Goal: Information Seeking & Learning: Learn about a topic

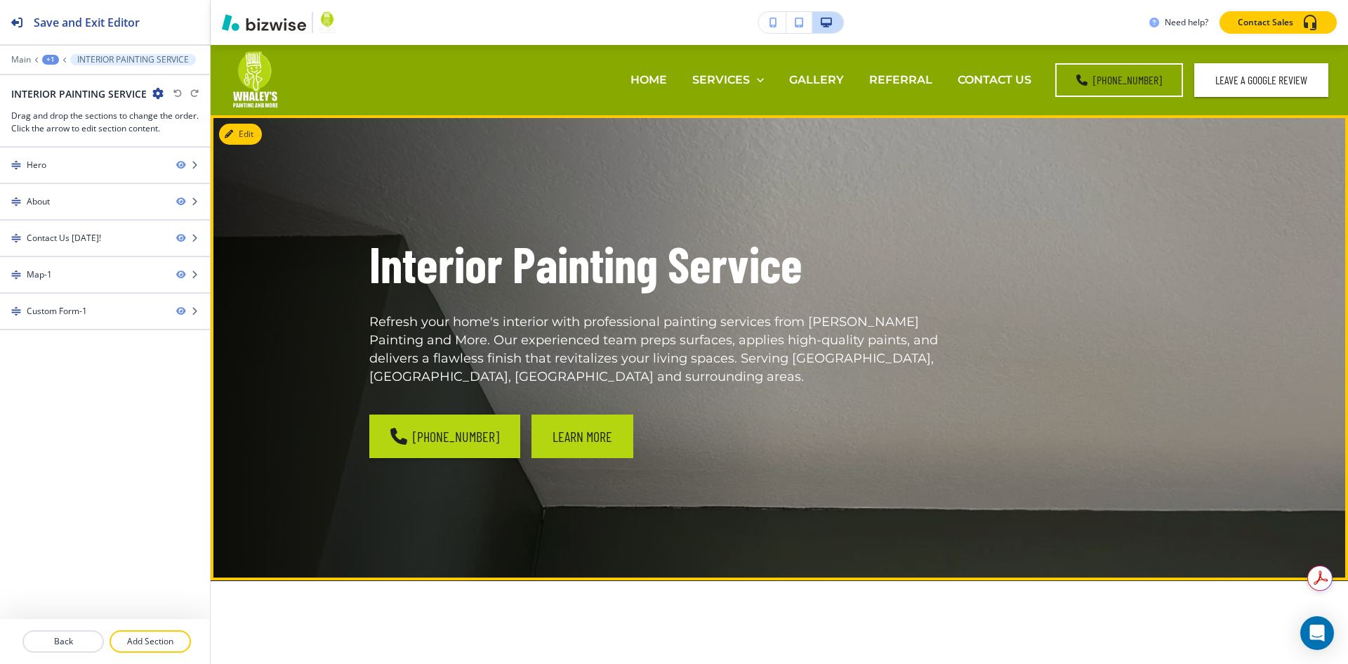
click at [532, 416] on button "Learn More" at bounding box center [583, 436] width 102 height 44
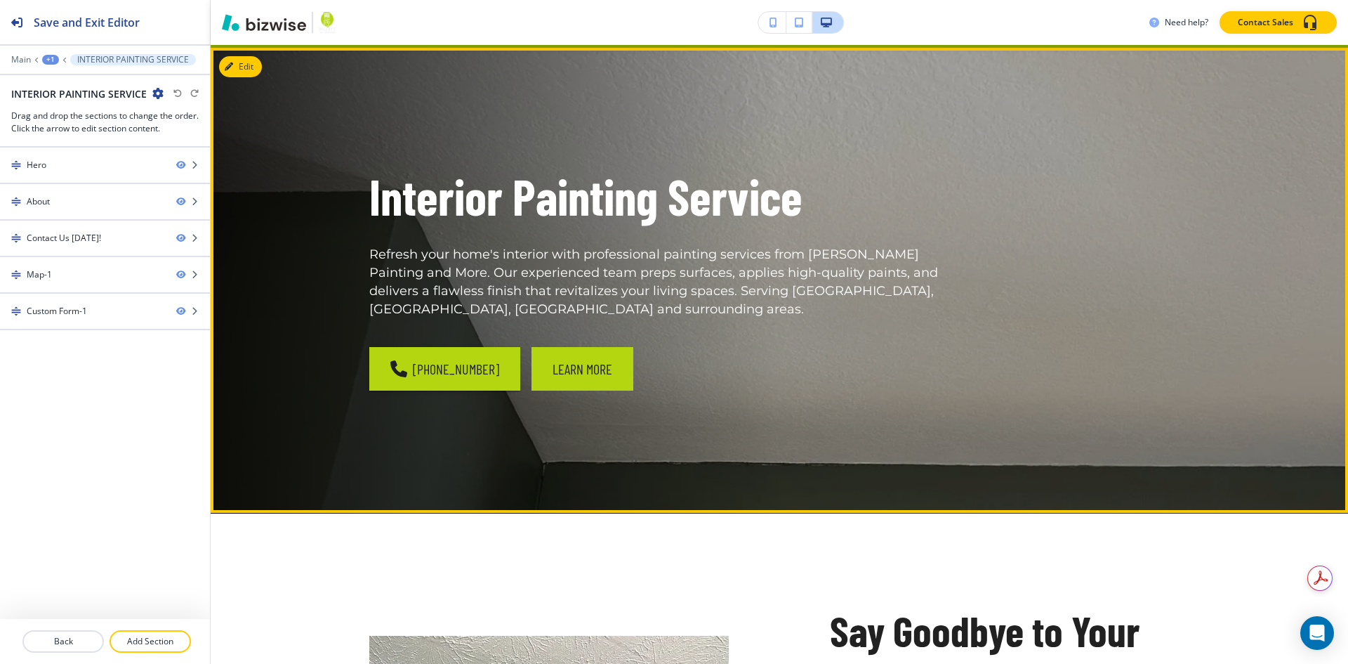
scroll to position [70, 0]
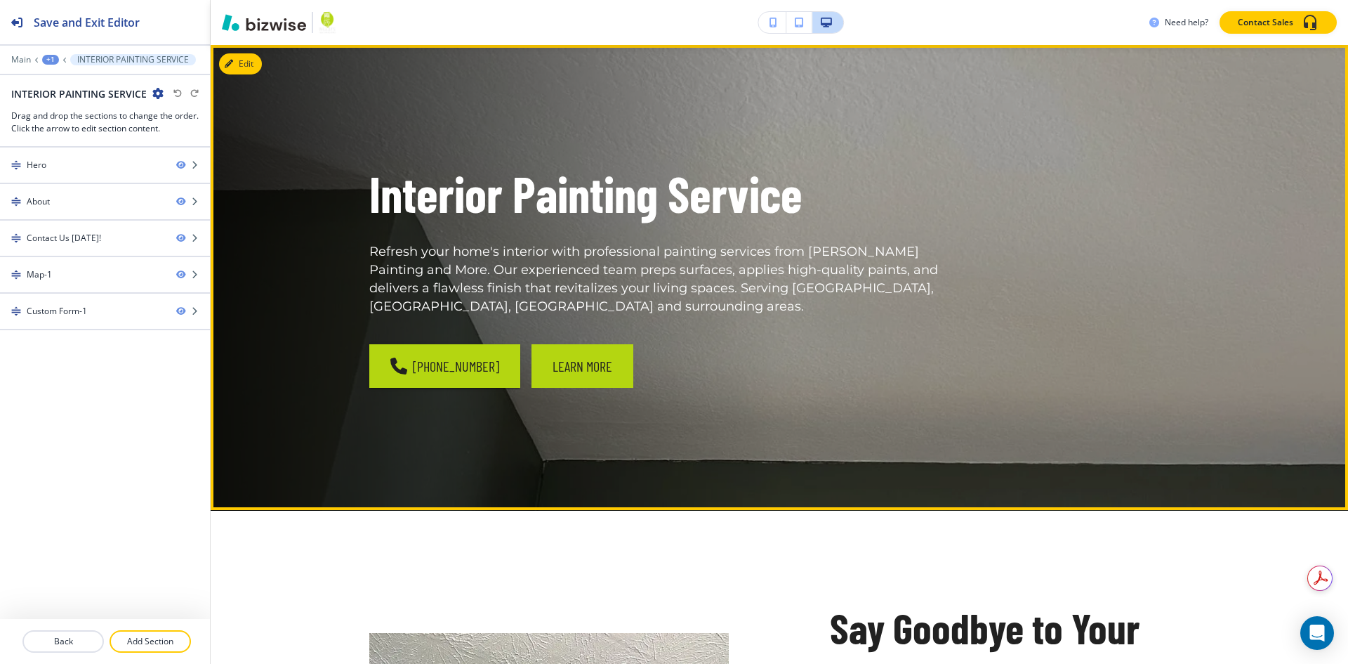
click at [558, 365] on button "Learn More" at bounding box center [583, 366] width 102 height 44
click at [571, 349] on button "Learn More" at bounding box center [583, 366] width 102 height 44
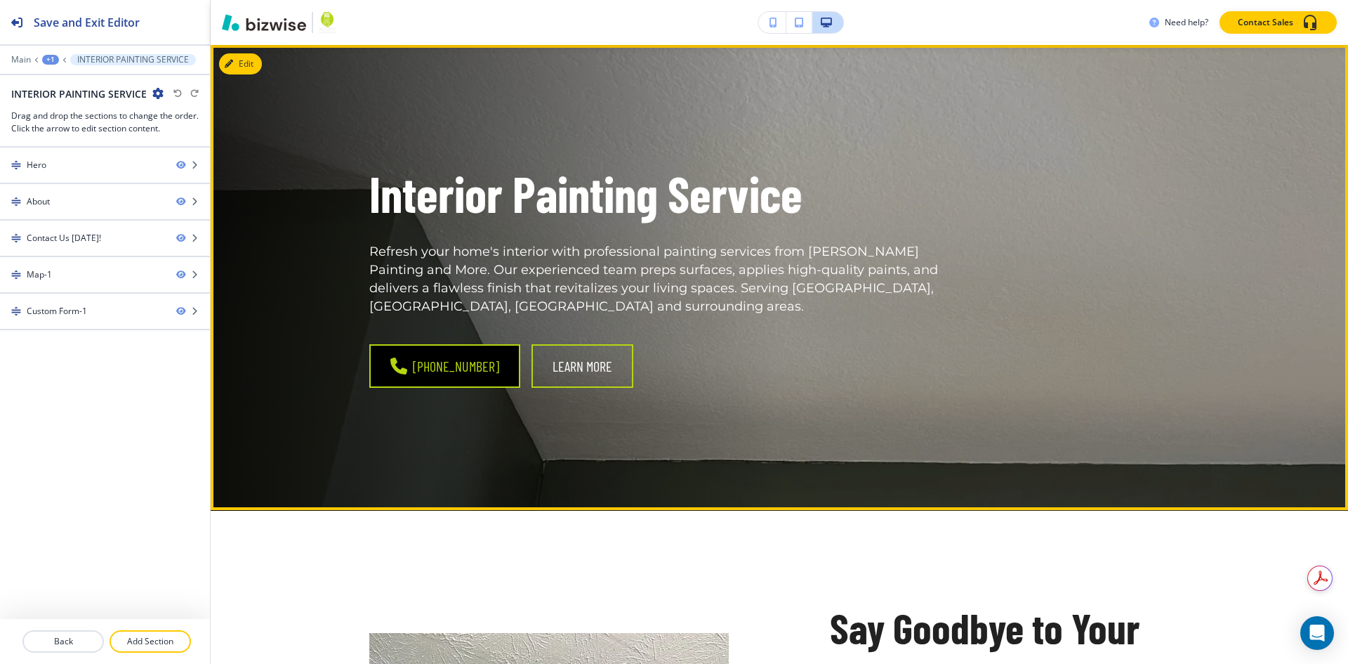
click at [433, 350] on link "[PHONE_NUMBER]" at bounding box center [444, 366] width 151 height 44
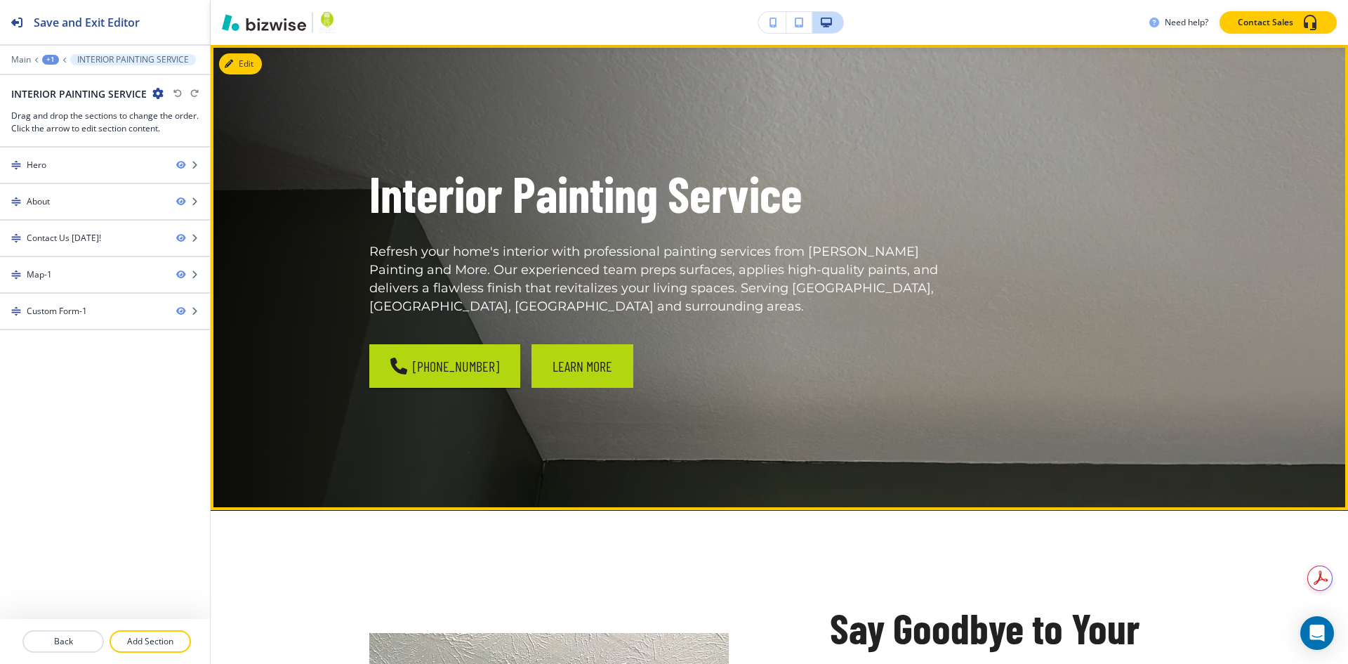
click at [542, 345] on button "Learn More" at bounding box center [583, 366] width 102 height 44
click at [578, 344] on button "Learn More" at bounding box center [583, 366] width 102 height 44
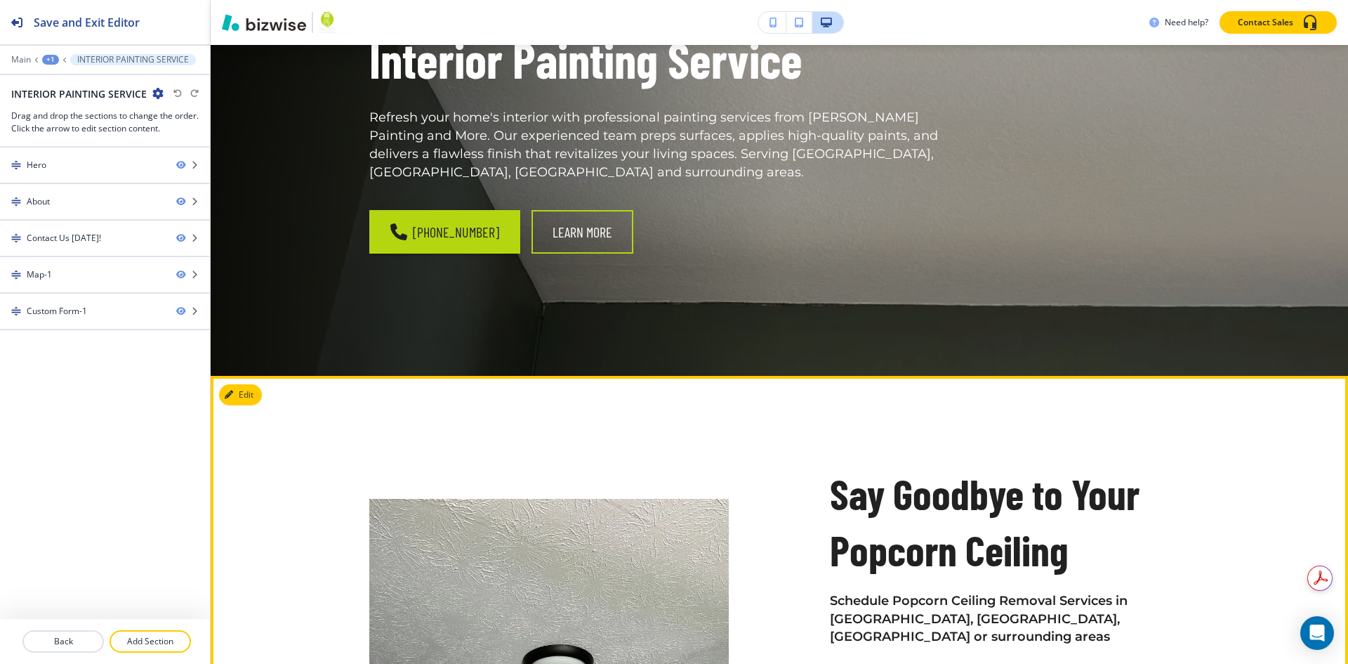
scroll to position [0, 0]
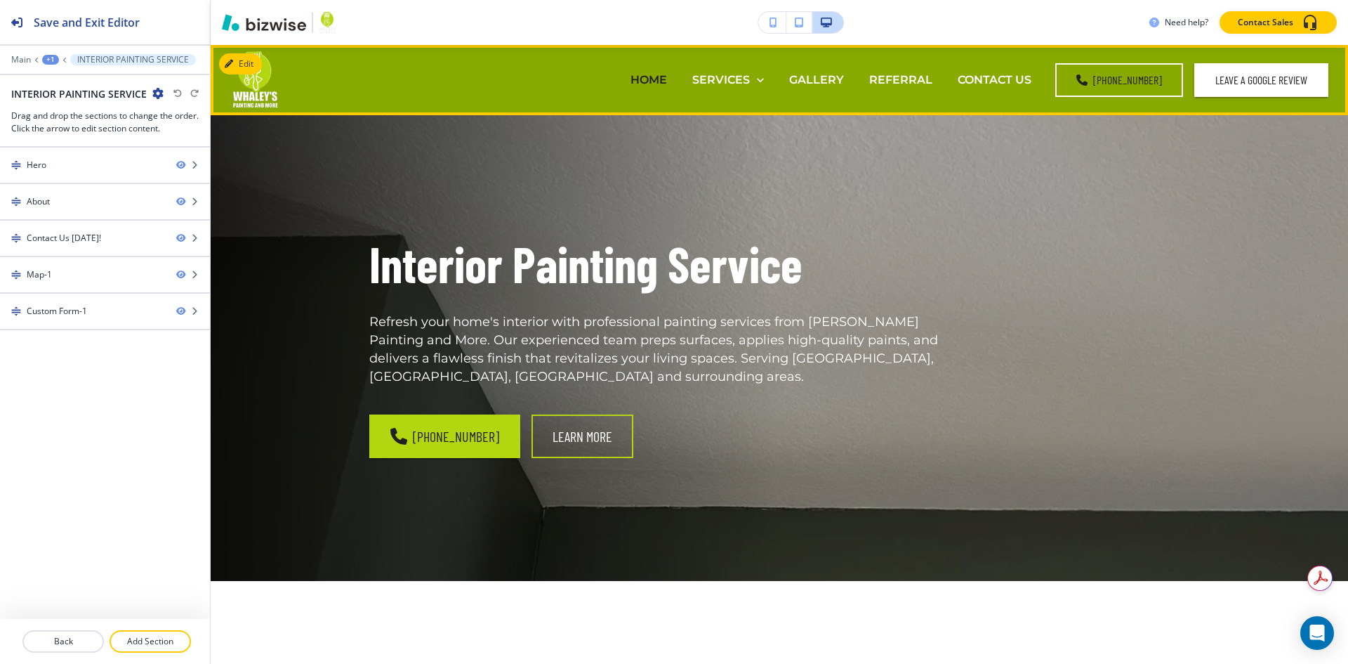
click at [666, 80] on p "HOME" at bounding box center [649, 80] width 37 height 16
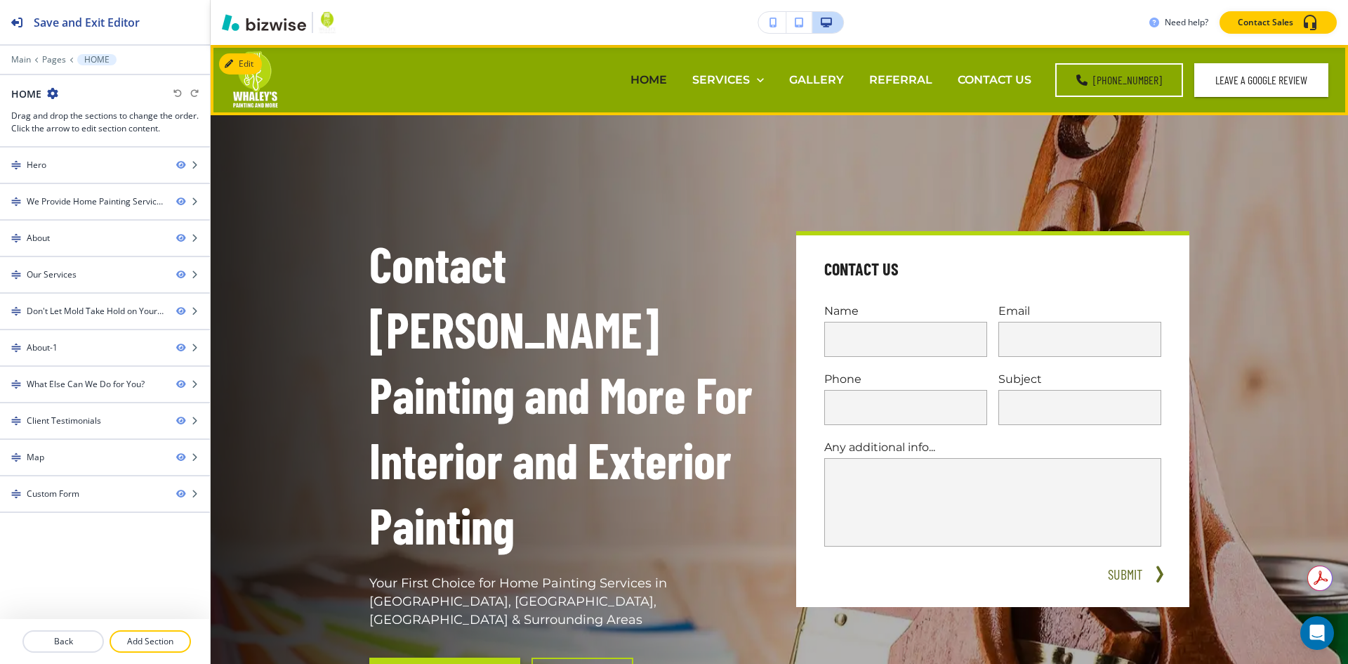
click at [648, 79] on p "HOME" at bounding box center [649, 80] width 37 height 16
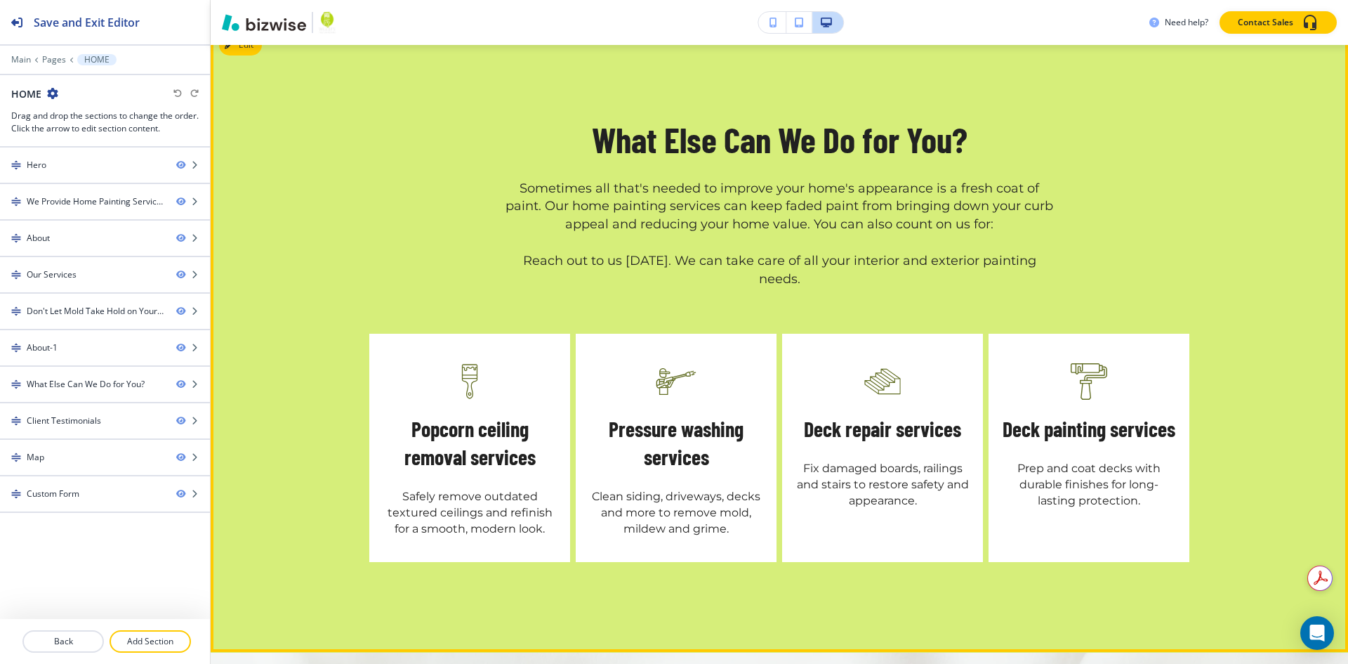
scroll to position [3722, 0]
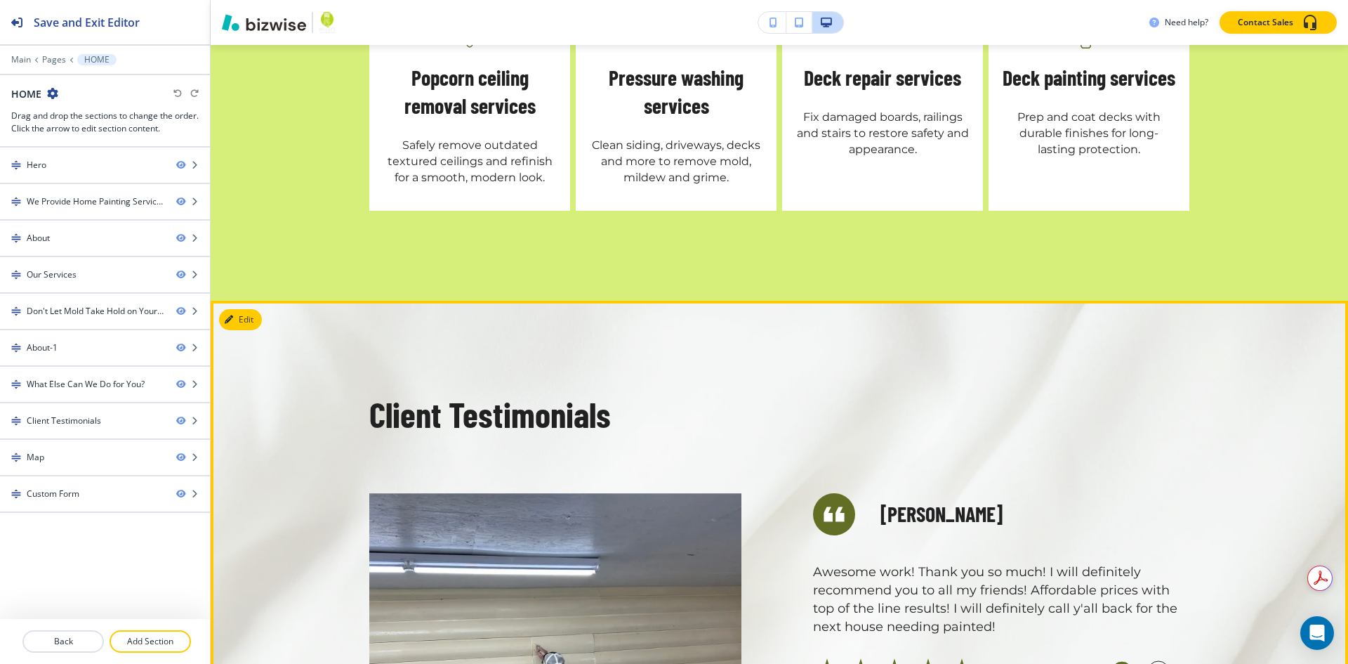
click at [1119, 661] on circle "button" at bounding box center [1122, 671] width 21 height 21
click at [1127, 661] on circle "button" at bounding box center [1122, 671] width 21 height 21
click at [1124, 661] on circle "button" at bounding box center [1122, 671] width 21 height 21
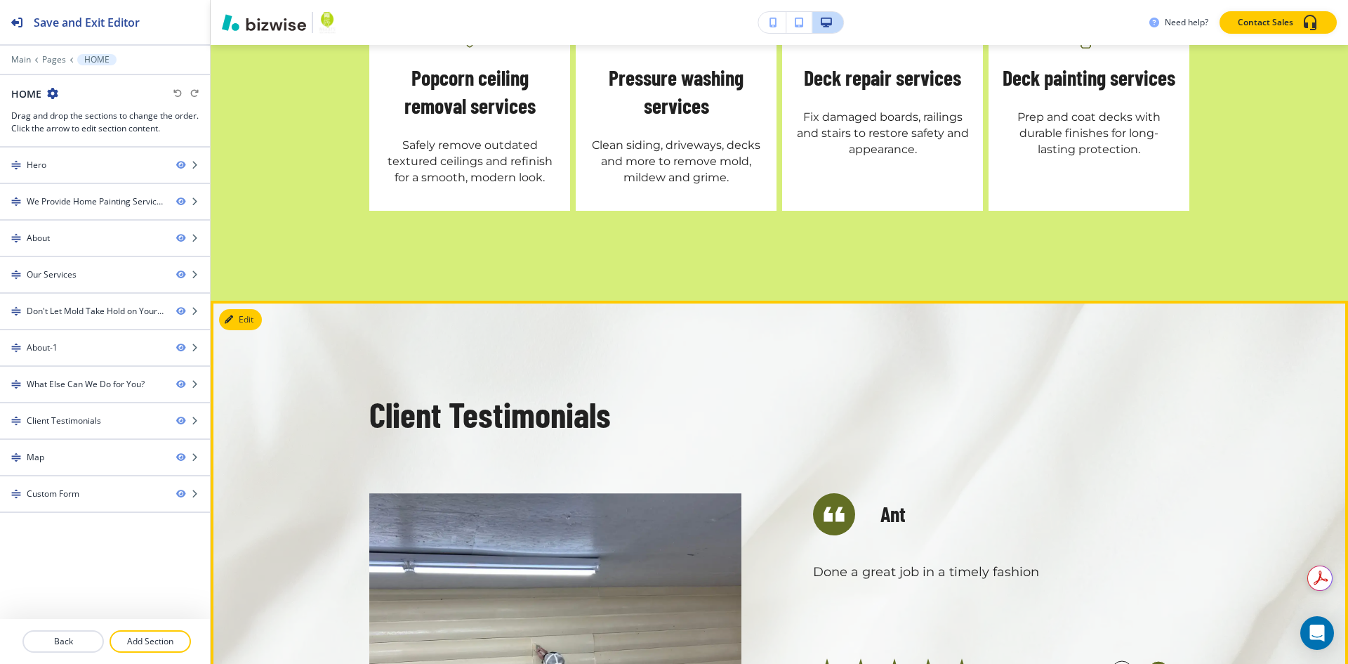
click at [1148, 661] on circle "button" at bounding box center [1158, 671] width 21 height 21
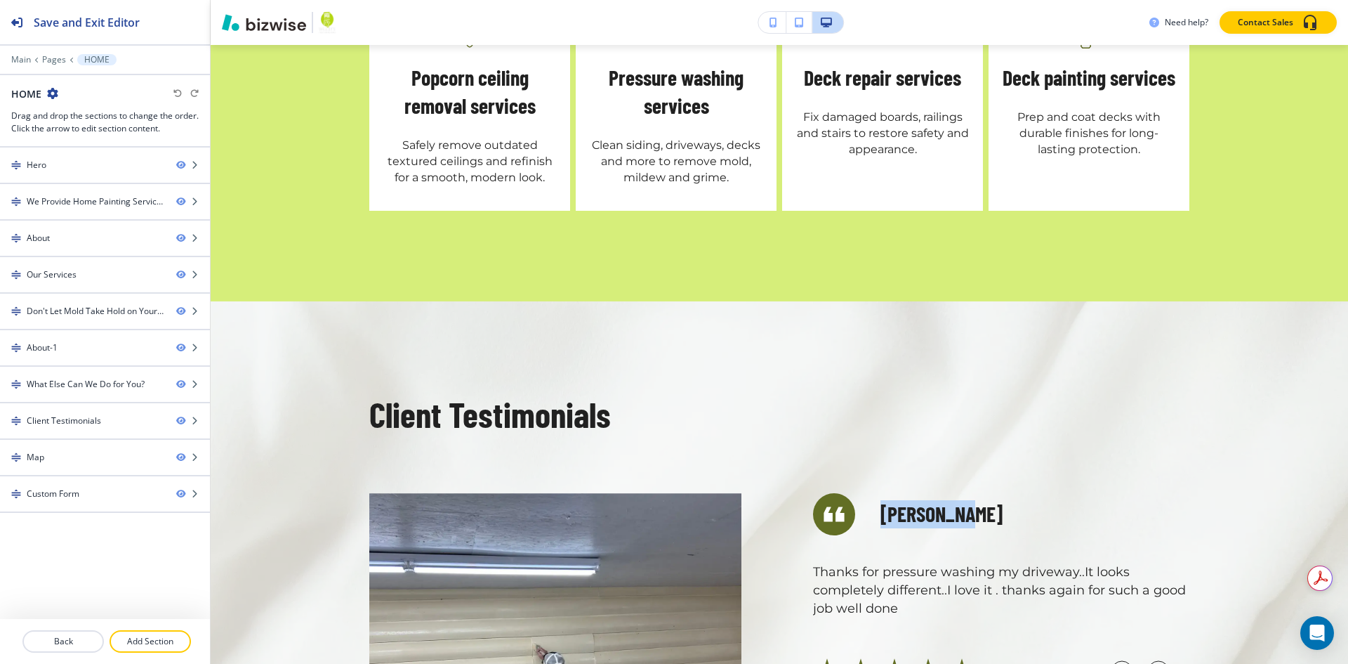
drag, startPoint x: 967, startPoint y: 307, endPoint x: 863, endPoint y: 307, distance: 103.9
click at [863, 493] on div "[PERSON_NAME]" at bounding box center [1001, 514] width 376 height 42
copy h5 "[PERSON_NAME]"
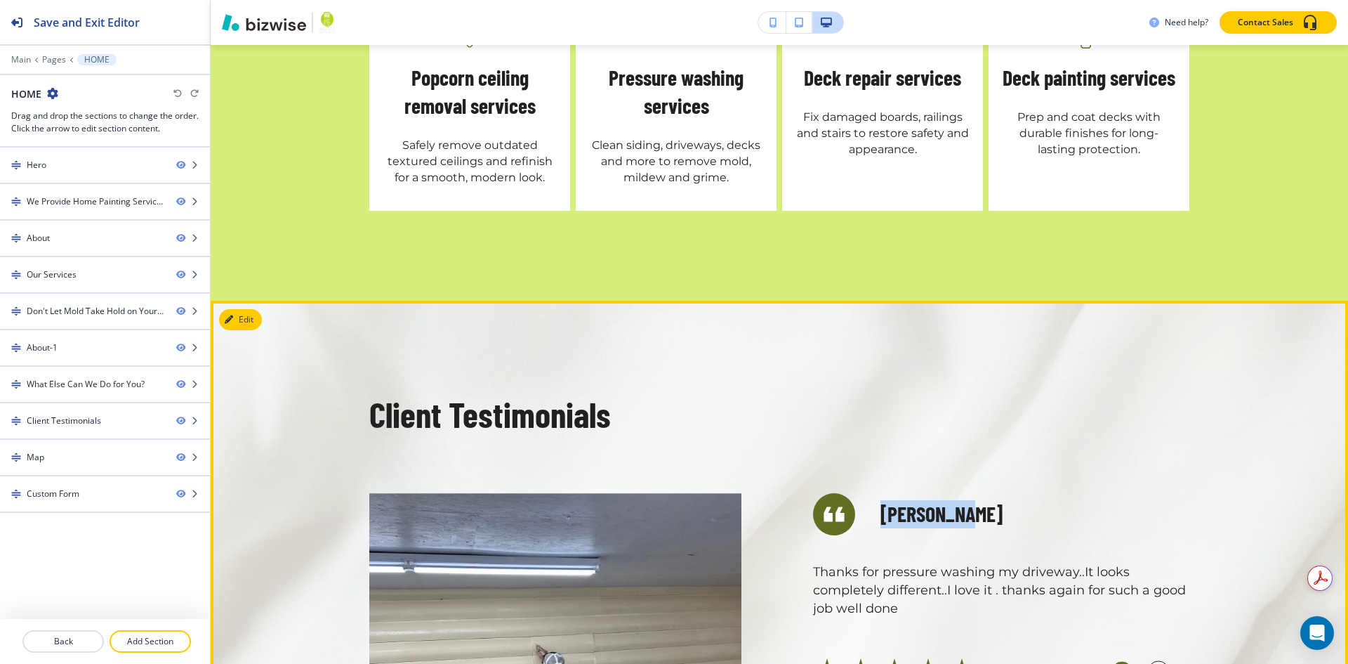
click at [1123, 661] on circle "button" at bounding box center [1122, 671] width 21 height 21
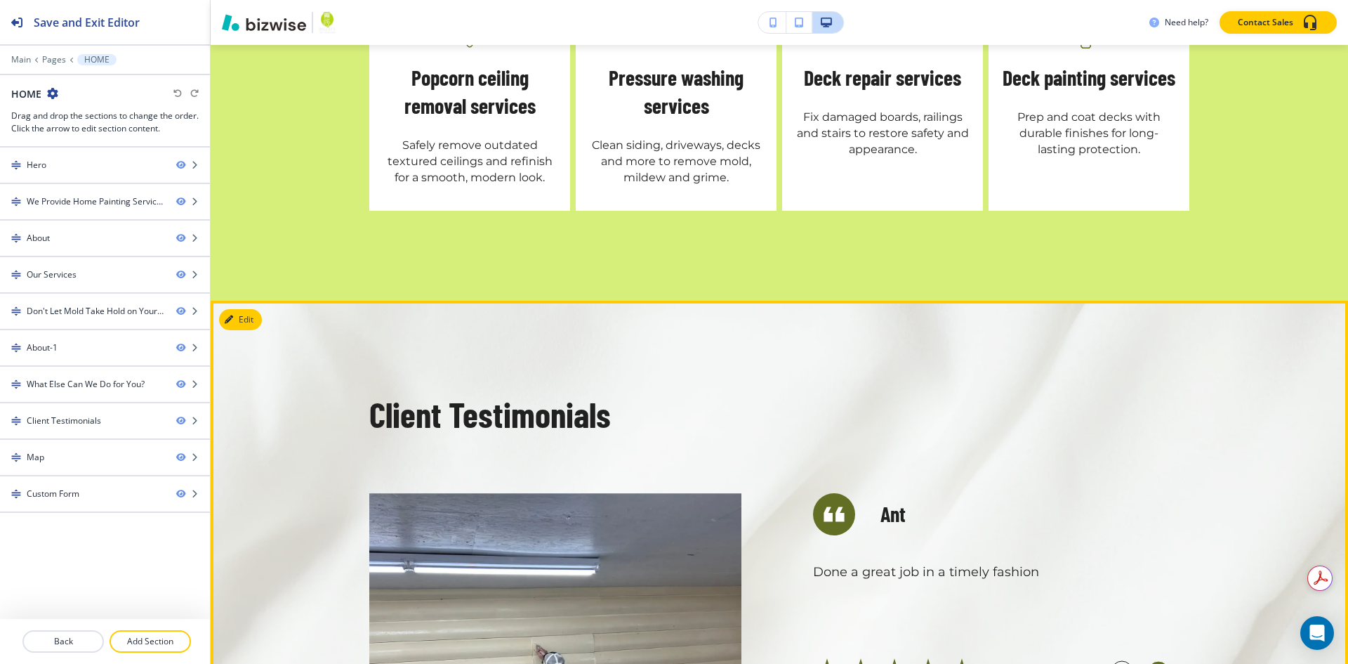
click at [1158, 663] on icon "button" at bounding box center [1159, 671] width 3 height 7
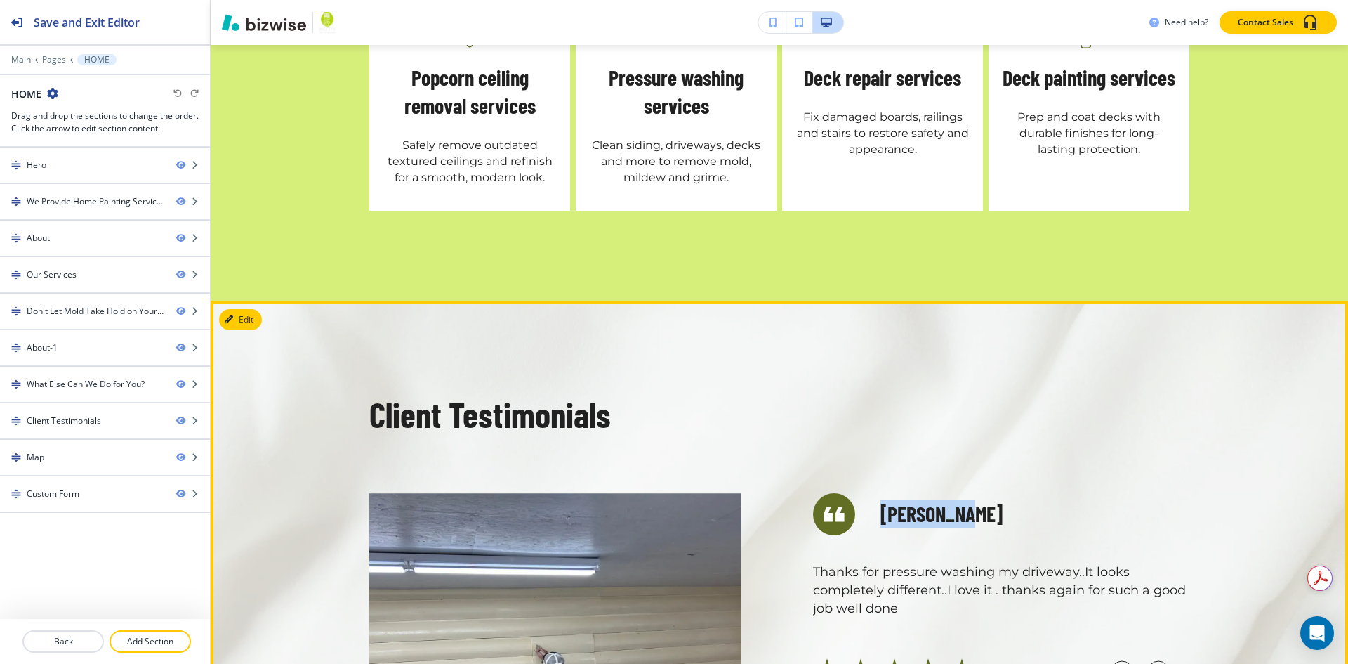
click at [952, 500] on h5 "[PERSON_NAME]" at bounding box center [942, 514] width 122 height 28
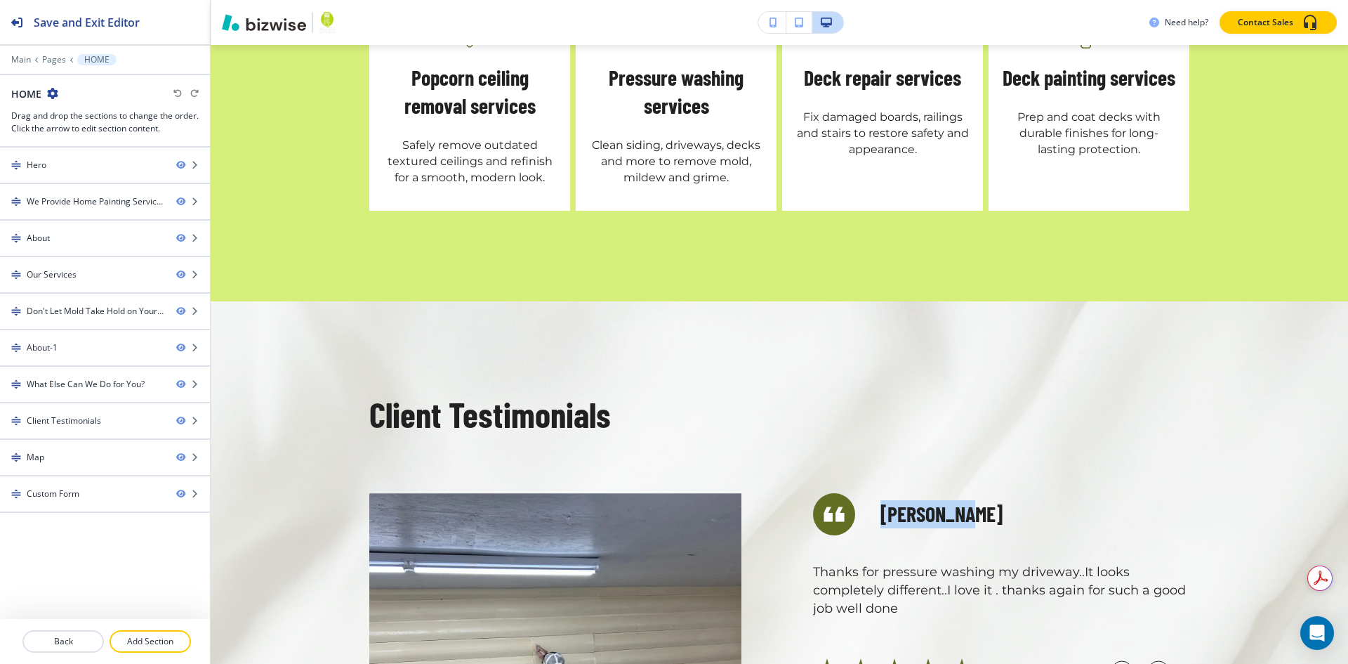
drag, startPoint x: 960, startPoint y: 298, endPoint x: 855, endPoint y: 294, distance: 105.4
click at [855, 493] on div "[PERSON_NAME]" at bounding box center [1001, 514] width 376 height 42
copy h5 "[PERSON_NAME]"
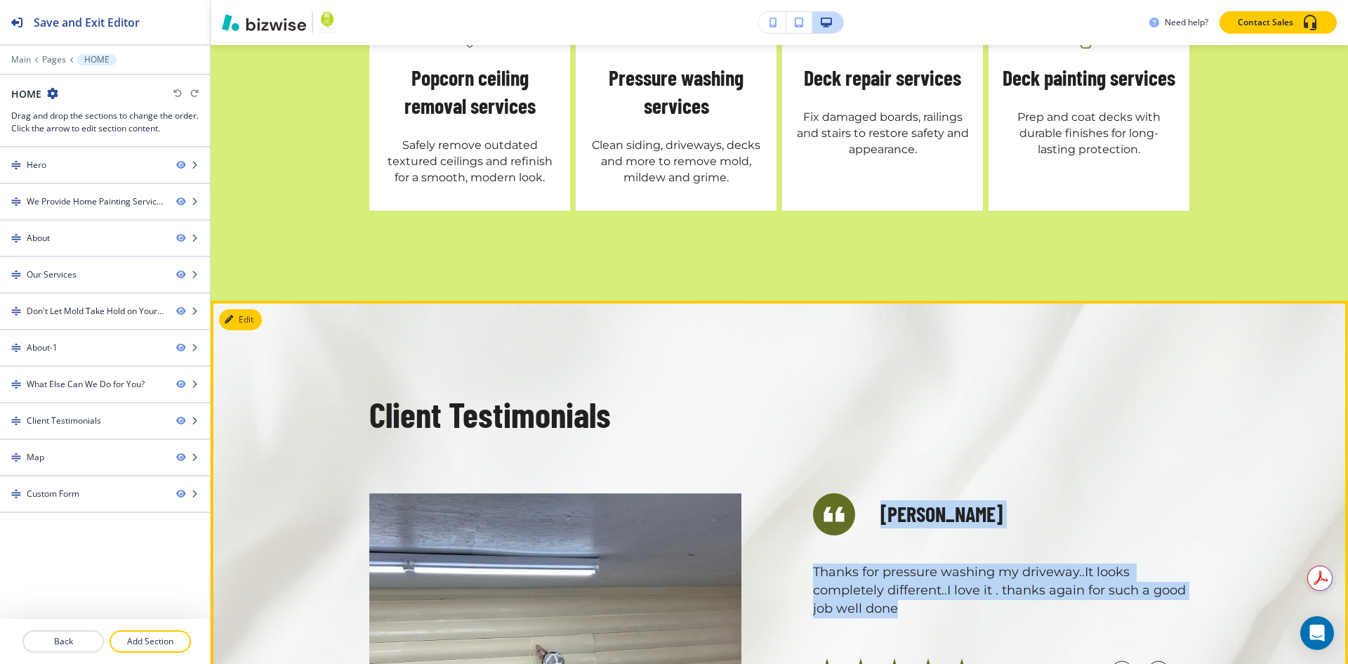
drag, startPoint x: 897, startPoint y: 395, endPoint x: 798, endPoint y: 364, distance: 103.7
click at [798, 454] on div "[PERSON_NAME] Awesome work! Thank you so much! I will definitely recommend you …" at bounding box center [968, 659] width 444 height 411
copy div "Awesome work! Thank you so much! I will definitely recommend you to all my frie…"
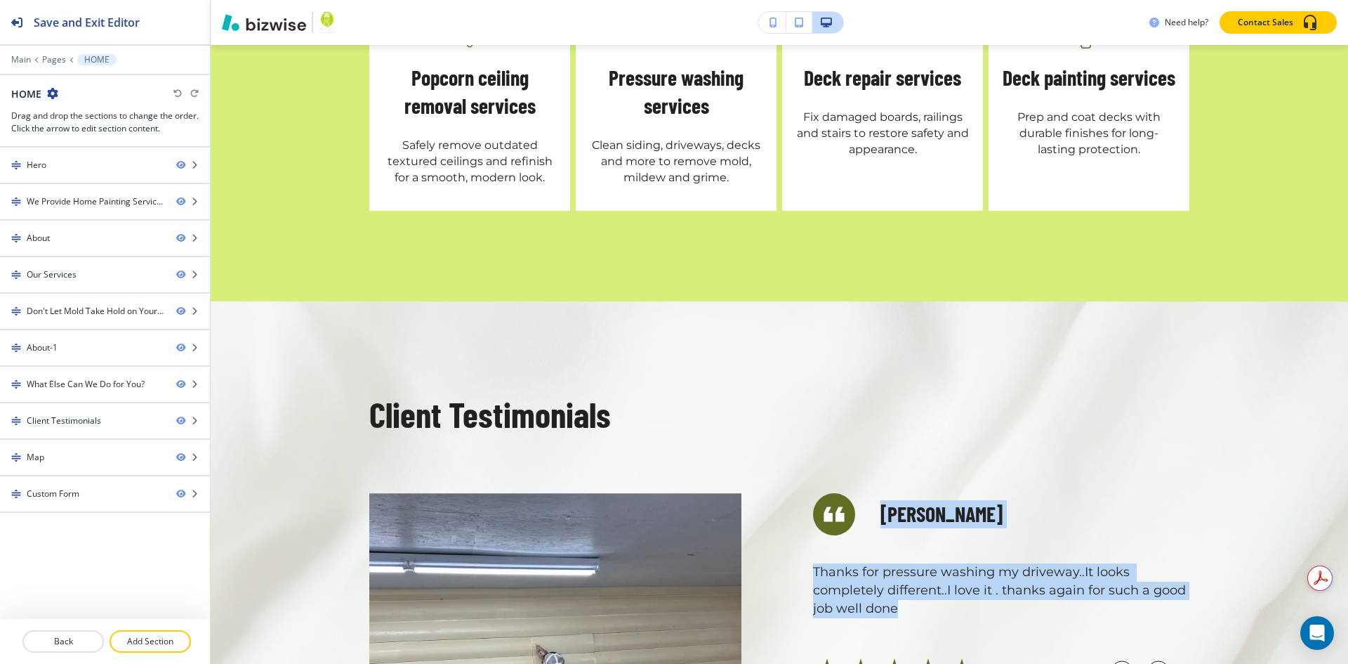
click at [1102, 563] on p "Thanks for pressure washing my driveway..It looks completely different..I love …" at bounding box center [1001, 590] width 376 height 55
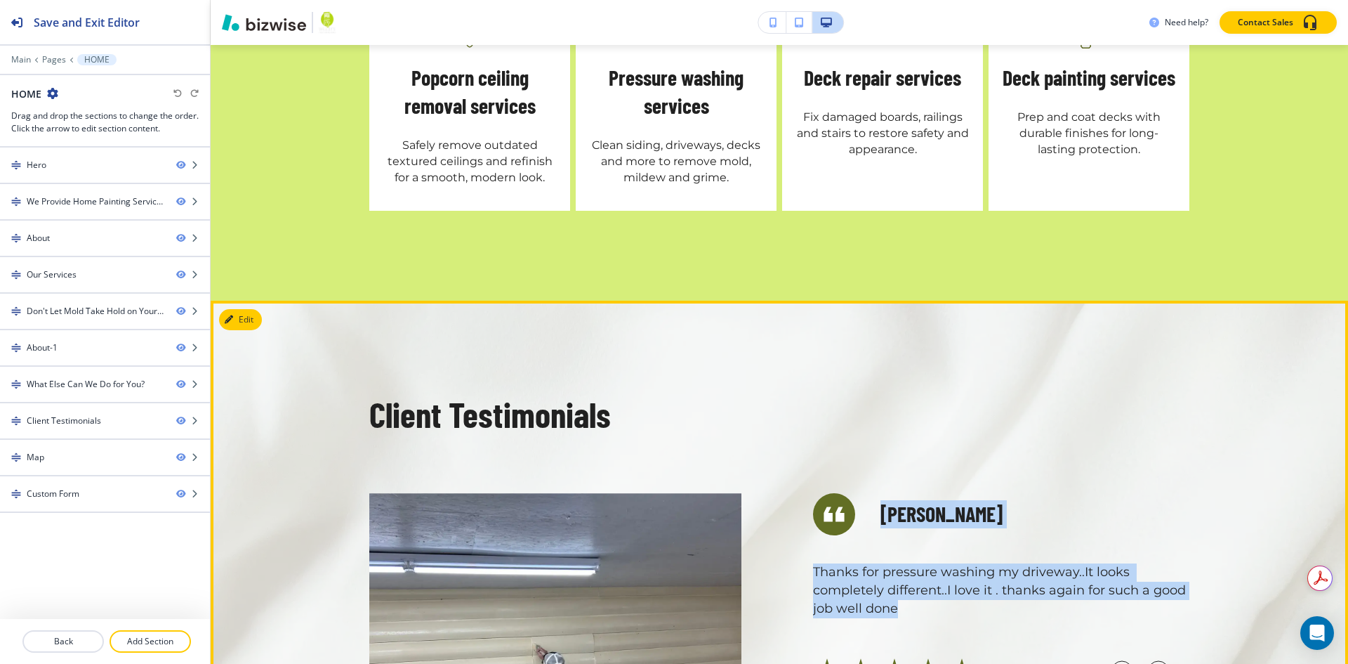
click at [898, 563] on p "Thanks for pressure washing my driveway..It looks completely different..I love …" at bounding box center [1001, 590] width 376 height 55
drag, startPoint x: 890, startPoint y: 397, endPoint x: 808, endPoint y: 364, distance: 88.2
click at [813, 563] on p "Thanks for pressure washing my driveway..It looks completely different..I love …" at bounding box center [1001, 590] width 376 height 55
copy p "Thanks for pressure washing my driveway..It looks completely different..I love …"
click at [1151, 660] on icon "button" at bounding box center [1158, 671] width 22 height 22
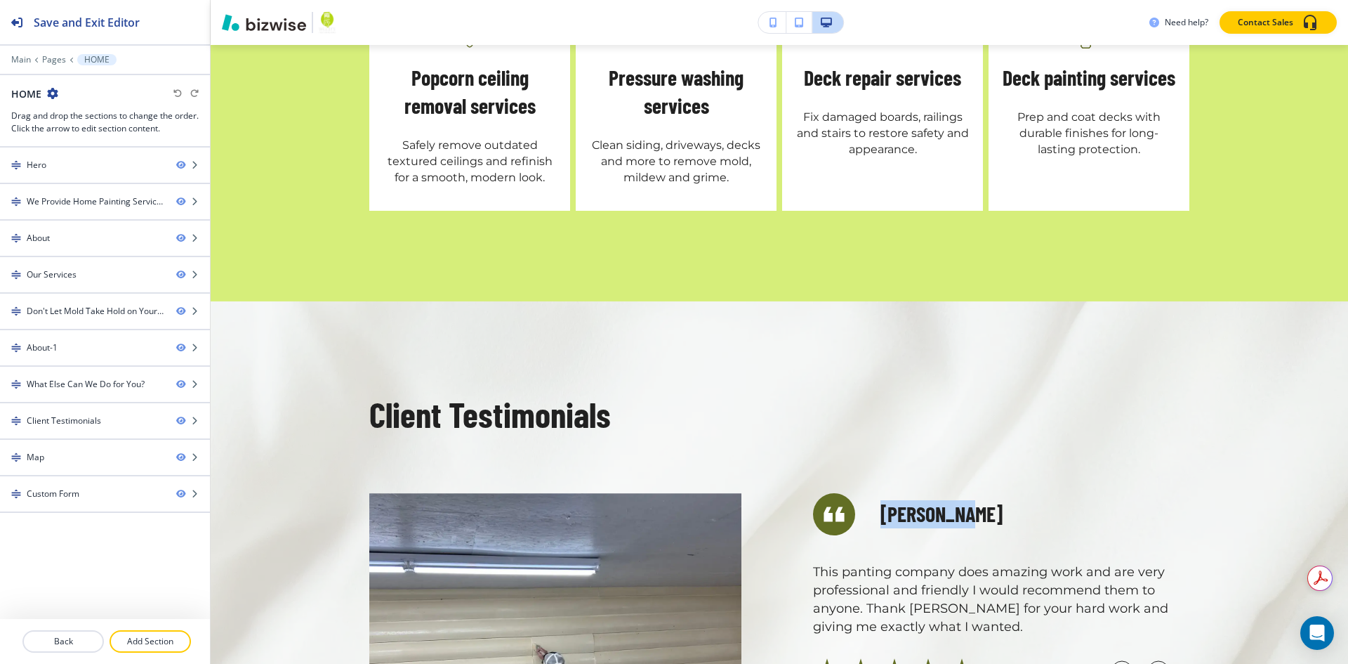
drag, startPoint x: 956, startPoint y: 301, endPoint x: 878, endPoint y: 301, distance: 77.9
click at [878, 493] on div "[PERSON_NAME]" at bounding box center [1001, 514] width 376 height 42
copy h5 "[PERSON_NAME]"
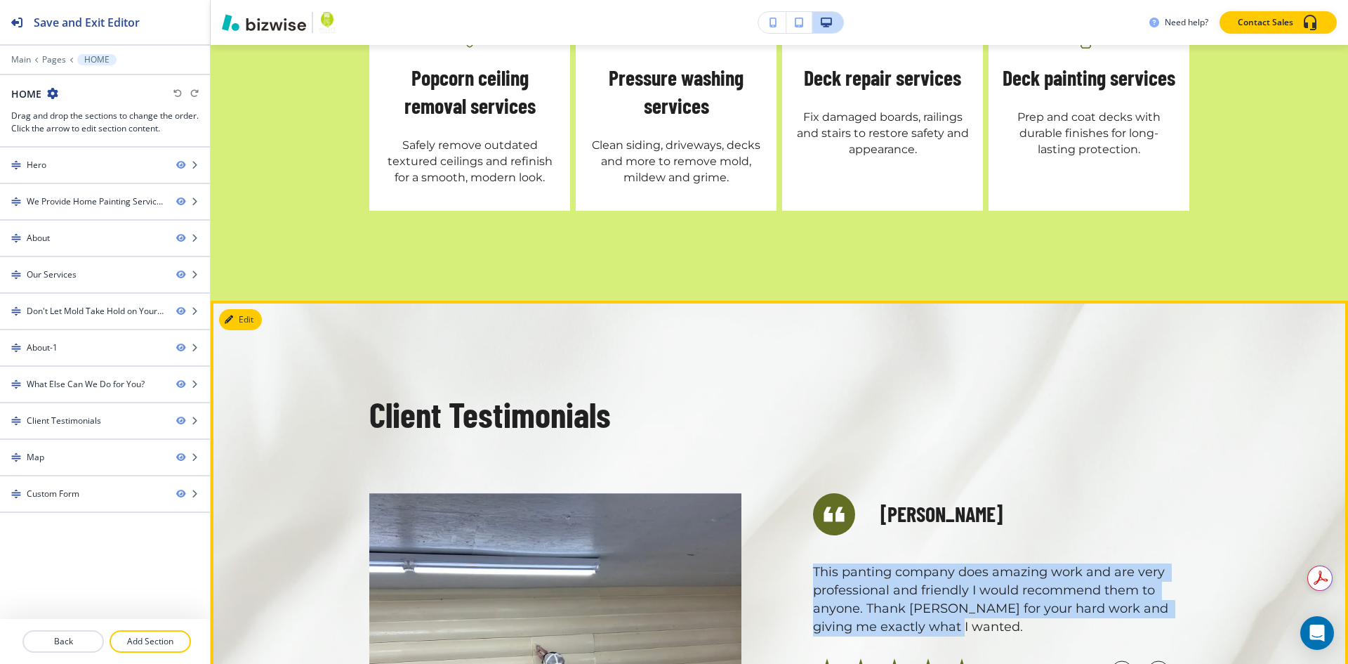
drag, startPoint x: 809, startPoint y: 362, endPoint x: 948, endPoint y: 419, distance: 150.5
click at [948, 563] on p "This panting company does amazing work and are very professional and friendly I…" at bounding box center [1001, 599] width 376 height 73
copy p "This panting company does amazing work and are very professional and friendly I…"
click at [1148, 661] on circle "button" at bounding box center [1158, 671] width 21 height 21
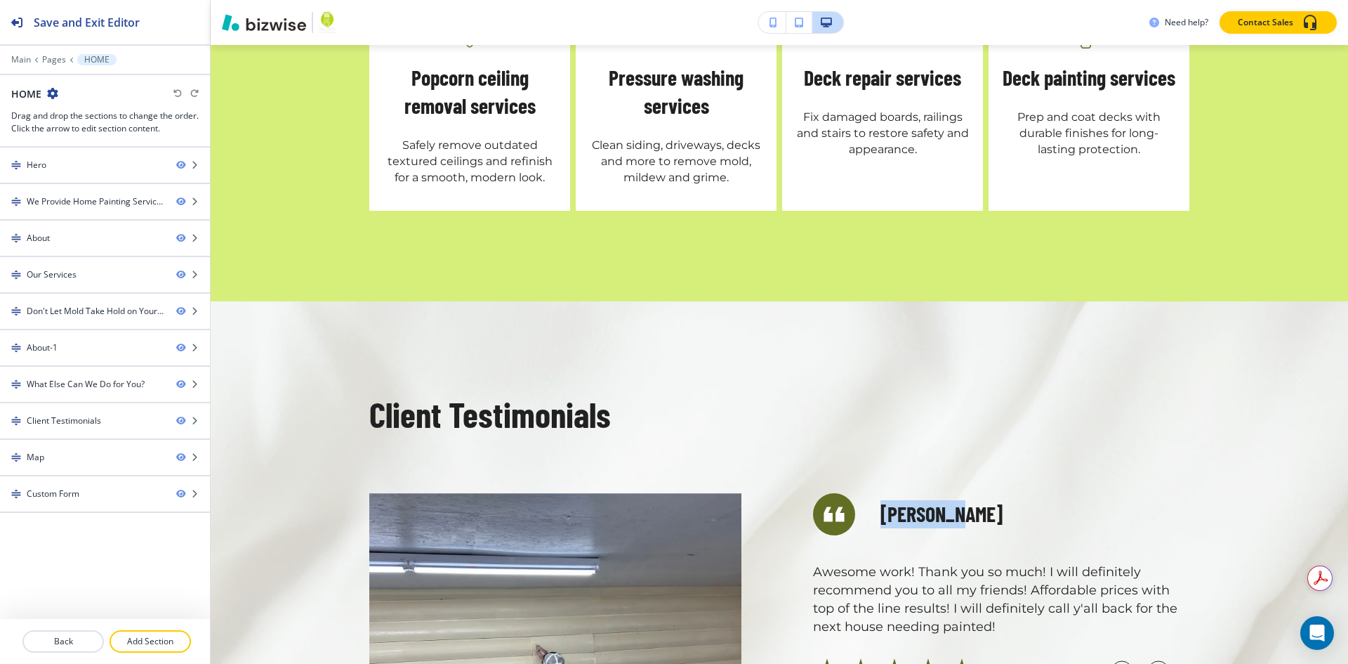
drag, startPoint x: 878, startPoint y: 305, endPoint x: 859, endPoint y: 305, distance: 19.0
click at [859, 493] on div "[PERSON_NAME]" at bounding box center [1001, 514] width 376 height 42
copy h5 "[PERSON_NAME]"
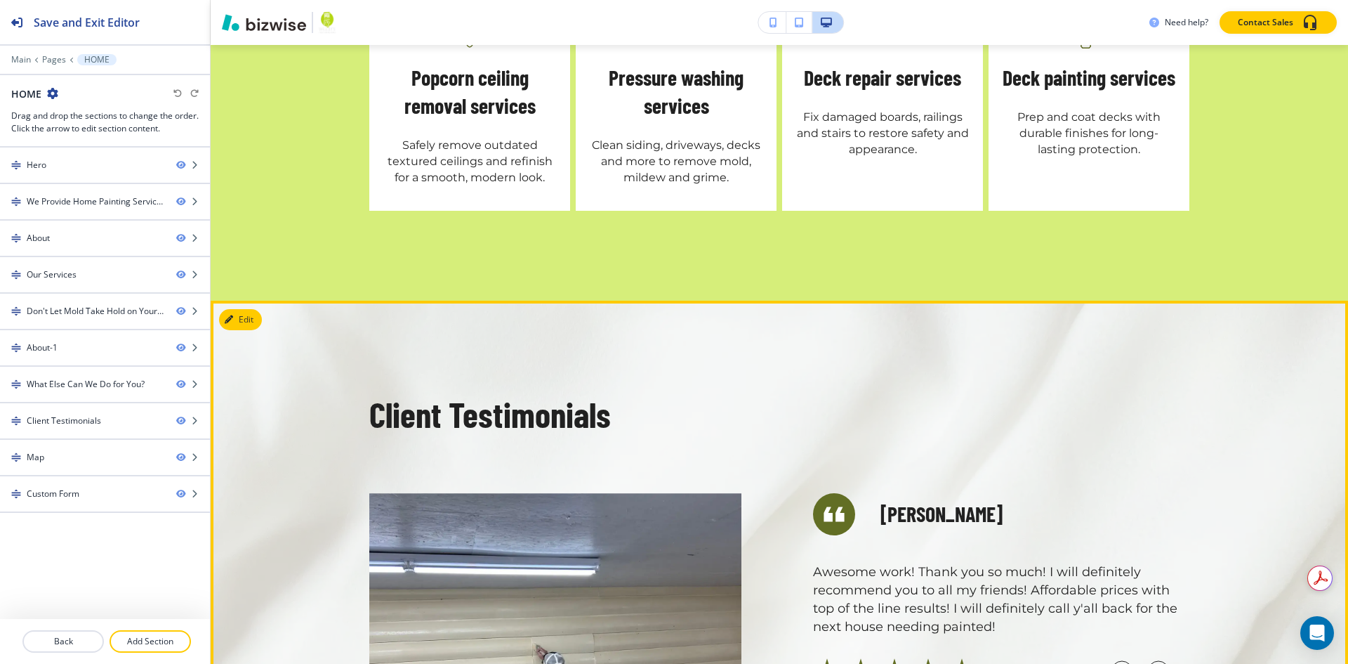
drag, startPoint x: 1072, startPoint y: 345, endPoint x: 1026, endPoint y: 391, distance: 65.0
click at [1072, 552] on div "Awesome work! Thank you so much! I will definitely recommend you to all my frie…" at bounding box center [1001, 594] width 376 height 84
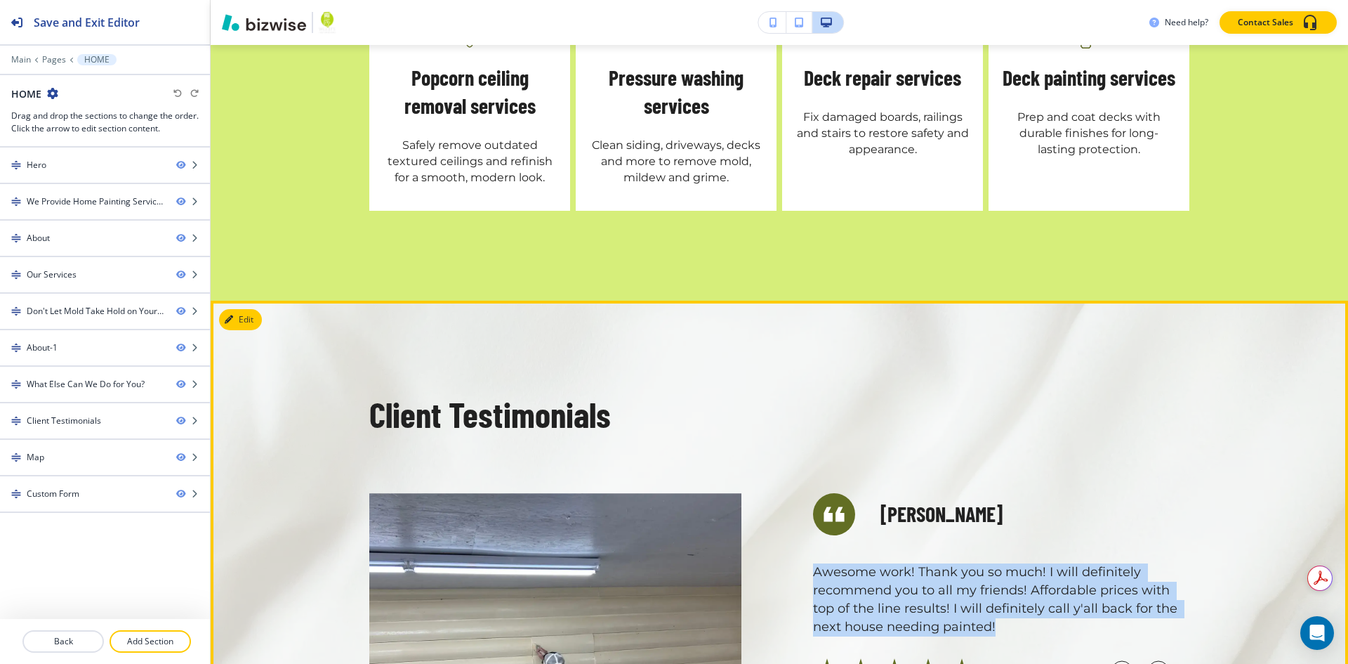
drag, startPoint x: 992, startPoint y: 411, endPoint x: 796, endPoint y: 360, distance: 202.5
click at [796, 454] on div "[PERSON_NAME] Awesome work! Thank you so much! I will definitely recommend you …" at bounding box center [968, 659] width 444 height 411
copy p "Awesome work! Thank you so much! I will definitely recommend you to all my frie…"
click at [1158, 661] on circle "button" at bounding box center [1158, 671] width 21 height 21
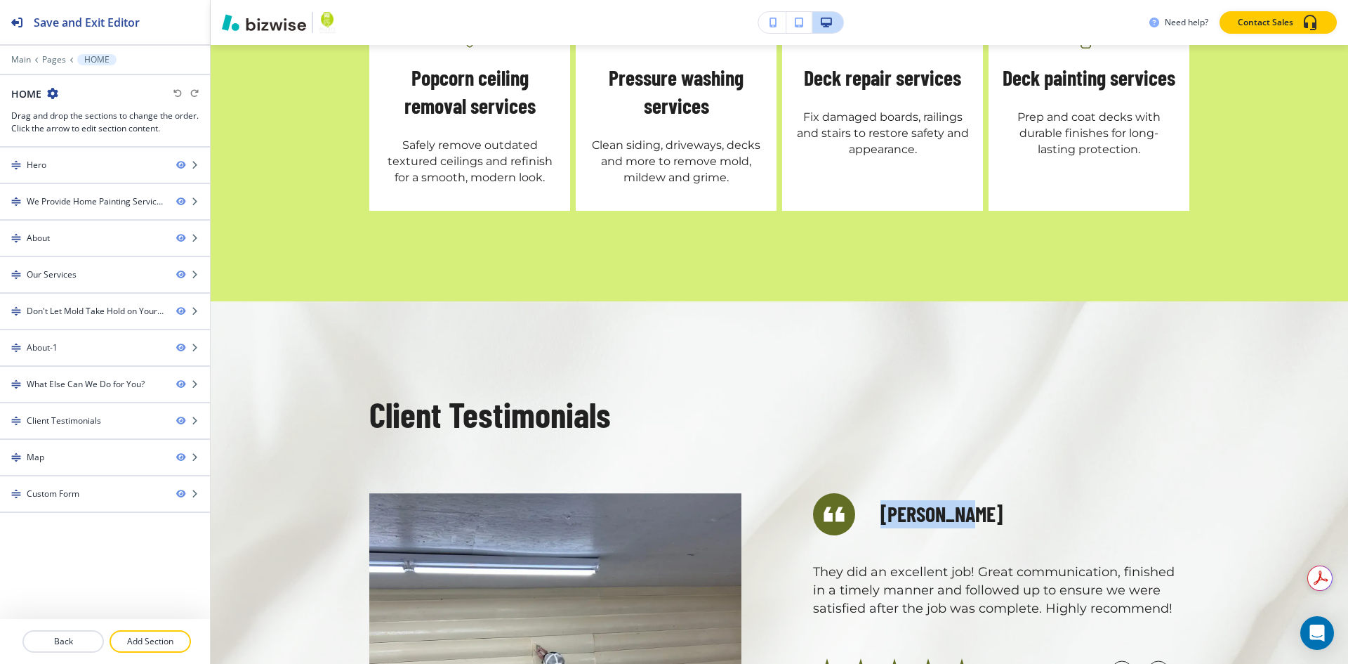
drag, startPoint x: 950, startPoint y: 308, endPoint x: 868, endPoint y: 308, distance: 82.2
click at [868, 493] on div "[PERSON_NAME]" at bounding box center [1001, 514] width 376 height 42
copy h5 "[PERSON_NAME]"
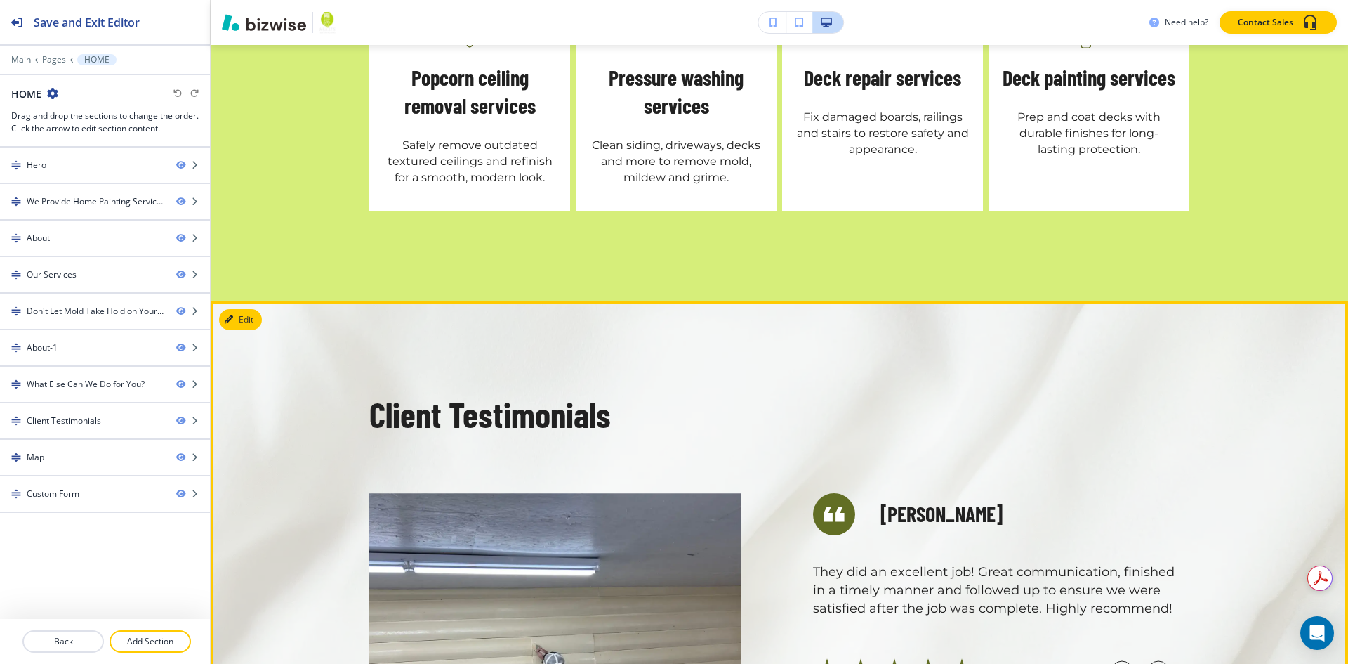
click at [1029, 563] on p "They did an excellent job! Great communication, finished in a timely manner and…" at bounding box center [1001, 590] width 376 height 55
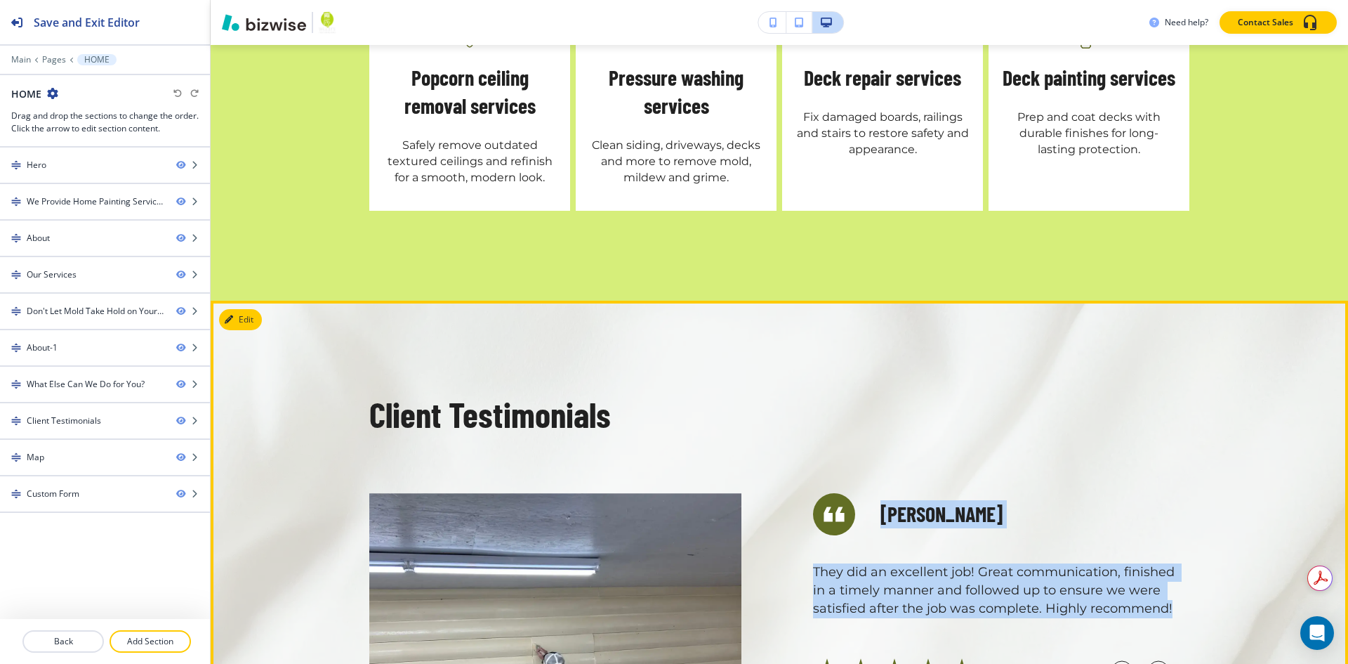
drag, startPoint x: 807, startPoint y: 358, endPoint x: 1218, endPoint y: 399, distance: 413.5
click at [1171, 454] on div "[PERSON_NAME] Awesome work! Thank you so much! I will definitely recommend you …" at bounding box center [968, 659] width 444 height 411
copy div "Awesome work! Thank you so much! I will definitely recommend you to all my frie…"
click at [1150, 661] on circle "button" at bounding box center [1158, 671] width 21 height 21
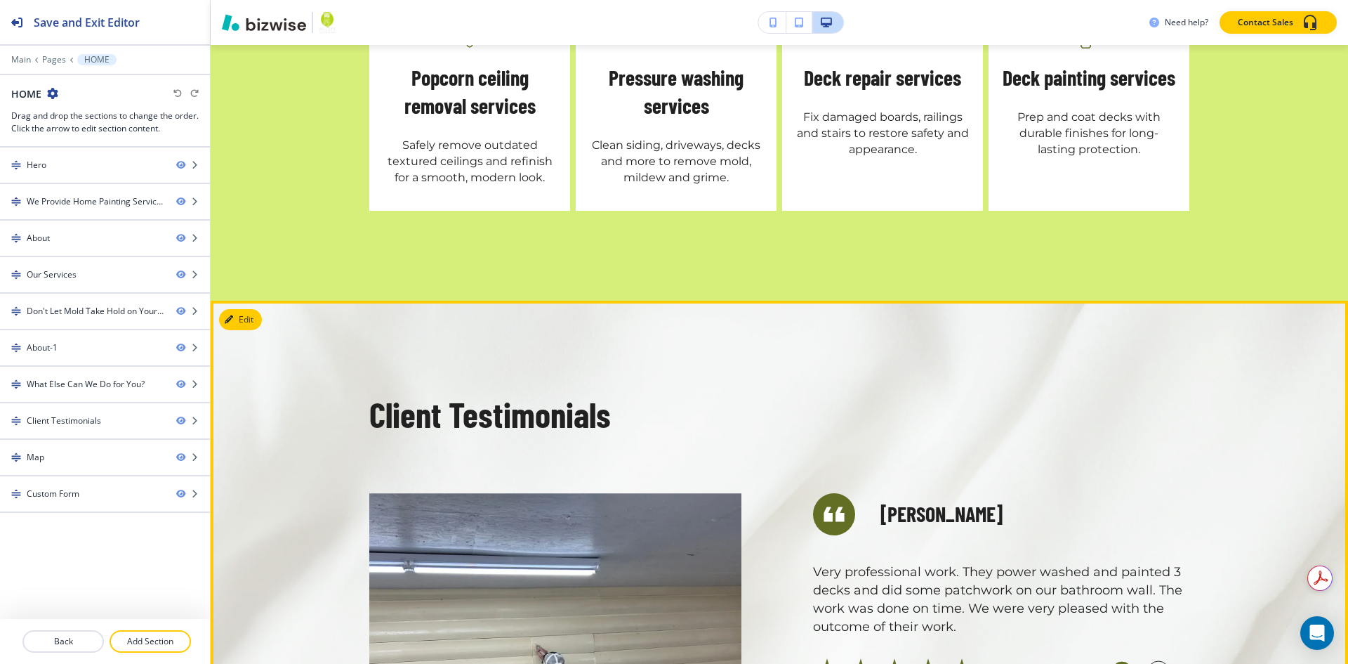
click at [1112, 661] on circle "button" at bounding box center [1122, 671] width 21 height 21
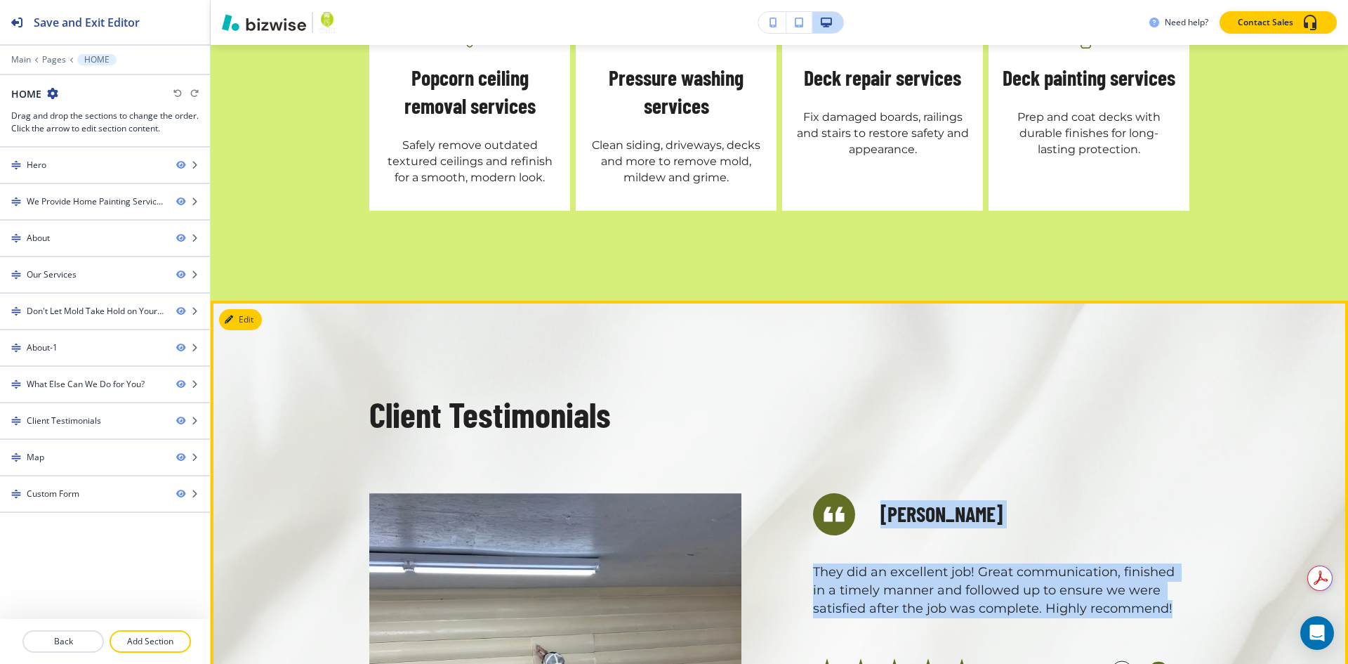
click at [1149, 661] on circle "button" at bounding box center [1158, 671] width 21 height 21
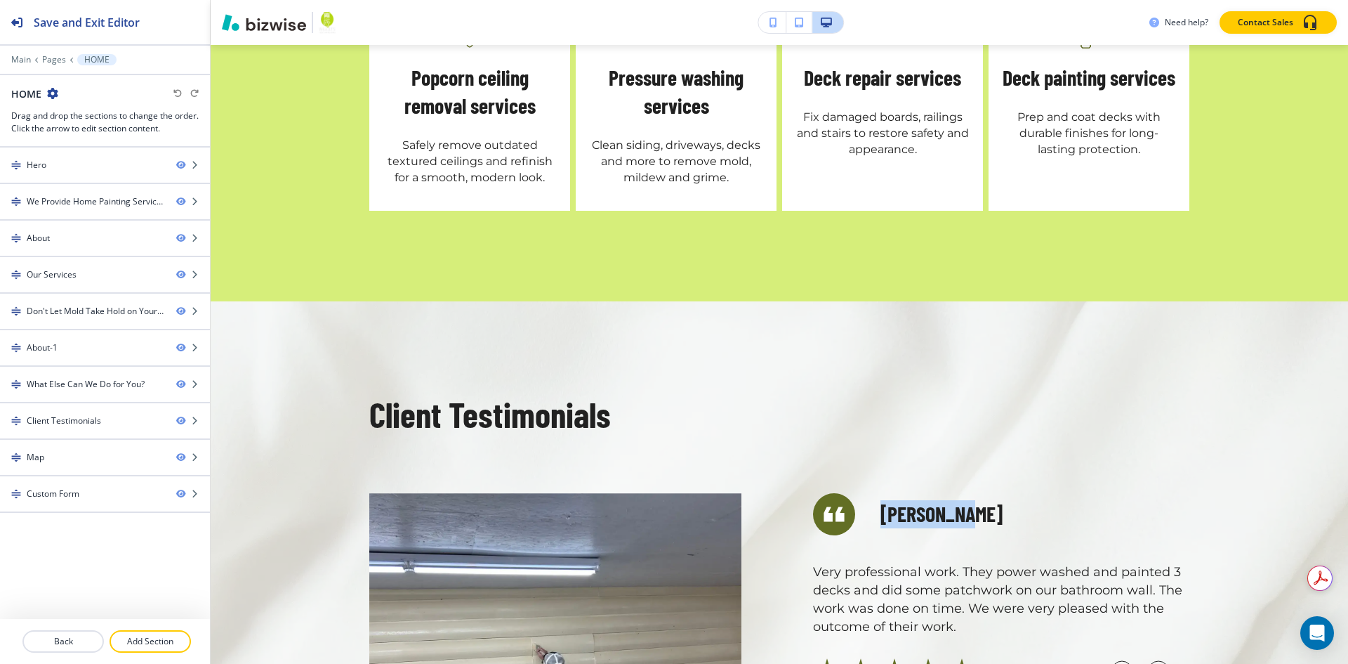
drag, startPoint x: 876, startPoint y: 302, endPoint x: 951, endPoint y: 303, distance: 74.4
click at [951, 500] on h5 "[PERSON_NAME]" at bounding box center [942, 514] width 122 height 28
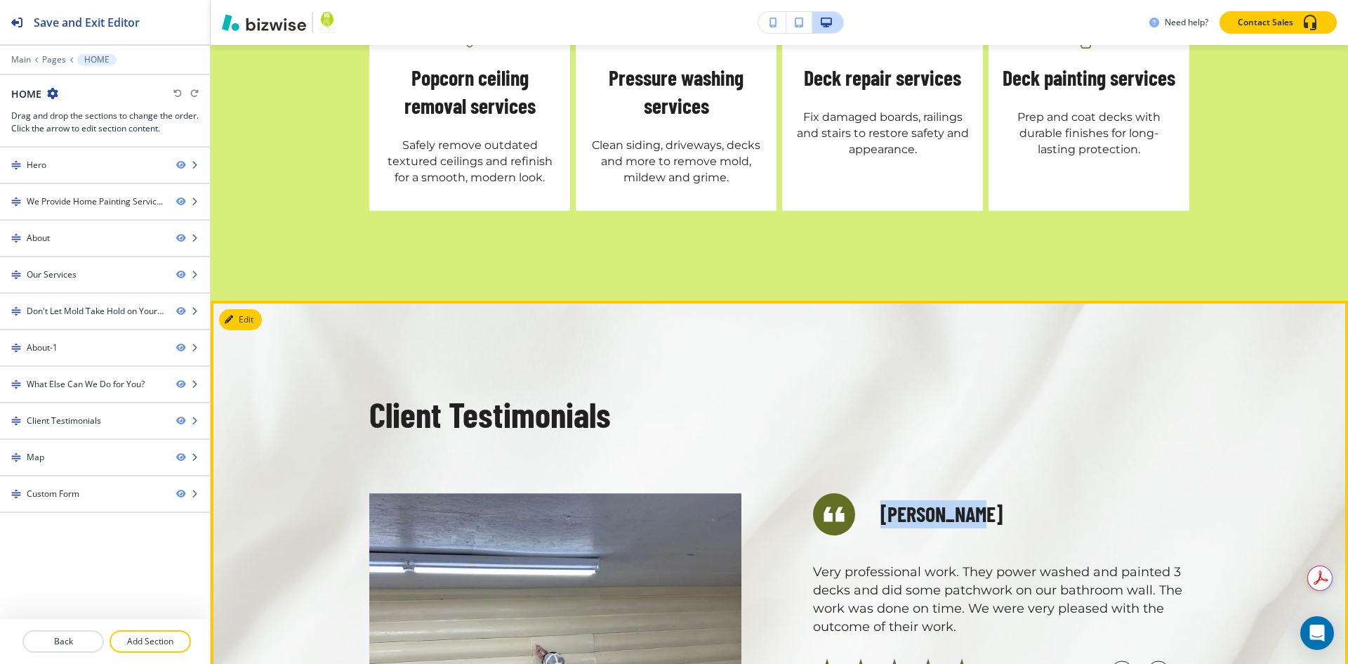
drag, startPoint x: 951, startPoint y: 305, endPoint x: 867, endPoint y: 305, distance: 84.3
click at [867, 493] on div "[PERSON_NAME]" at bounding box center [1001, 514] width 376 height 42
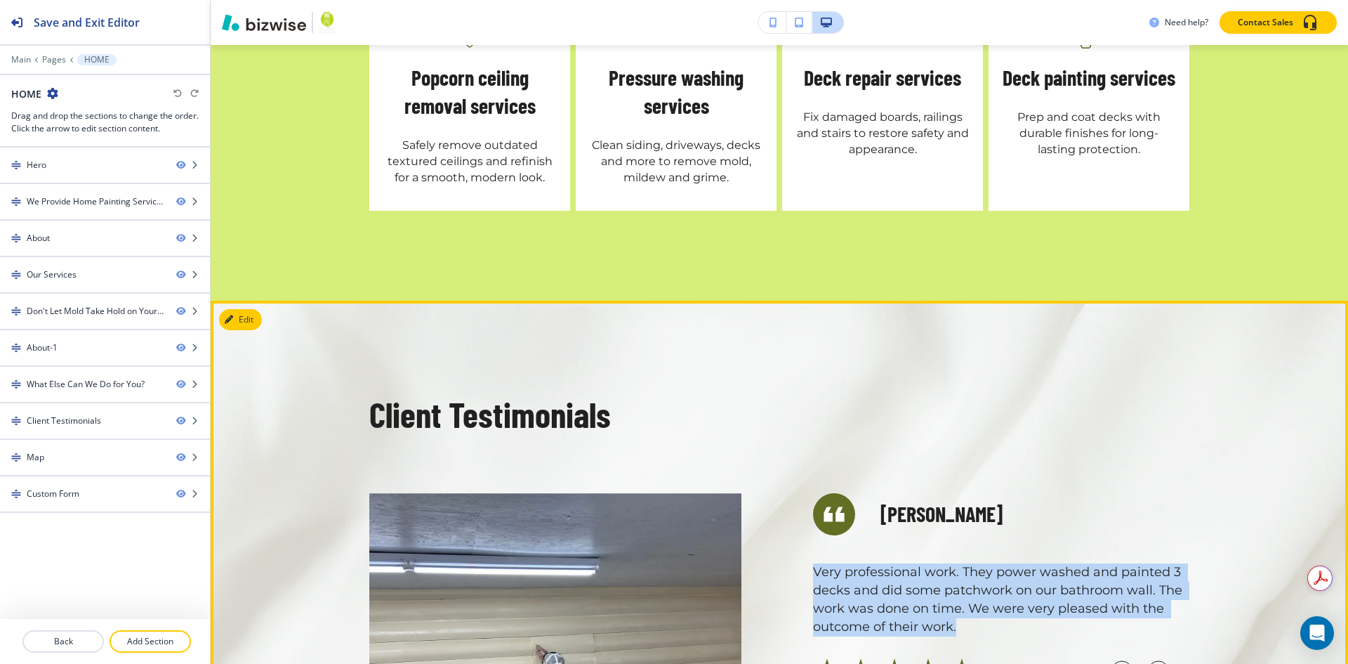
drag, startPoint x: 808, startPoint y: 358, endPoint x: 1014, endPoint y: 416, distance: 214.5
click at [958, 563] on p "Very professional work. They power washed and painted 3 decks and did some patc…" at bounding box center [1001, 599] width 376 height 73
click at [1148, 661] on circle "button" at bounding box center [1158, 671] width 21 height 21
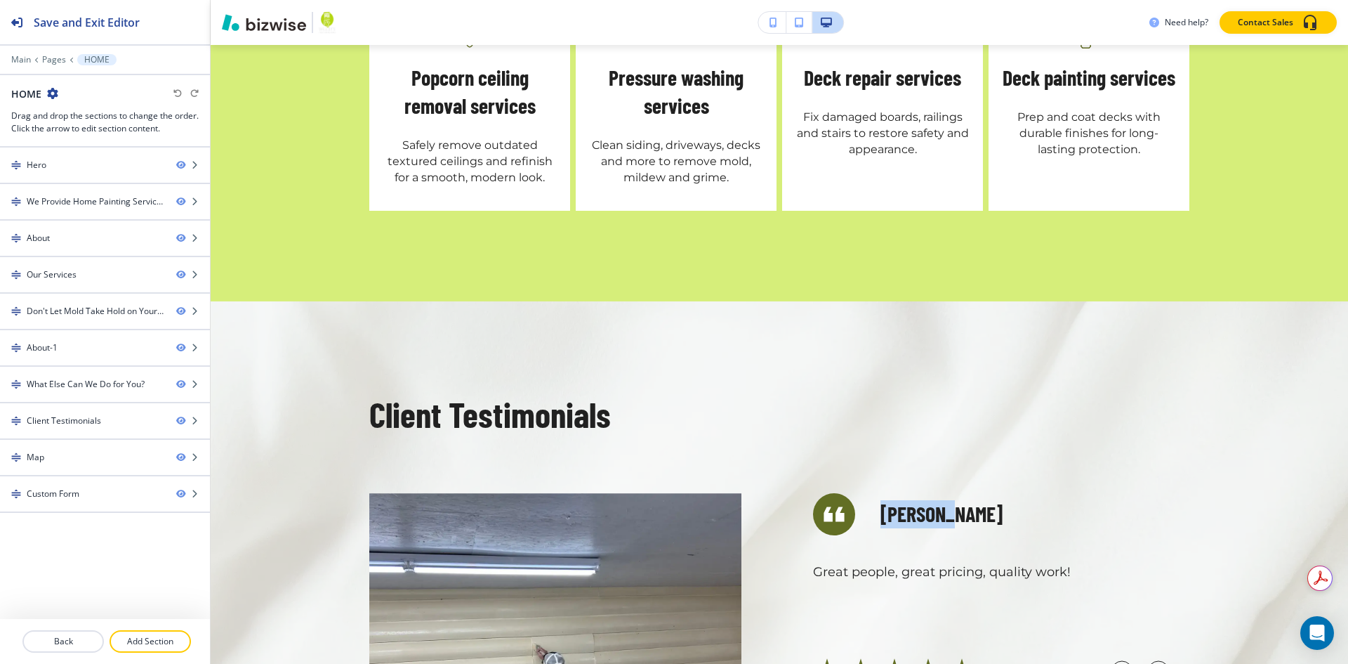
drag, startPoint x: 887, startPoint y: 303, endPoint x: 945, endPoint y: 308, distance: 58.4
click at [945, 493] on div "[PERSON_NAME]" at bounding box center [1001, 514] width 376 height 42
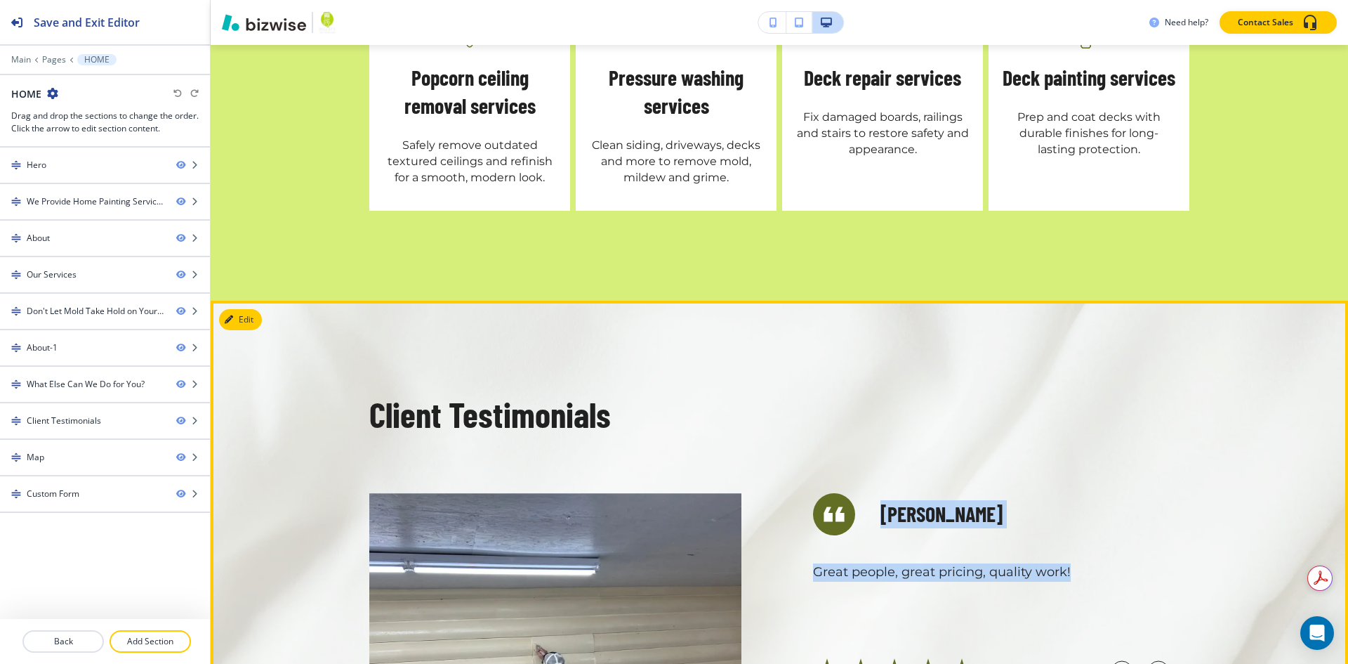
drag, startPoint x: 806, startPoint y: 362, endPoint x: 1138, endPoint y: 362, distance: 331.4
click at [1114, 454] on div "[PERSON_NAME] Awesome work! Thank you so much! I will definitely recommend you …" at bounding box center [968, 659] width 444 height 411
click at [991, 563] on p "Great people, great pricing, quality work!" at bounding box center [1001, 572] width 376 height 18
drag, startPoint x: 1070, startPoint y: 362, endPoint x: 810, endPoint y: 362, distance: 260.5
click at [813, 563] on p "Great people, great pricing, quality work!" at bounding box center [1001, 572] width 376 height 18
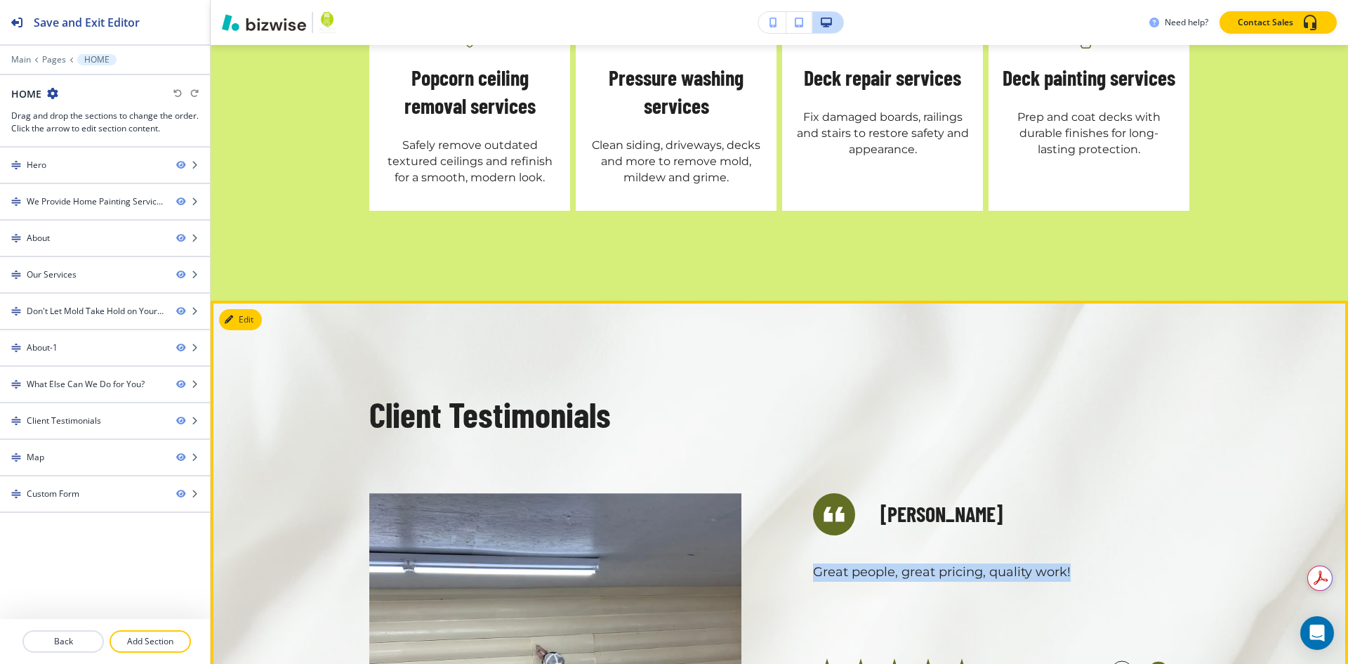
drag, startPoint x: 1152, startPoint y: 458, endPoint x: 1145, endPoint y: 454, distance: 8.5
click at [1152, 661] on circle "button" at bounding box center [1158, 671] width 21 height 21
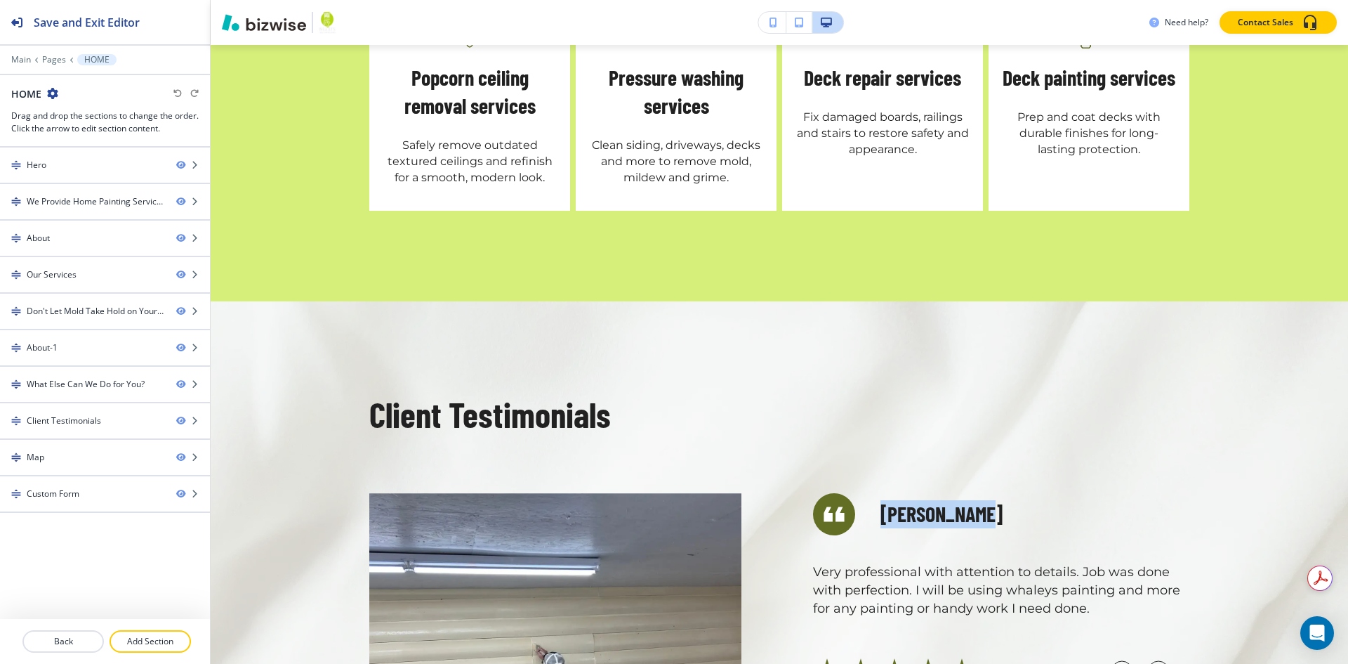
drag, startPoint x: 878, startPoint y: 308, endPoint x: 1078, endPoint y: 306, distance: 199.4
click at [975, 493] on div "[PERSON_NAME]" at bounding box center [1001, 514] width 376 height 42
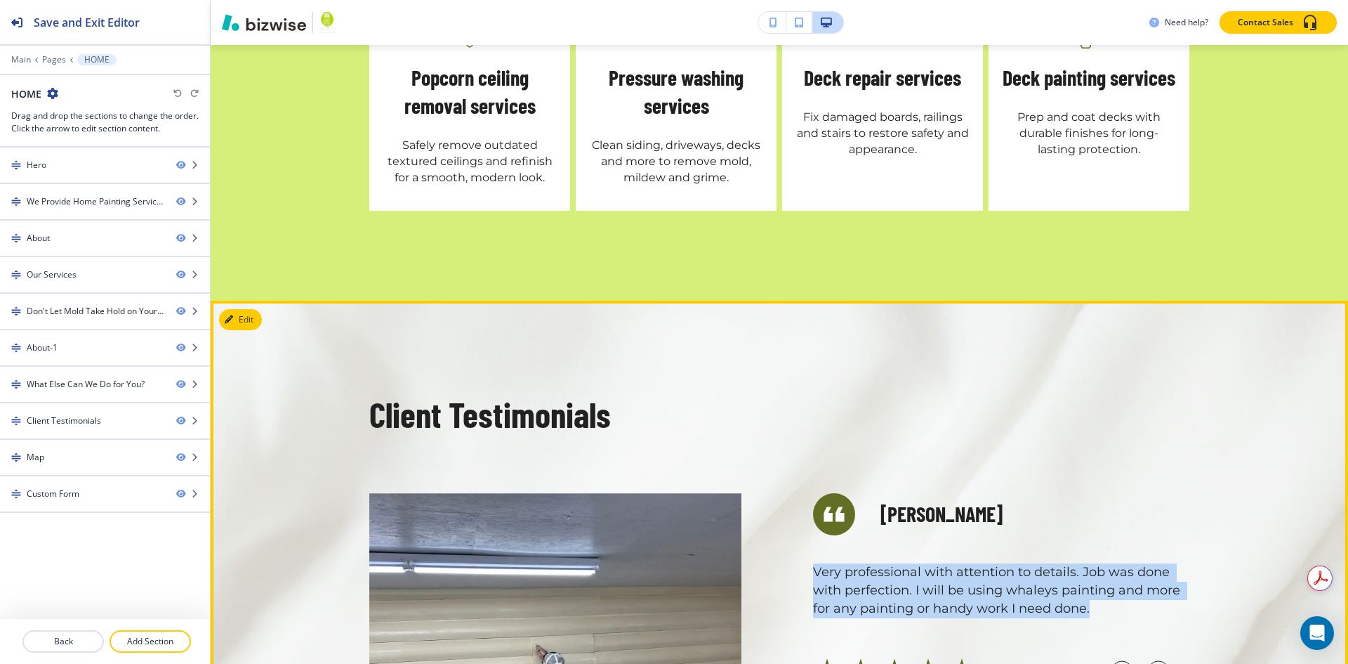
drag, startPoint x: 810, startPoint y: 360, endPoint x: 1105, endPoint y: 398, distance: 298.0
click at [1105, 563] on p "Very professional with attention to details. Job was done with perfection. I wi…" at bounding box center [1001, 590] width 376 height 55
click at [1154, 661] on circle "button" at bounding box center [1158, 671] width 21 height 21
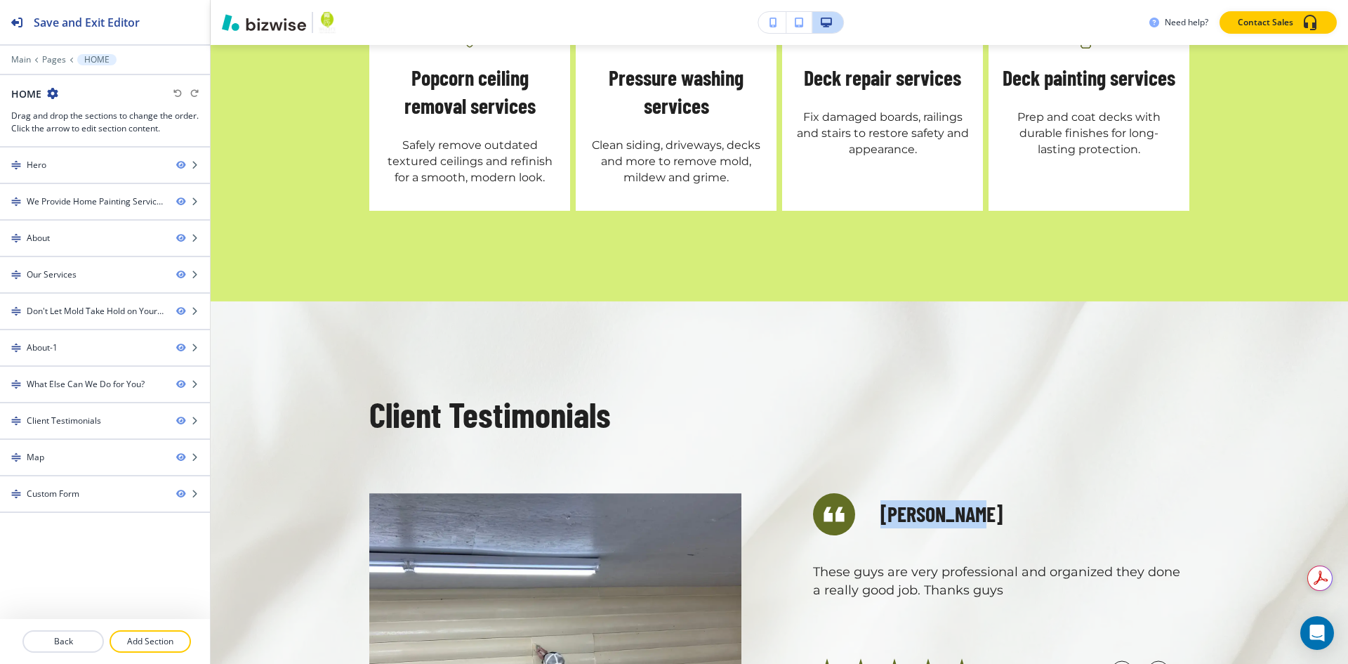
drag, startPoint x: 879, startPoint y: 303, endPoint x: 1204, endPoint y: 304, distance: 324.4
click at [979, 493] on div "[PERSON_NAME]" at bounding box center [1001, 514] width 376 height 42
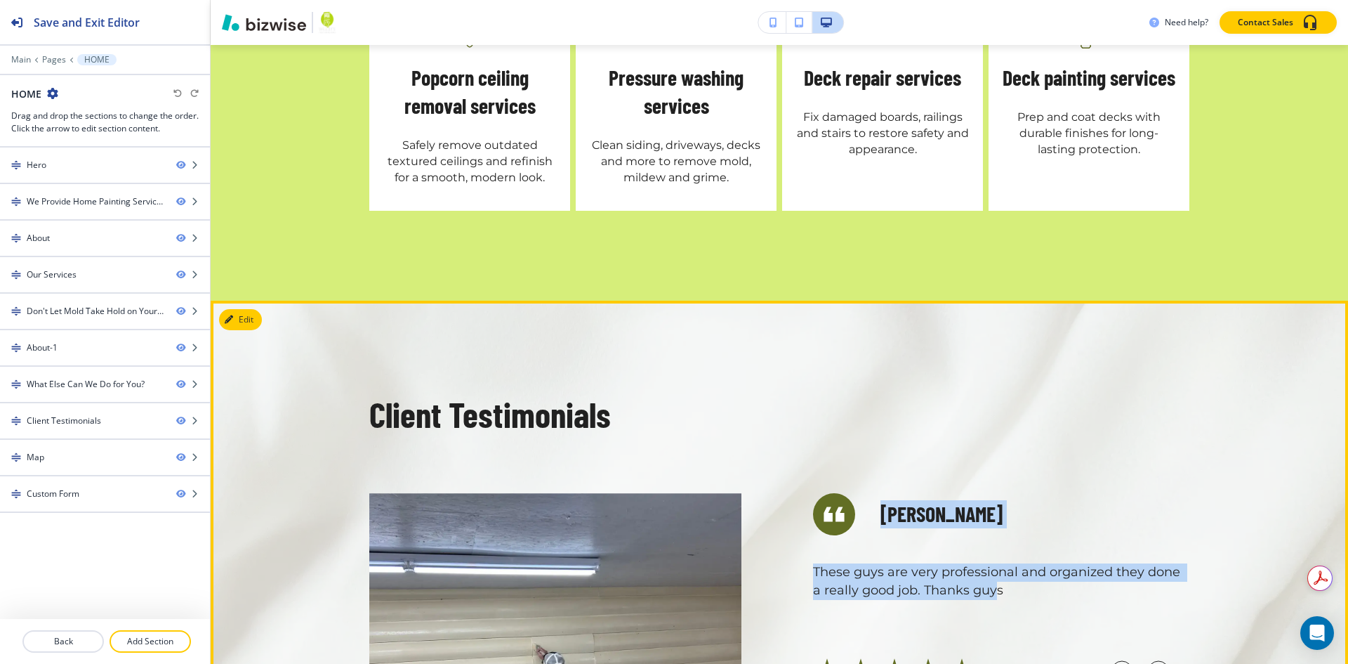
drag, startPoint x: 809, startPoint y: 358, endPoint x: 981, endPoint y: 383, distance: 173.8
click at [981, 454] on div "[PERSON_NAME] Awesome work! Thank you so much! I will definitely recommend you …" at bounding box center [968, 659] width 444 height 411
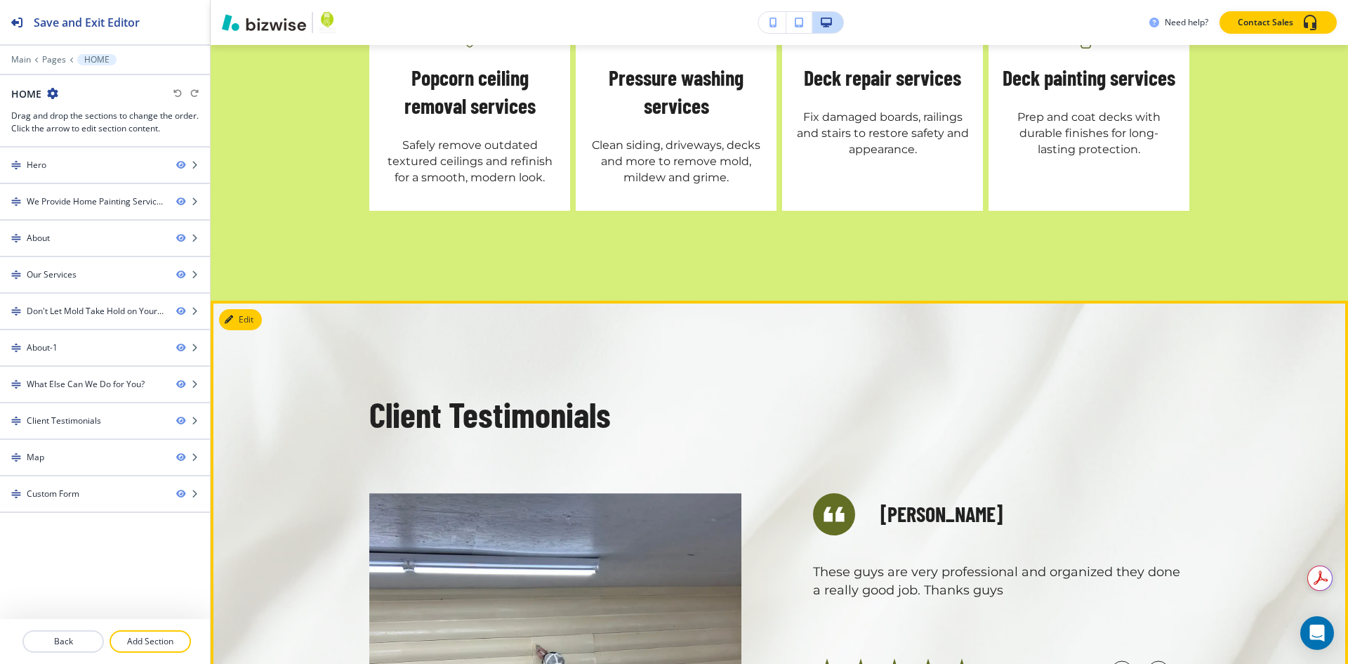
click at [996, 563] on p "These guys are very professional and organized they done a really good job. Tha…" at bounding box center [1001, 581] width 376 height 37
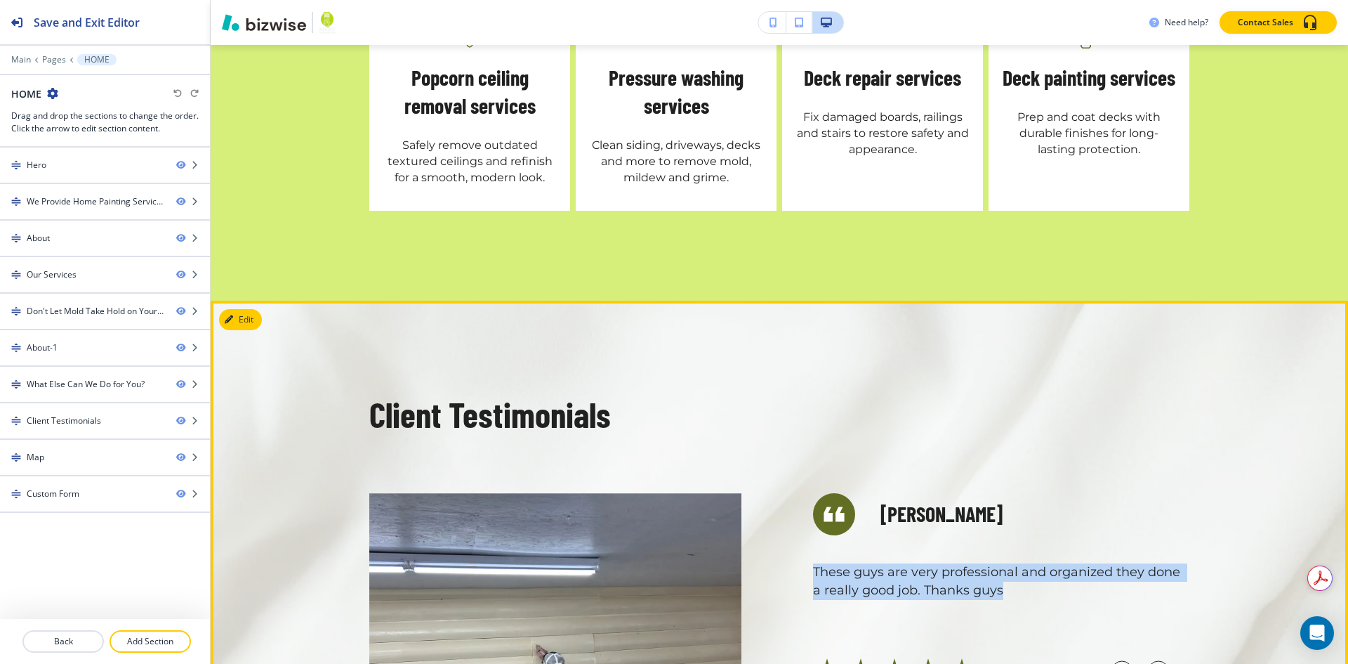
drag, startPoint x: 990, startPoint y: 382, endPoint x: 808, endPoint y: 365, distance: 183.3
click at [813, 563] on p "These guys are very professional and organized they done a really good job. Tha…" at bounding box center [1001, 581] width 376 height 37
click at [1152, 661] on circle "button" at bounding box center [1158, 671] width 21 height 21
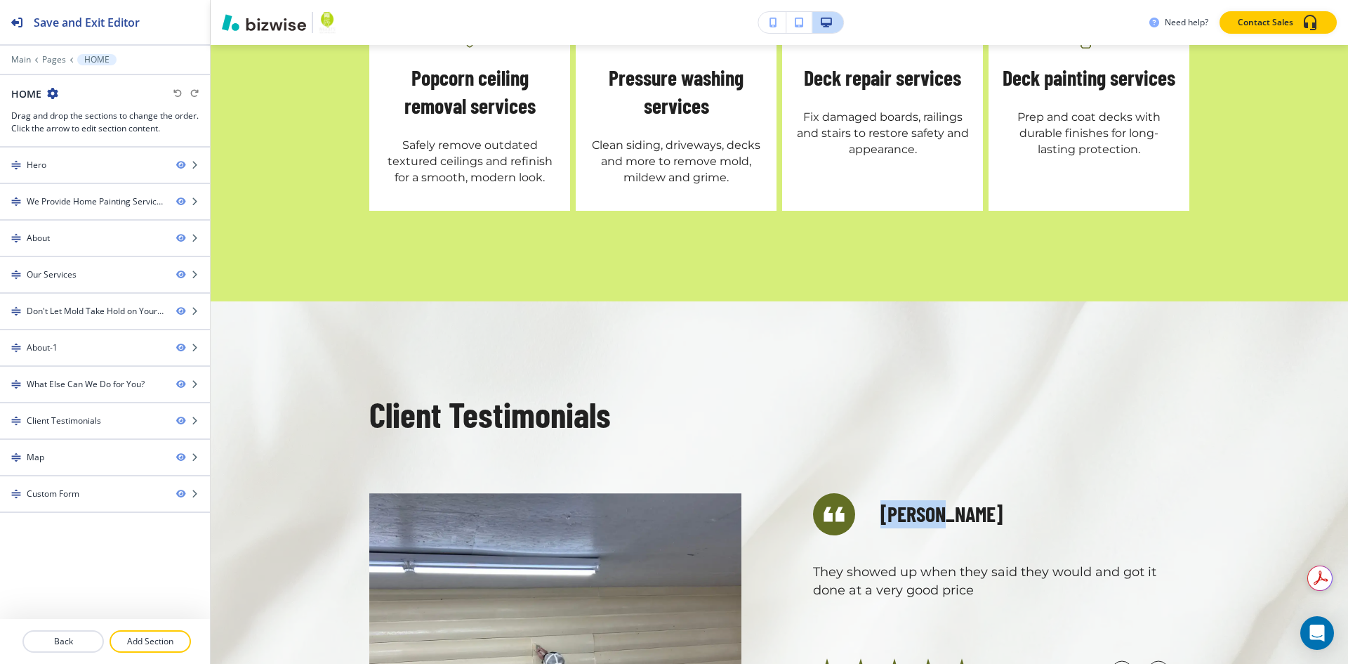
drag, startPoint x: 883, startPoint y: 302, endPoint x: 981, endPoint y: 313, distance: 98.9
click at [927, 500] on h5 "[PERSON_NAME]" at bounding box center [942, 514] width 122 height 28
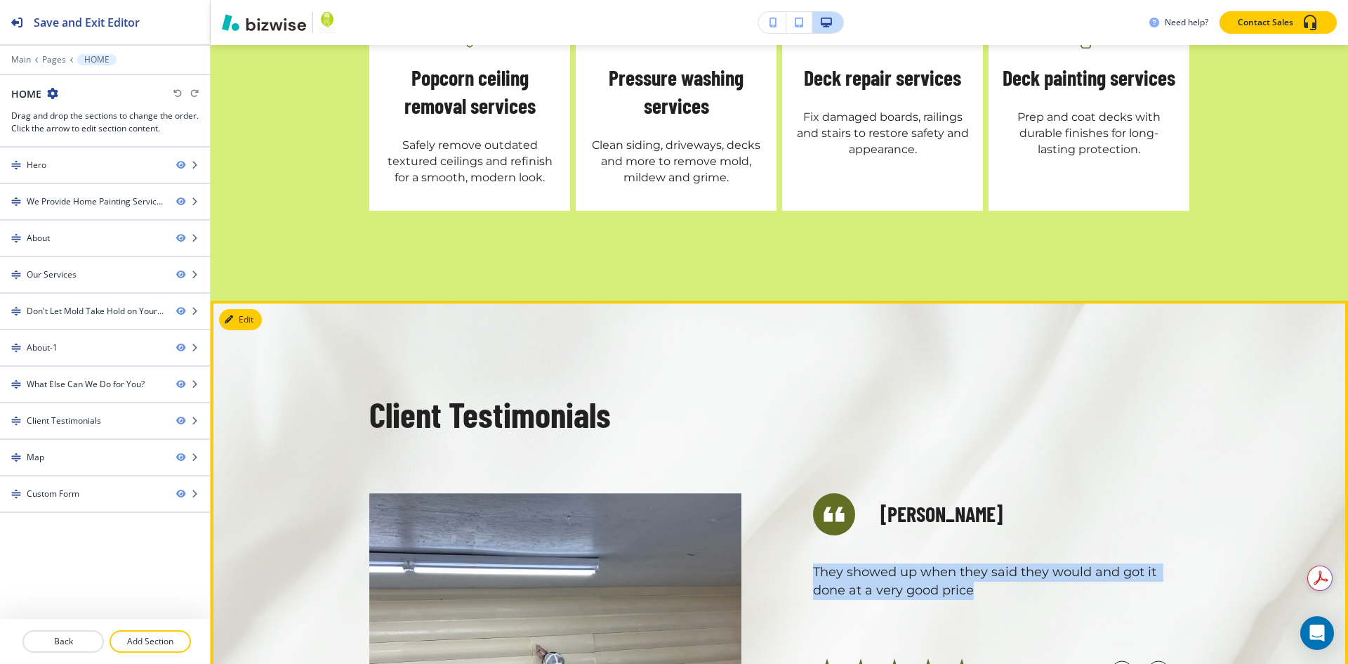
drag, startPoint x: 808, startPoint y: 362, endPoint x: 1329, endPoint y: 386, distance: 521.6
click at [973, 563] on p "They showed up when they said they would and got it done at a very good price" at bounding box center [1001, 581] width 376 height 37
click at [1148, 661] on circle "button" at bounding box center [1158, 671] width 21 height 21
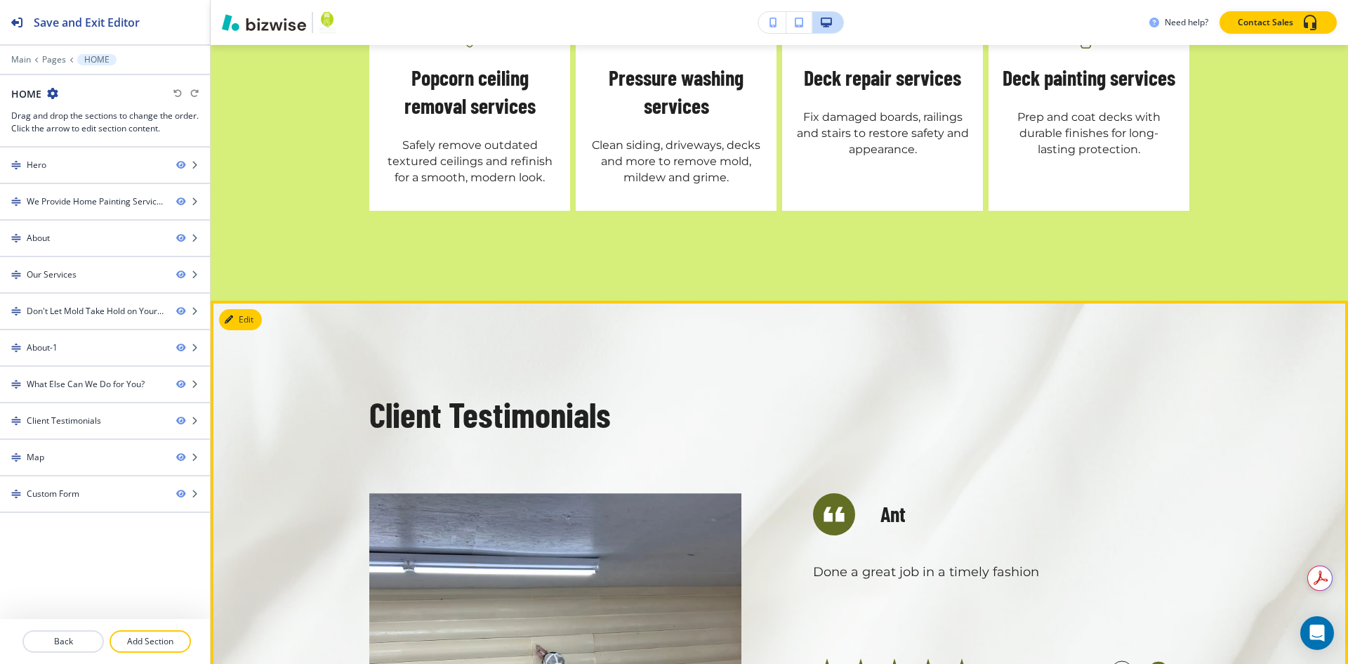
click at [1160, 661] on circle "button" at bounding box center [1158, 671] width 21 height 21
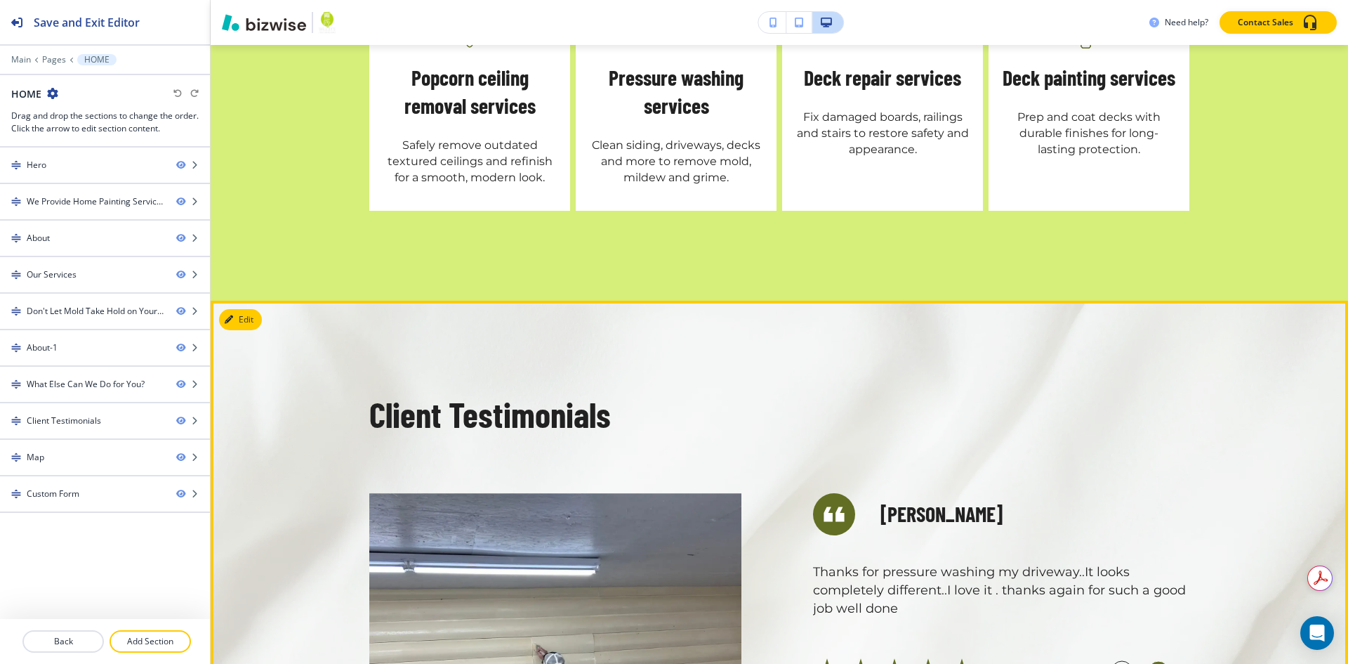
click at [1152, 661] on circle "button" at bounding box center [1158, 671] width 21 height 21
click at [1153, 661] on circle "button" at bounding box center [1158, 671] width 21 height 21
click at [1120, 663] on icon "button" at bounding box center [1121, 671] width 3 height 7
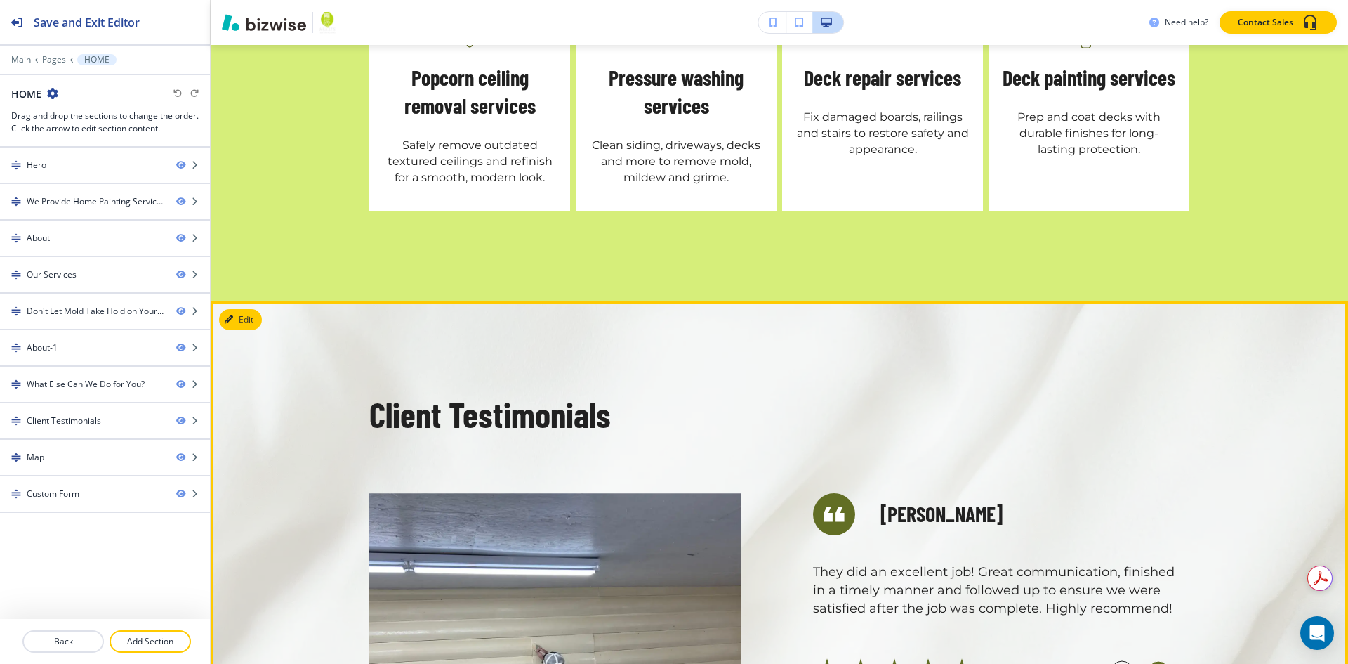
click at [1152, 661] on circle "button" at bounding box center [1158, 671] width 21 height 21
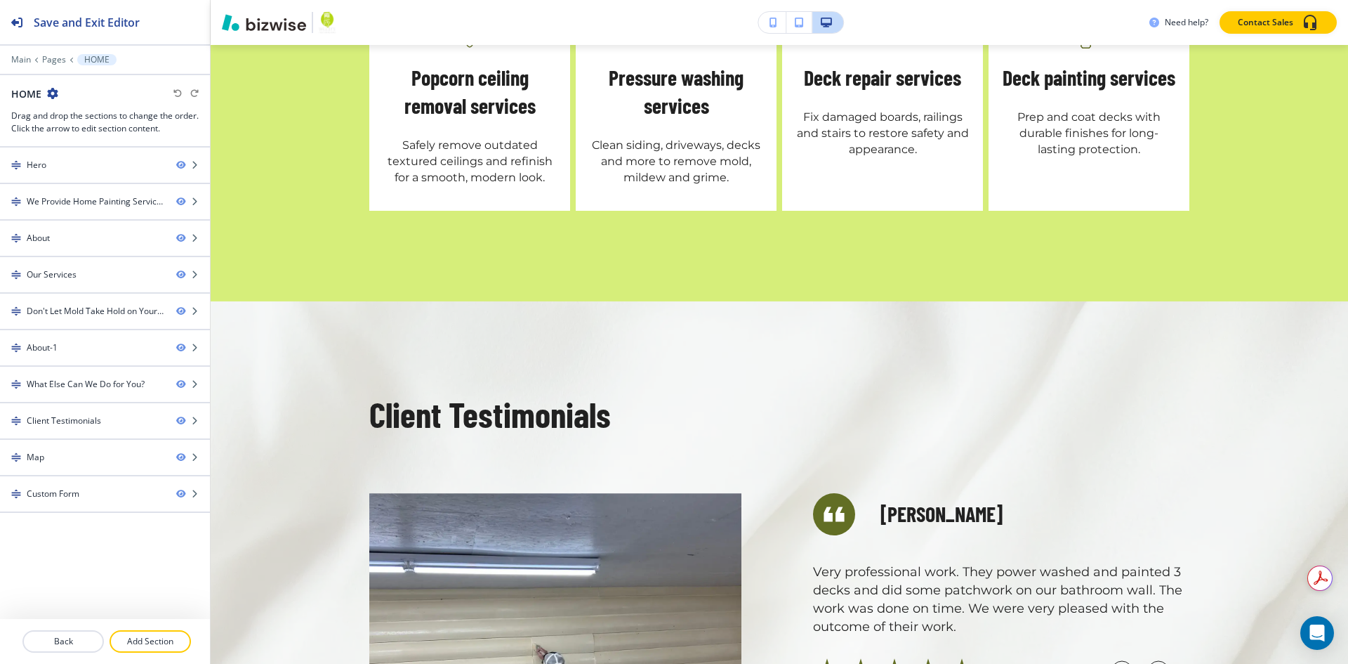
click at [888, 454] on div "[PERSON_NAME] Awesome work! Thank you so much! I will definitely recommend you …" at bounding box center [968, 659] width 444 height 411
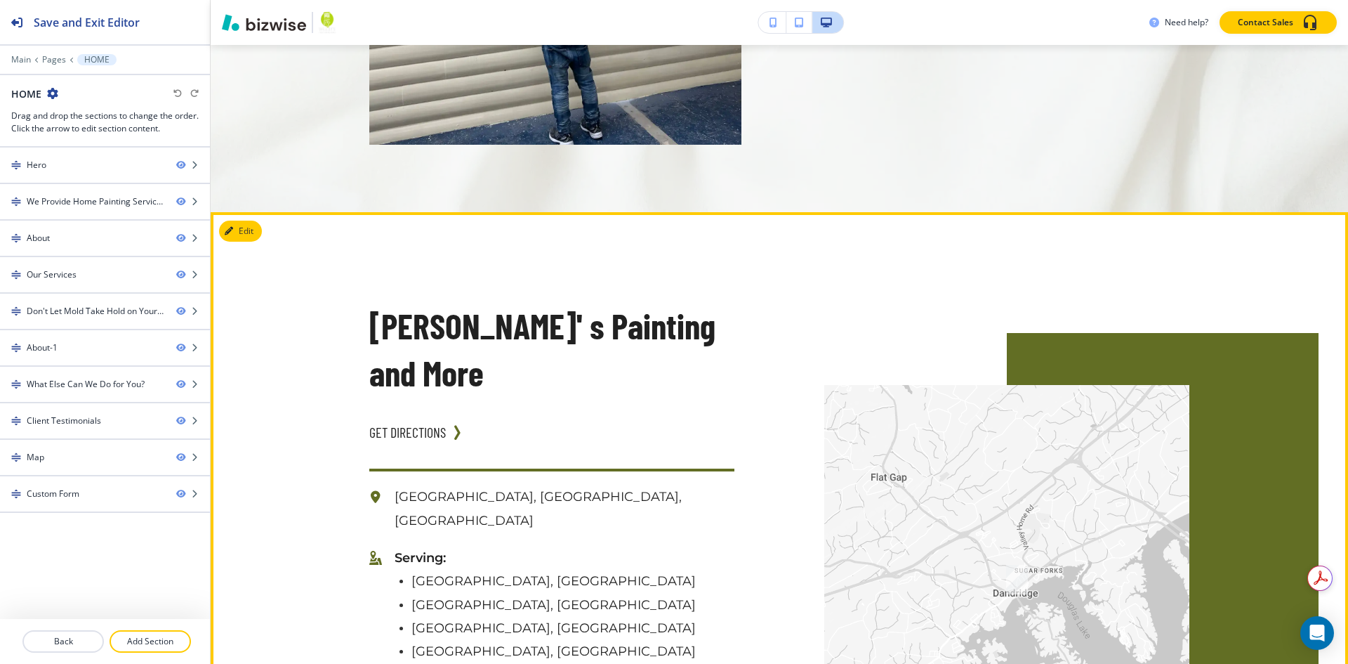
scroll to position [4354, 0]
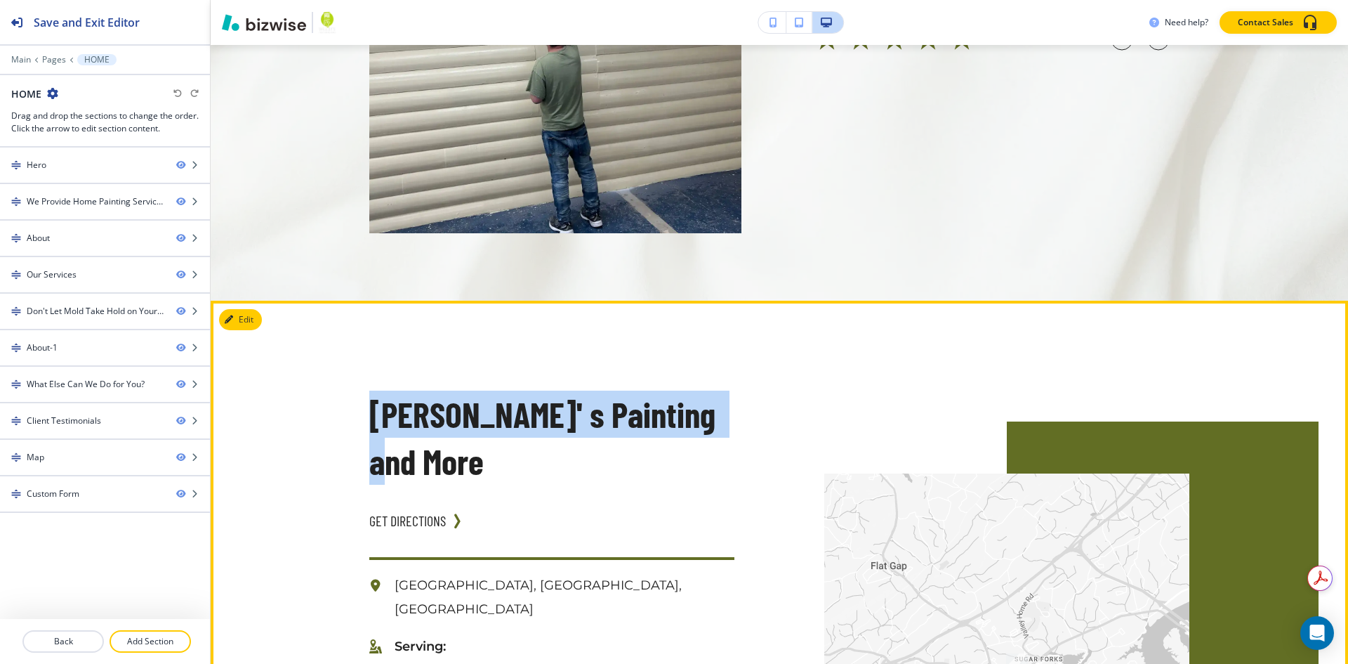
drag, startPoint x: 716, startPoint y: 208, endPoint x: 335, endPoint y: 199, distance: 380.7
click at [335, 301] on div "[PERSON_NAME]' s Painting and More GET DIRECTIONS [GEOGRAPHIC_DATA], [GEOGRAPHI…" at bounding box center [506, 676] width 455 height 750
click at [424, 506] on link "GET DIRECTIONS" at bounding box center [407, 520] width 77 height 28
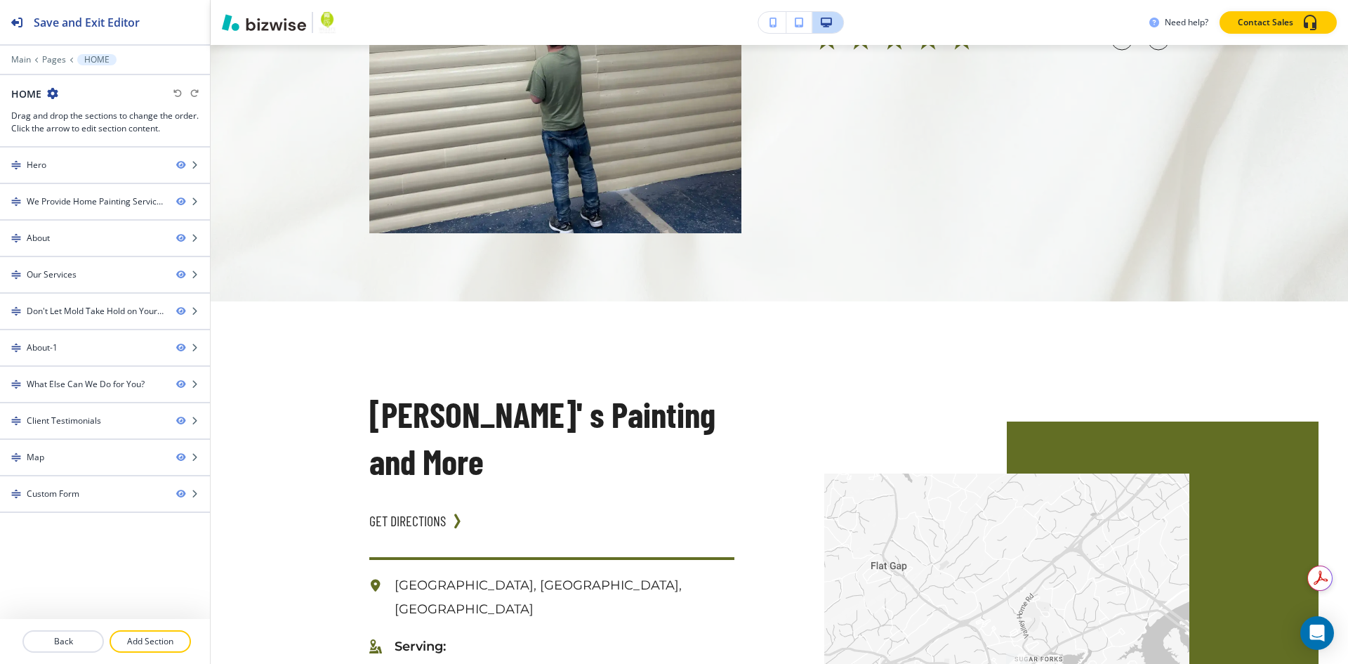
drag, startPoint x: 360, startPoint y: 261, endPoint x: 322, endPoint y: 258, distance: 38.7
click at [434, 301] on div "[PERSON_NAME]' s Painting and More GET DIRECTIONS [GEOGRAPHIC_DATA], [GEOGRAPHI…" at bounding box center [506, 676] width 455 height 750
drag, startPoint x: 303, startPoint y: 249, endPoint x: 435, endPoint y: 261, distance: 133.3
click at [433, 301] on div "[PERSON_NAME]' s Painting and More GET DIRECTIONS [GEOGRAPHIC_DATA], [GEOGRAPHI…" at bounding box center [506, 676] width 455 height 750
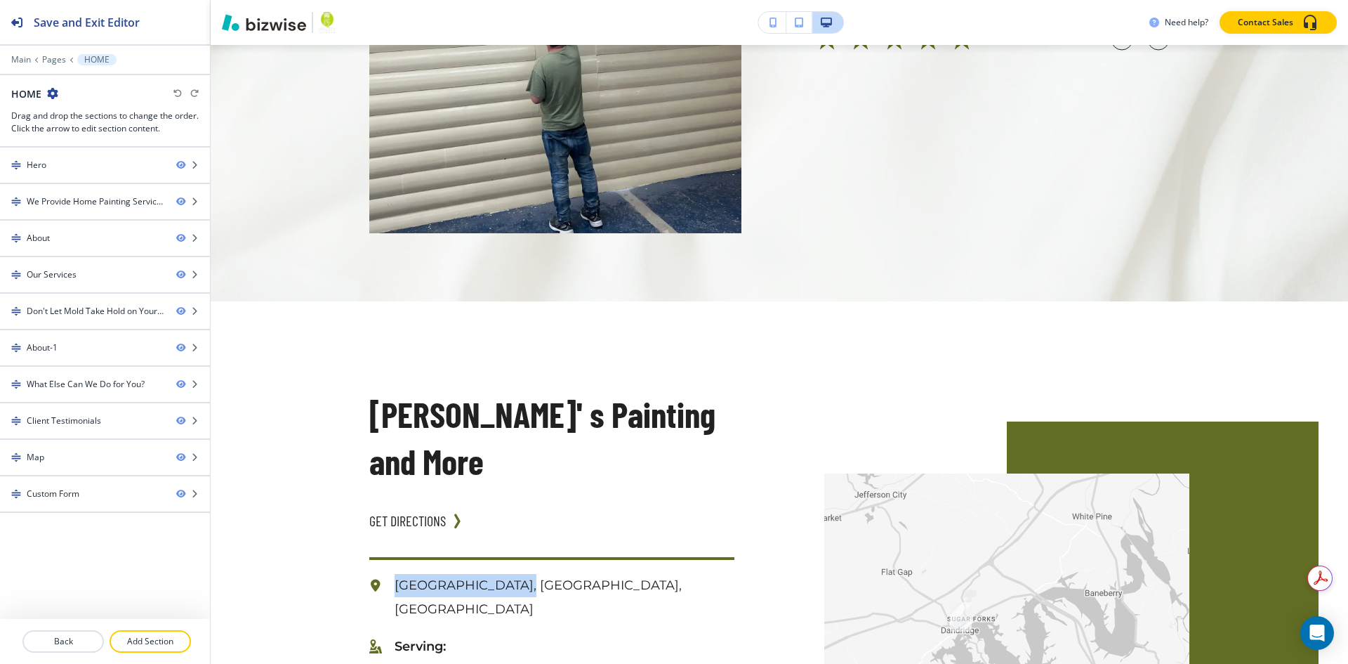
drag, startPoint x: 504, startPoint y: 329, endPoint x: 391, endPoint y: 334, distance: 113.2
click at [395, 574] on p "[GEOGRAPHIC_DATA], [GEOGRAPHIC_DATA], [GEOGRAPHIC_DATA]" at bounding box center [565, 597] width 340 height 47
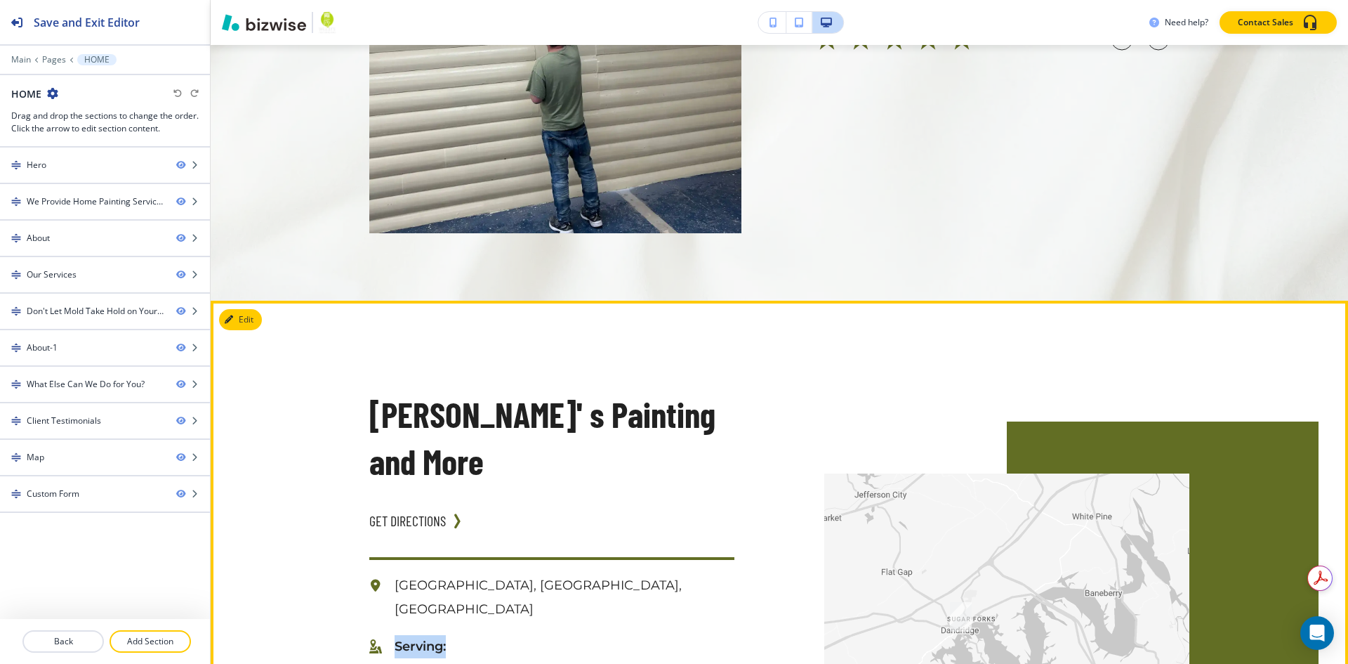
drag, startPoint x: 435, startPoint y: 366, endPoint x: 391, endPoint y: 366, distance: 43.5
click at [395, 635] on p "Serving:" at bounding box center [565, 646] width 340 height 23
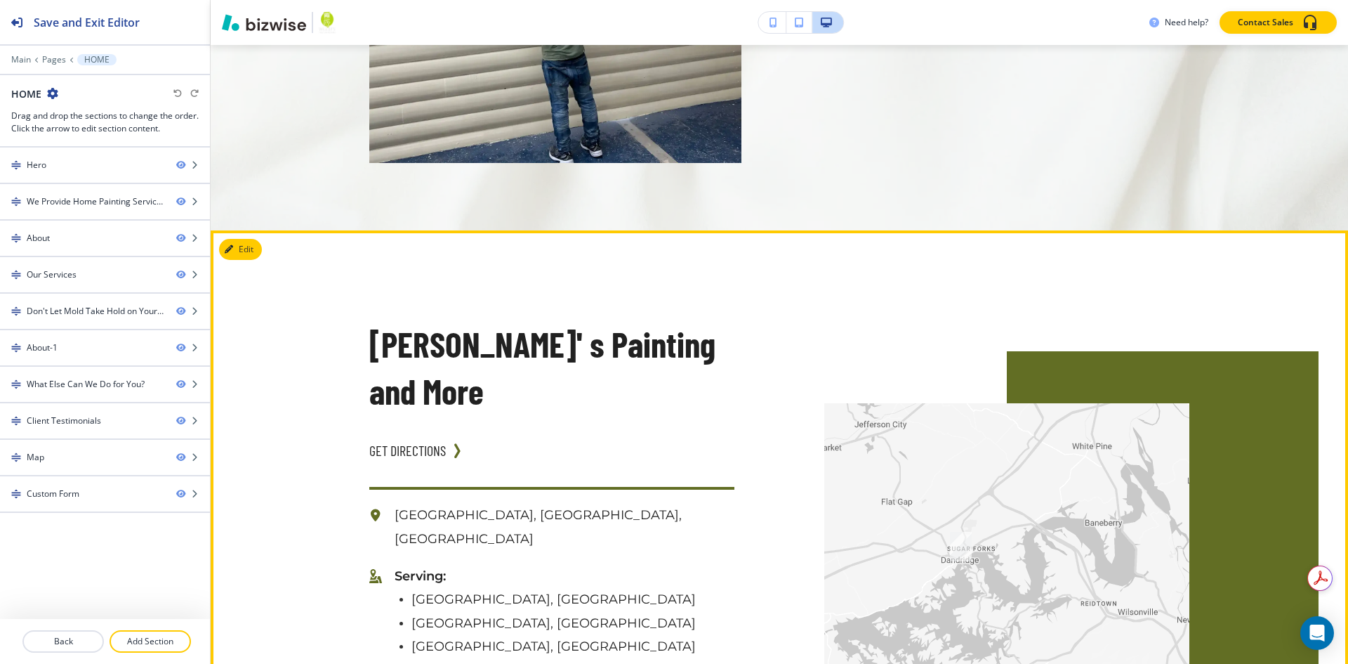
drag, startPoint x: 564, startPoint y: 454, endPoint x: 393, endPoint y: 456, distance: 170.7
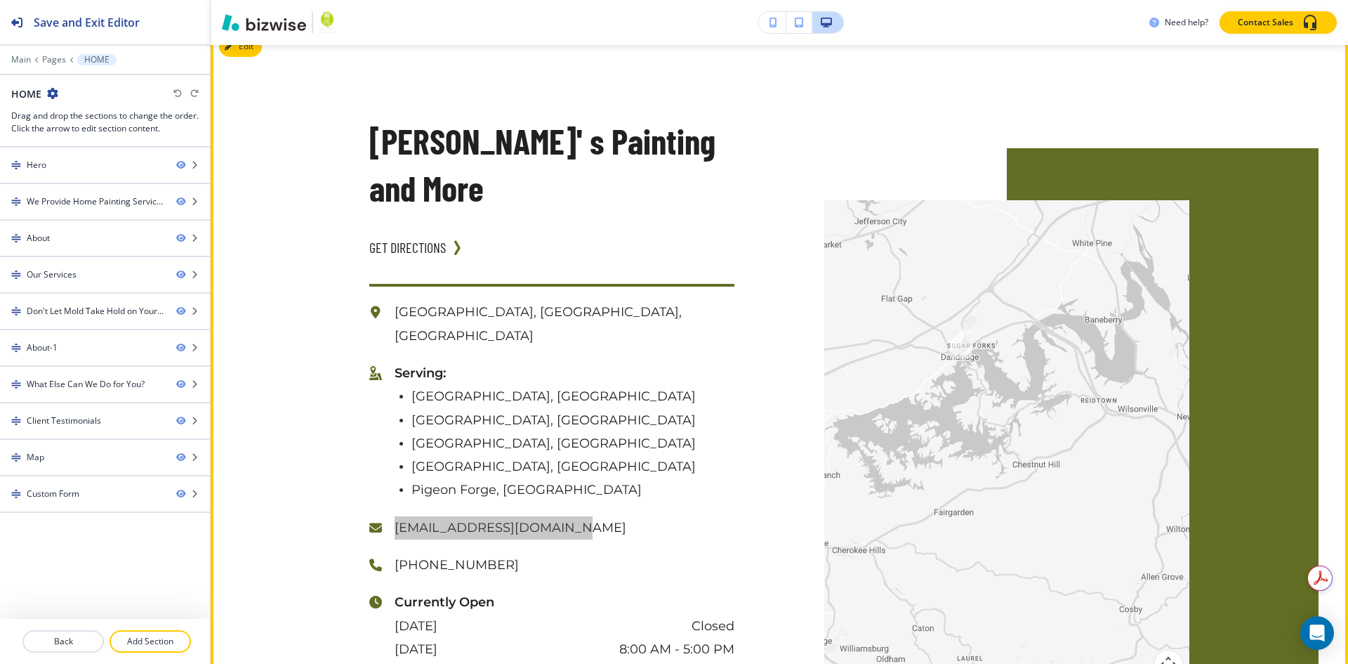
scroll to position [4634, 0]
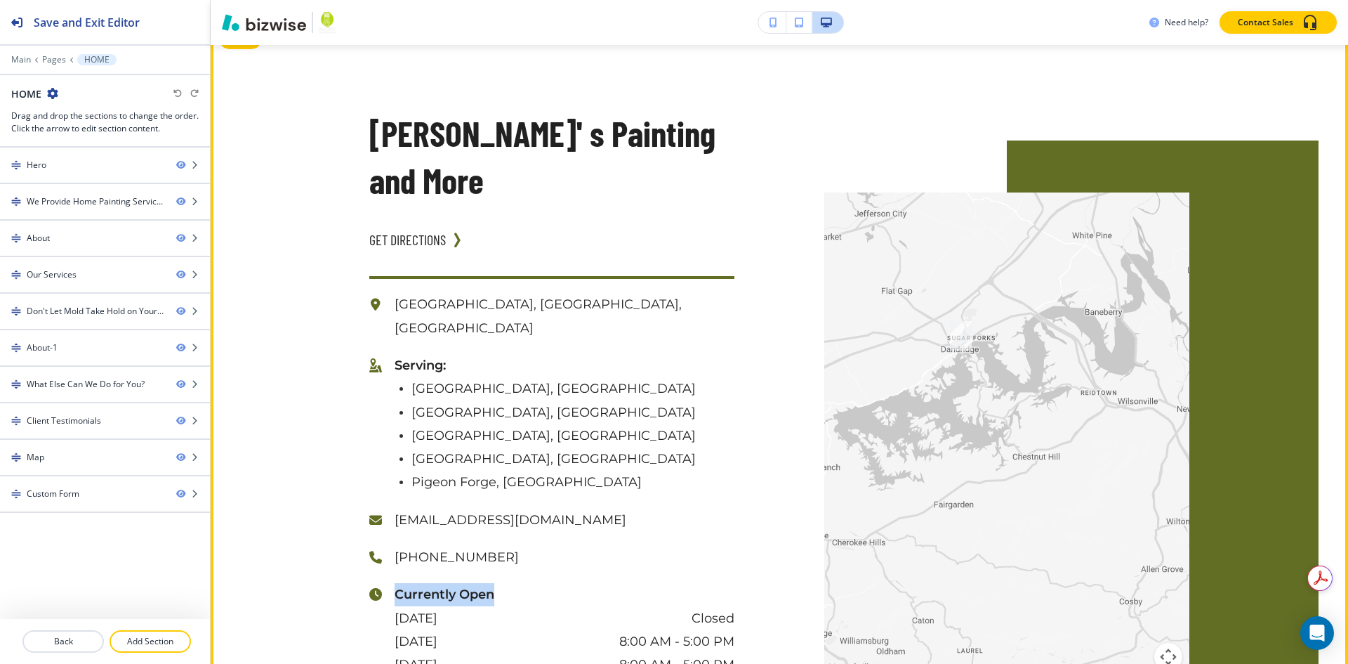
drag, startPoint x: 430, startPoint y: 313, endPoint x: 385, endPoint y: 314, distance: 45.6
click at [385, 583] on div "Currently Open [DATE] Closed [DATE] 8:00 AM - 5:00 PM [DATE] 8:00 AM - 5:00 PM …" at bounding box center [551, 676] width 365 height 187
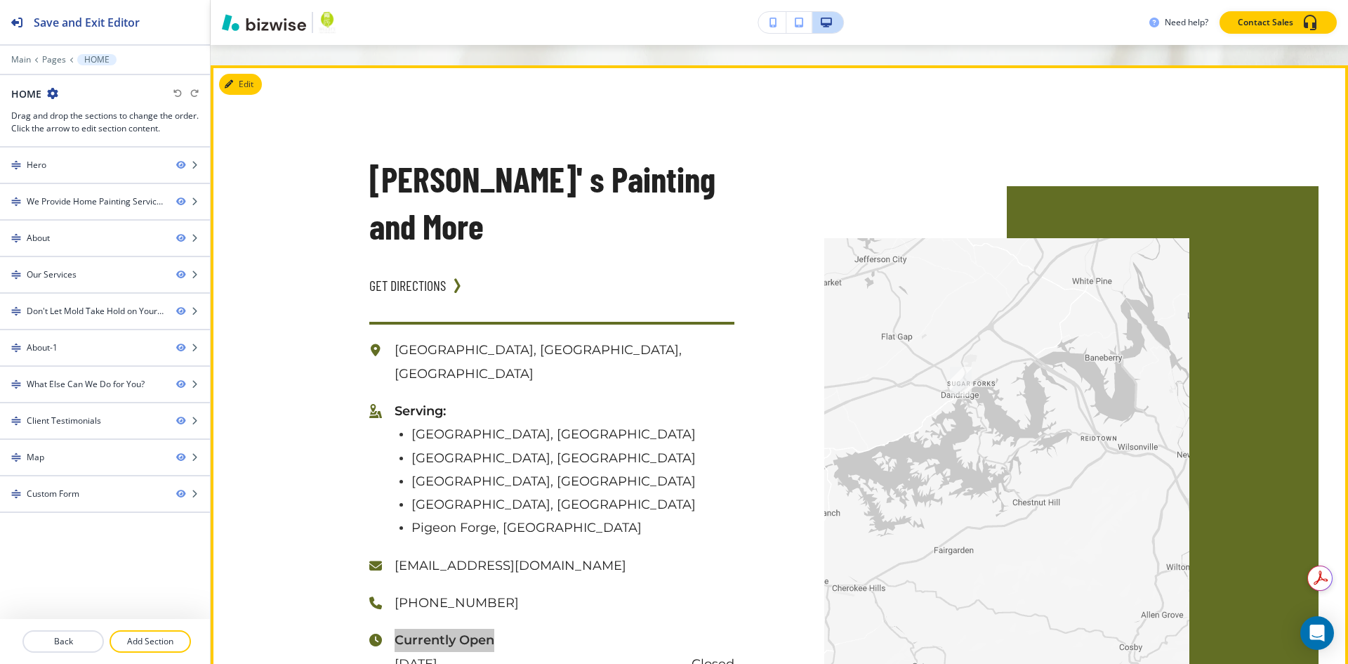
scroll to position [4564, 0]
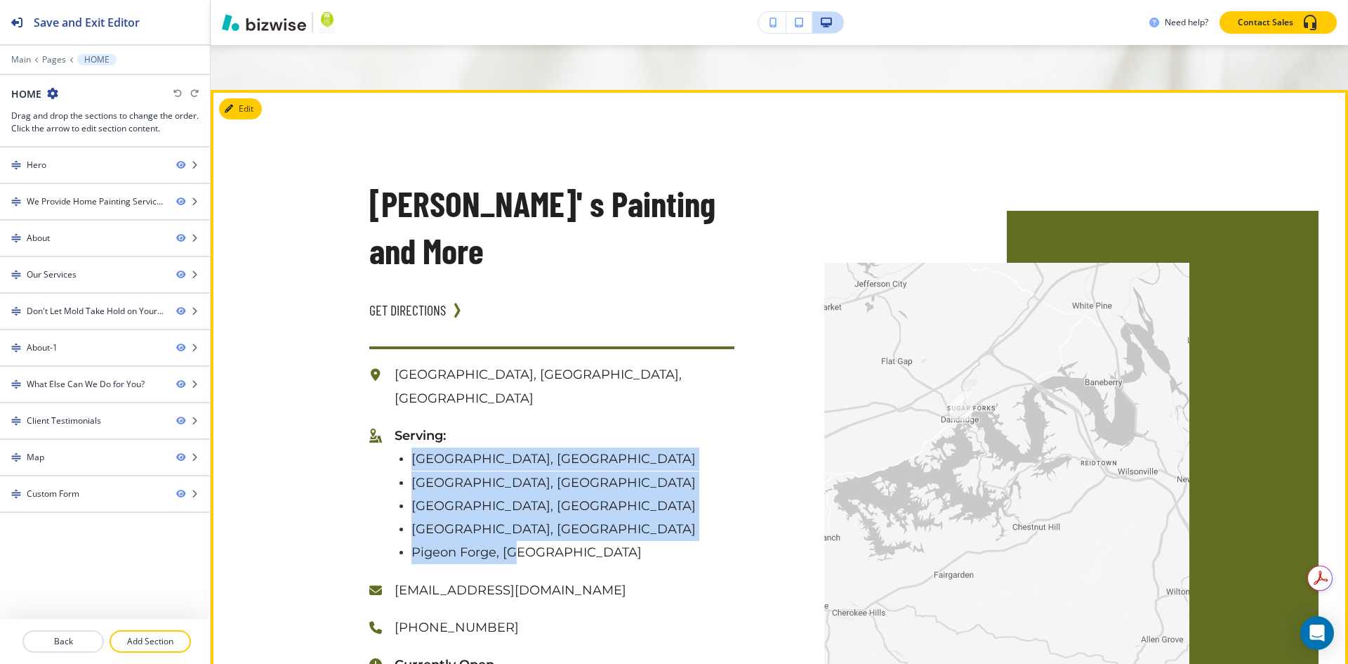
drag, startPoint x: 510, startPoint y: 271, endPoint x: 395, endPoint y: 185, distance: 144.1
click at [395, 447] on ul "[GEOGRAPHIC_DATA], [GEOGRAPHIC_DATA] [GEOGRAPHIC_DATA], [GEOGRAPHIC_DATA] [GEOG…" at bounding box center [565, 505] width 340 height 117
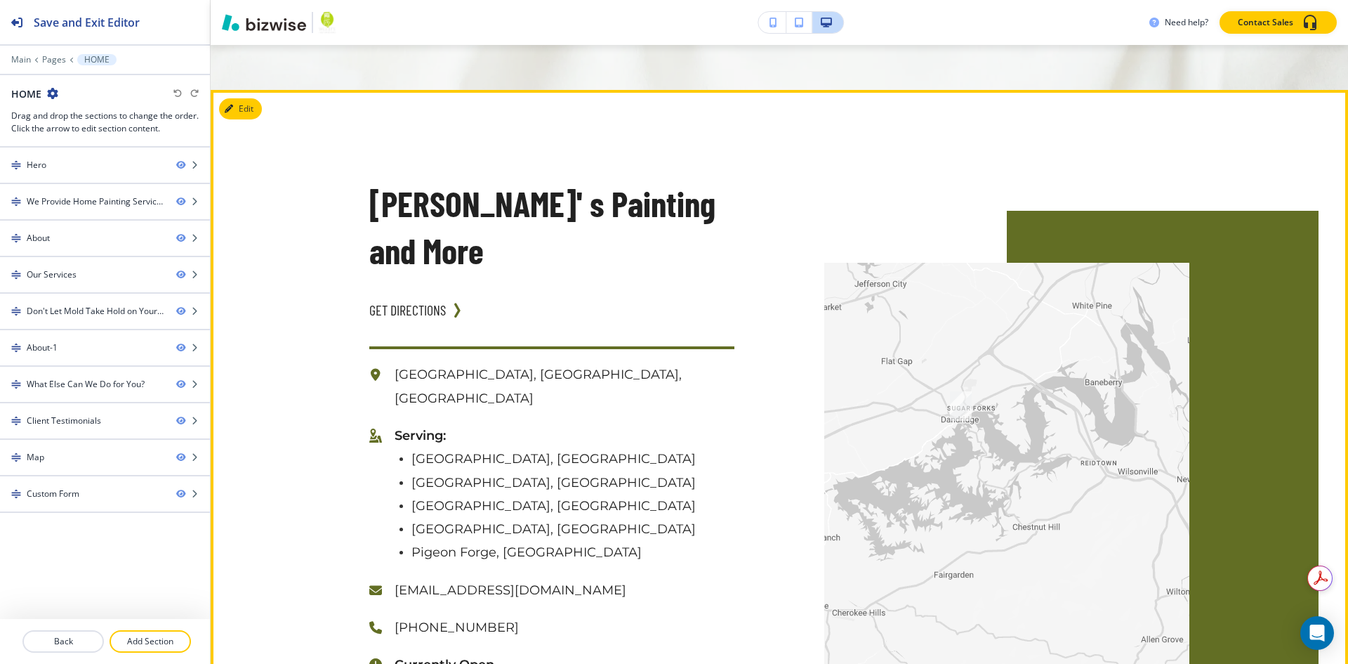
drag, startPoint x: 650, startPoint y: 511, endPoint x: 383, endPoint y: 414, distance: 284.5
click at [383, 414] on div "[PERSON_NAME]' s Painting and More GET DIRECTIONS [GEOGRAPHIC_DATA], [GEOGRAPHI…" at bounding box center [734, 465] width 910 height 750
click at [322, 416] on div "[PERSON_NAME]' s Painting and More GET DIRECTIONS [GEOGRAPHIC_DATA], [GEOGRAPHI…" at bounding box center [506, 465] width 455 height 750
drag, startPoint x: 437, startPoint y: 404, endPoint x: 388, endPoint y: 408, distance: 50.0
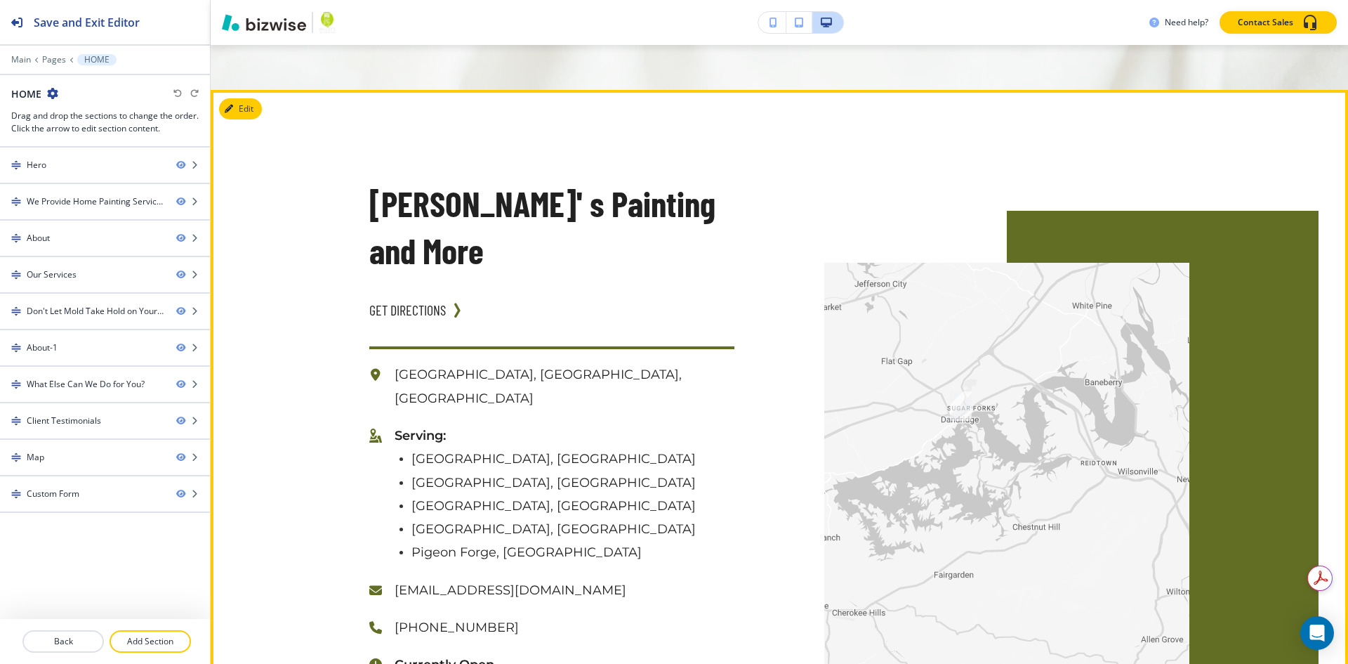
drag, startPoint x: 442, startPoint y: 432, endPoint x: 388, endPoint y: 429, distance: 53.4
drag, startPoint x: 435, startPoint y: 452, endPoint x: 390, endPoint y: 457, distance: 45.2
drag, startPoint x: 472, startPoint y: 475, endPoint x: 360, endPoint y: 478, distance: 112.4
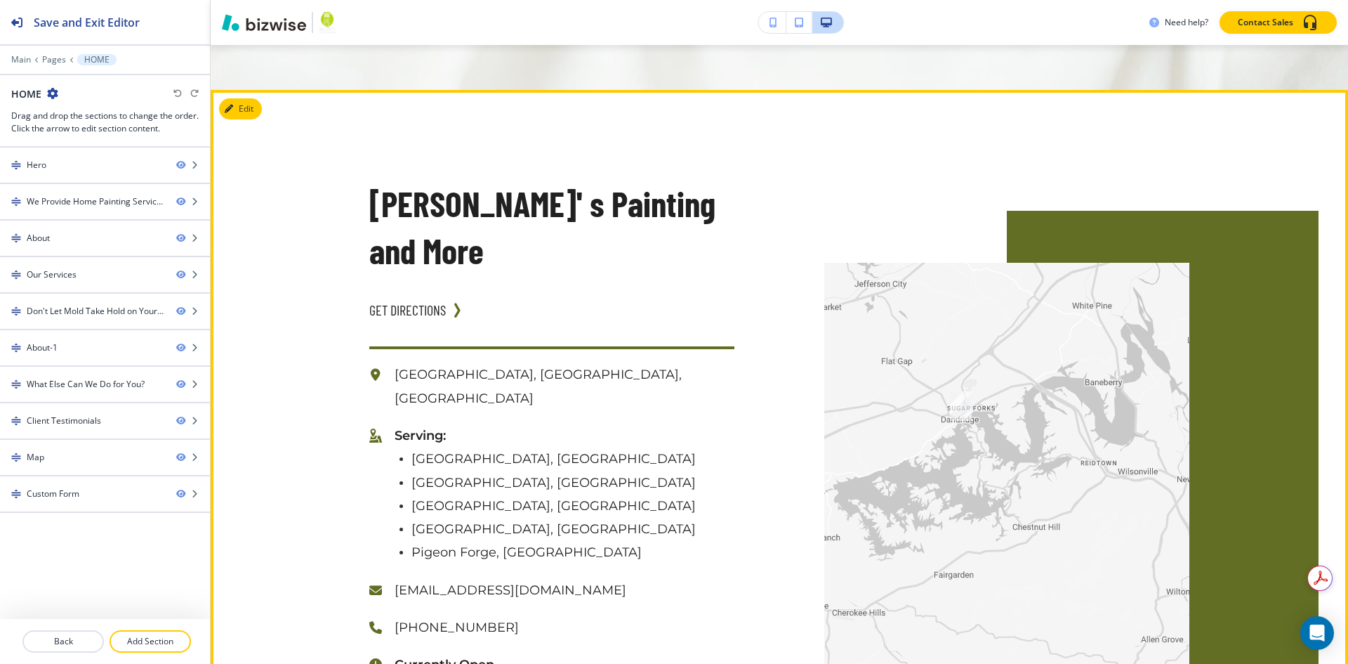
click at [360, 478] on div "[GEOGRAPHIC_DATA], [GEOGRAPHIC_DATA], [GEOGRAPHIC_DATA] Serving: [GEOGRAPHIC_DA…" at bounding box center [536, 586] width 396 height 508
drag, startPoint x: 460, startPoint y: 503, endPoint x: 397, endPoint y: 492, distance: 64.1
click at [359, 502] on div "[GEOGRAPHIC_DATA], [GEOGRAPHIC_DATA], [GEOGRAPHIC_DATA] Serving: [GEOGRAPHIC_DA…" at bounding box center [536, 586] width 396 height 508
drag, startPoint x: 451, startPoint y: 527, endPoint x: 447, endPoint y: 511, distance: 15.8
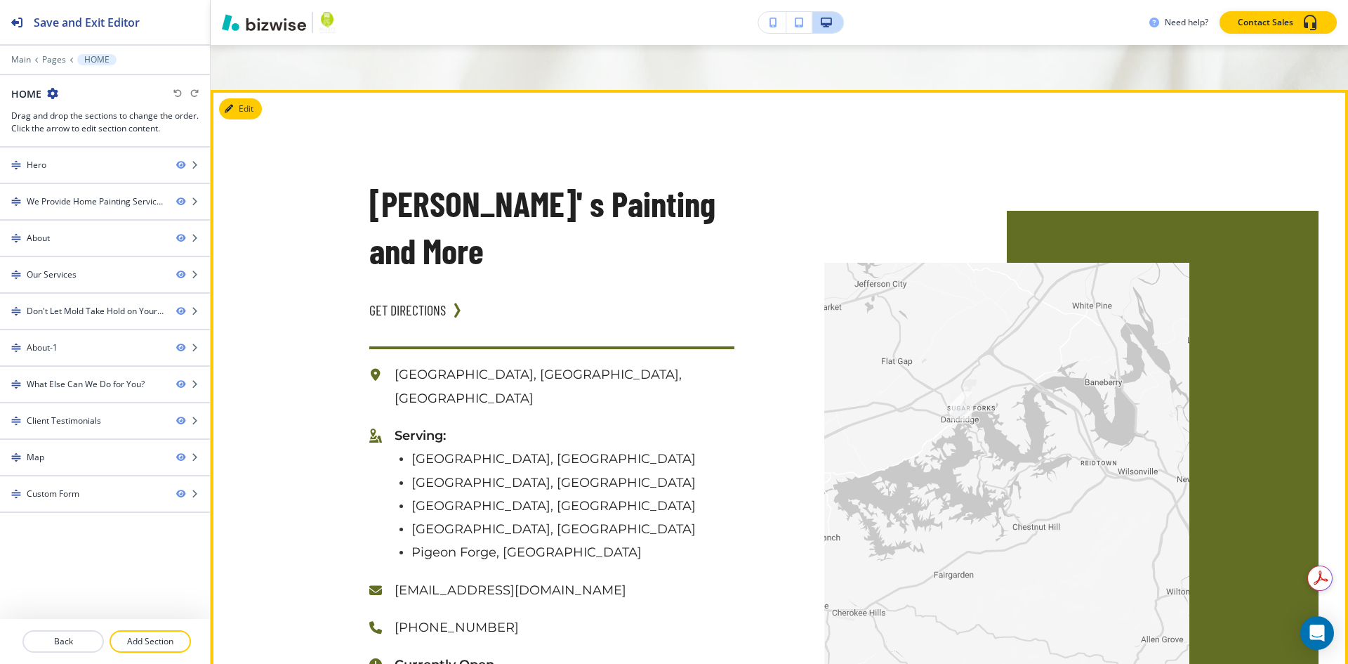
drag, startPoint x: 457, startPoint y: 548, endPoint x: 367, endPoint y: 548, distance: 89.9
drag, startPoint x: 398, startPoint y: 433, endPoint x: 379, endPoint y: 433, distance: 19.0
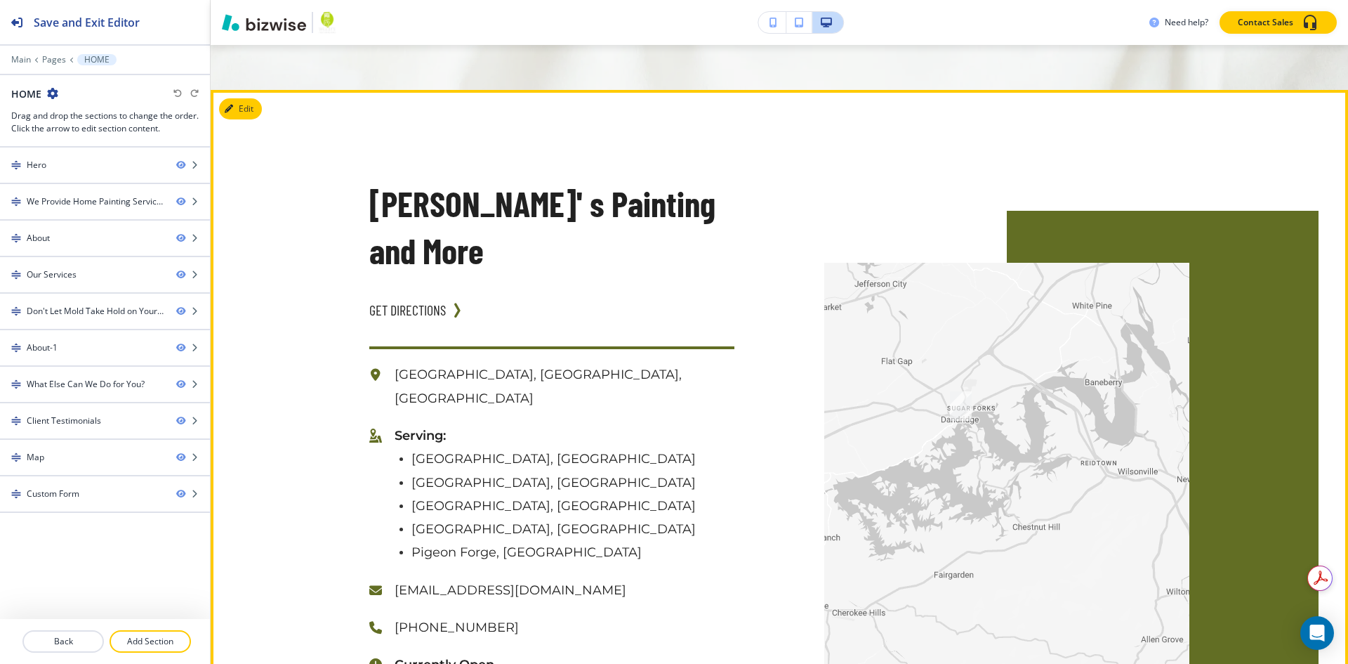
drag, startPoint x: 683, startPoint y: 406, endPoint x: 744, endPoint y: 404, distance: 61.1
click at [744, 407] on div "[PERSON_NAME]' s Painting and More GET DIRECTIONS [GEOGRAPHIC_DATA], [GEOGRAPHI…" at bounding box center [734, 465] width 910 height 750
click at [721, 653] on p "Currently Open" at bounding box center [565, 664] width 340 height 23
drag, startPoint x: 725, startPoint y: 410, endPoint x: 690, endPoint y: 410, distance: 34.4
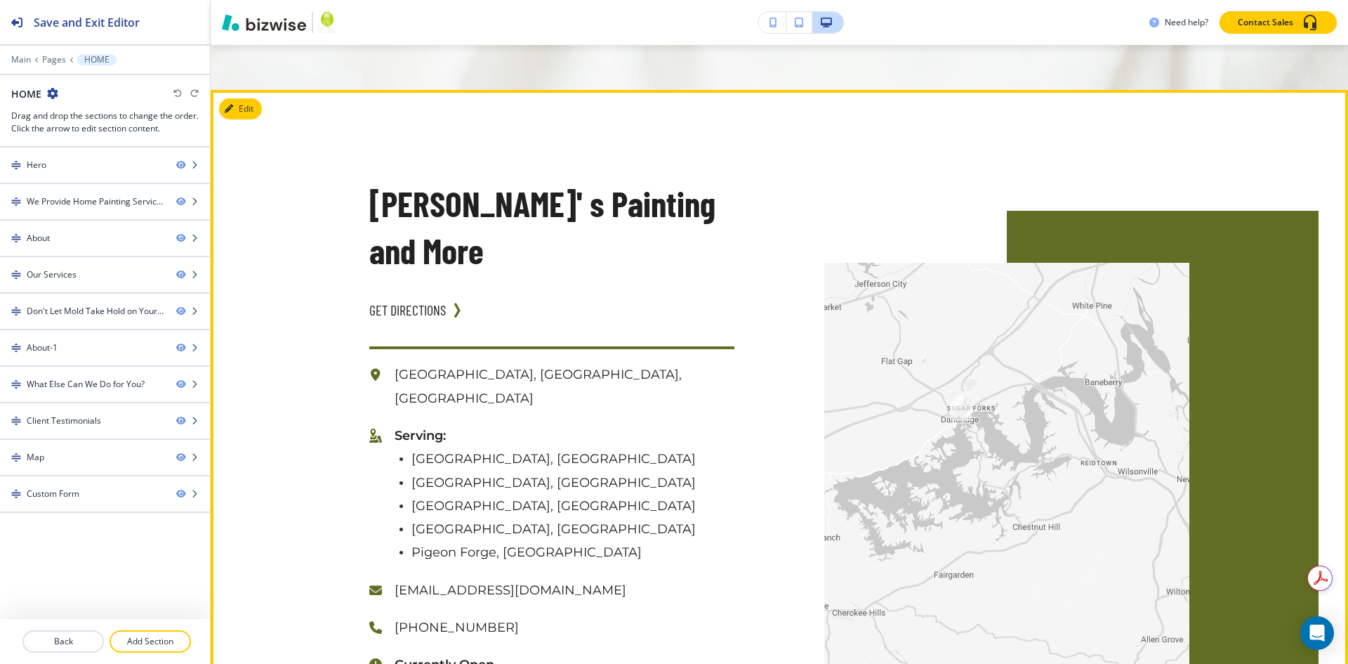
drag, startPoint x: 726, startPoint y: 406, endPoint x: 690, endPoint y: 406, distance: 35.8
drag, startPoint x: 612, startPoint y: 435, endPoint x: 1048, endPoint y: 376, distance: 439.3
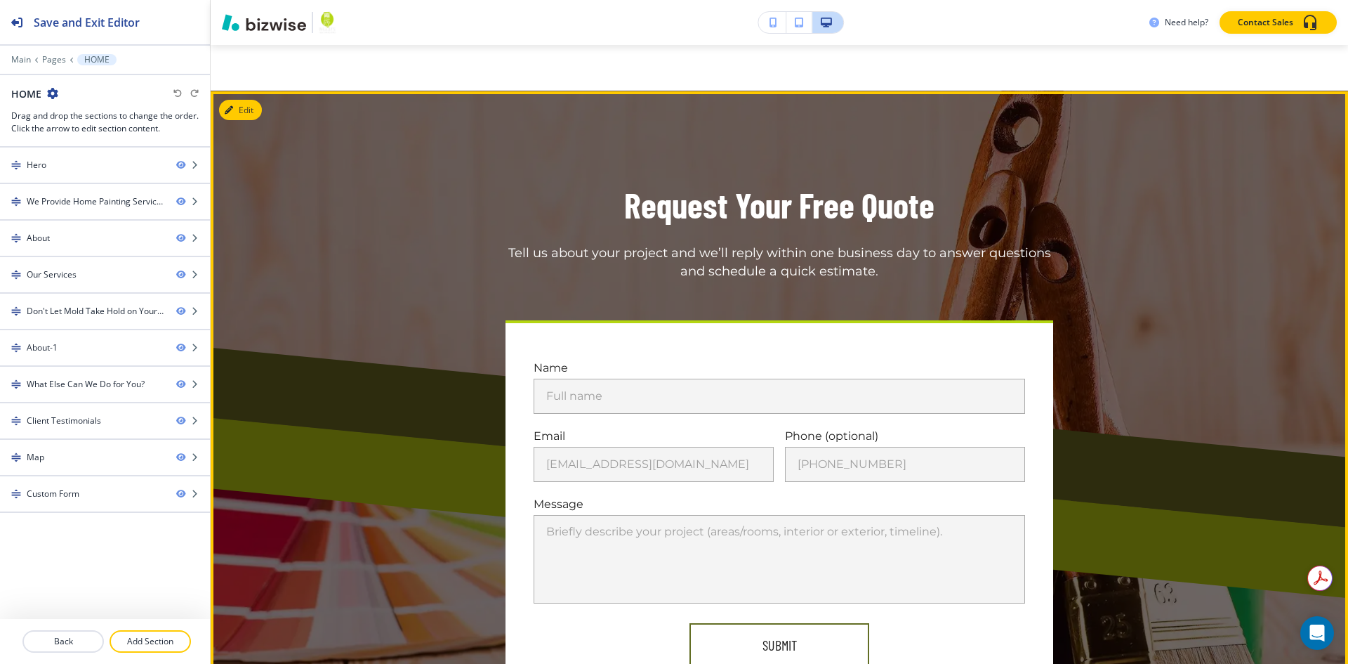
scroll to position [5196, 0]
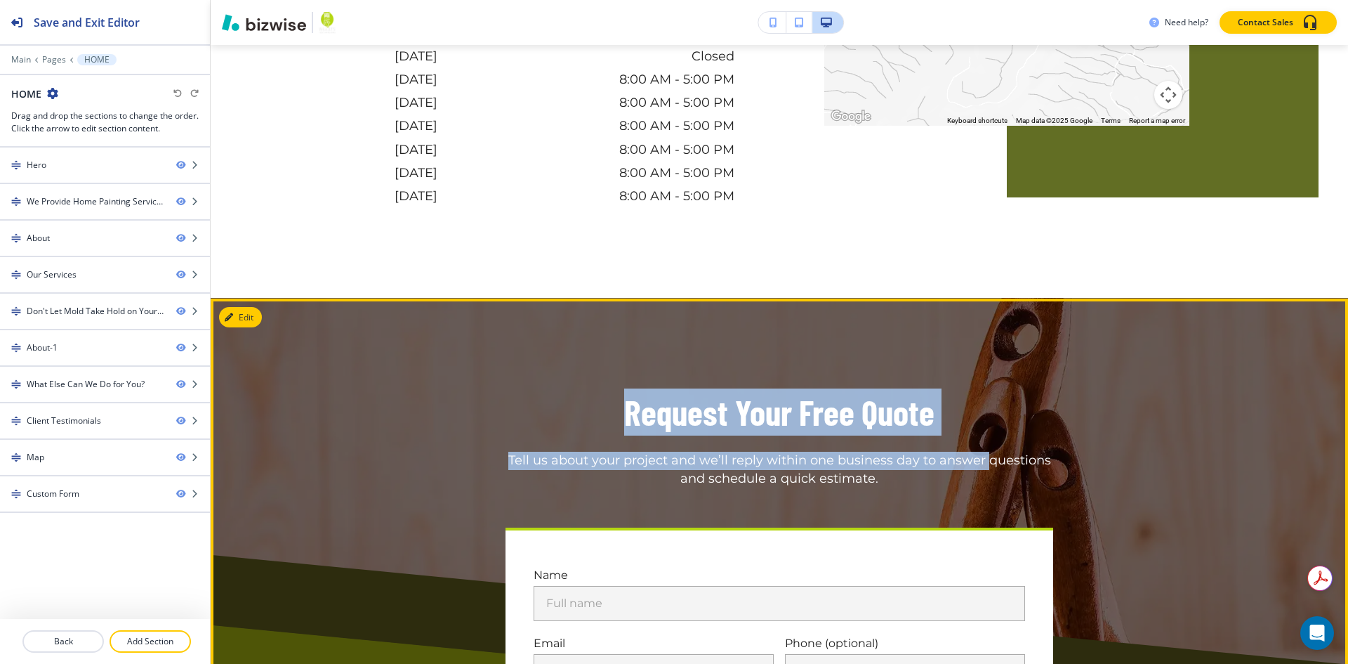
drag, startPoint x: 591, startPoint y: 117, endPoint x: 1051, endPoint y: 129, distance: 460.1
click at [985, 388] on div "Request Your Free Quote Tell us about your project and we’ll reply within one b…" at bounding box center [779, 438] width 820 height 100
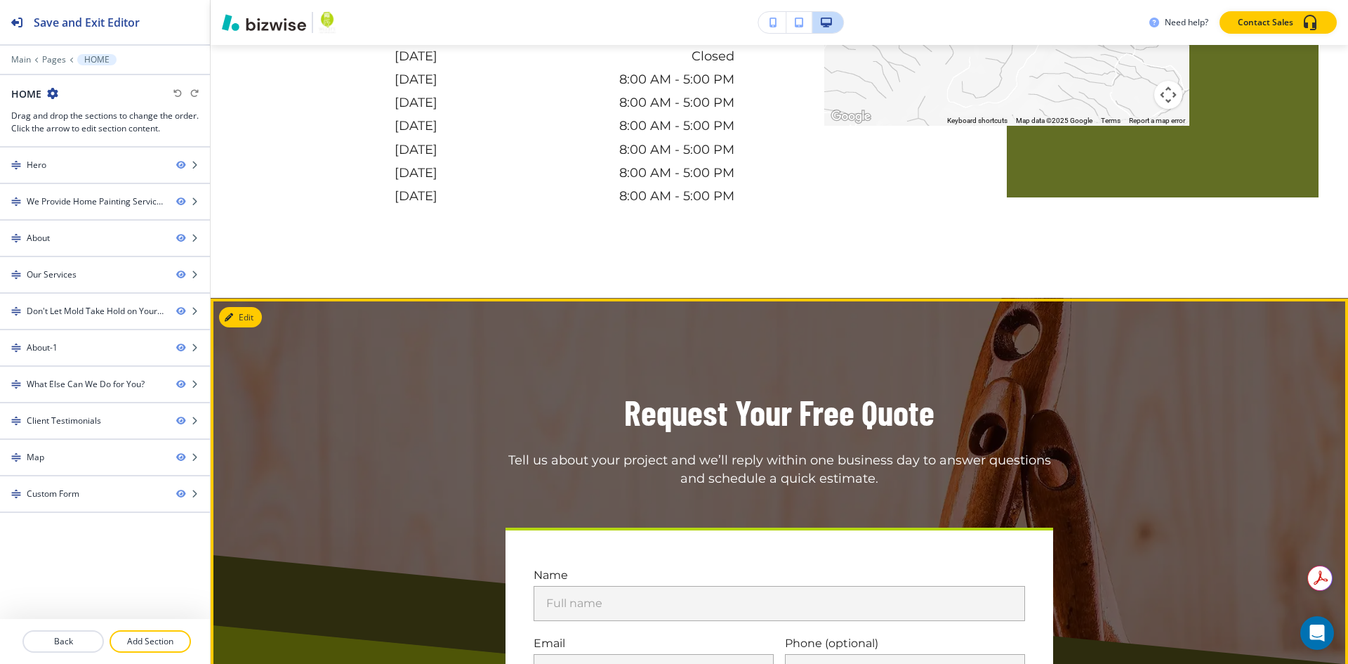
click at [1071, 388] on div "Request Your Free Quote Tell us about your project and we’ll reply within one b…" at bounding box center [779, 438] width 820 height 100
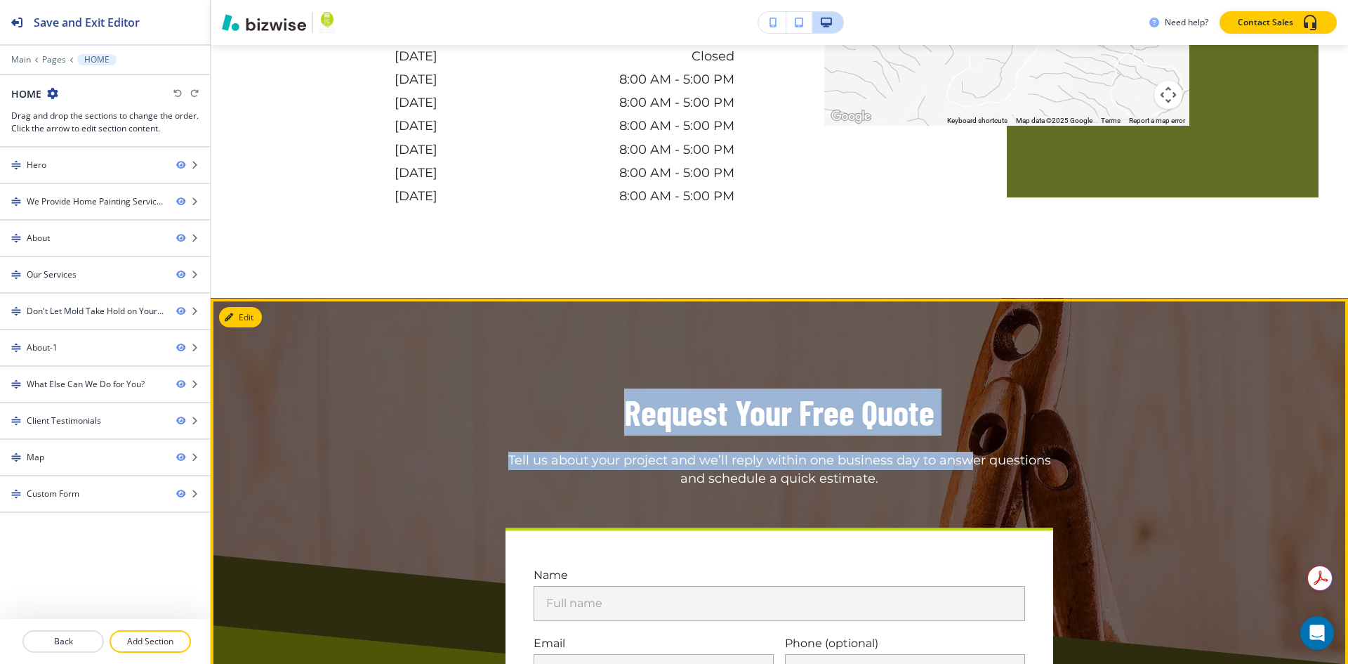
drag, startPoint x: 941, startPoint y: 136, endPoint x: 608, endPoint y: 120, distance: 333.2
click at [608, 388] on div "Request Your Free Quote Tell us about your project and we’ll reply within one b…" at bounding box center [779, 438] width 820 height 100
drag, startPoint x: 897, startPoint y: 147, endPoint x: 830, endPoint y: 141, distance: 66.9
click at [897, 388] on h3 "Request Your Free Quote" at bounding box center [779, 411] width 310 height 47
click at [616, 388] on div "Request Your Free Quote Tell us about your project and we’ll reply within one b…" at bounding box center [779, 438] width 820 height 100
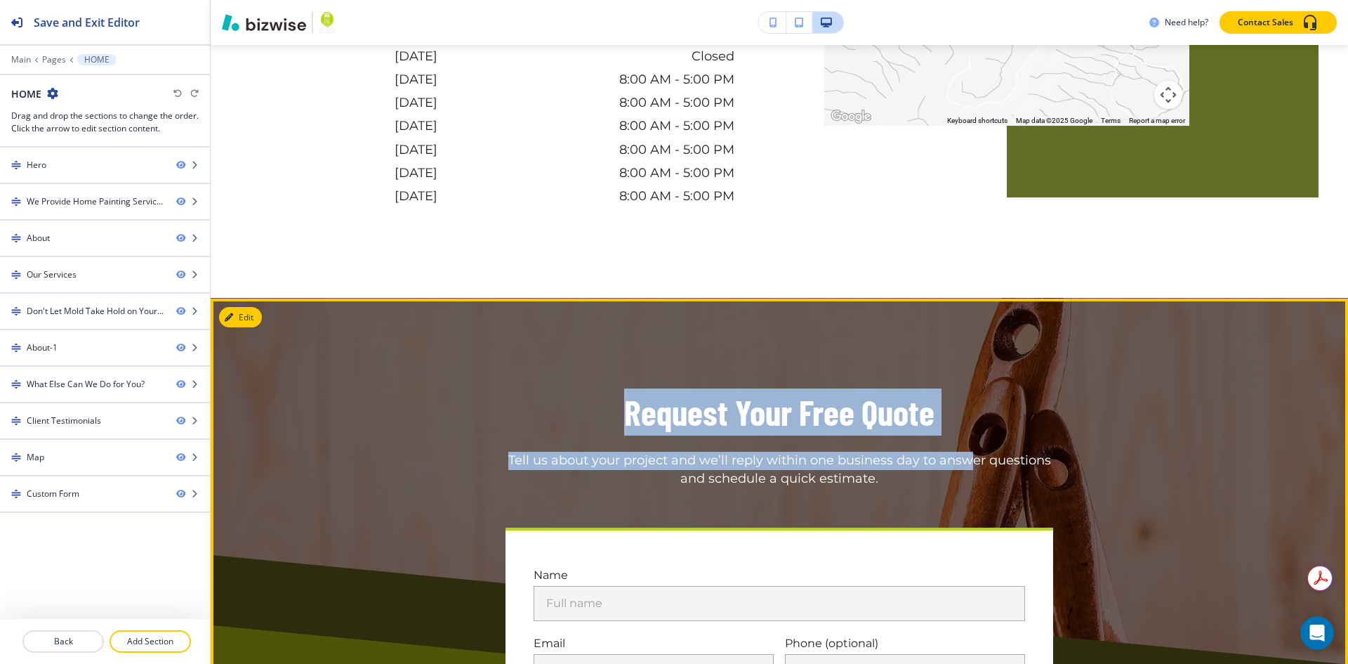
click at [624, 388] on h3 "Request Your Free Quote" at bounding box center [779, 411] width 310 height 47
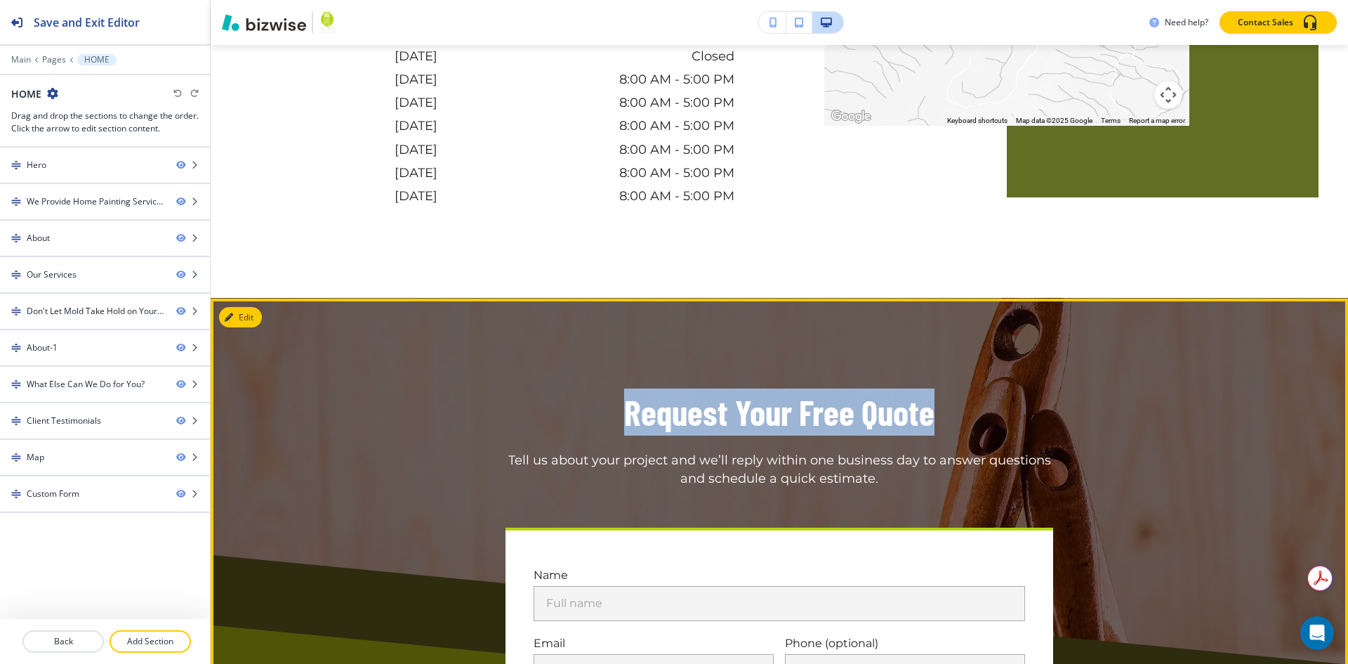
drag, startPoint x: 621, startPoint y: 129, endPoint x: 930, endPoint y: 124, distance: 309.0
click at [930, 388] on div "Request Your Free Quote Tell us about your project and we’ll reply within one b…" at bounding box center [779, 438] width 820 height 100
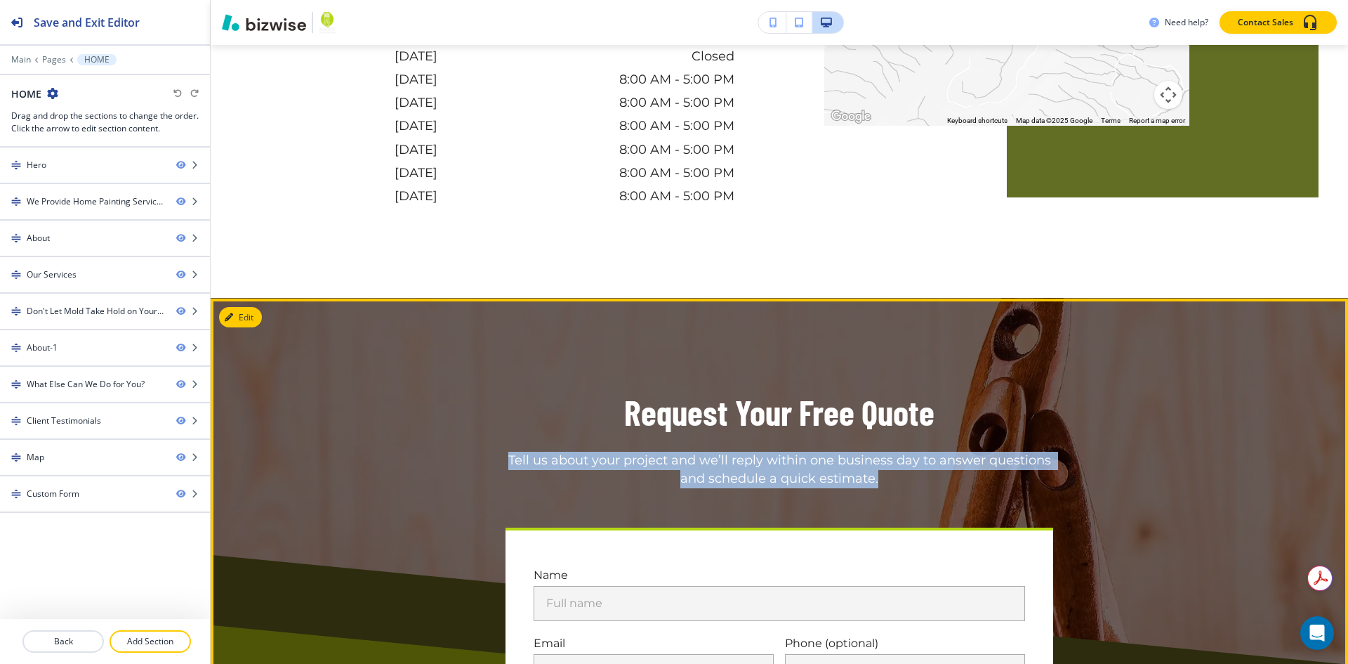
drag, startPoint x: 499, startPoint y: 174, endPoint x: 1230, endPoint y: 263, distance: 736.4
click at [892, 388] on div "Request Your Free Quote Tell us about your project and we’ll reply within one b…" at bounding box center [779, 438] width 820 height 100
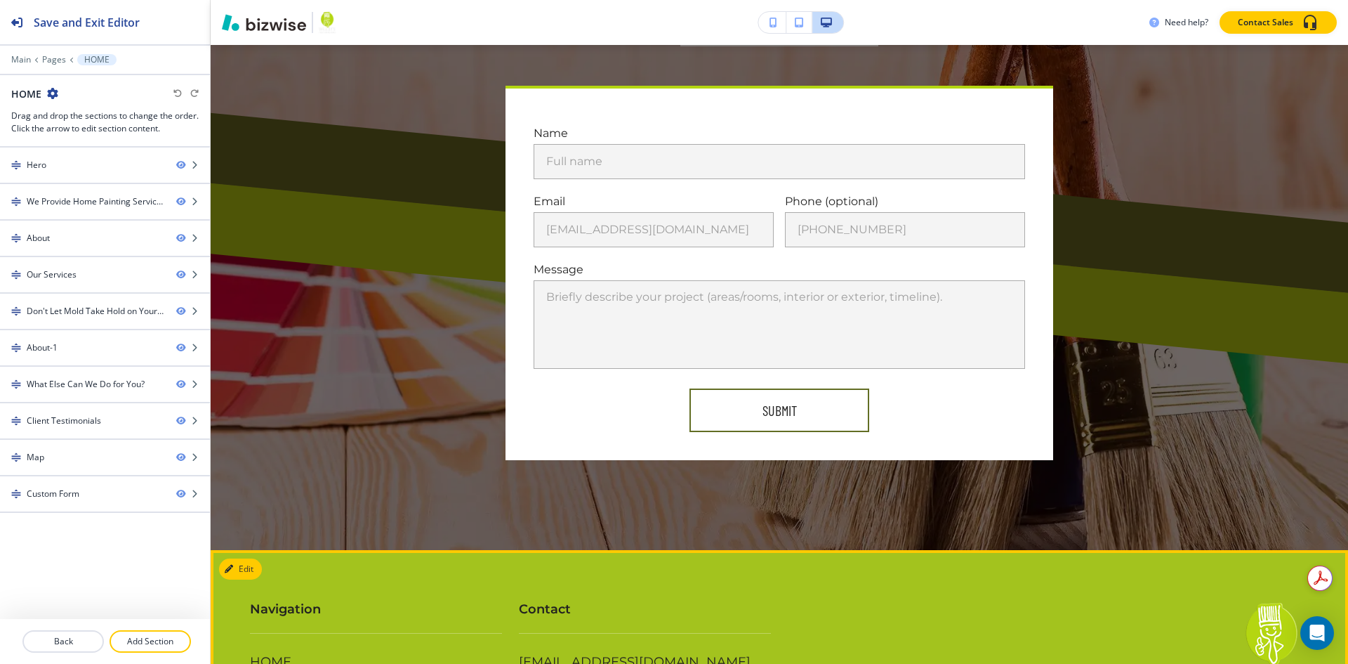
scroll to position [5673, 0]
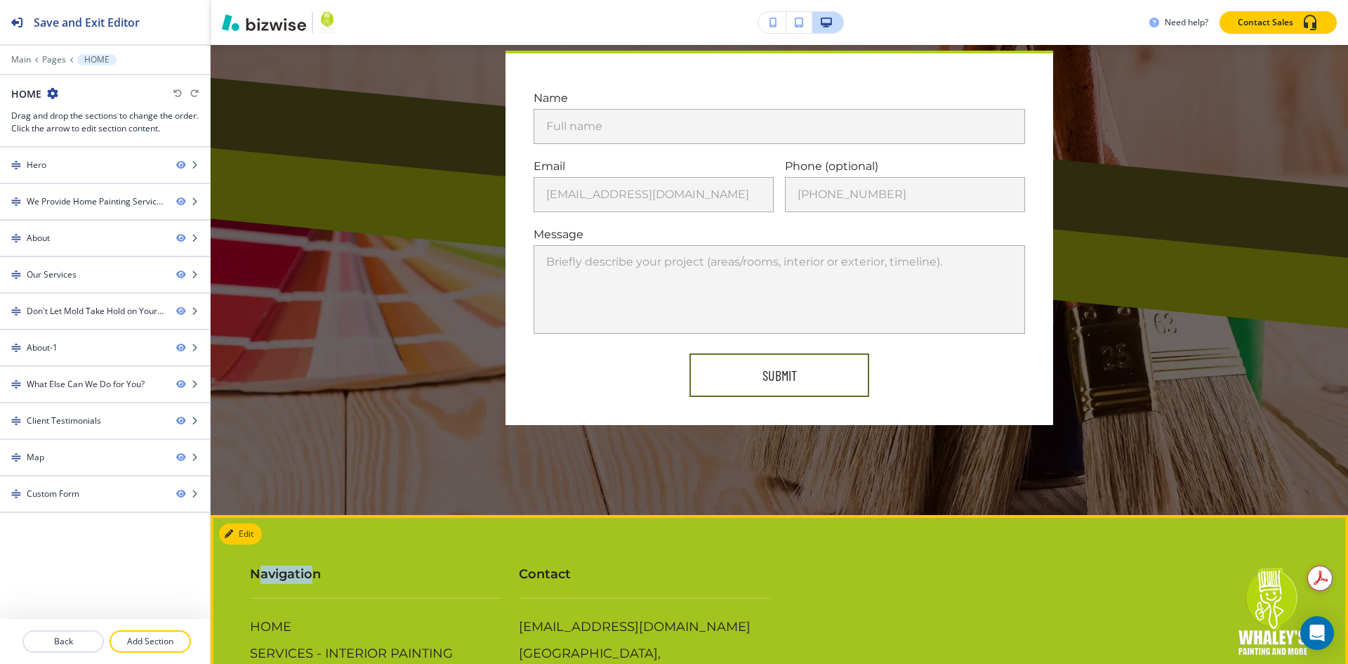
drag, startPoint x: 316, startPoint y: 292, endPoint x: 262, endPoint y: 291, distance: 54.1
click at [262, 566] on strong "Navigation" at bounding box center [285, 573] width 71 height 15
drag, startPoint x: 301, startPoint y: 288, endPoint x: 225, endPoint y: 290, distance: 75.2
drag, startPoint x: 577, startPoint y: 286, endPoint x: 512, endPoint y: 286, distance: 65.3
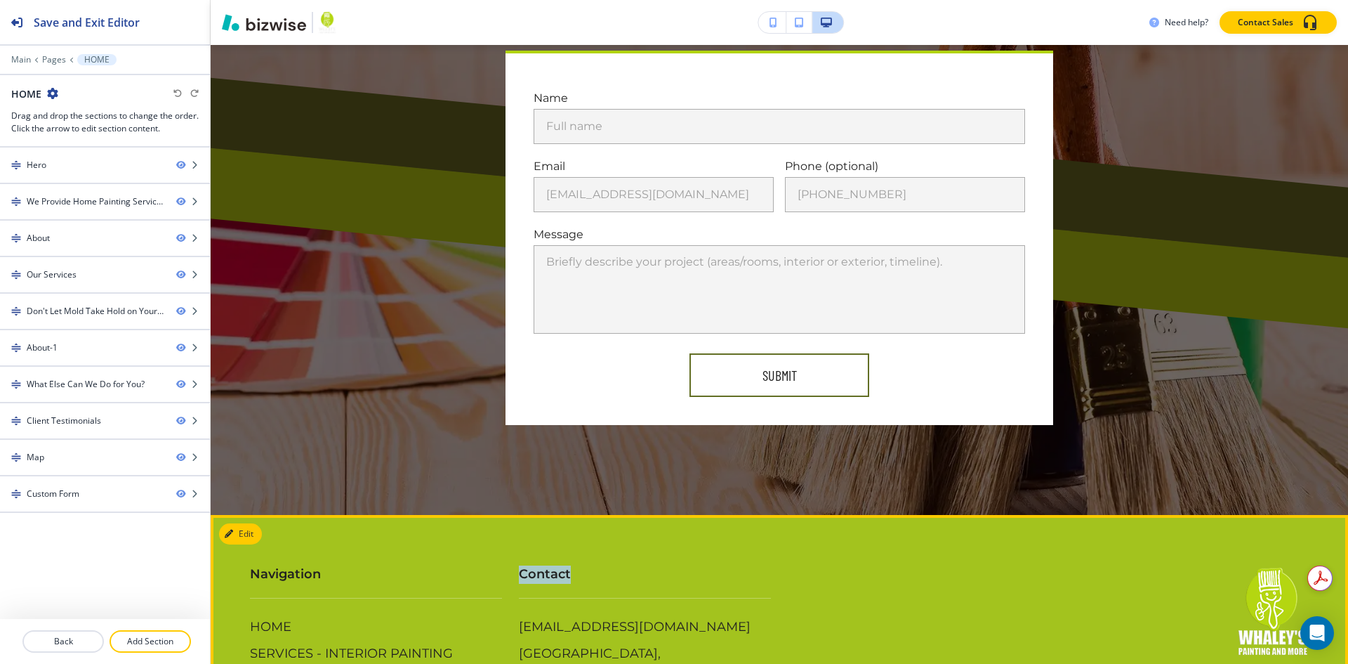
click at [512, 537] on div "Contact [EMAIL_ADDRESS][DOMAIN_NAME] [GEOGRAPHIC_DATA], [GEOGRAPHIC_DATA], [GEO…" at bounding box center [636, 631] width 269 height 188
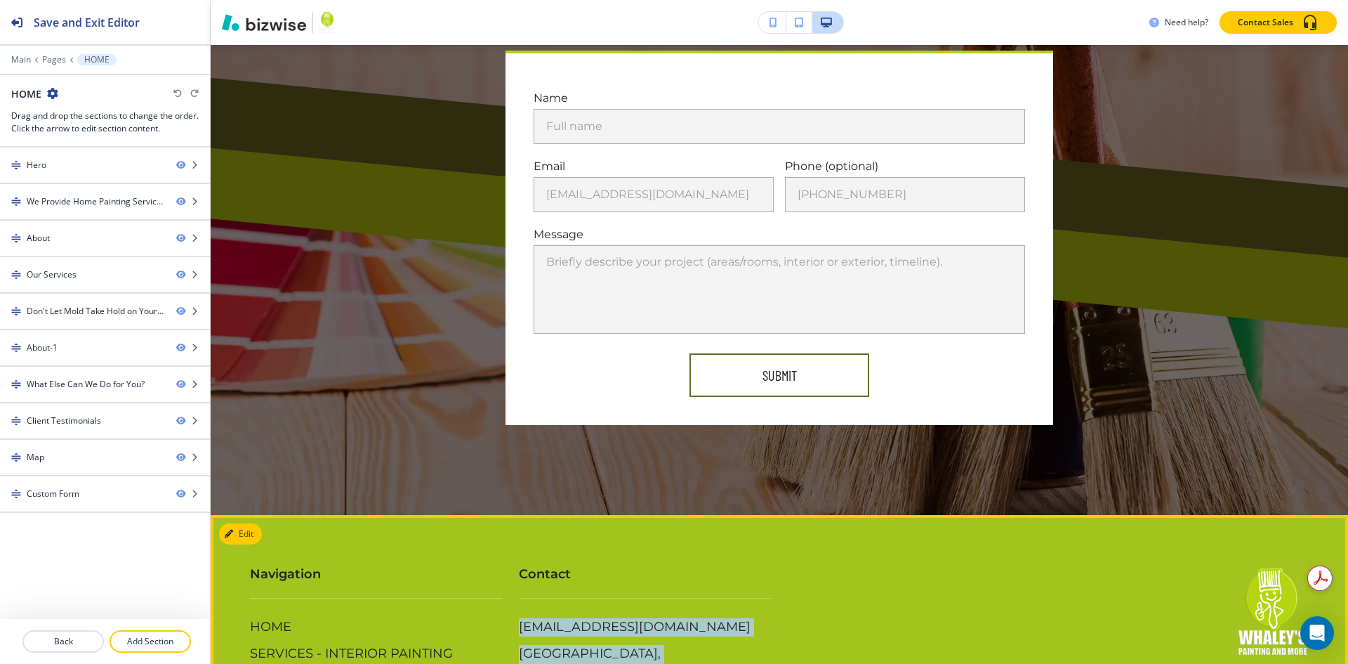
drag, startPoint x: 604, startPoint y: 395, endPoint x: 504, endPoint y: 338, distance: 114.8
click at [504, 537] on div "Contact [EMAIL_ADDRESS][DOMAIN_NAME] [GEOGRAPHIC_DATA], [GEOGRAPHIC_DATA], [GEO…" at bounding box center [636, 631] width 269 height 188
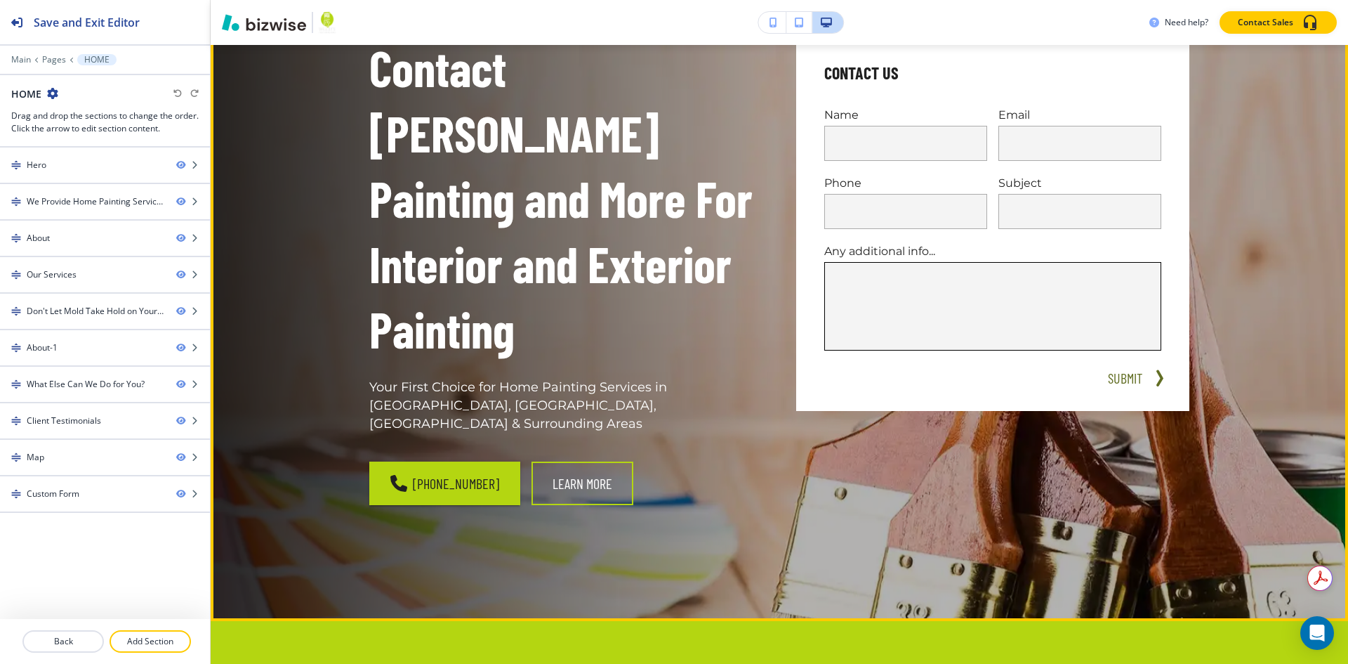
scroll to position [0, 0]
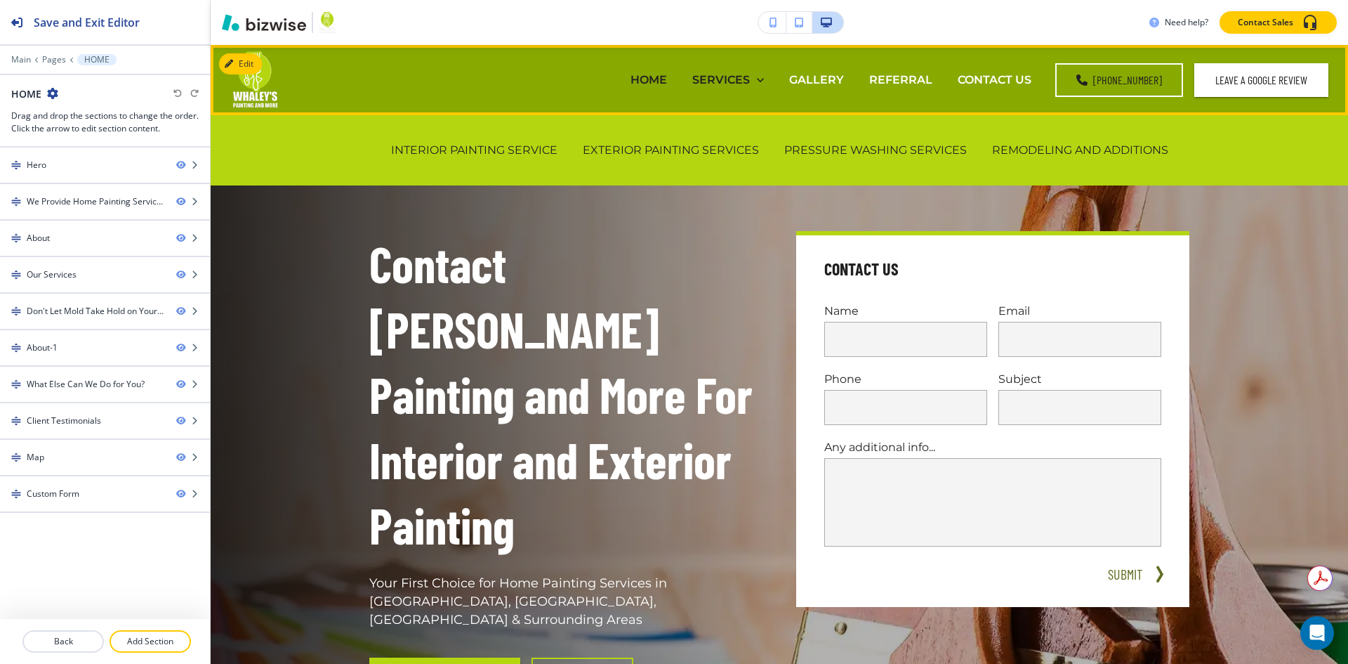
click at [723, 80] on p "SERVICES" at bounding box center [721, 80] width 58 height 16
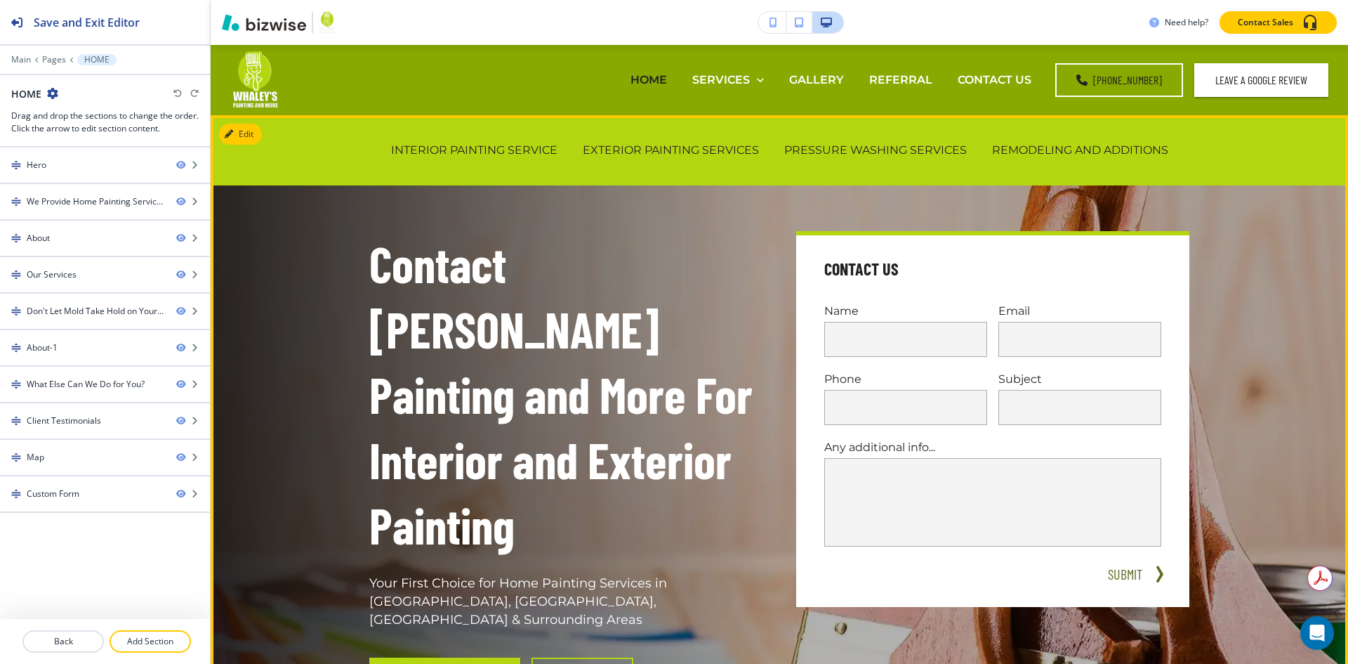
click at [796, 228] on div "Contact Us Name Email Phone Subject Any additional info... x SUBMIT" at bounding box center [976, 401] width 427 height 409
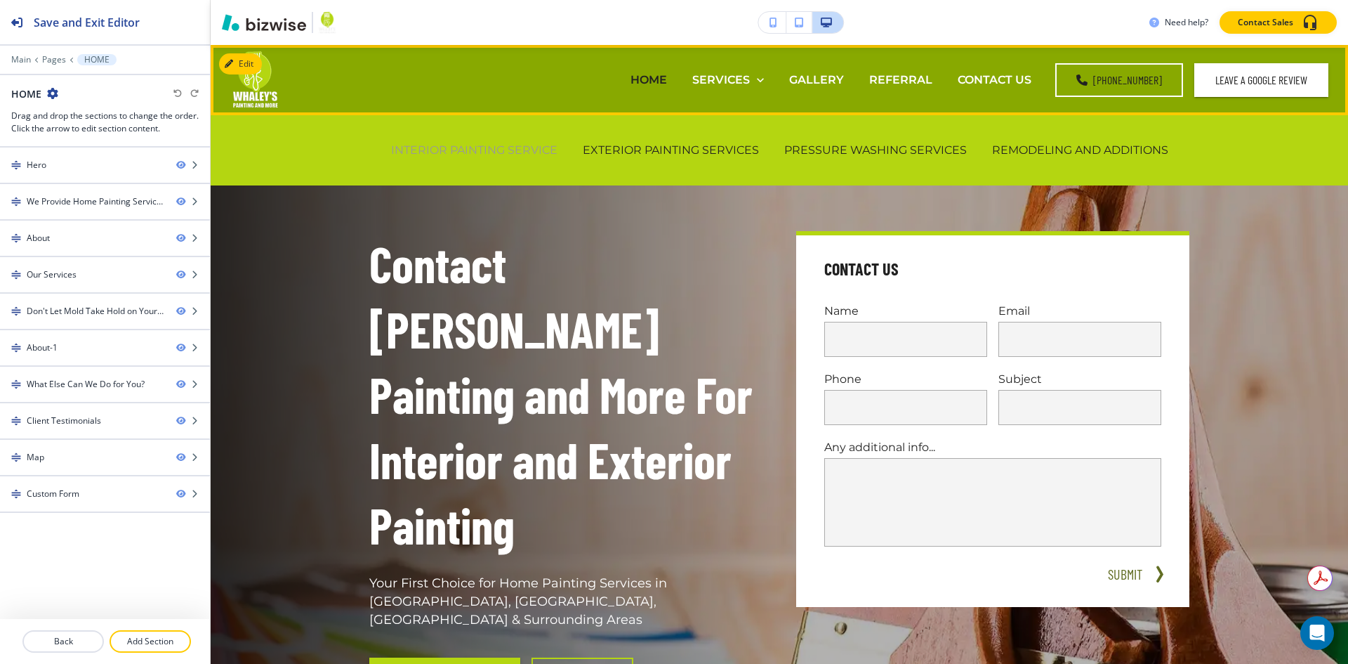
click at [473, 149] on p "INTERIOR PAINTING SERVICE" at bounding box center [474, 150] width 166 height 16
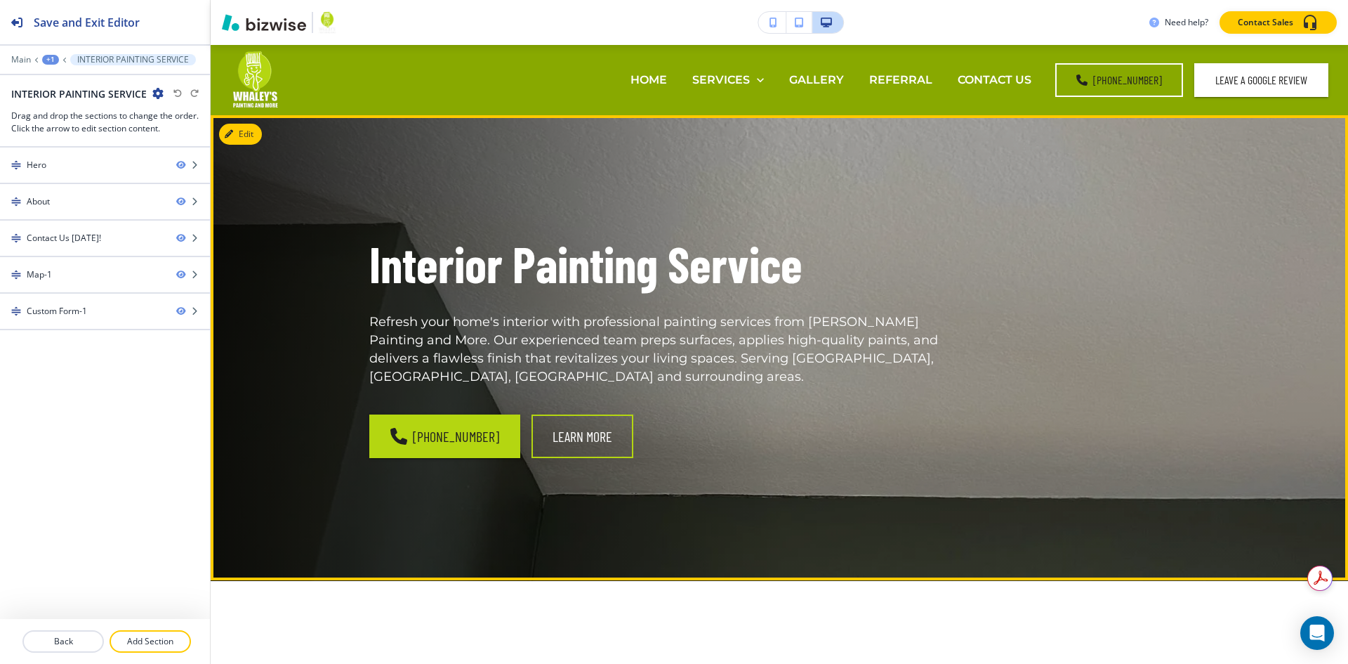
drag, startPoint x: 385, startPoint y: 324, endPoint x: 369, endPoint y: 323, distance: 15.5
click at [384, 324] on p "Refresh your home's interior with professional painting services from [PERSON_N…" at bounding box center [672, 349] width 607 height 73
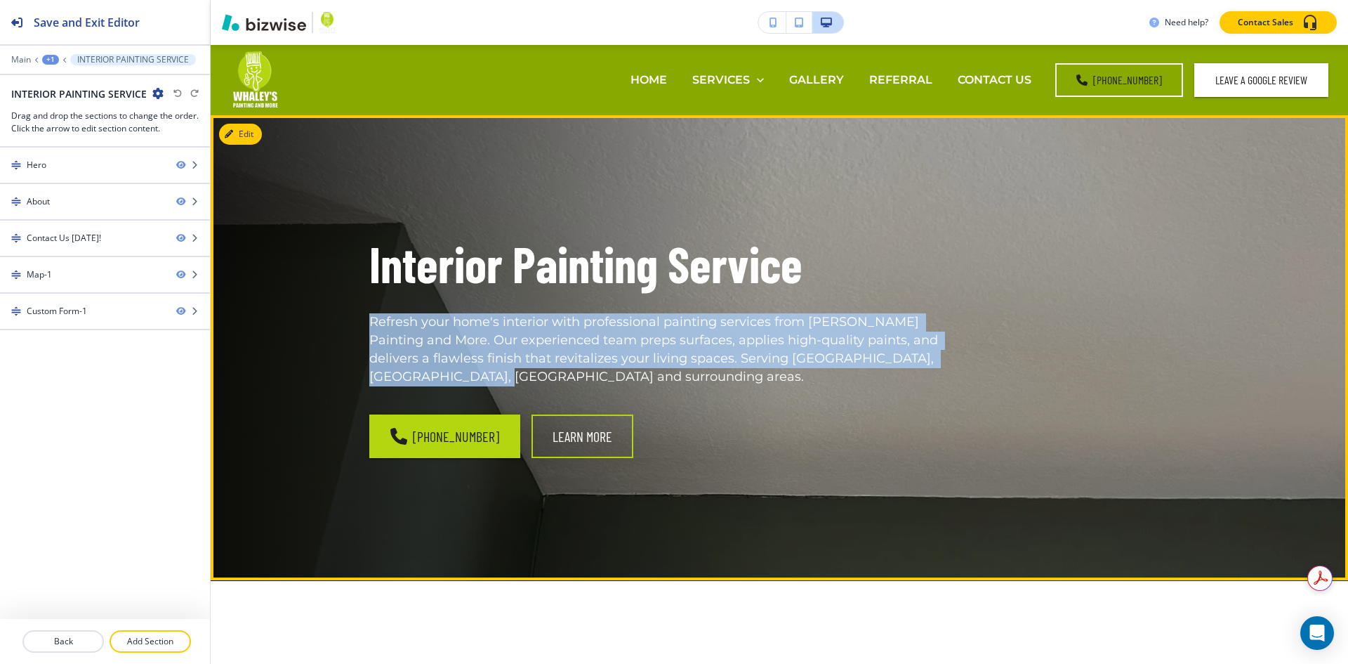
drag, startPoint x: 366, startPoint y: 323, endPoint x: 999, endPoint y: 355, distance: 634.2
click at [958, 355] on p "Refresh your home's interior with professional painting services from [PERSON_N…" at bounding box center [672, 349] width 607 height 73
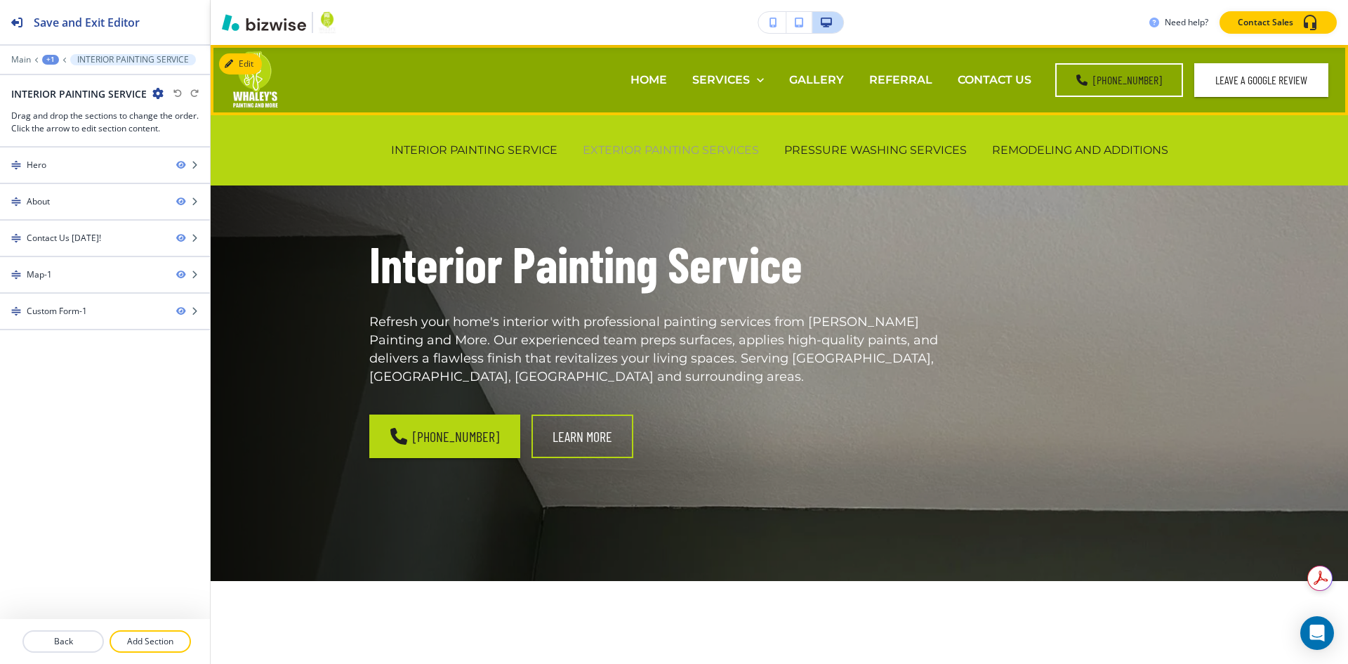
click at [662, 148] on p "EXTERIOR PAINTING SERVICES" at bounding box center [671, 150] width 176 height 16
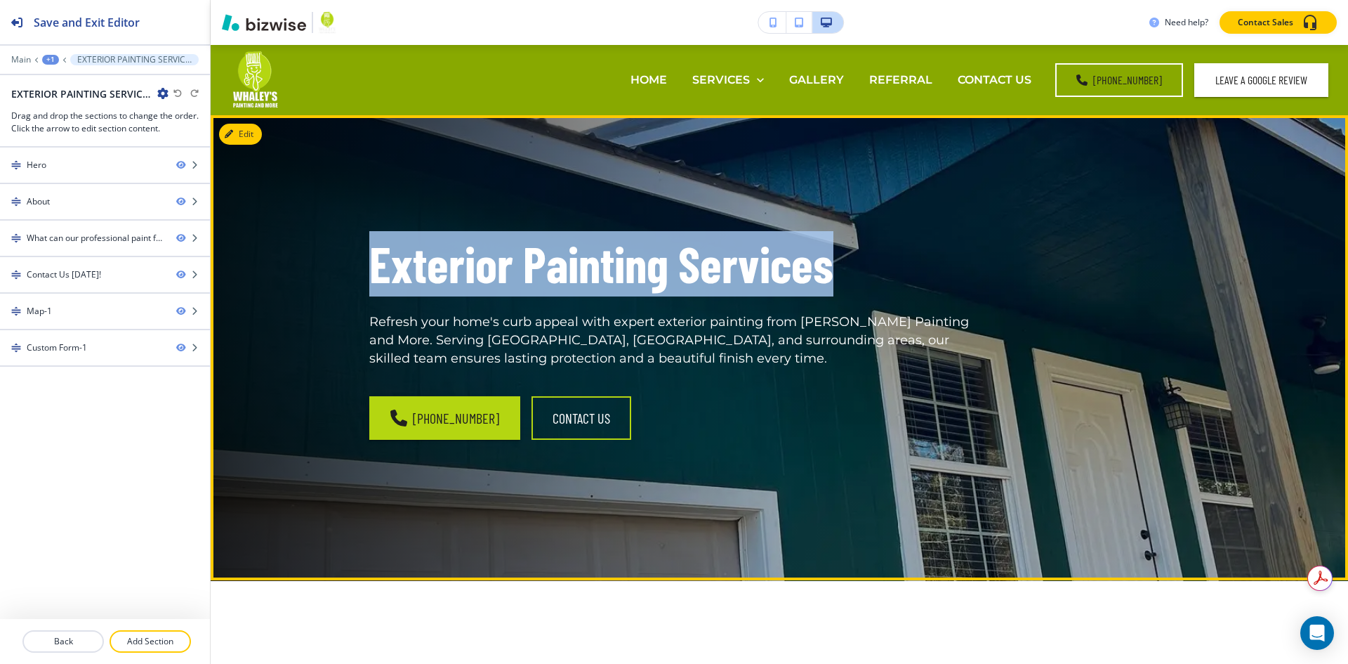
drag, startPoint x: 842, startPoint y: 266, endPoint x: 348, endPoint y: 286, distance: 494.0
click at [348, 286] on div "Exterior Painting Services Refresh your home's curb appeal with expert exterior…" at bounding box center [656, 330] width 640 height 267
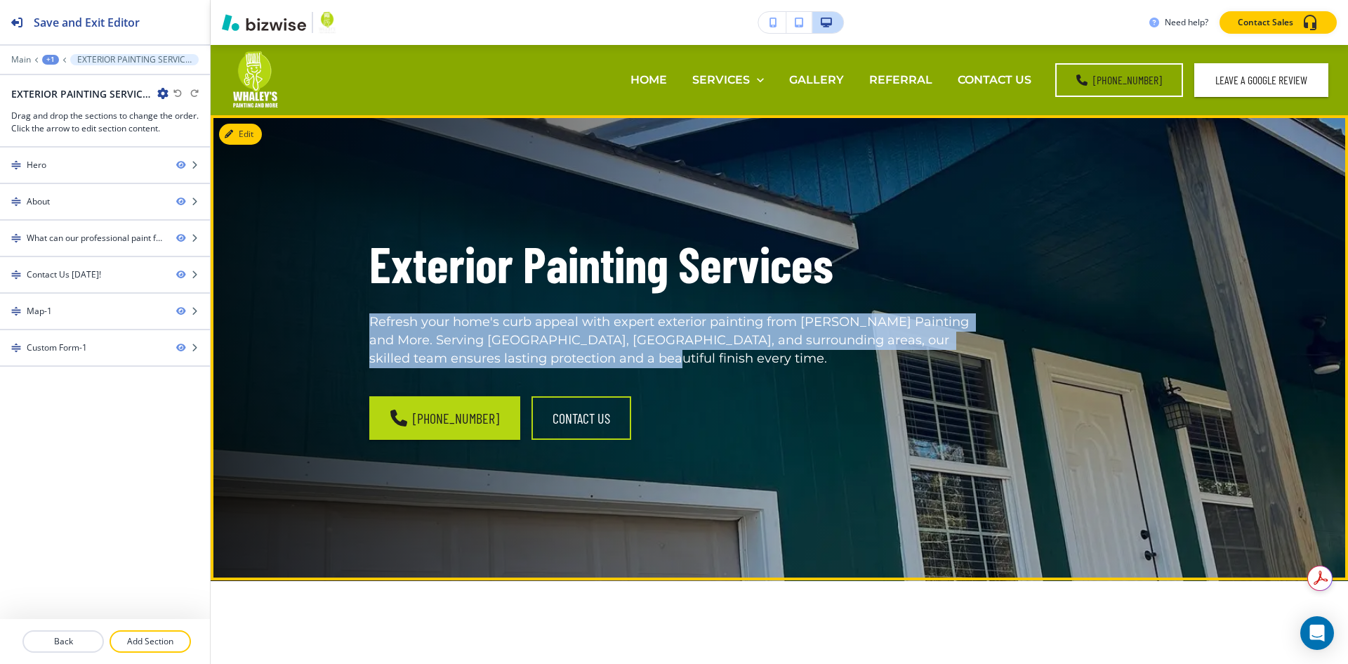
drag, startPoint x: 357, startPoint y: 322, endPoint x: 654, endPoint y: 372, distance: 301.2
click at [654, 372] on div "Exterior Painting Services Refresh your home's curb appeal with expert exterior…" at bounding box center [656, 330] width 640 height 267
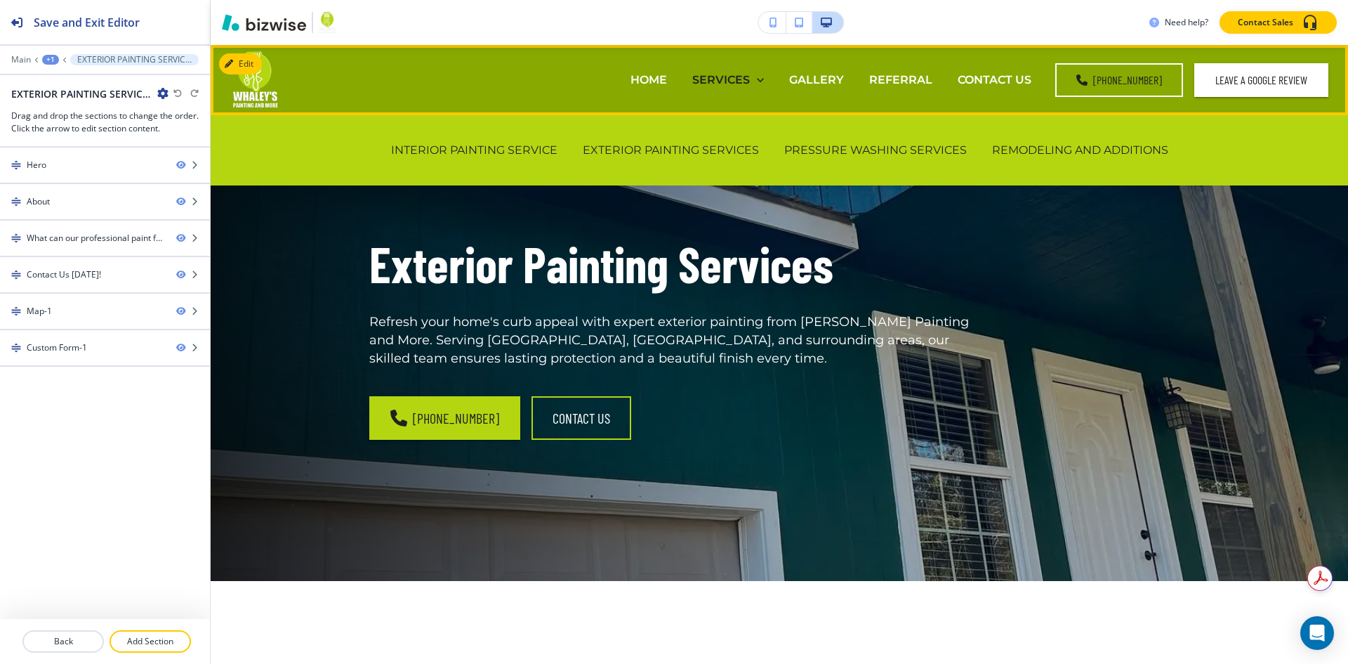
click at [730, 80] on p "SERVICES" at bounding box center [721, 80] width 58 height 16
click at [855, 152] on p "PRESSURE WASHING SERVICES" at bounding box center [875, 150] width 183 height 16
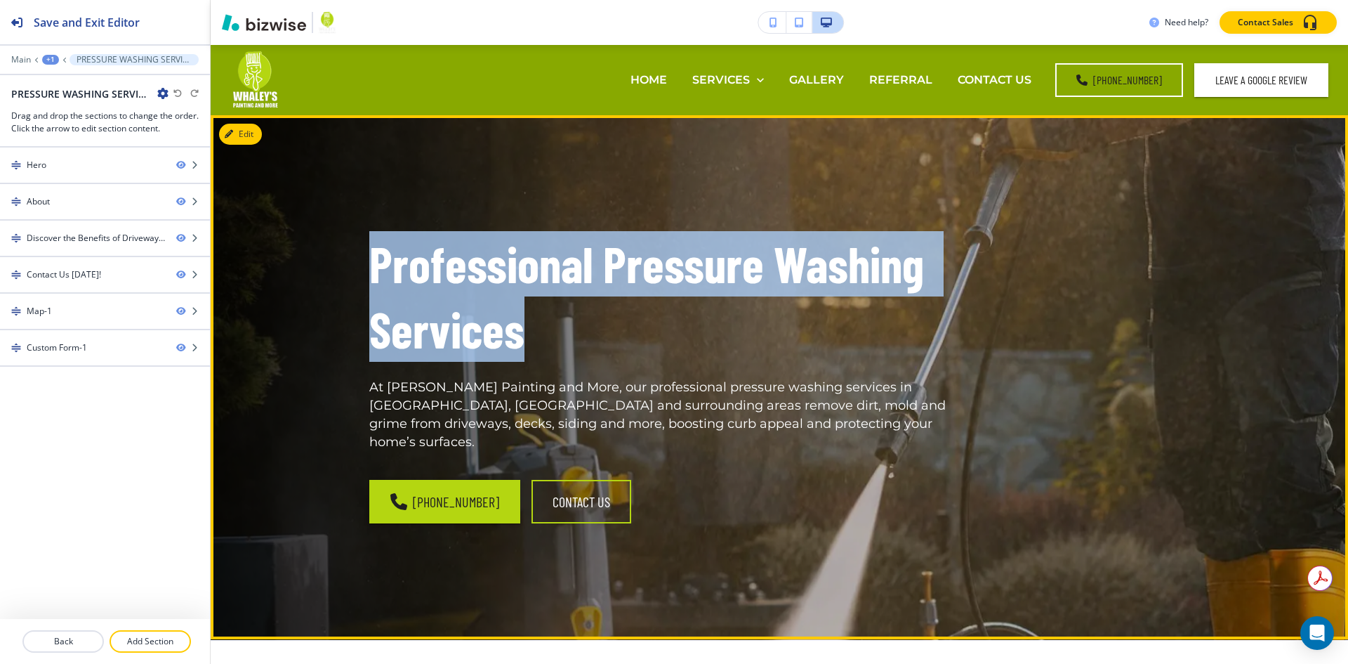
drag, startPoint x: 529, startPoint y: 334, endPoint x: 367, endPoint y: 275, distance: 172.6
click at [369, 275] on h1 "Professional Pressure Washing Services" at bounding box center [672, 296] width 607 height 131
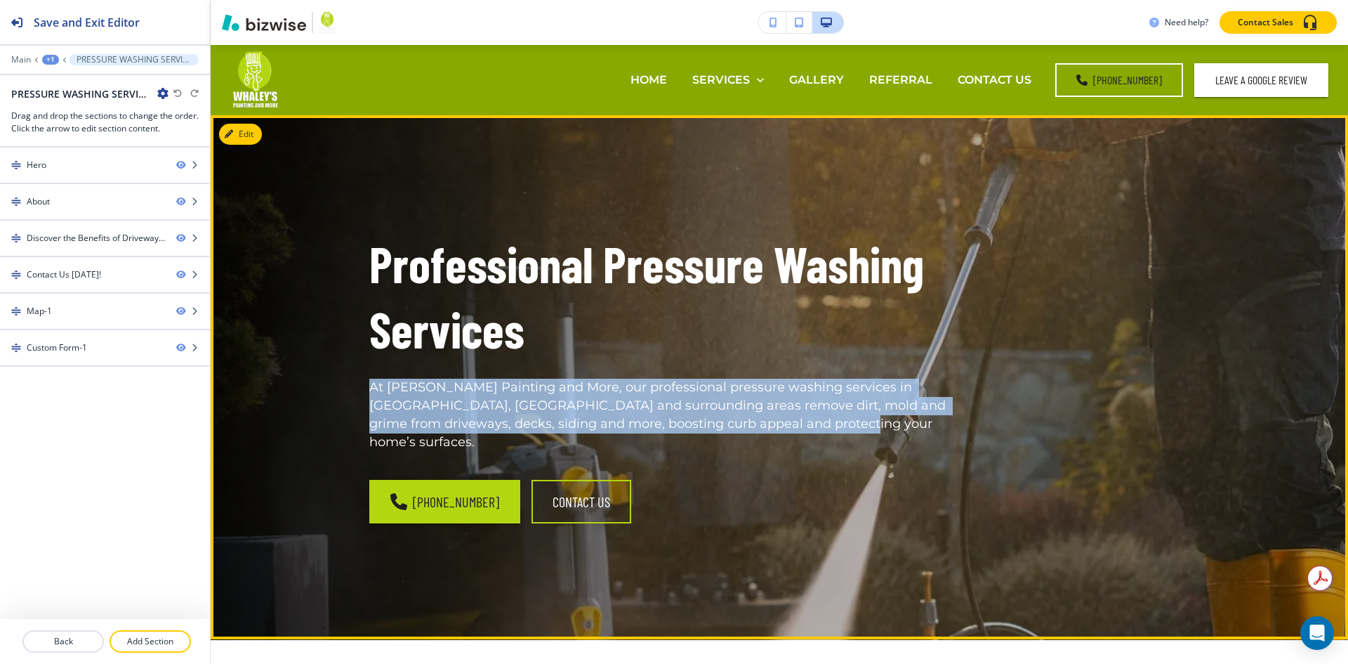
drag, startPoint x: 738, startPoint y: 425, endPoint x: 365, endPoint y: 388, distance: 374.7
click at [369, 388] on p "At [PERSON_NAME] Painting and More, our professional pressure washing services …" at bounding box center [672, 414] width 607 height 73
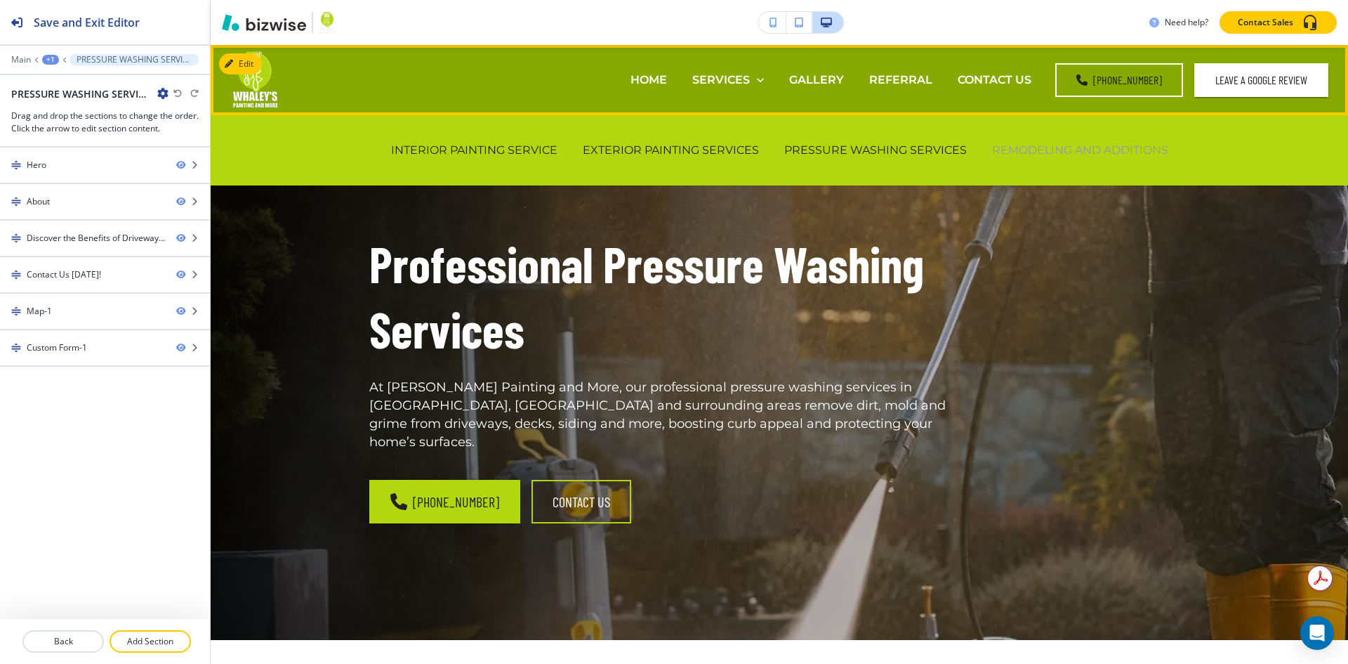
click at [1038, 147] on p "REMODELING AND ADDITIONS" at bounding box center [1080, 150] width 176 height 16
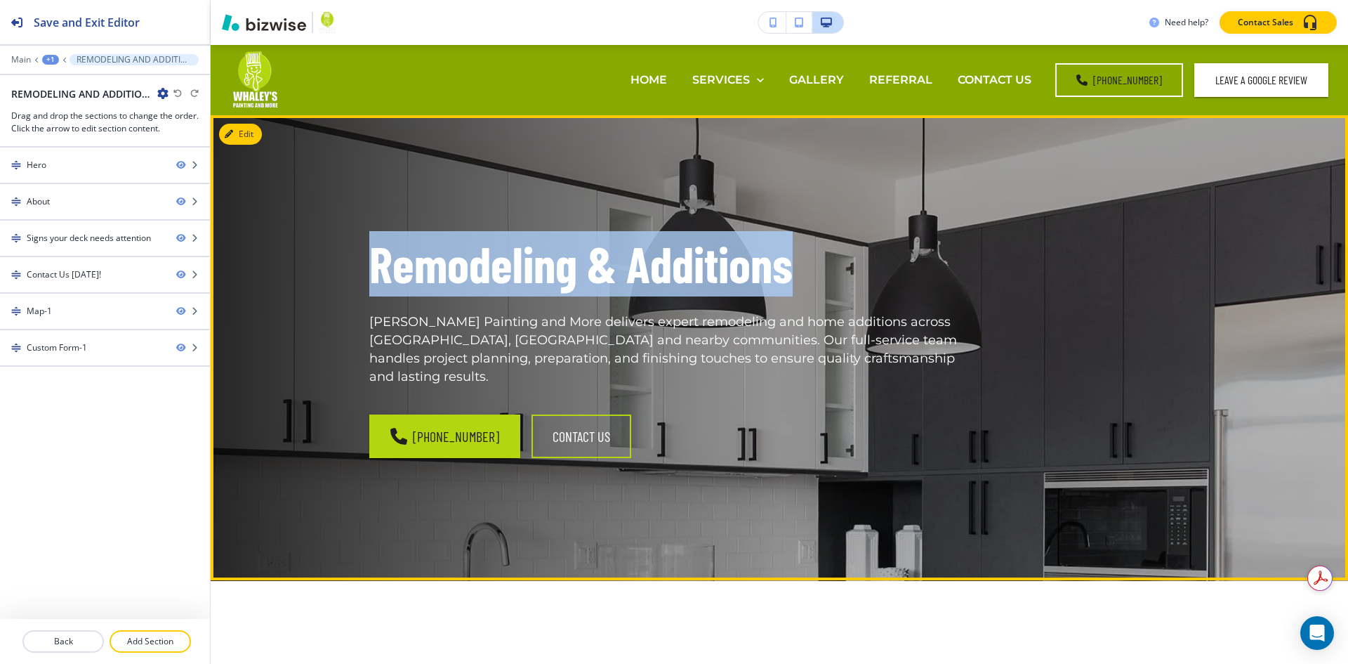
drag, startPoint x: 831, startPoint y: 249, endPoint x: 285, endPoint y: 254, distance: 545.6
click at [285, 254] on div "Remodeling & Additions [PERSON_NAME] Painting and More delivers expert remodeli…" at bounding box center [780, 347] width 1138 height 465
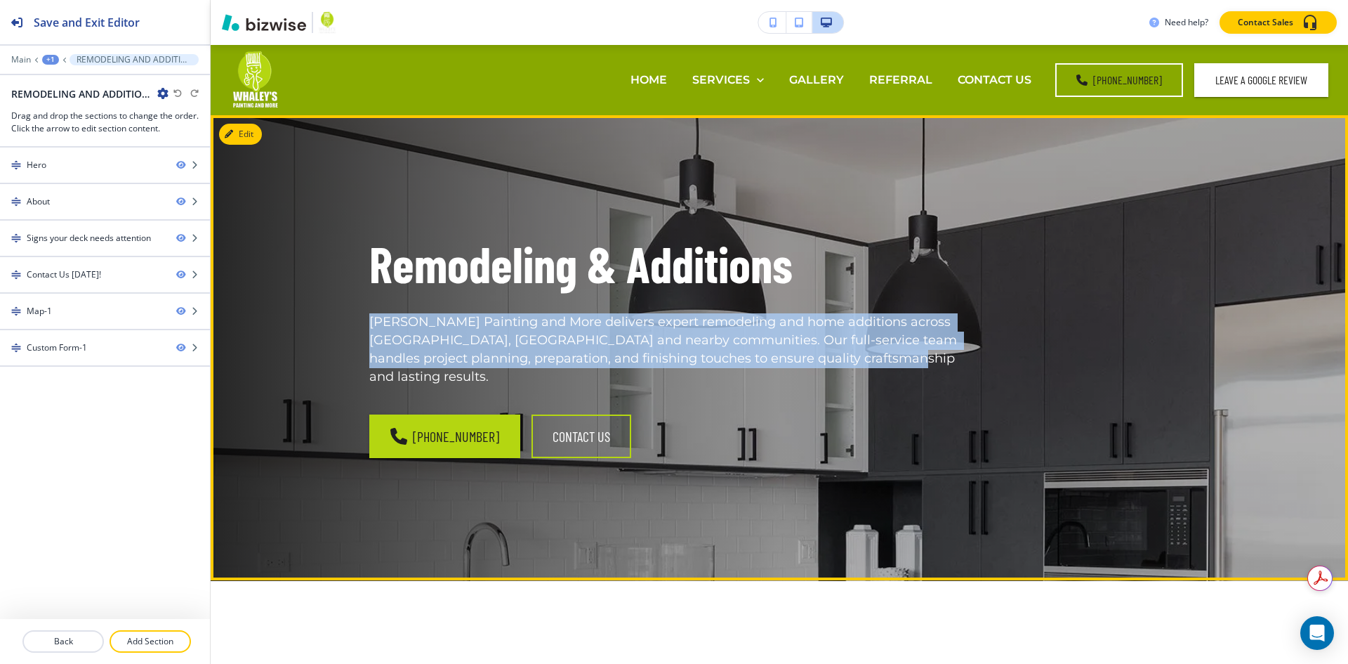
drag, startPoint x: 910, startPoint y: 355, endPoint x: 433, endPoint y: 307, distance: 479.2
click at [358, 324] on div "Remodeling & Additions [PERSON_NAME] Painting and More delivers expert remodeli…" at bounding box center [656, 330] width 640 height 267
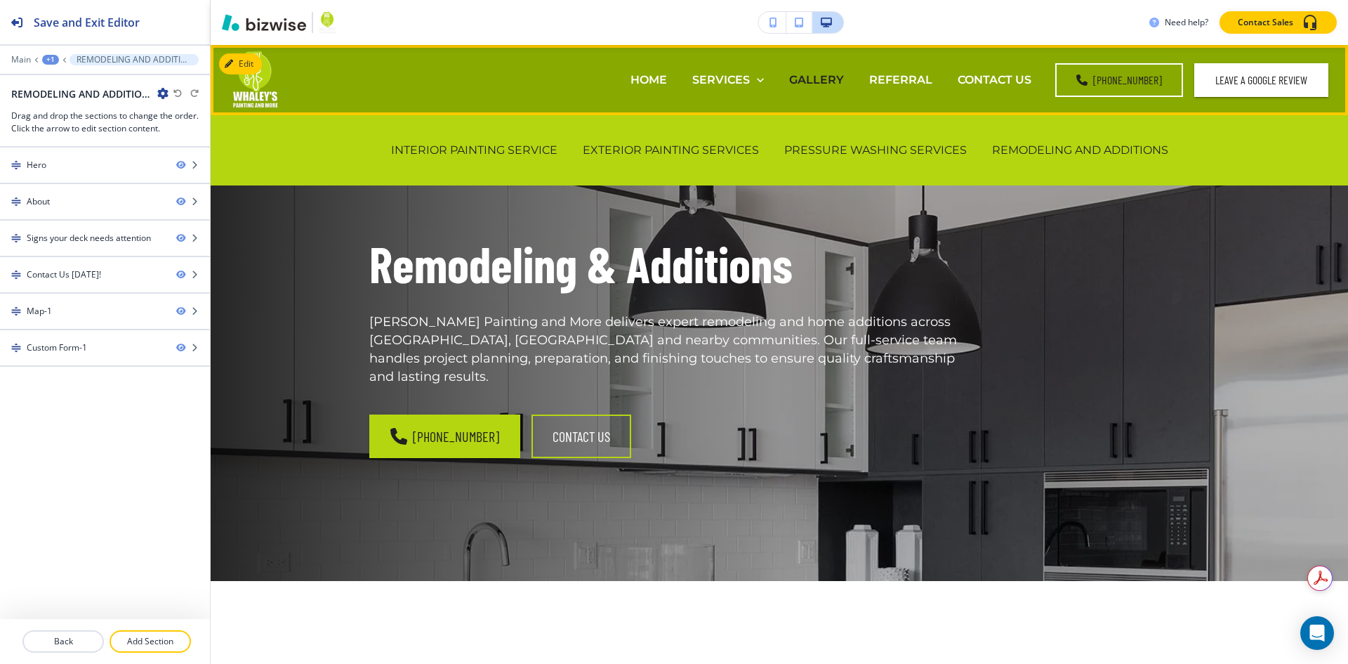
click at [839, 84] on p "GALLERY" at bounding box center [816, 80] width 55 height 16
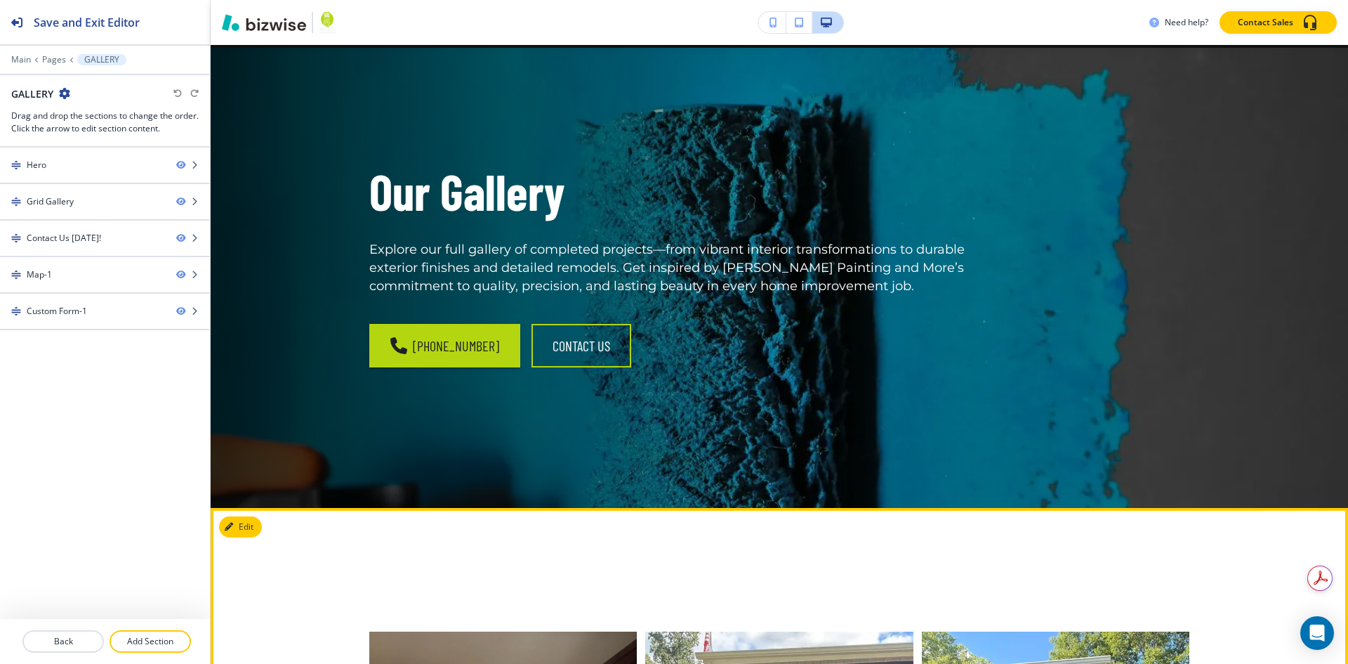
scroll to position [70, 0]
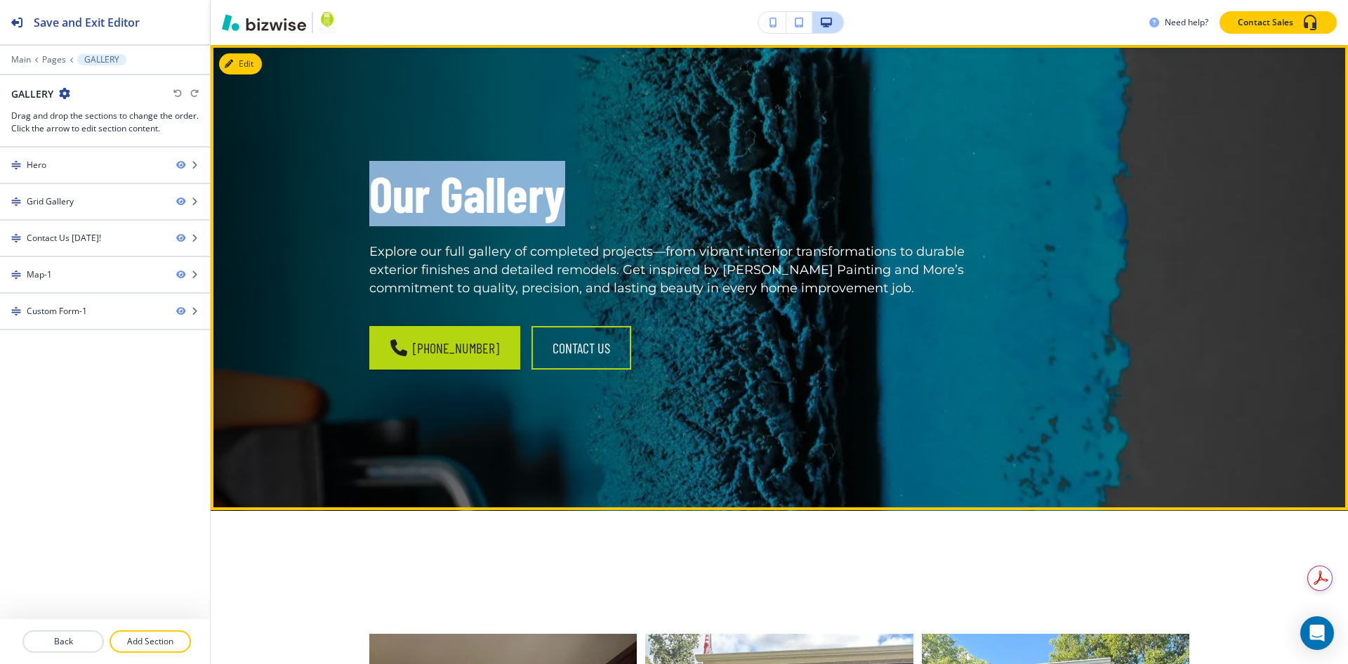
drag, startPoint x: 580, startPoint y: 179, endPoint x: 848, endPoint y: 208, distance: 269.1
click at [376, 201] on h1 "Our Gallery" at bounding box center [672, 193] width 607 height 65
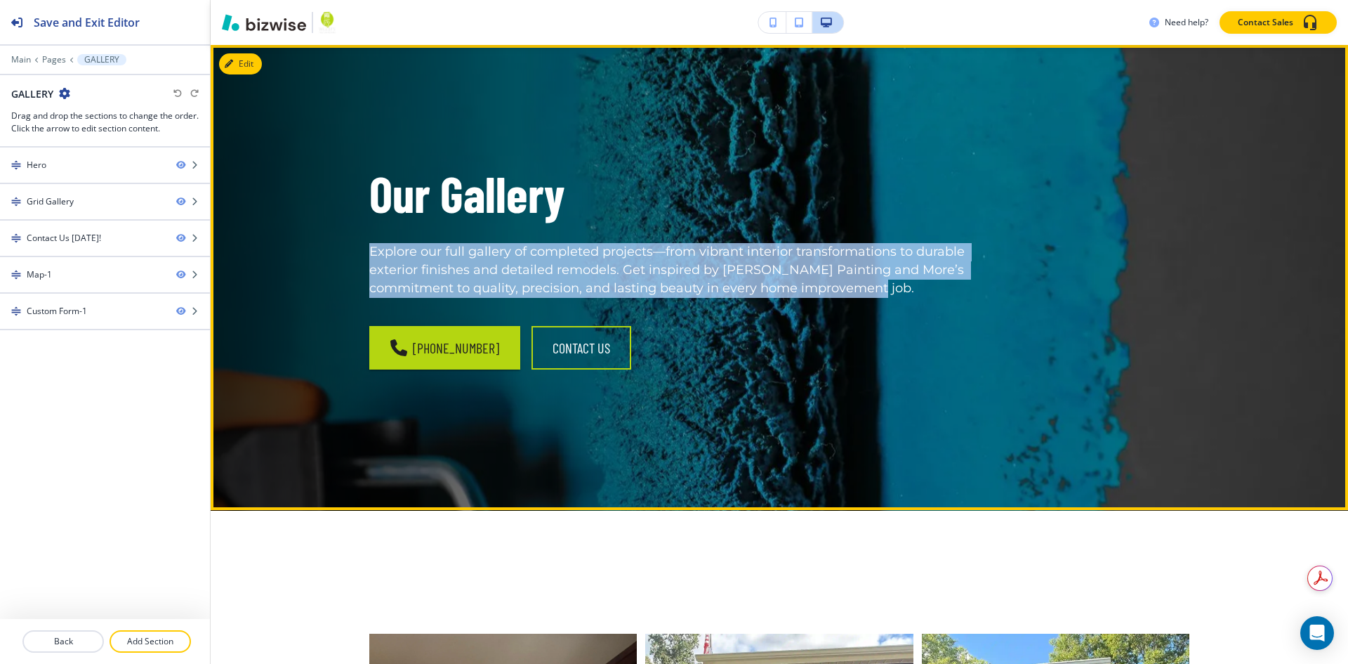
drag, startPoint x: 360, startPoint y: 246, endPoint x: 939, endPoint y: 282, distance: 579.7
click at [938, 282] on div "Our Gallery Explore our full gallery of completed projects—from vibrant interio…" at bounding box center [656, 260] width 640 height 267
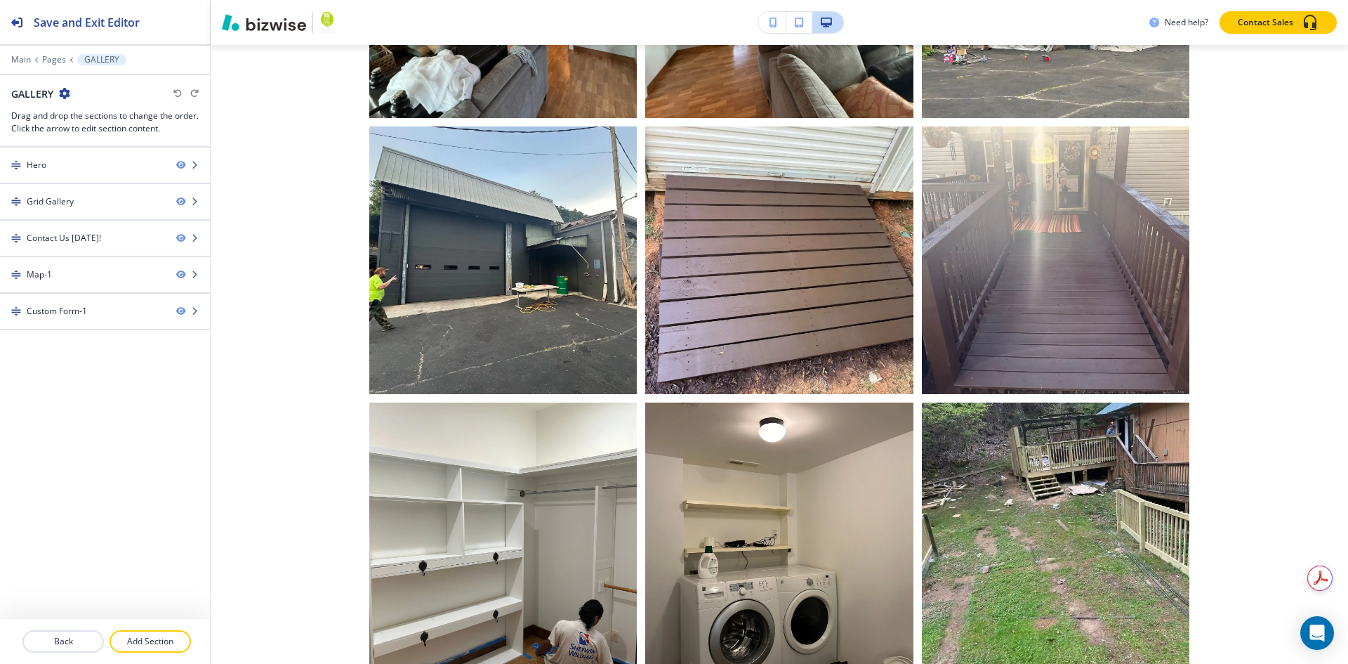
scroll to position [0, 0]
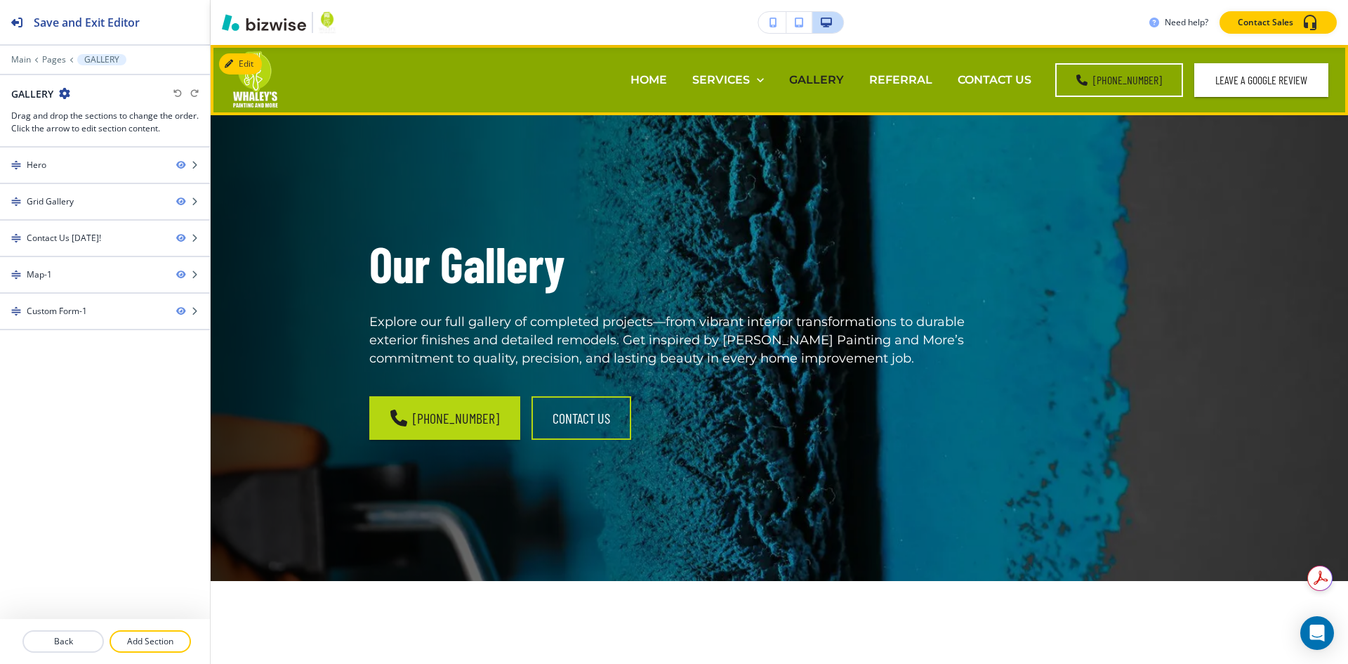
click at [919, 70] on div "REFERRAL" at bounding box center [901, 80] width 88 height 56
click at [915, 76] on p "REFERRAL" at bounding box center [900, 80] width 63 height 16
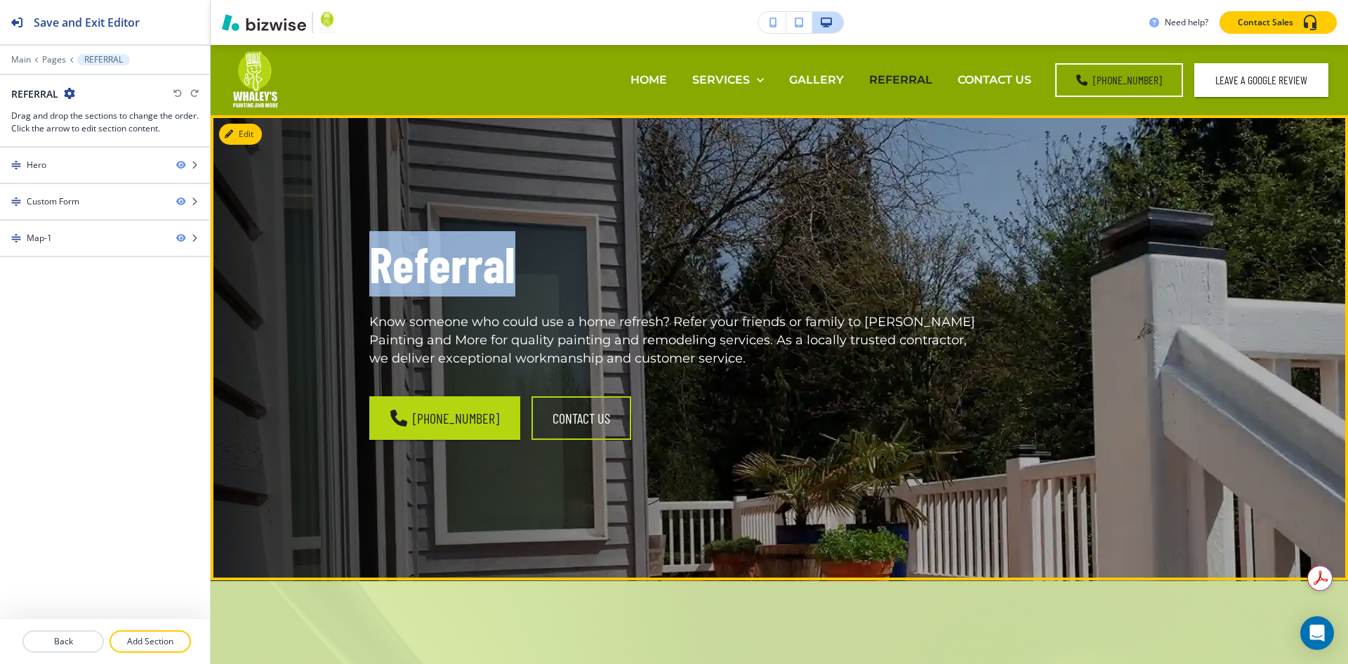
drag, startPoint x: 513, startPoint y: 269, endPoint x: 348, endPoint y: 270, distance: 164.3
click at [348, 270] on div "Referral Know someone who could use a home refresh? Refer your friends or famil…" at bounding box center [656, 330] width 640 height 267
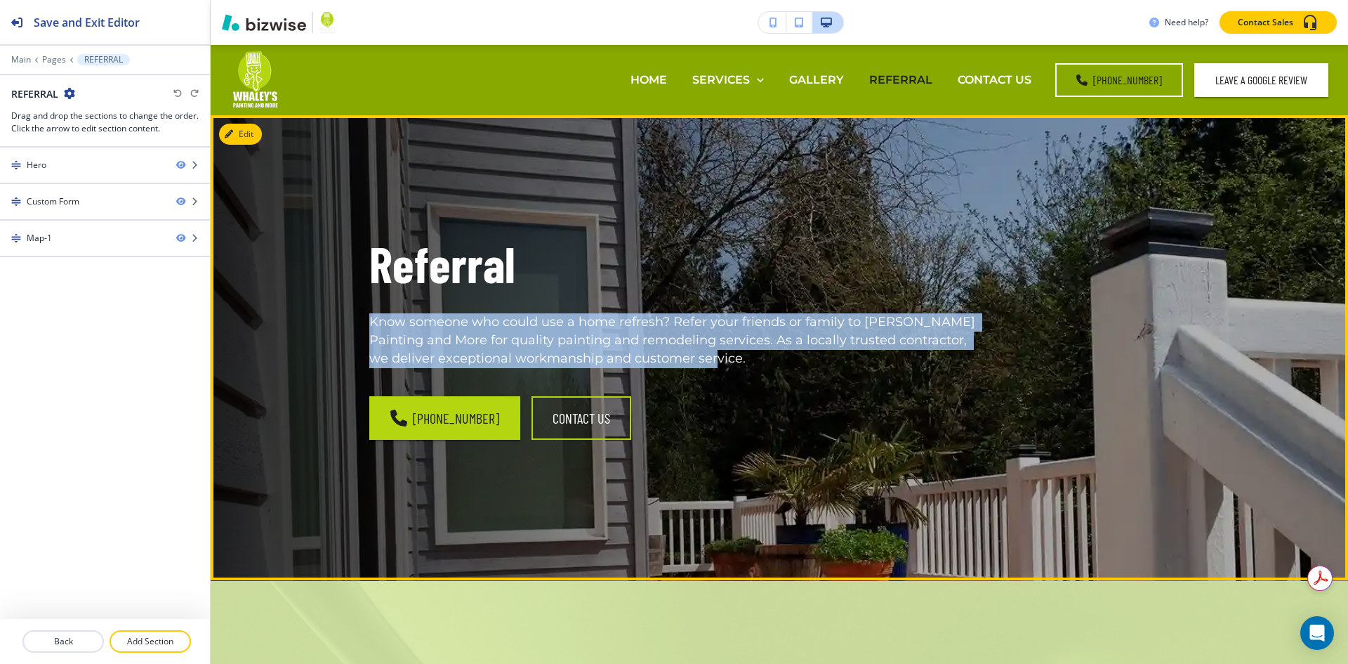
drag, startPoint x: 680, startPoint y: 357, endPoint x: 659, endPoint y: 325, distance: 39.0
click at [369, 321] on p "Know someone who could use a home refresh? Refer your friends or family to [PER…" at bounding box center [672, 340] width 607 height 55
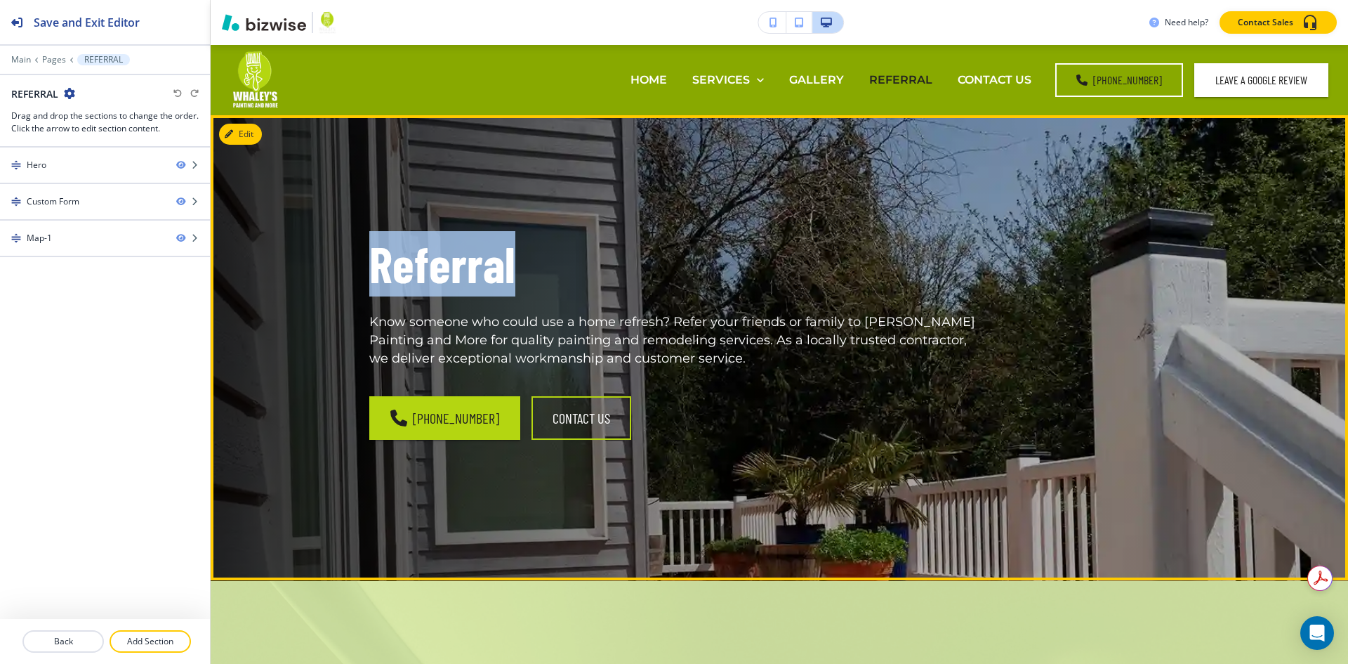
drag, startPoint x: 483, startPoint y: 256, endPoint x: 313, endPoint y: 265, distance: 170.1
click at [313, 265] on div "Referral Know someone who could use a home refresh? Refer your friends or famil…" at bounding box center [780, 347] width 1138 height 465
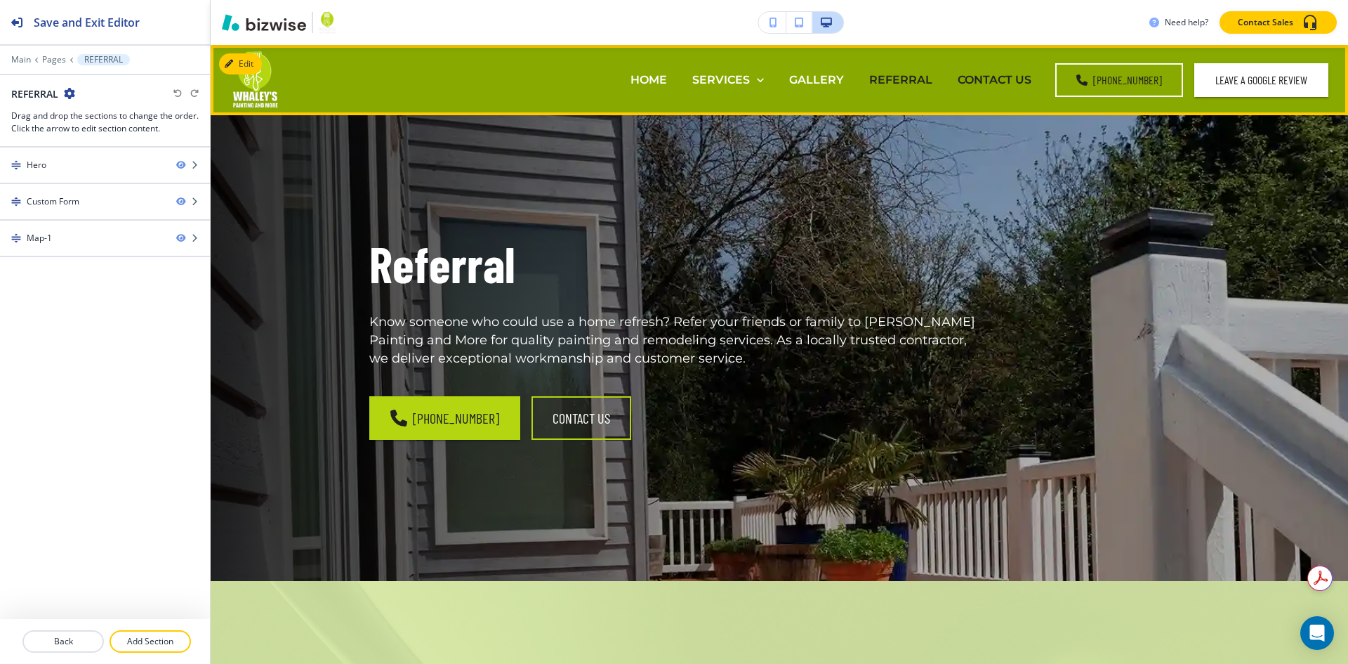
click at [1006, 76] on p "CONTACT US" at bounding box center [995, 80] width 74 height 16
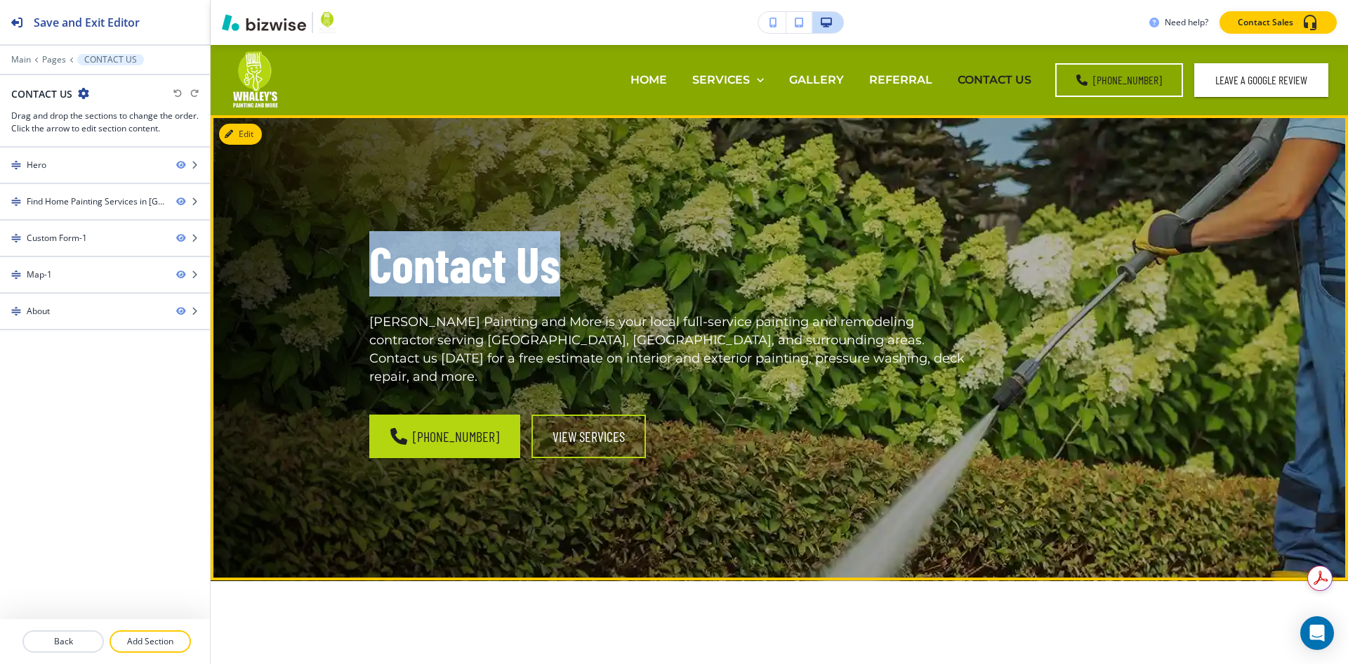
drag, startPoint x: 572, startPoint y: 273, endPoint x: 346, endPoint y: 261, distance: 225.7
click at [346, 261] on div "Contact Us [PERSON_NAME] Painting and More is your local full-service painting …" at bounding box center [656, 330] width 640 height 267
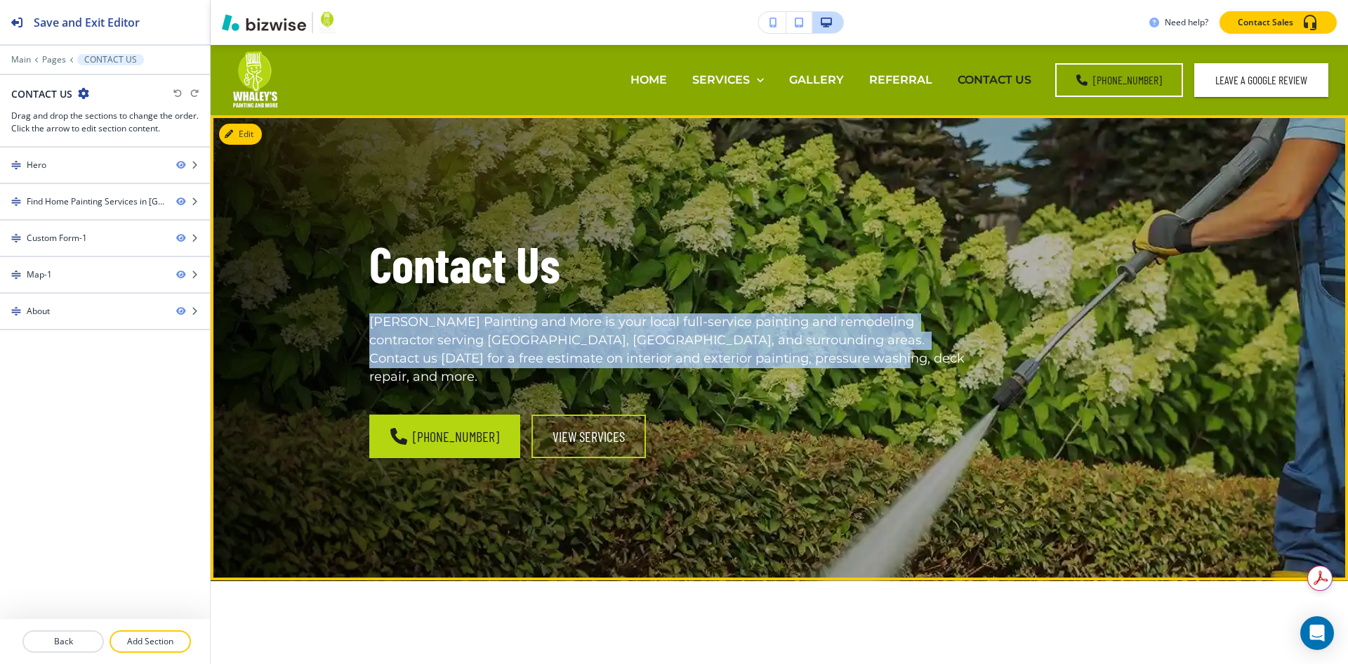
drag, startPoint x: 819, startPoint y: 355, endPoint x: 267, endPoint y: 327, distance: 553.4
click at [267, 327] on div "Contact Us [PERSON_NAME] Painting and More is your local full-service painting …" at bounding box center [780, 347] width 1138 height 465
click at [539, 416] on button "View Services" at bounding box center [589, 436] width 114 height 44
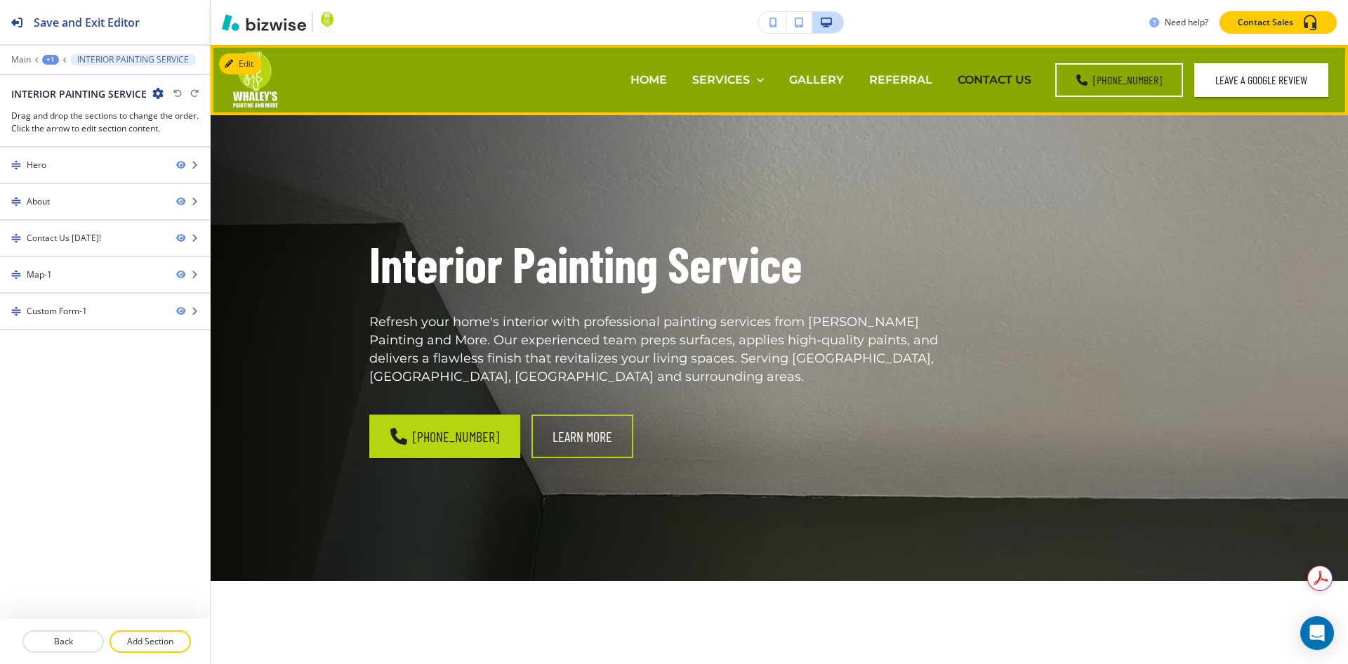
click at [1001, 77] on p "CONTACT US" at bounding box center [995, 80] width 74 height 16
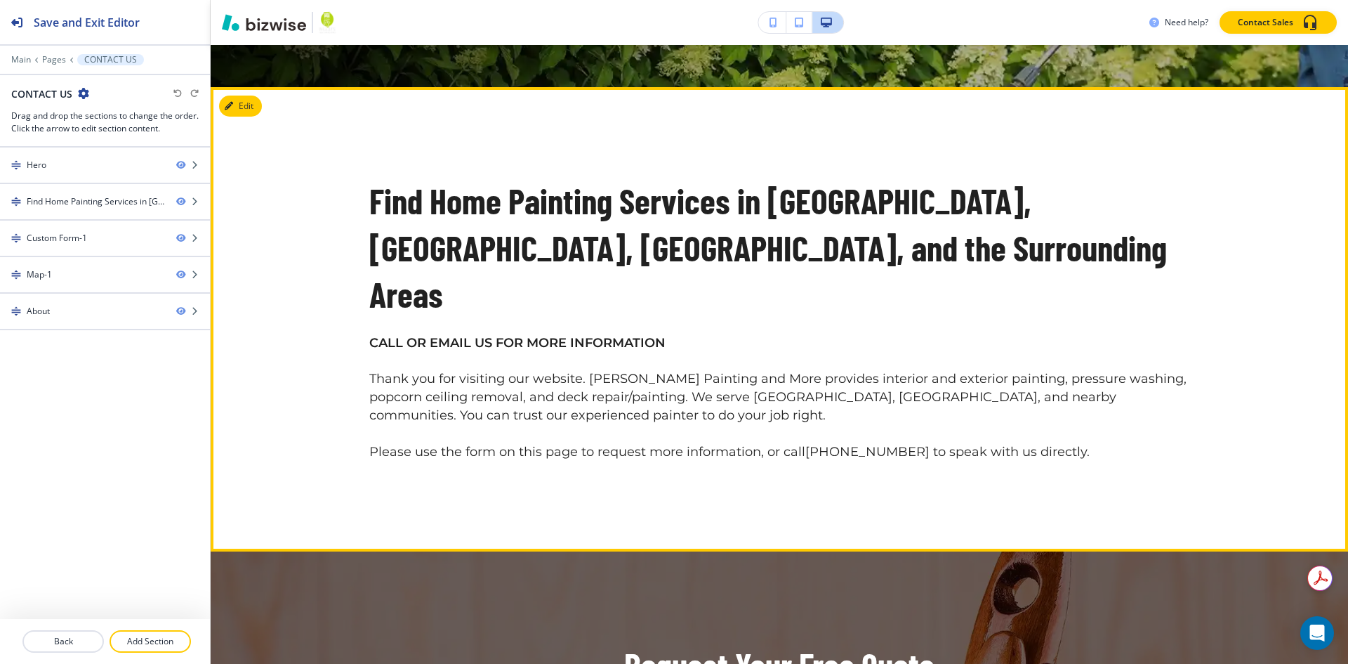
scroll to position [562, 0]
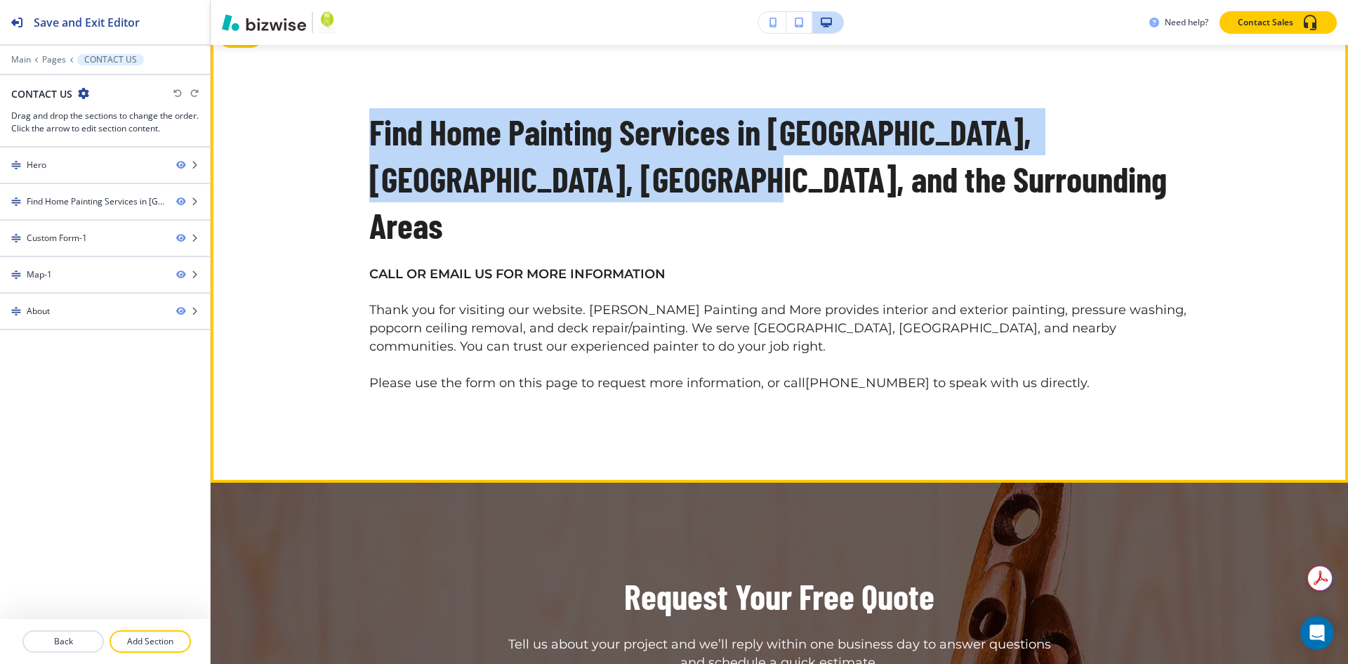
drag, startPoint x: 452, startPoint y: 161, endPoint x: 310, endPoint y: 125, distance: 146.3
click at [310, 125] on div "Find Home Painting Services in [GEOGRAPHIC_DATA], [GEOGRAPHIC_DATA], [GEOGRAPHI…" at bounding box center [780, 250] width 1138 height 464
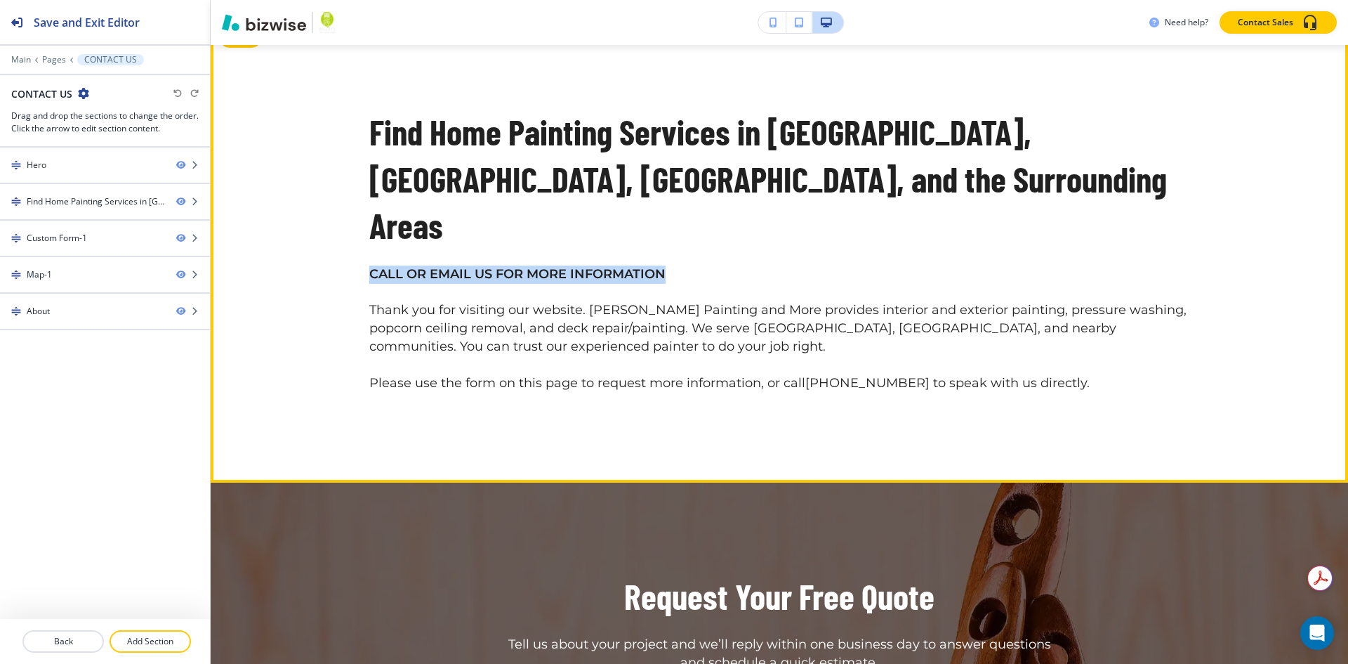
drag, startPoint x: 675, startPoint y: 223, endPoint x: 1228, endPoint y: 250, distance: 554.0
click at [322, 235] on div "Find Home Painting Services in [GEOGRAPHIC_DATA], [GEOGRAPHIC_DATA], [GEOGRAPHI…" at bounding box center [780, 250] width 1138 height 464
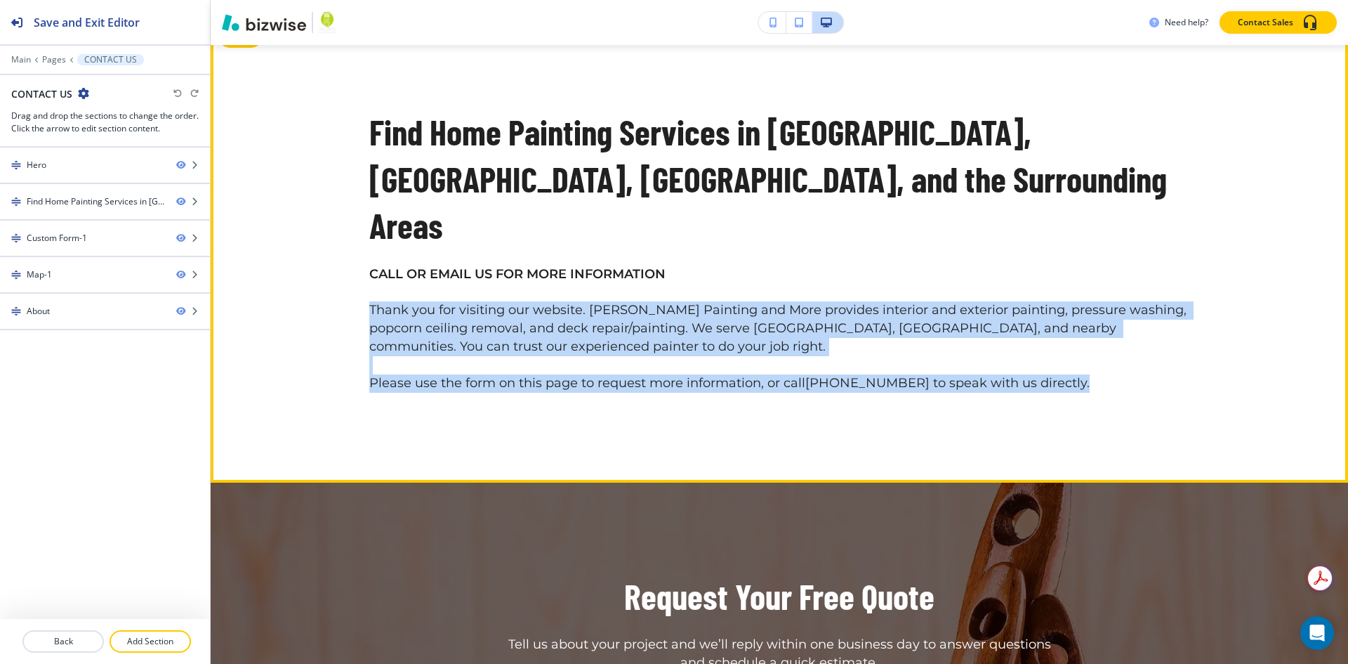
drag, startPoint x: 1073, startPoint y: 343, endPoint x: 337, endPoint y: 267, distance: 739.9
click at [330, 267] on div "Find Home Painting Services in [GEOGRAPHIC_DATA], [GEOGRAPHIC_DATA], [GEOGRAPHI…" at bounding box center [779, 250] width 899 height 284
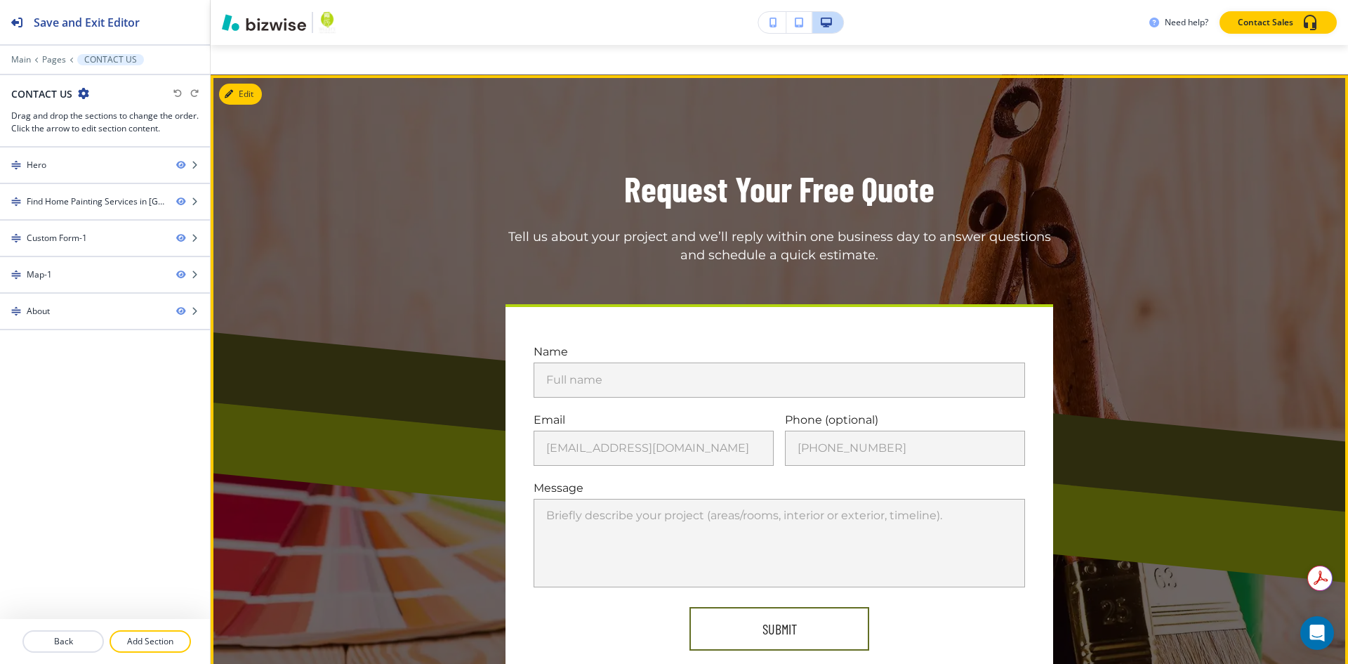
scroll to position [772, 0]
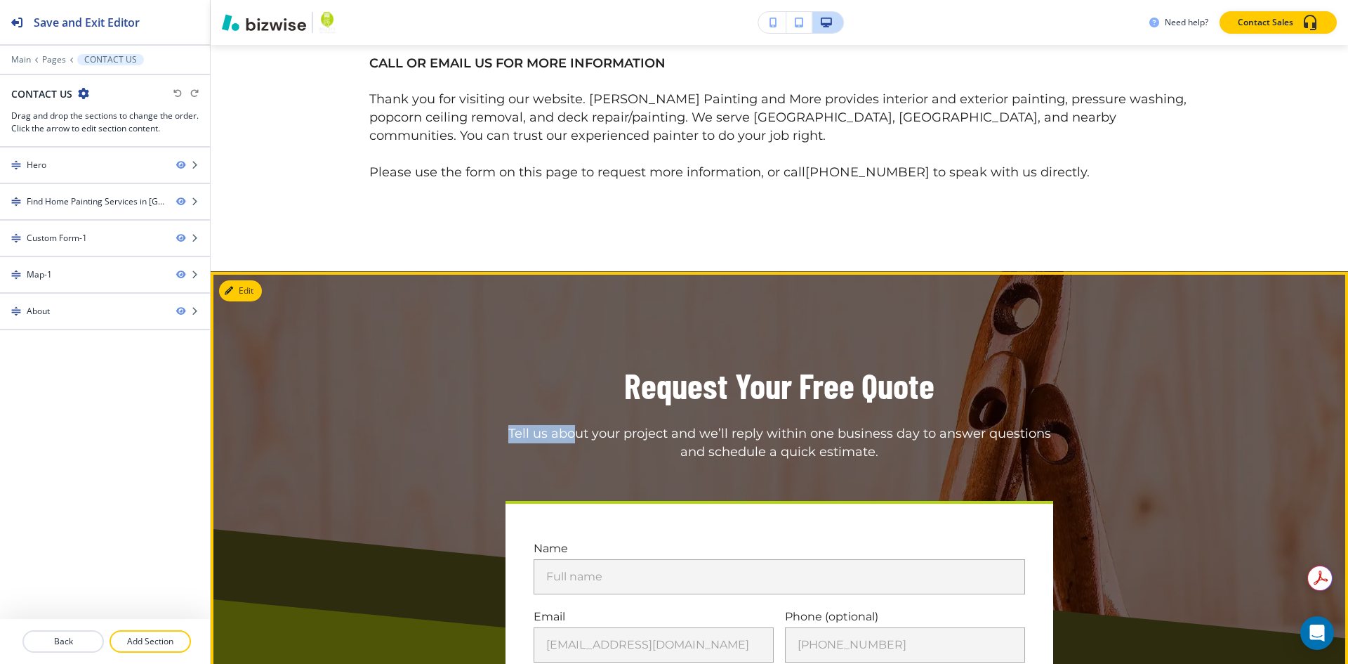
drag, startPoint x: 912, startPoint y: 334, endPoint x: 569, endPoint y: 331, distance: 342.7
click at [569, 362] on div "Request Your Free Quote Tell us about your project and we’ll reply within one b…" at bounding box center [779, 412] width 820 height 100
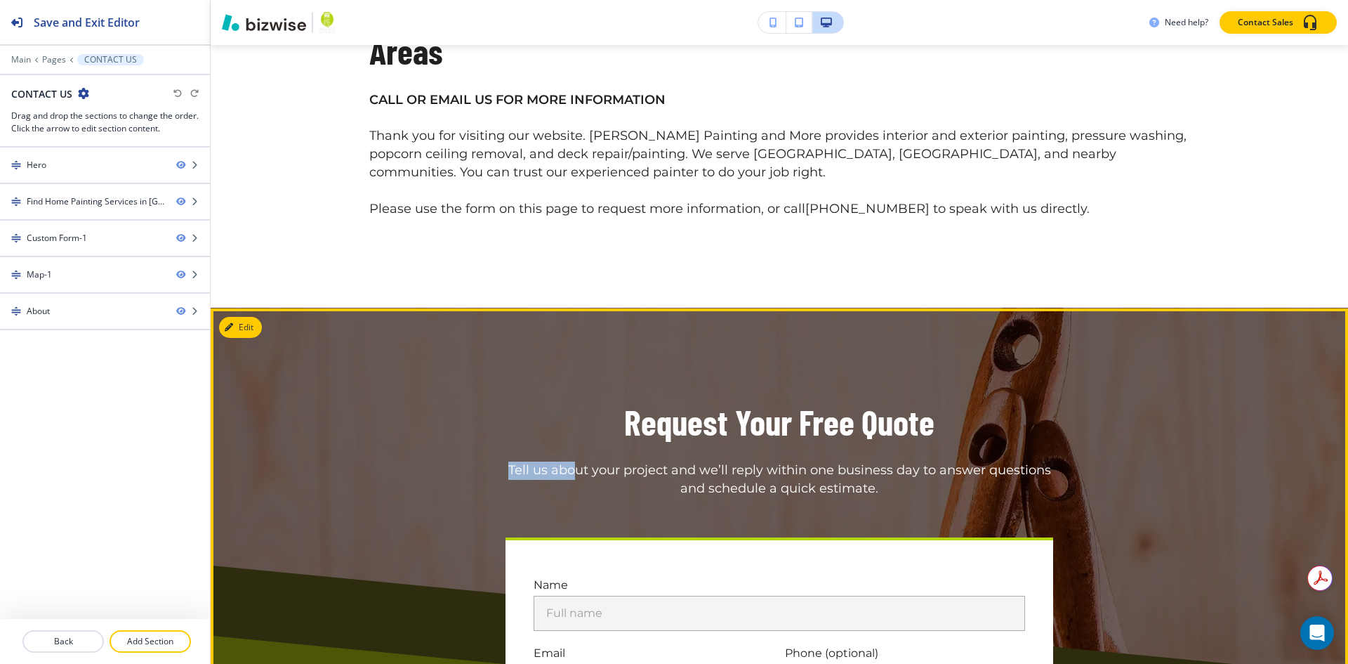
scroll to position [702, 0]
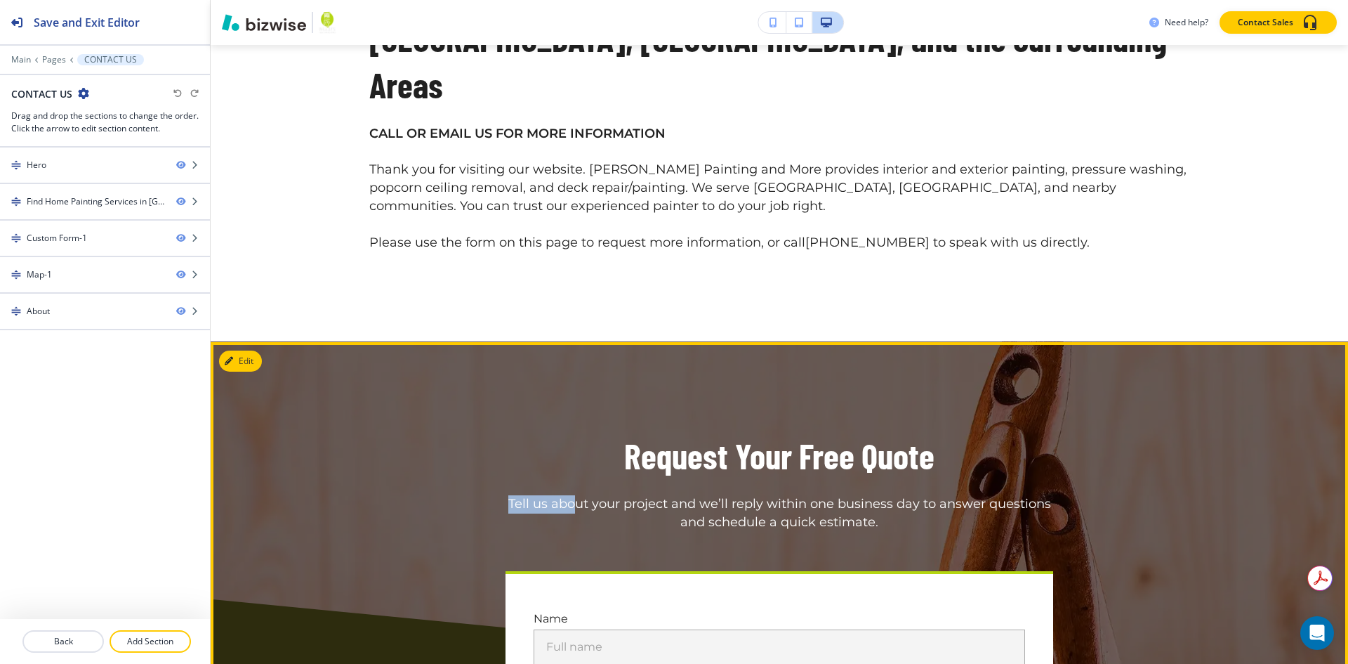
click at [938, 432] on div "Request Your Free Quote Tell us about your project and we’ll reply within one b…" at bounding box center [779, 482] width 820 height 100
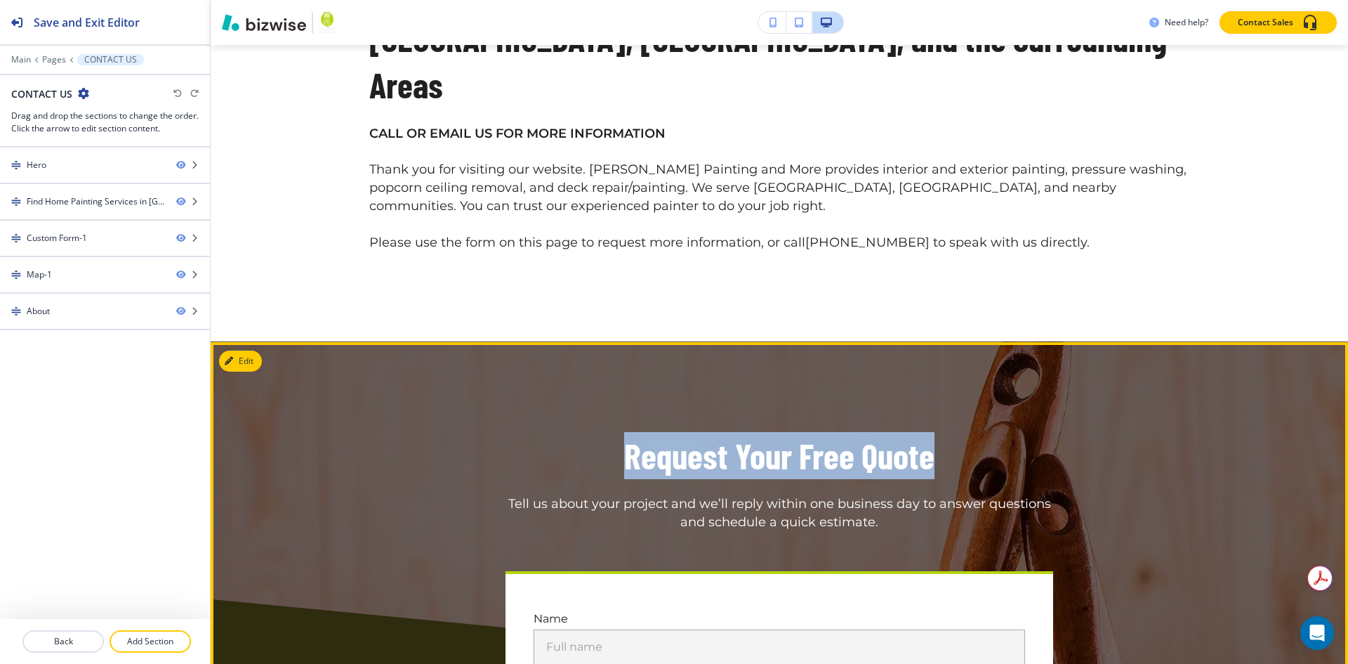
drag, startPoint x: 846, startPoint y: 404, endPoint x: 1258, endPoint y: 365, distance: 413.4
click at [595, 432] on div "Request Your Free Quote Tell us about your project and we’ll reply within one b…" at bounding box center [779, 482] width 820 height 100
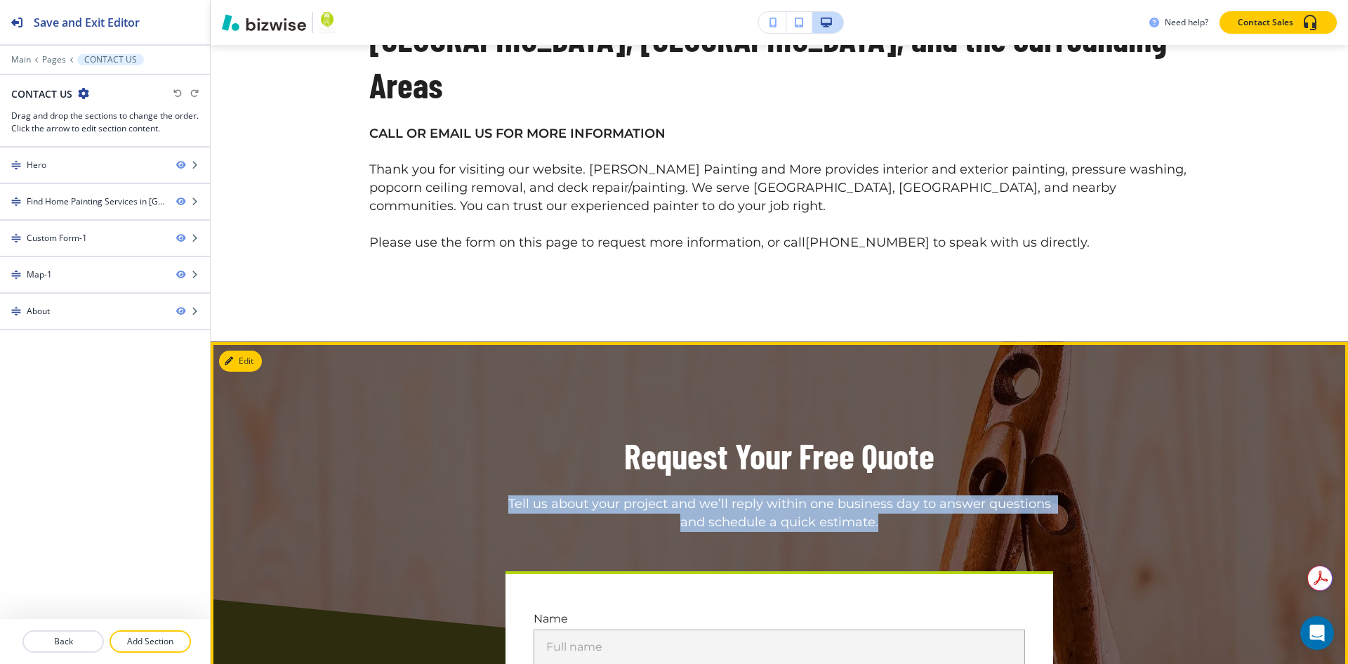
drag, startPoint x: 890, startPoint y: 477, endPoint x: 496, endPoint y: 447, distance: 395.8
click at [492, 448] on div "Request Your Free Quote Tell us about your project and we’ll reply within one b…" at bounding box center [779, 482] width 820 height 100
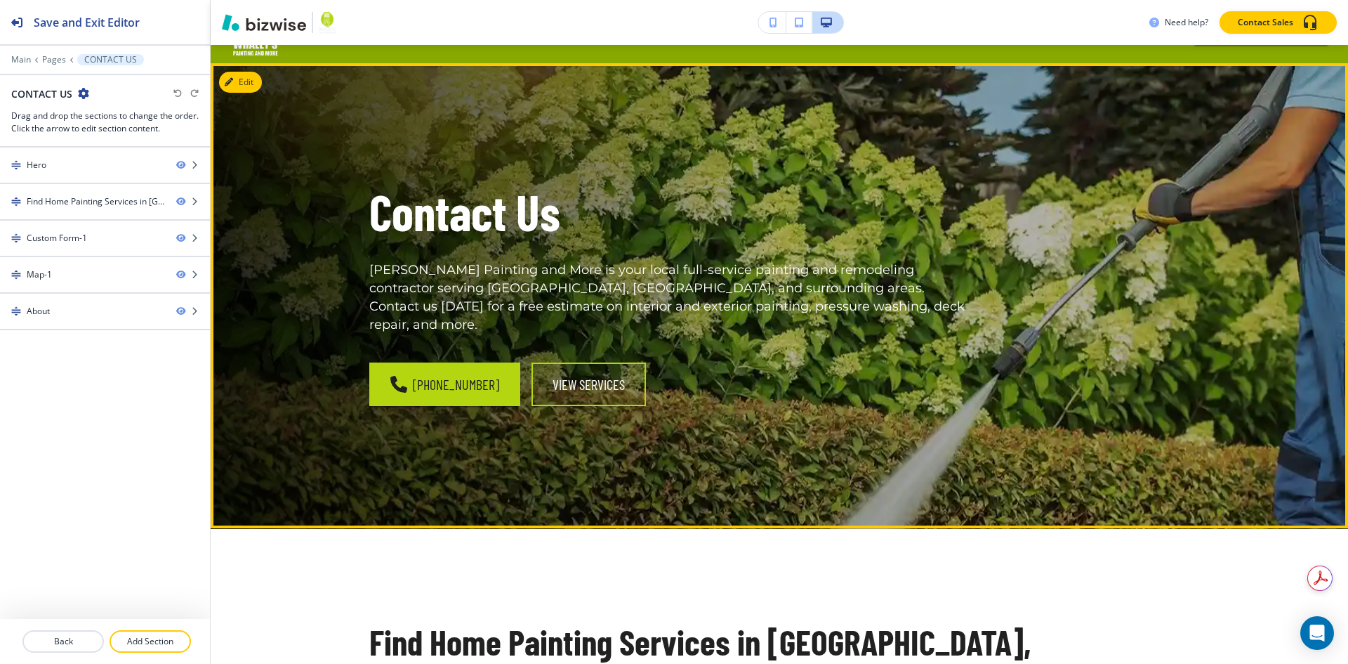
scroll to position [0, 0]
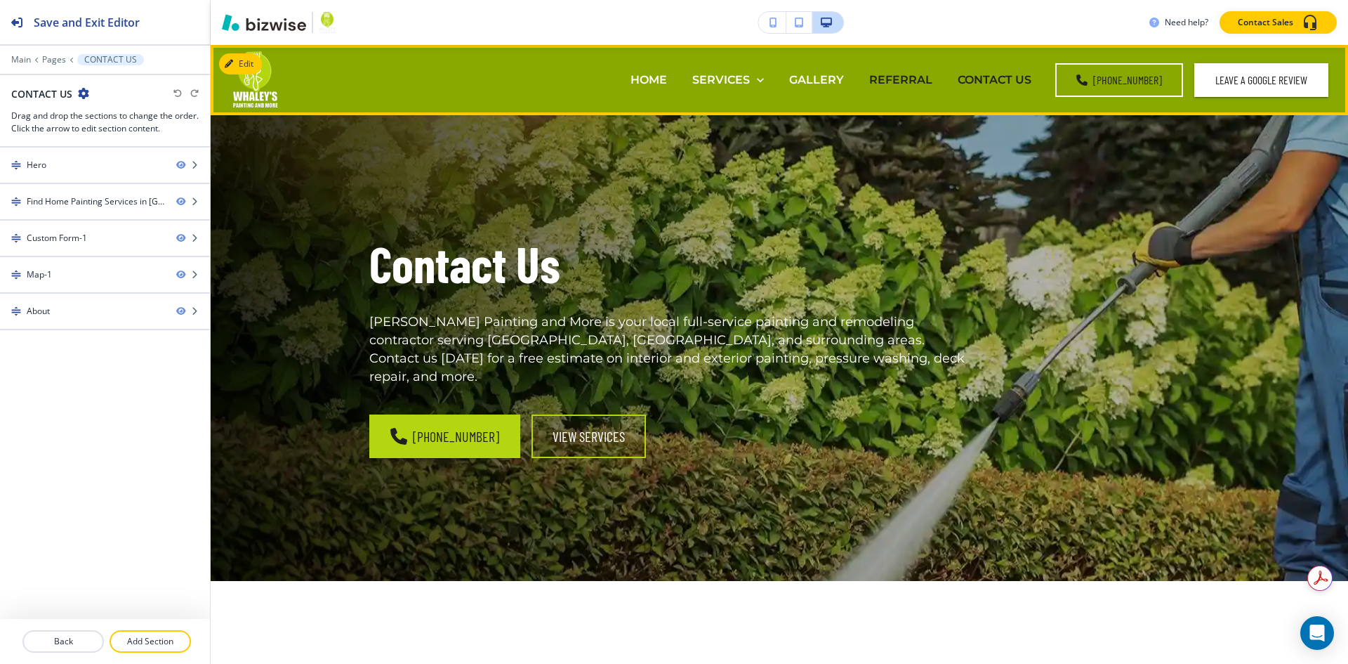
click at [913, 74] on p "REFERRAL" at bounding box center [900, 80] width 63 height 16
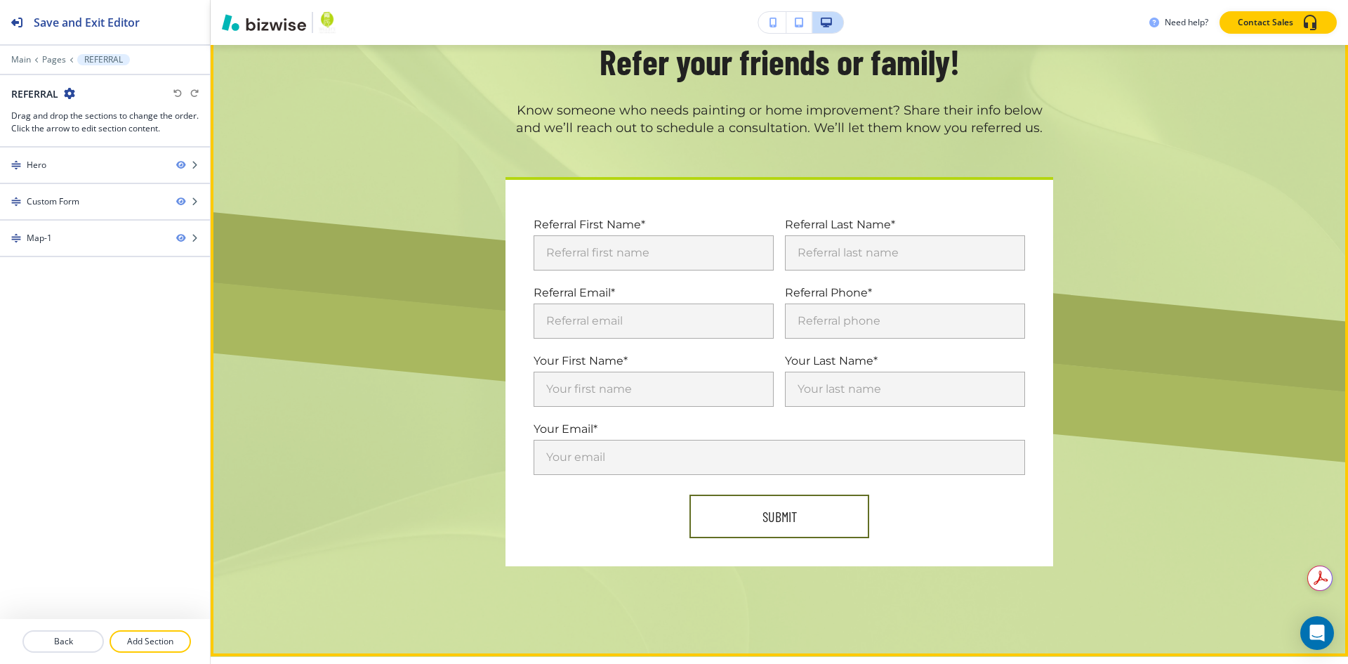
scroll to position [492, 0]
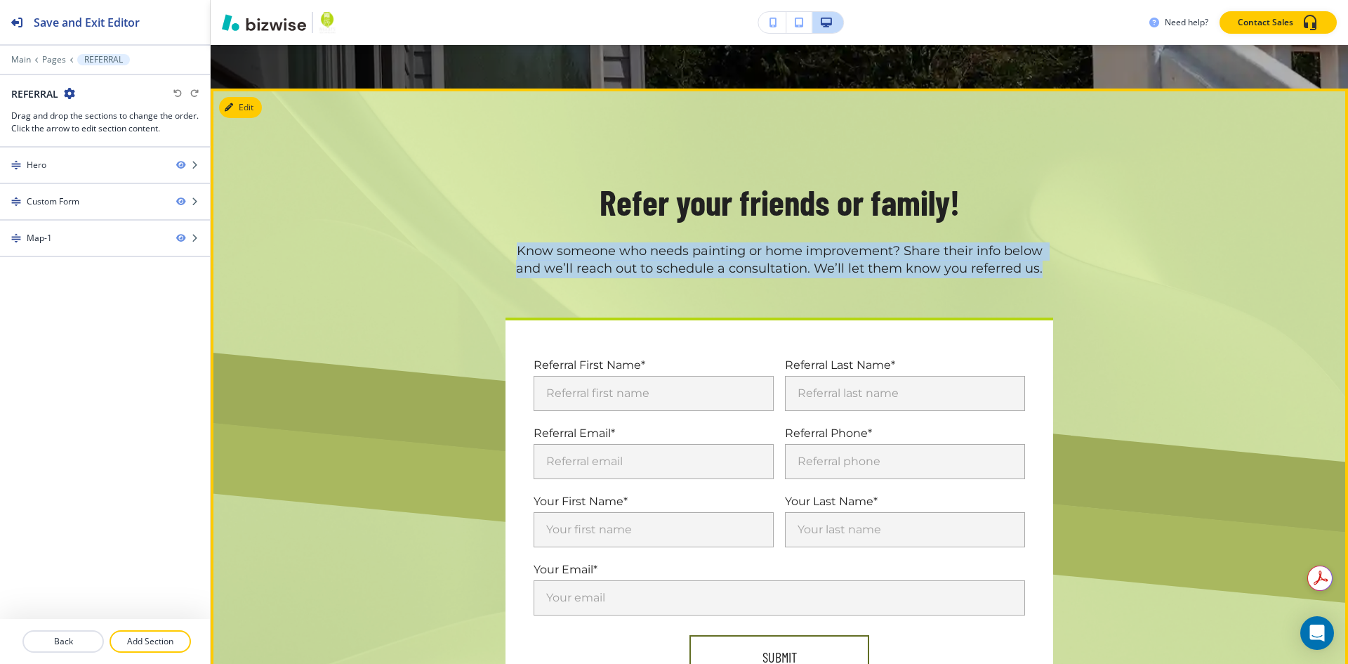
drag, startPoint x: 509, startPoint y: 249, endPoint x: 1050, endPoint y: 270, distance: 541.1
click at [1050, 270] on div "Refer your friends or family! Know someone who needs painting or home improveme…" at bounding box center [779, 228] width 820 height 100
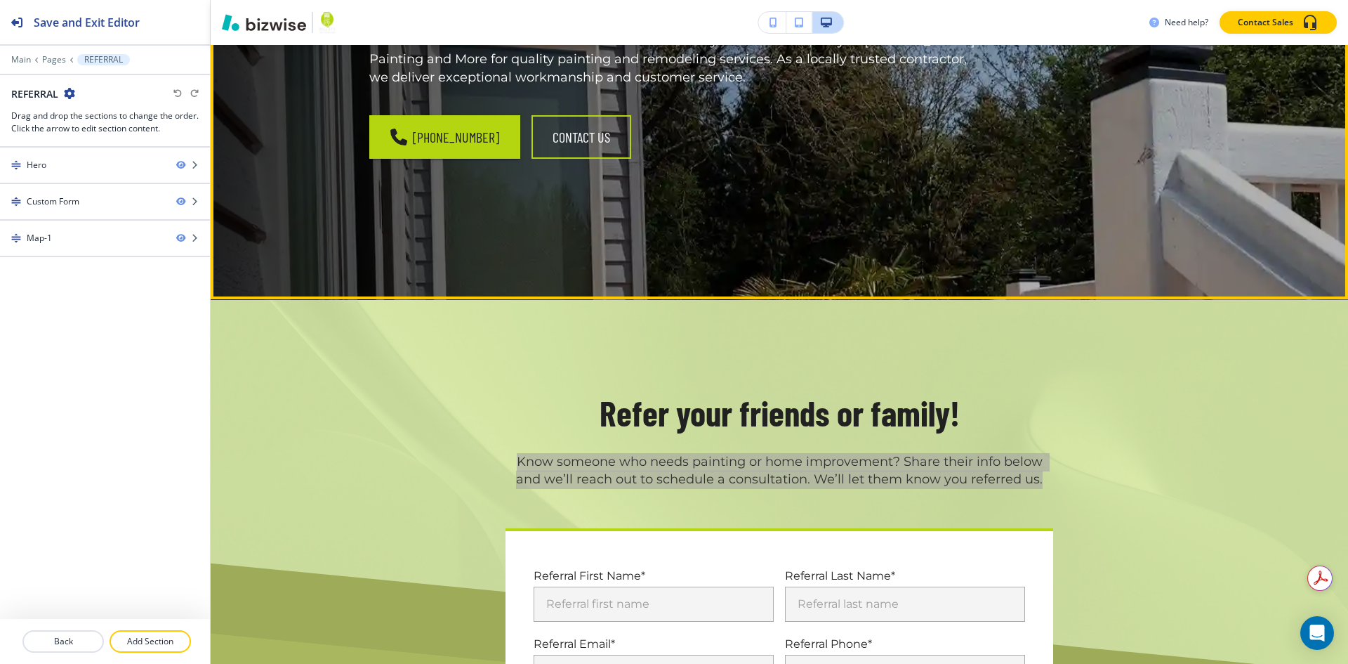
scroll to position [0, 0]
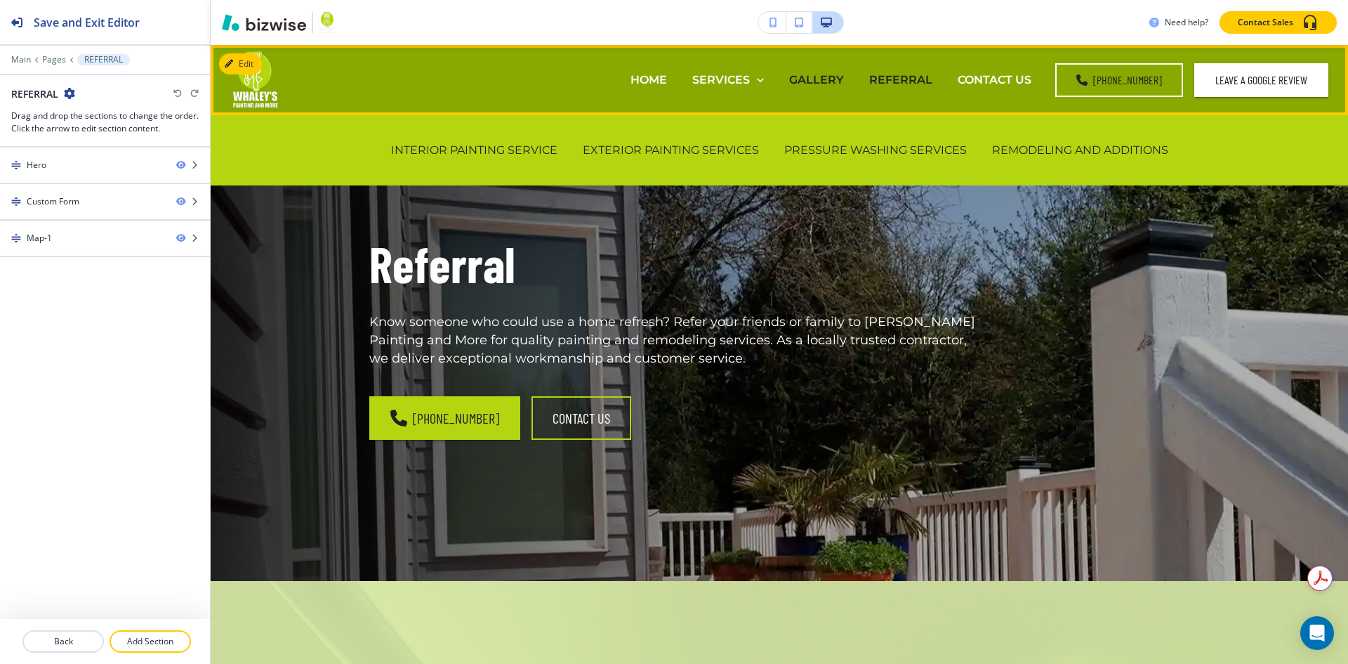
click at [829, 81] on p "GALLERY" at bounding box center [816, 80] width 55 height 16
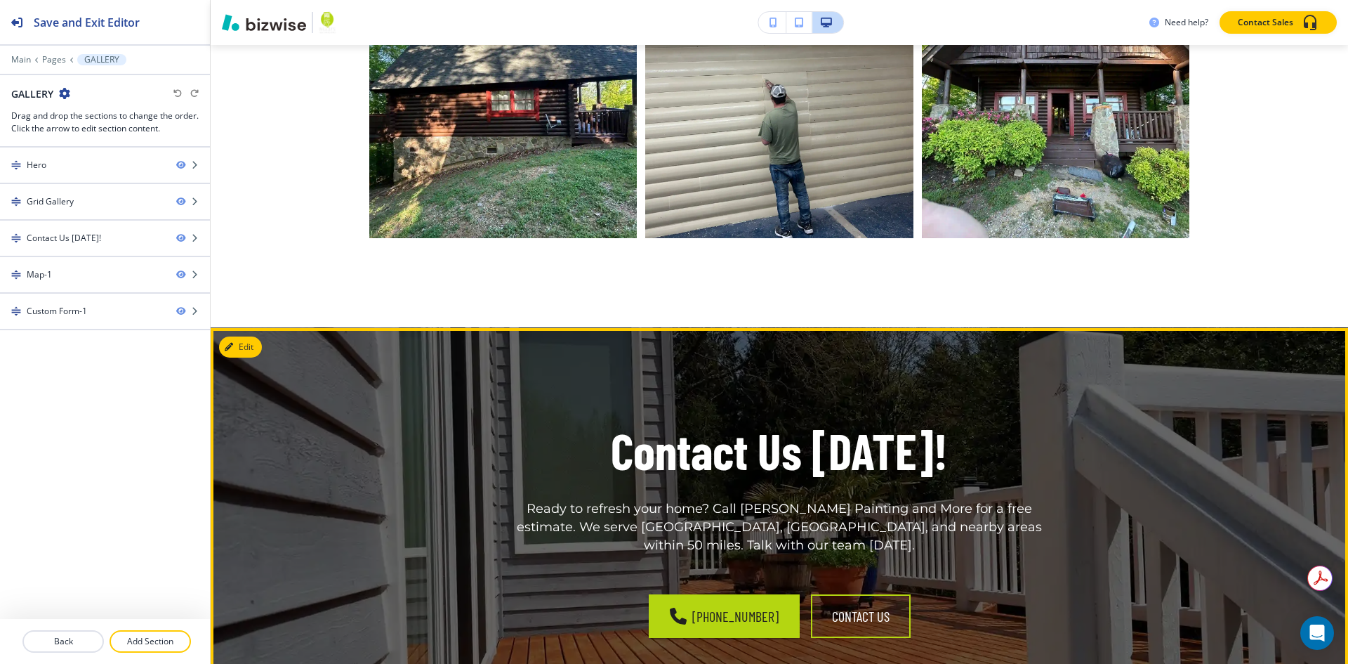
scroll to position [5511, 0]
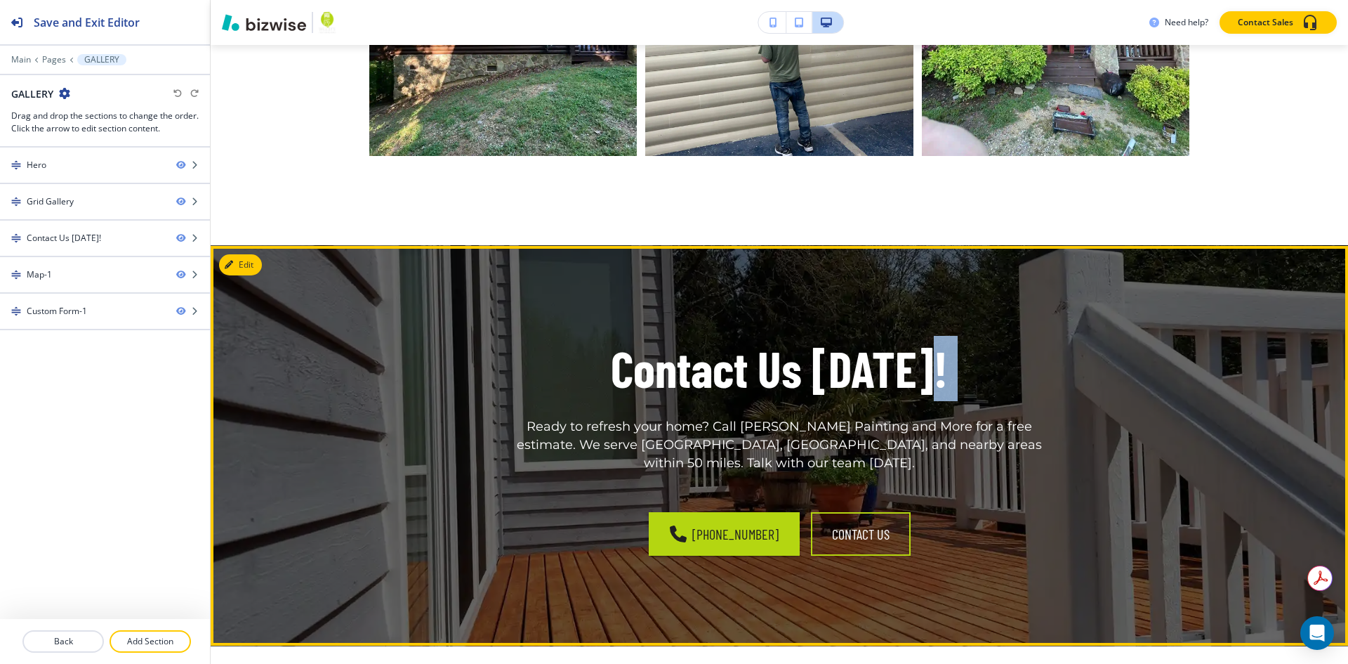
drag, startPoint x: 894, startPoint y: 364, endPoint x: 441, endPoint y: 336, distance: 453.7
click at [441, 336] on div "Contact Us [DATE]! Ready to refresh your home? Call [PERSON_NAME] Painting and …" at bounding box center [779, 404] width 820 height 137
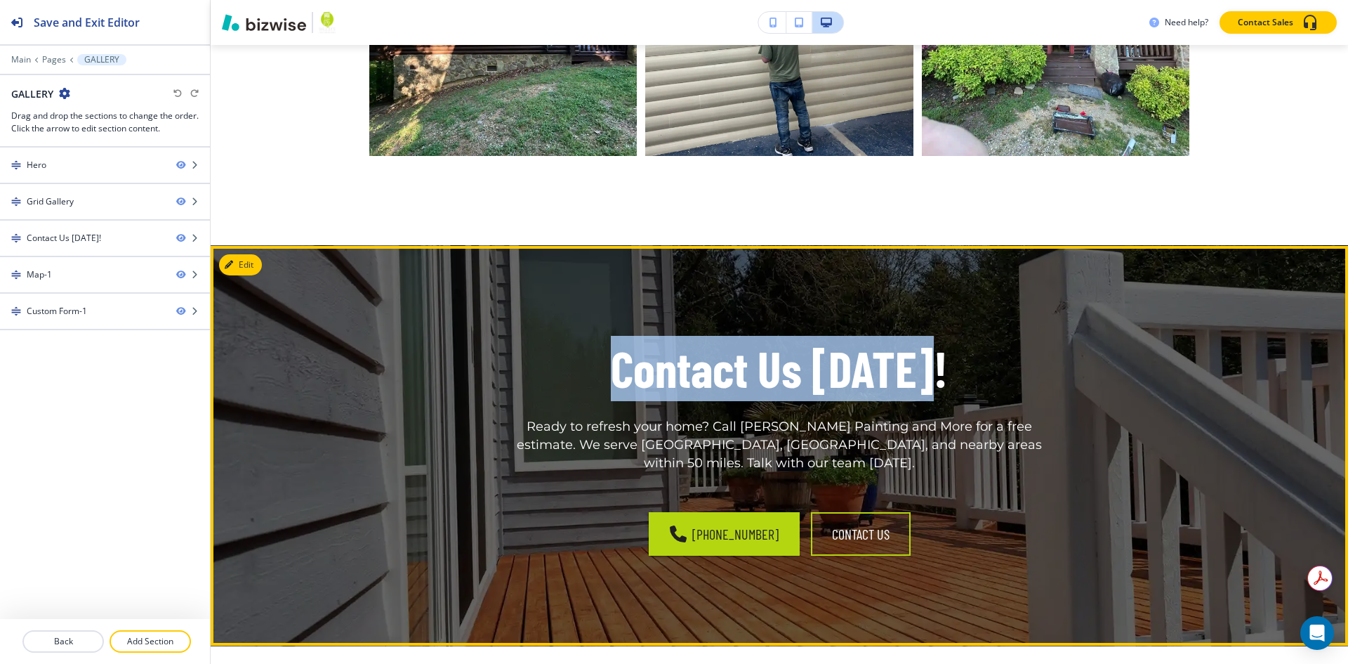
drag, startPoint x: 625, startPoint y: 357, endPoint x: 930, endPoint y: 358, distance: 305.5
click at [930, 358] on h1 "Contact Us [DATE]!" at bounding box center [779, 368] width 337 height 65
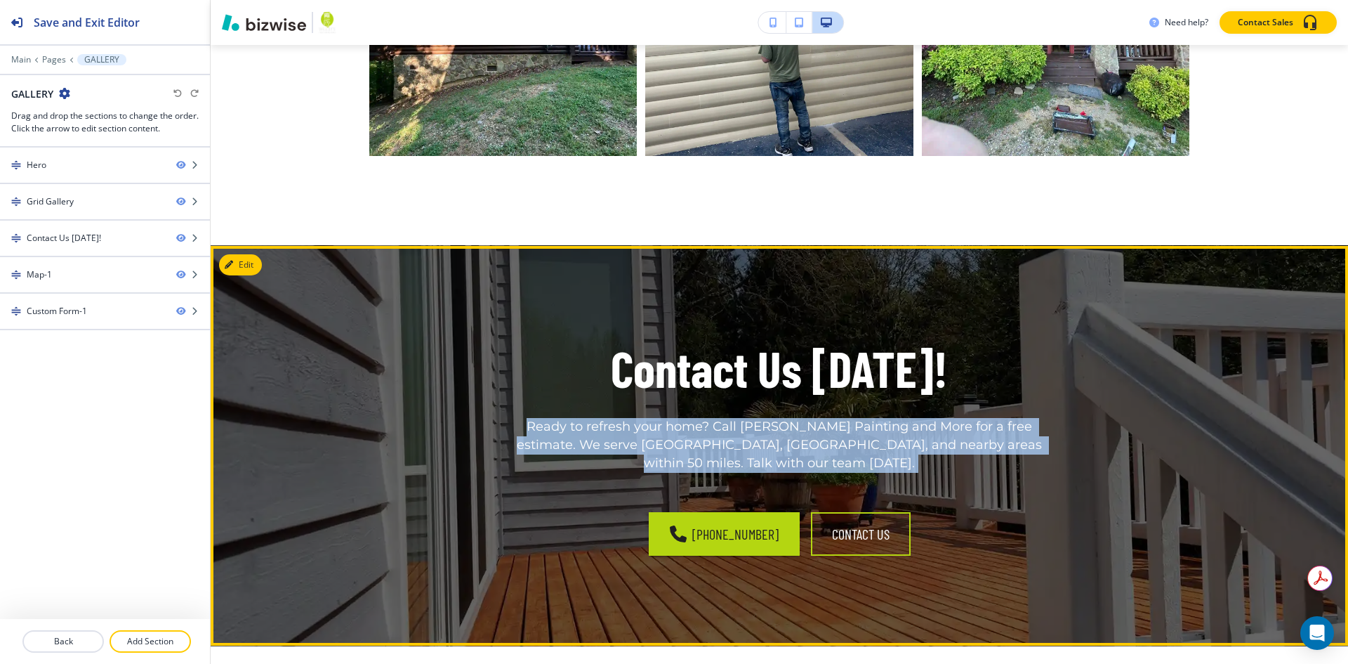
drag, startPoint x: 506, startPoint y: 421, endPoint x: 1060, endPoint y: 454, distance: 555.0
click at [1060, 454] on div "Contact Us [DATE]! Ready to refresh your home? Call [PERSON_NAME] Painting and …" at bounding box center [779, 446] width 820 height 220
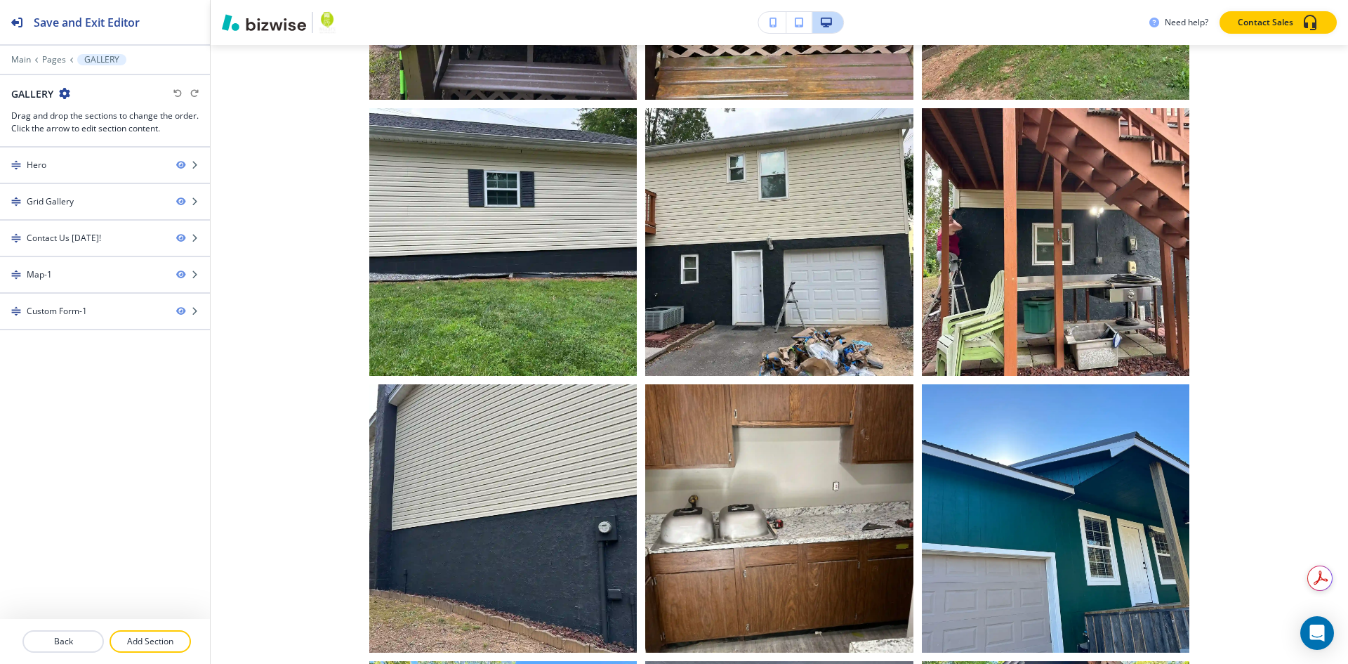
scroll to position [0, 0]
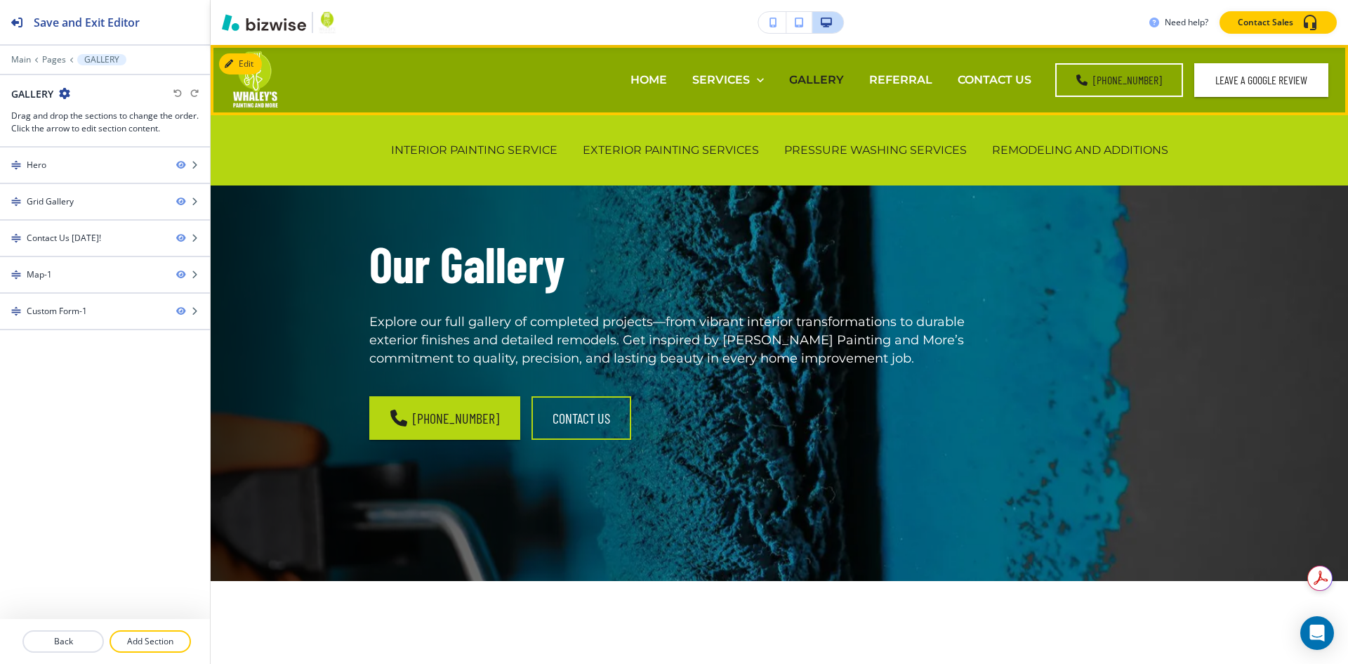
click at [1105, 140] on div "REMODELING AND ADDITIONS" at bounding box center [1081, 150] width 202 height 56
click at [1084, 154] on p "REMODELING AND ADDITIONS" at bounding box center [1080, 150] width 176 height 16
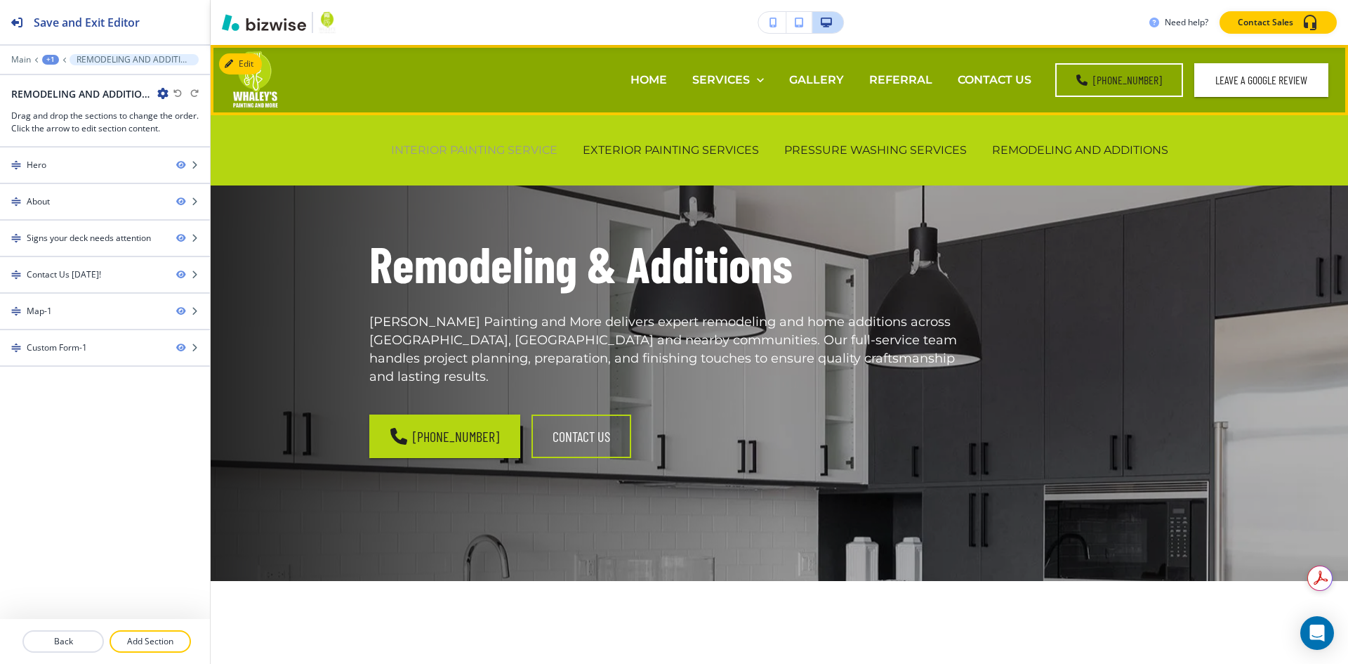
click at [535, 154] on p "INTERIOR PAINTING SERVICE" at bounding box center [474, 150] width 166 height 16
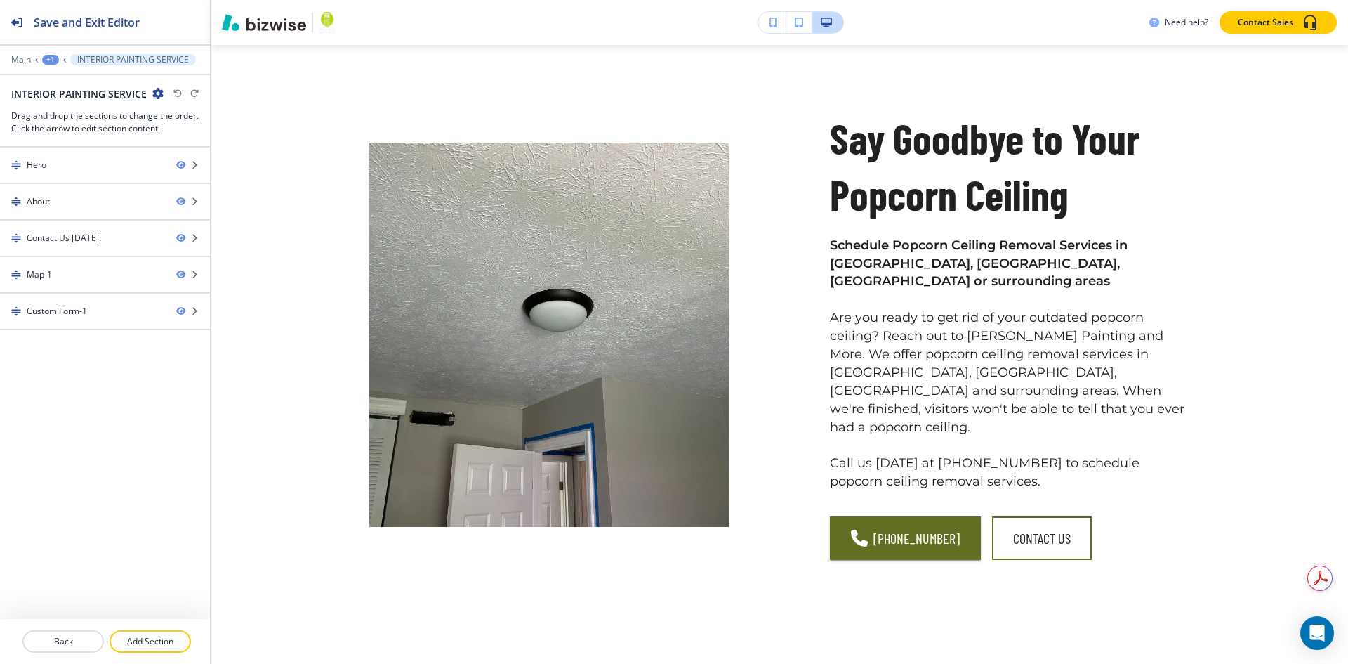
scroll to position [562, 0]
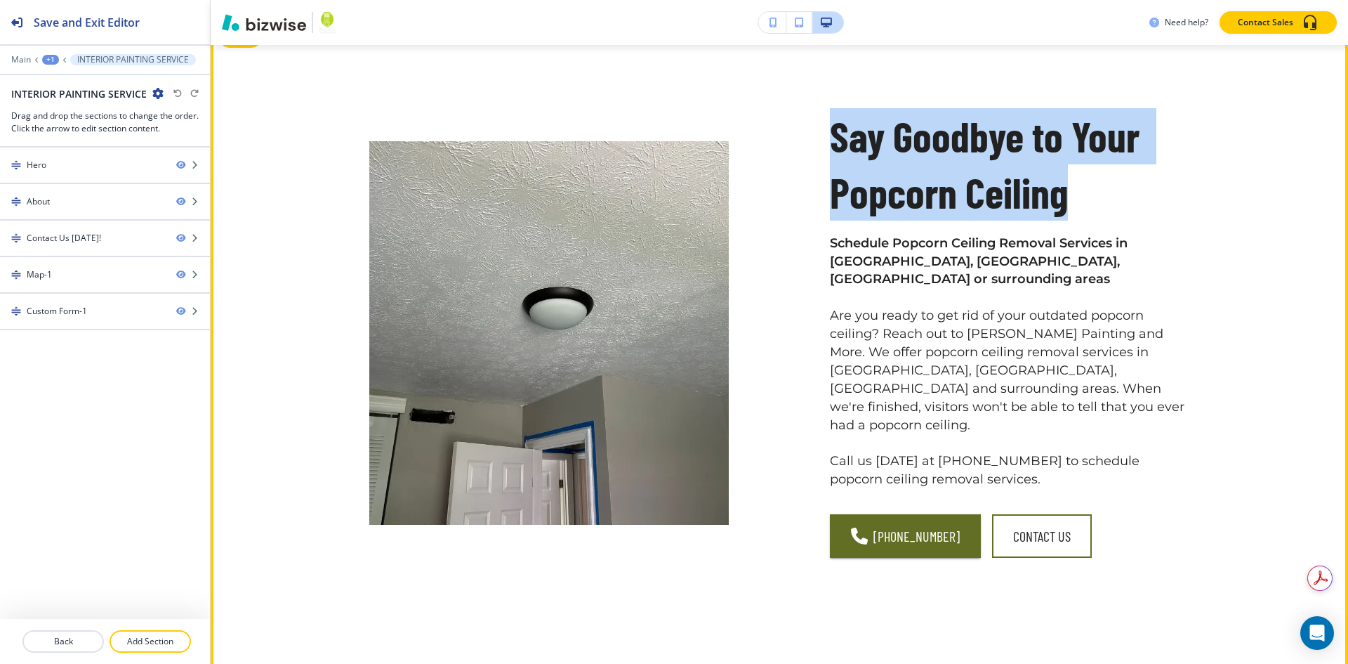
drag, startPoint x: 1067, startPoint y: 185, endPoint x: 799, endPoint y: 143, distance: 270.8
click at [799, 143] on div "Say Goodbye to Your Popcorn Ceiling Schedule Popcorn Ceiling Removal Services i…" at bounding box center [959, 299] width 461 height 517
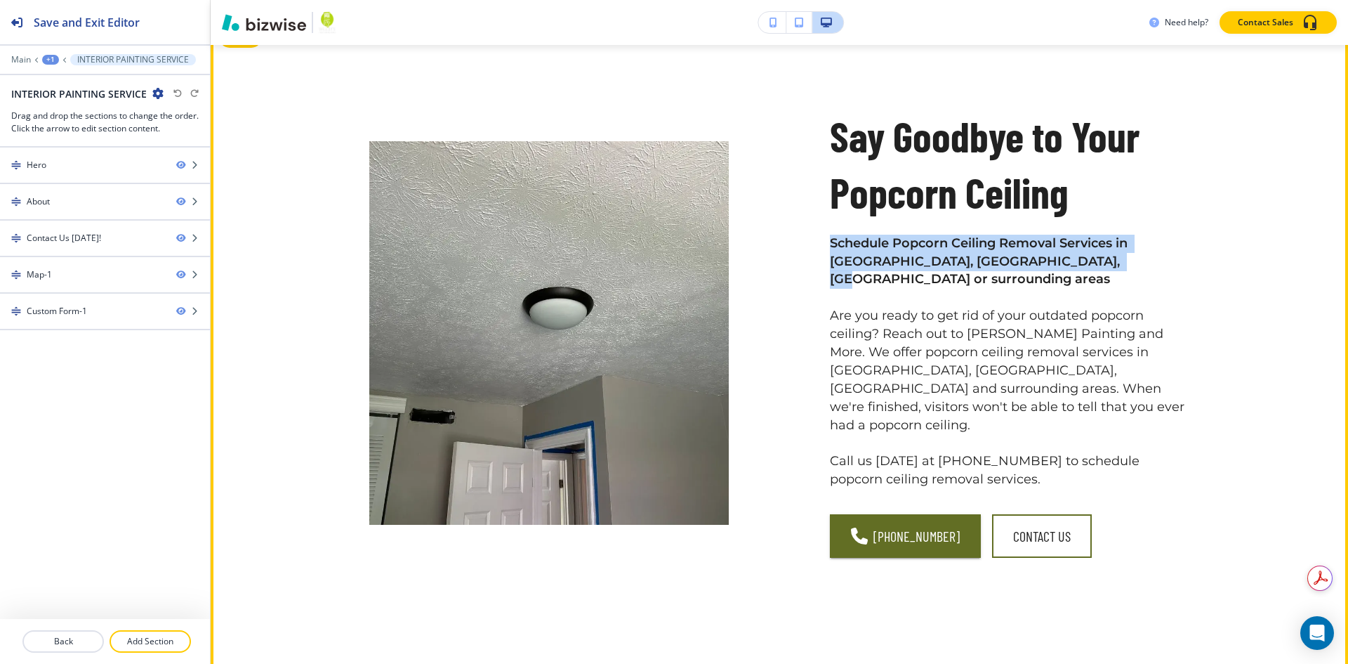
drag, startPoint x: 824, startPoint y: 245, endPoint x: 1062, endPoint y: 258, distance: 237.7
click at [1062, 258] on p "Schedule Popcorn Ceiling Removal Services in [GEOGRAPHIC_DATA], [GEOGRAPHIC_DAT…" at bounding box center [1010, 262] width 360 height 55
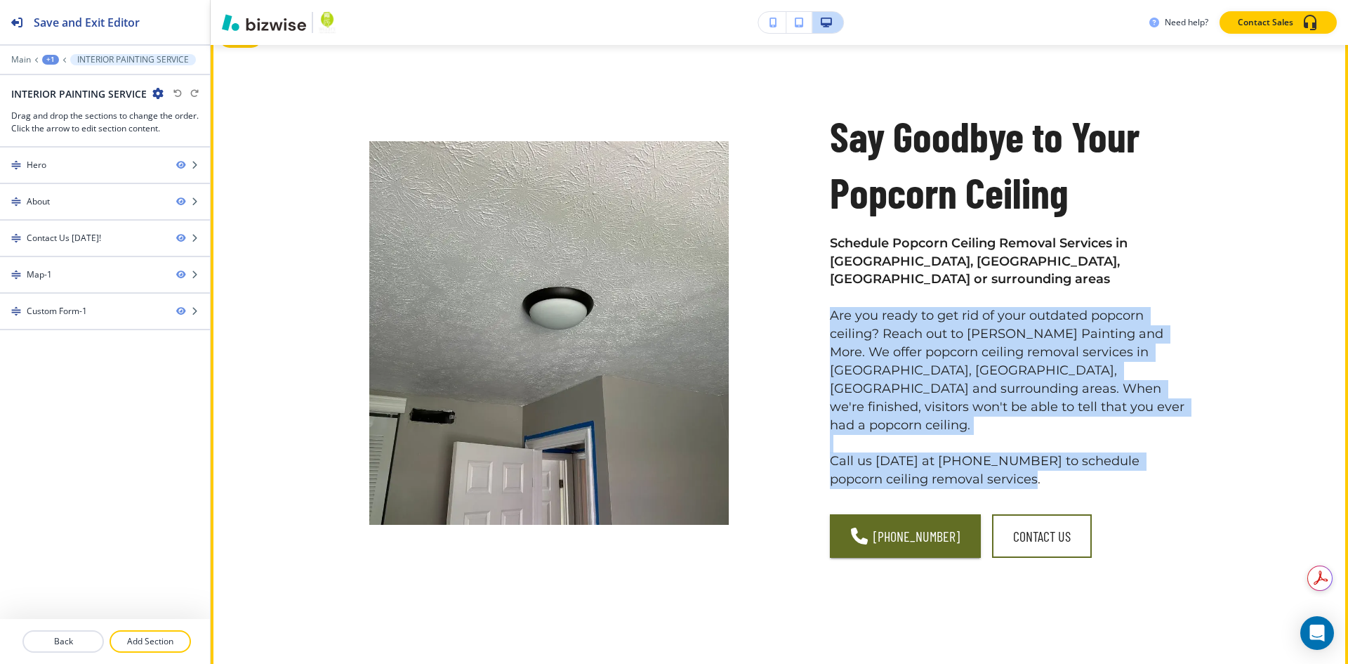
drag, startPoint x: 825, startPoint y: 289, endPoint x: 980, endPoint y: 442, distance: 217.5
click at [980, 442] on p "Schedule Popcorn Ceiling Removal Services in [GEOGRAPHIC_DATA], [GEOGRAPHIC_DAT…" at bounding box center [1010, 362] width 360 height 255
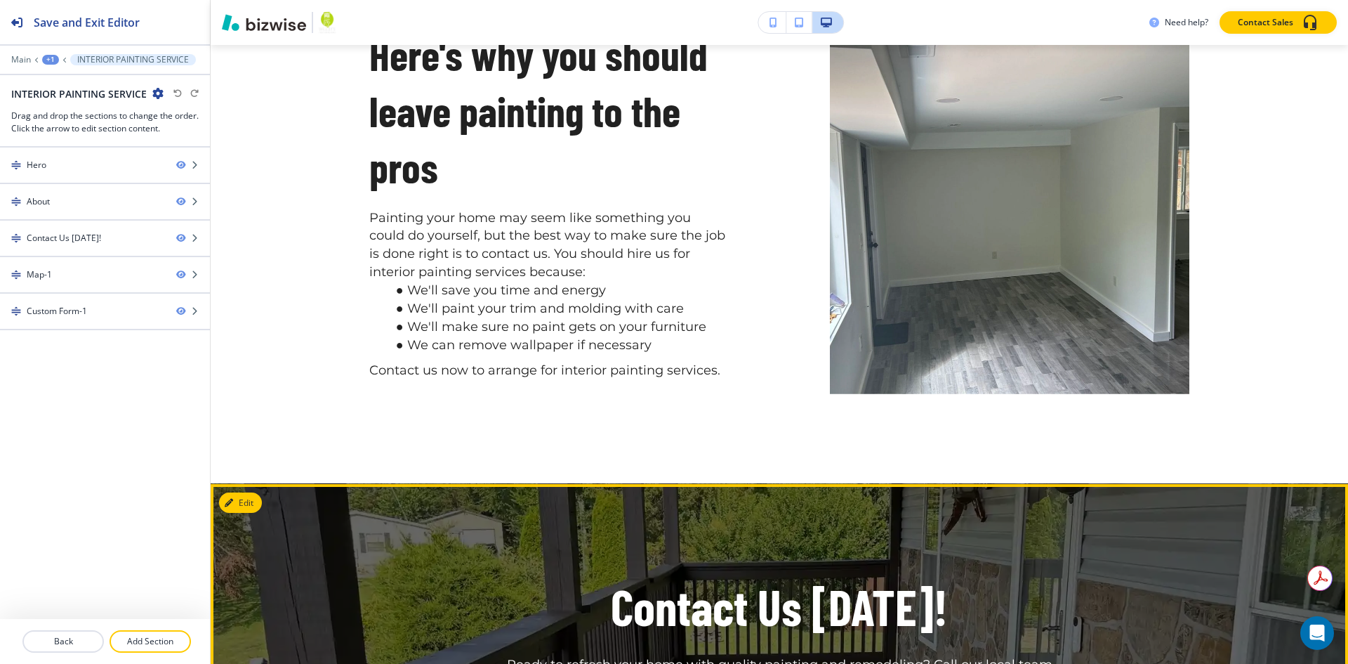
scroll to position [983, 0]
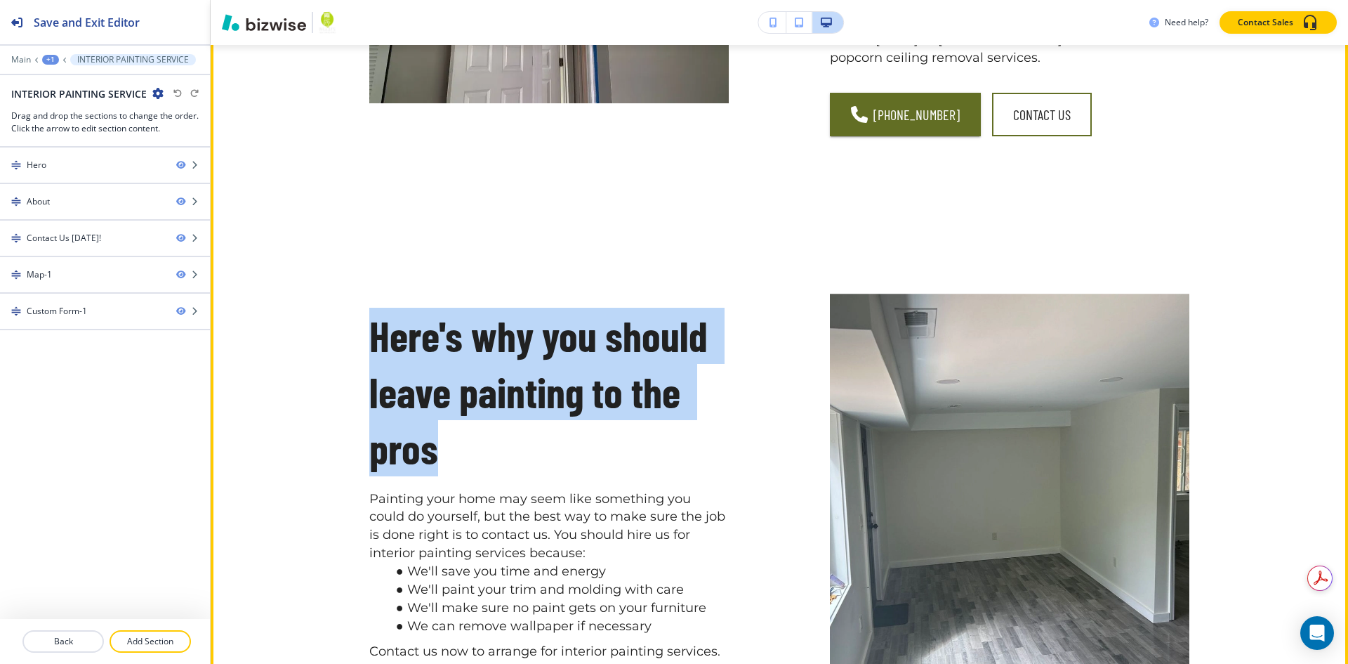
drag, startPoint x: 430, startPoint y: 403, endPoint x: 338, endPoint y: 291, distance: 145.7
click at [338, 291] on div "Here's why you should leave painting to the pros Painting your home may seem li…" at bounding box center [498, 450] width 461 height 448
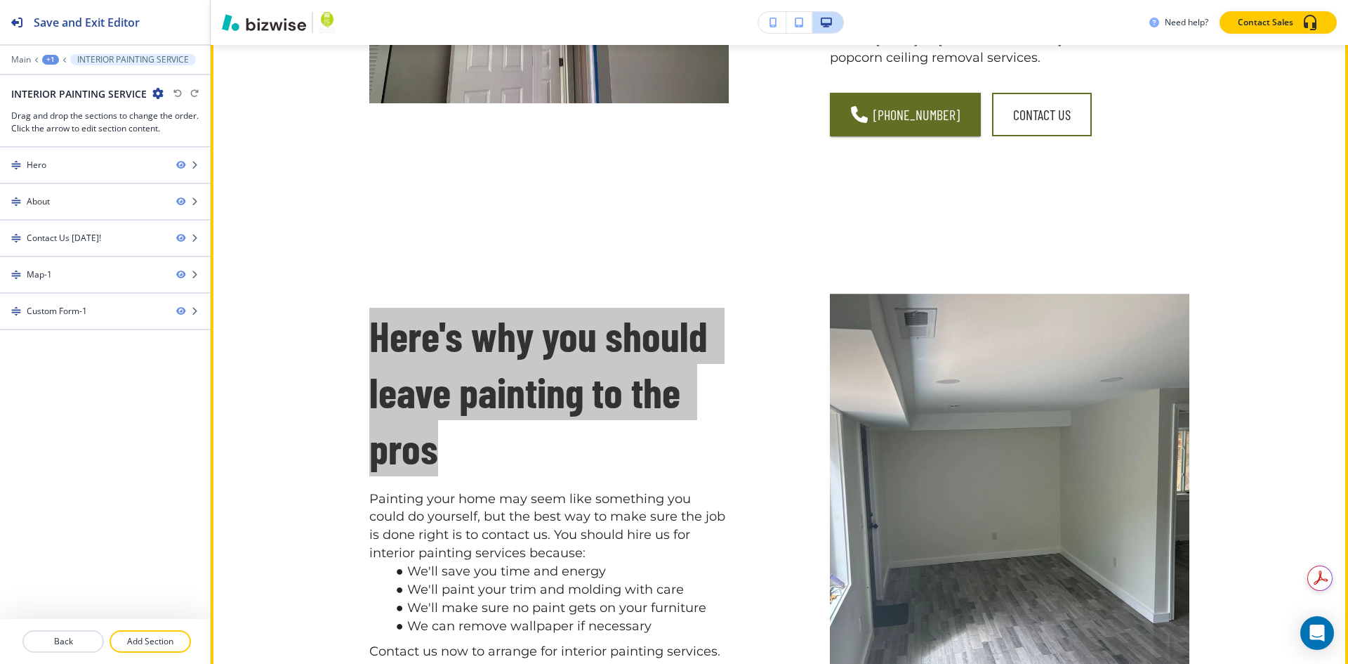
scroll to position [1264, 0]
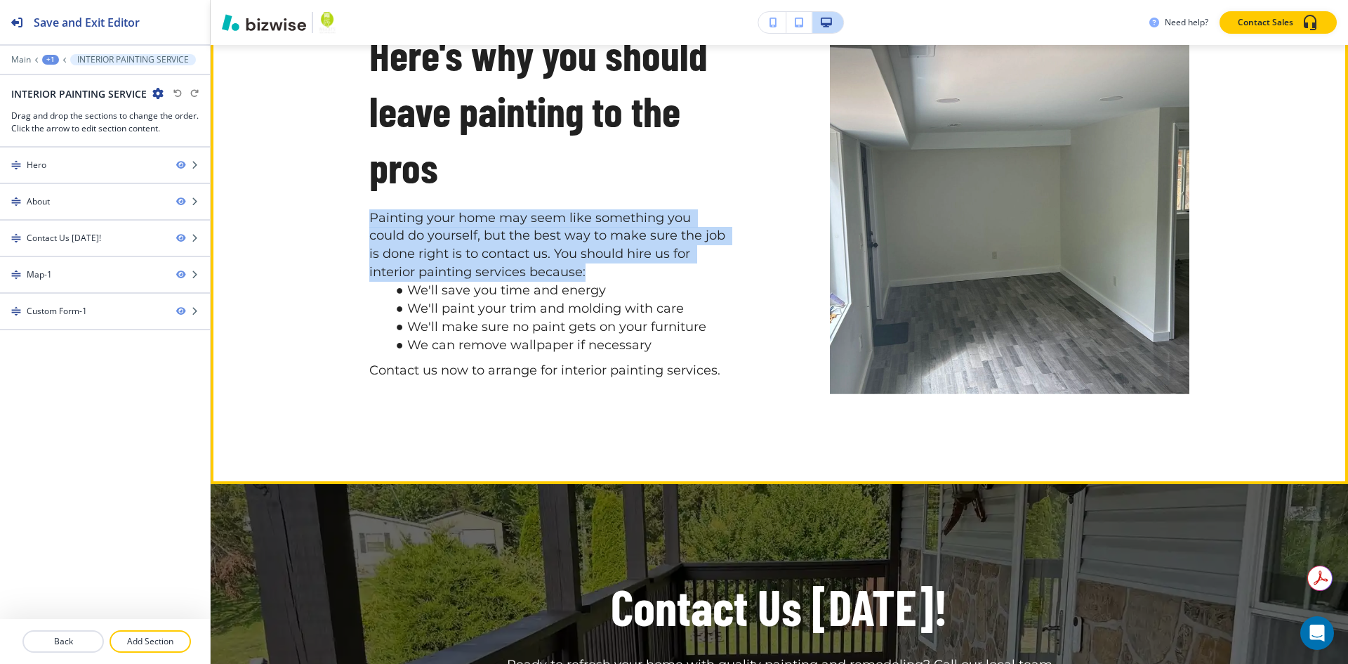
drag, startPoint x: 548, startPoint y: 228, endPoint x: 351, endPoint y: 177, distance: 203.7
click at [351, 177] on div "Here's why you should leave painting to the pros Painting your home may seem li…" at bounding box center [498, 169] width 461 height 448
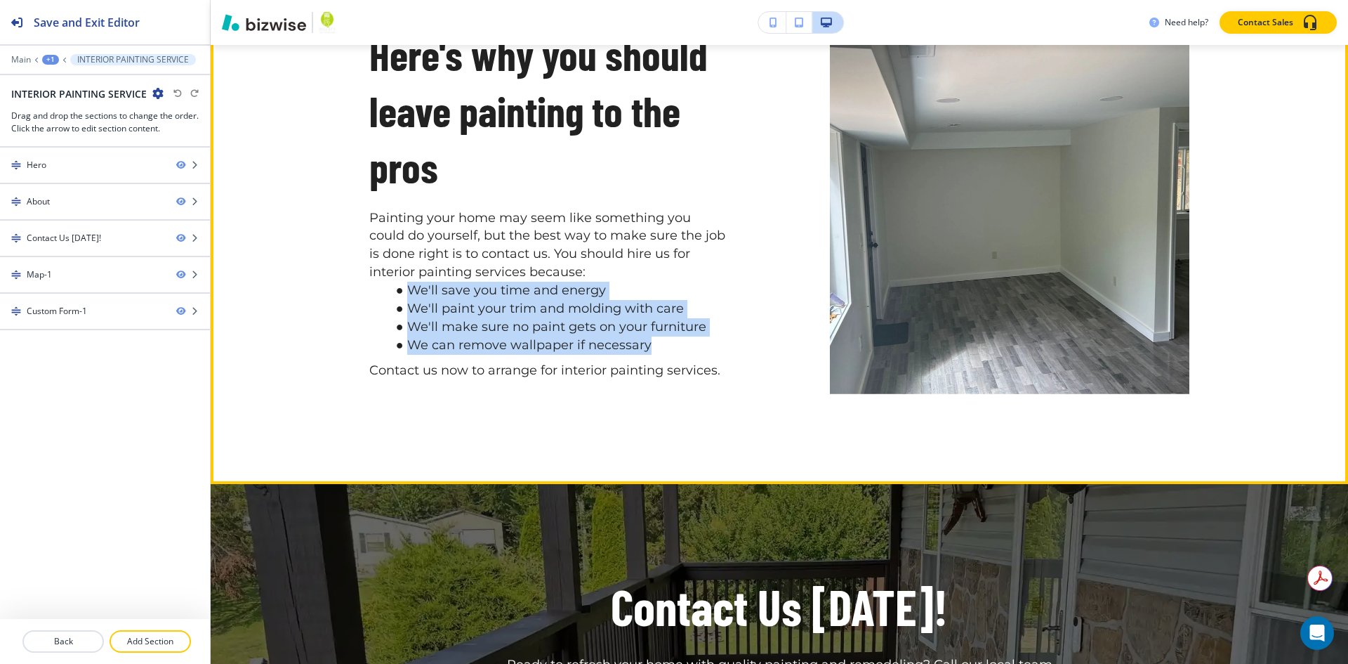
drag, startPoint x: 667, startPoint y: 312, endPoint x: 380, endPoint y: 258, distance: 292.2
click at [380, 282] on ul "We'll save you time and energy We'll paint your trim and molding with care We'l…" at bounding box center [549, 318] width 360 height 73
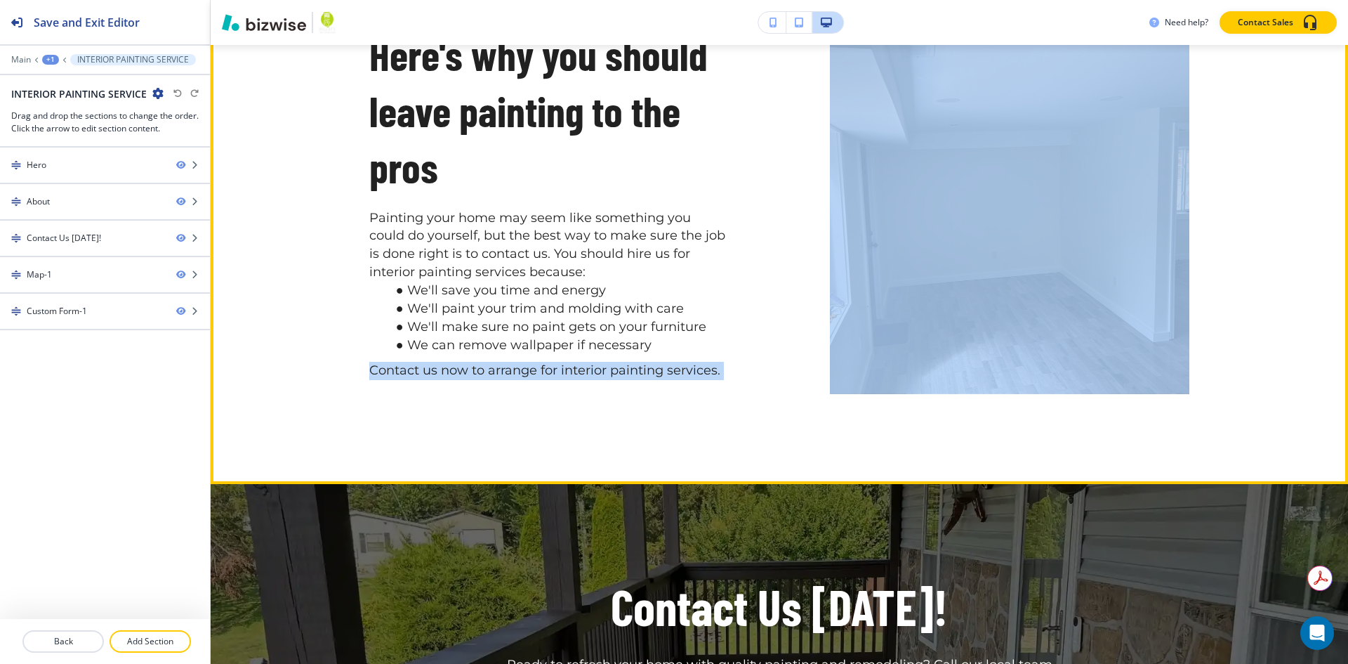
drag, startPoint x: 571, startPoint y: 341, endPoint x: 350, endPoint y: 331, distance: 220.7
click at [350, 331] on div "Here's why you should leave painting to the pros Painting your home may seem li…" at bounding box center [728, 169] width 921 height 448
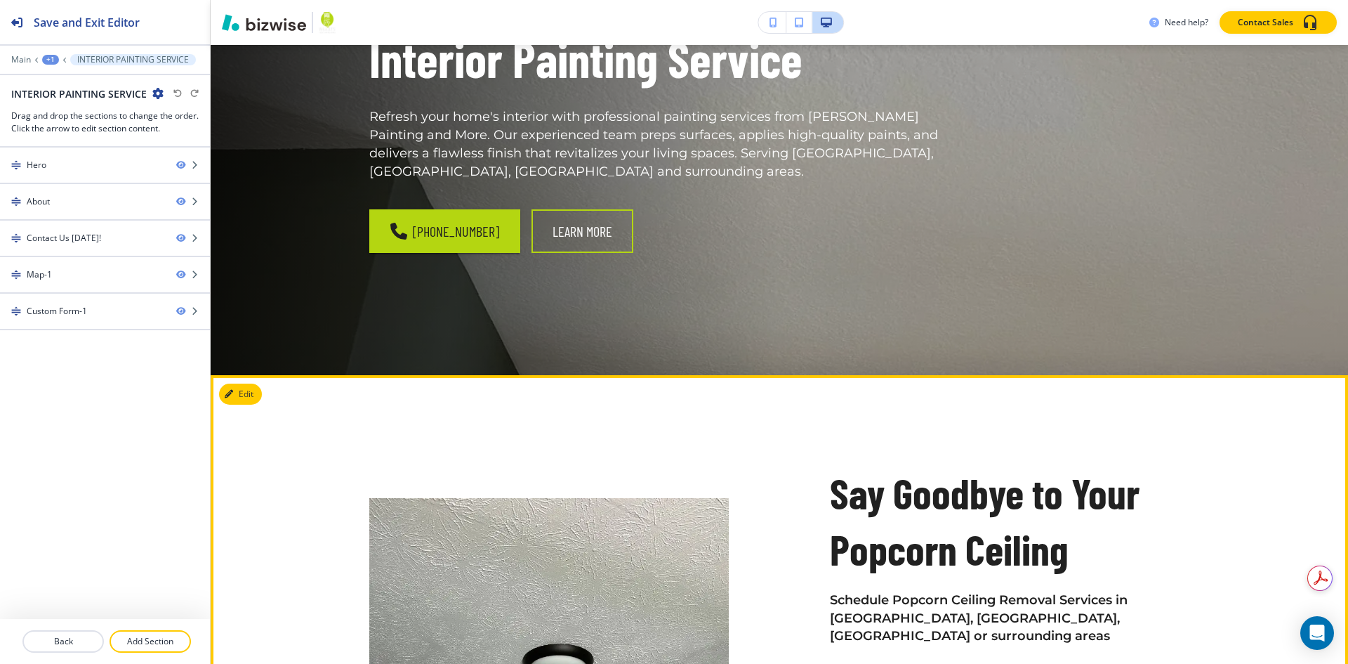
scroll to position [351, 0]
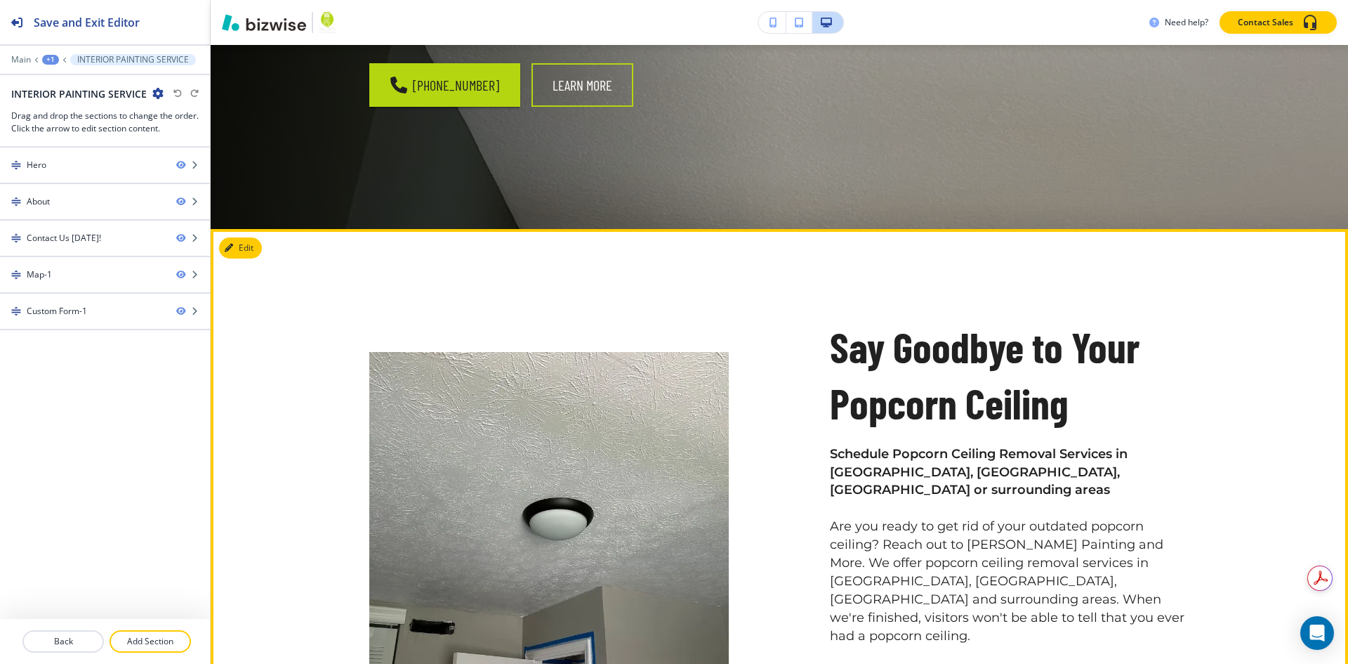
click at [969, 456] on strong "Schedule Popcorn Ceiling Removal Services in [GEOGRAPHIC_DATA], [GEOGRAPHIC_DAT…" at bounding box center [980, 472] width 301 height 52
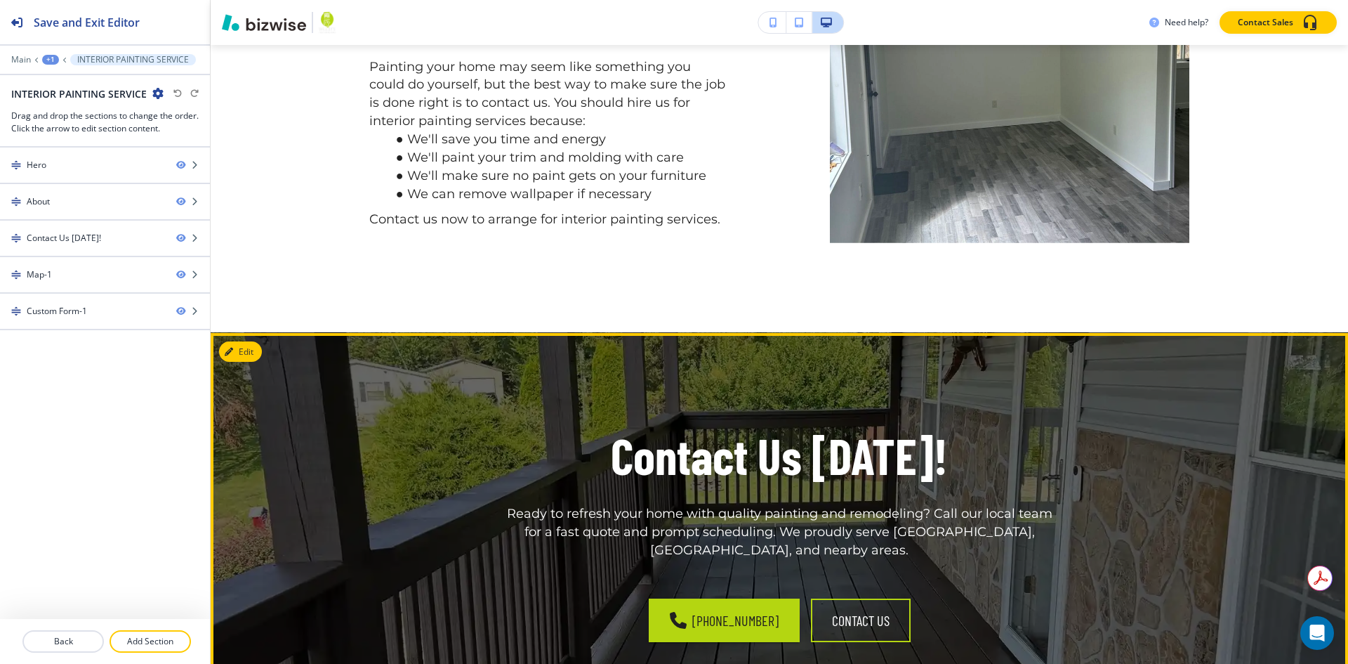
scroll to position [1545, 0]
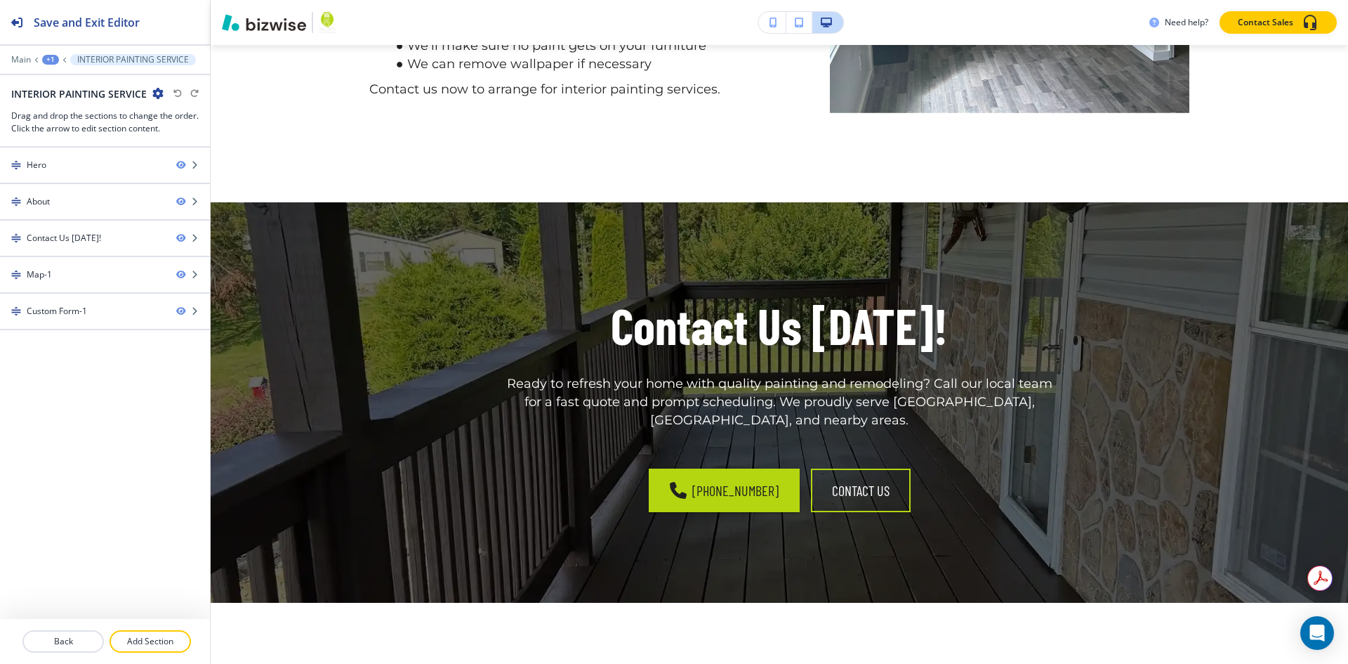
click at [1177, 0] on div at bounding box center [674, 0] width 1348 height 0
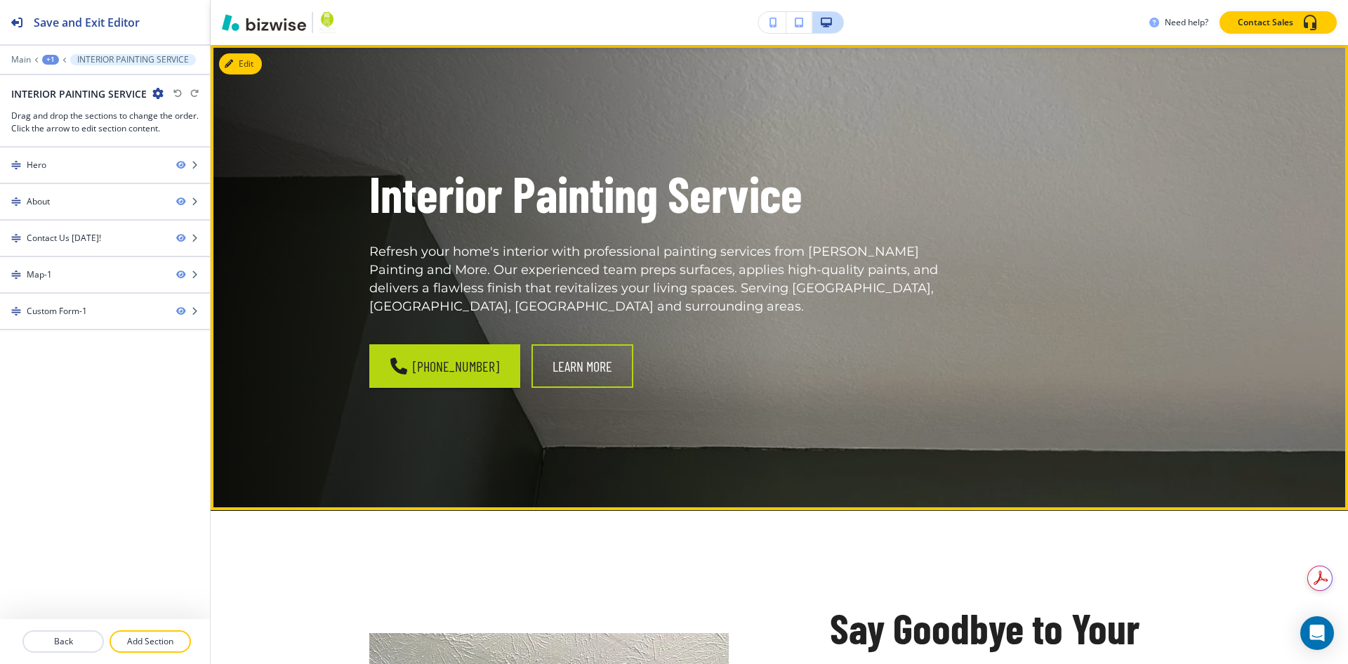
scroll to position [0, 0]
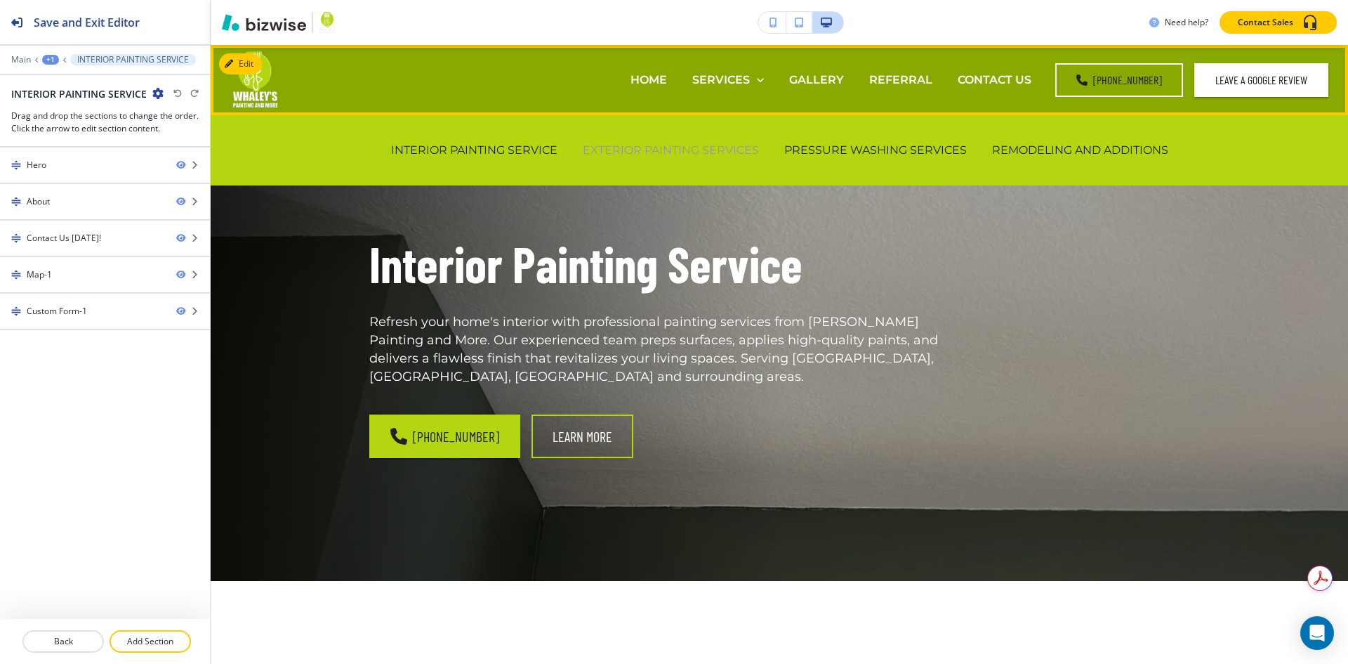
click at [656, 150] on p "EXTERIOR PAINTING SERVICES" at bounding box center [671, 150] width 176 height 16
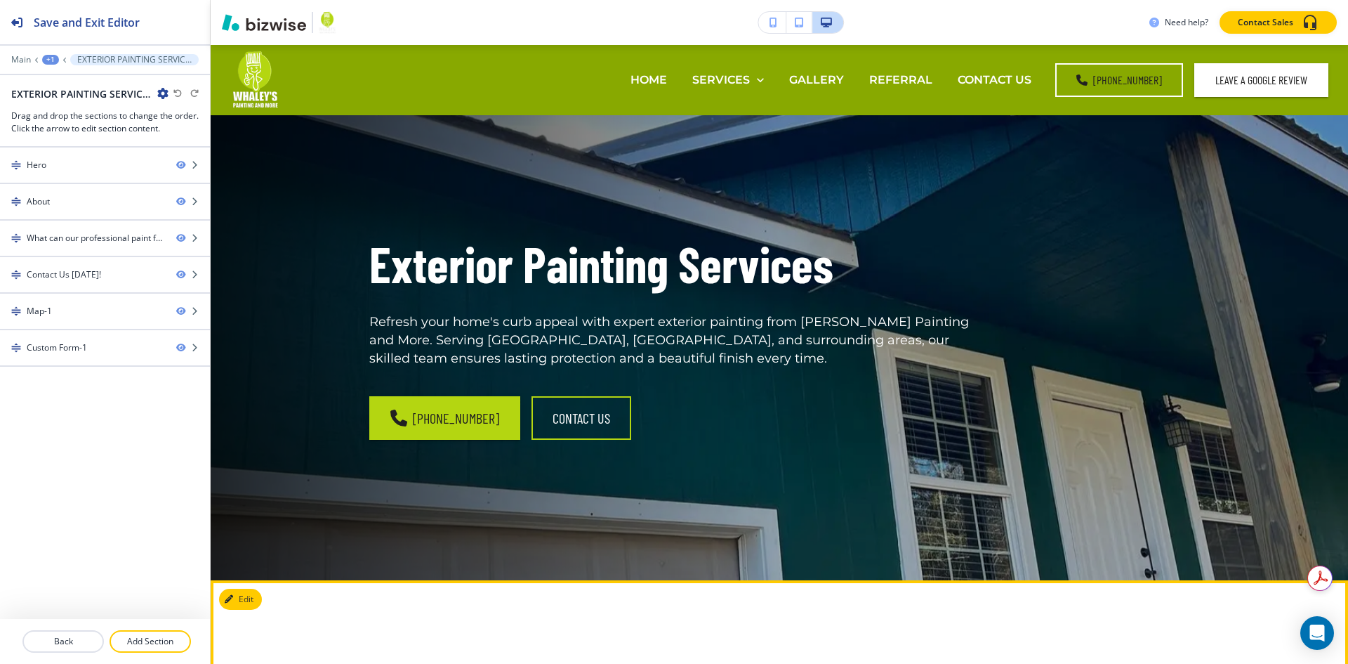
scroll to position [421, 0]
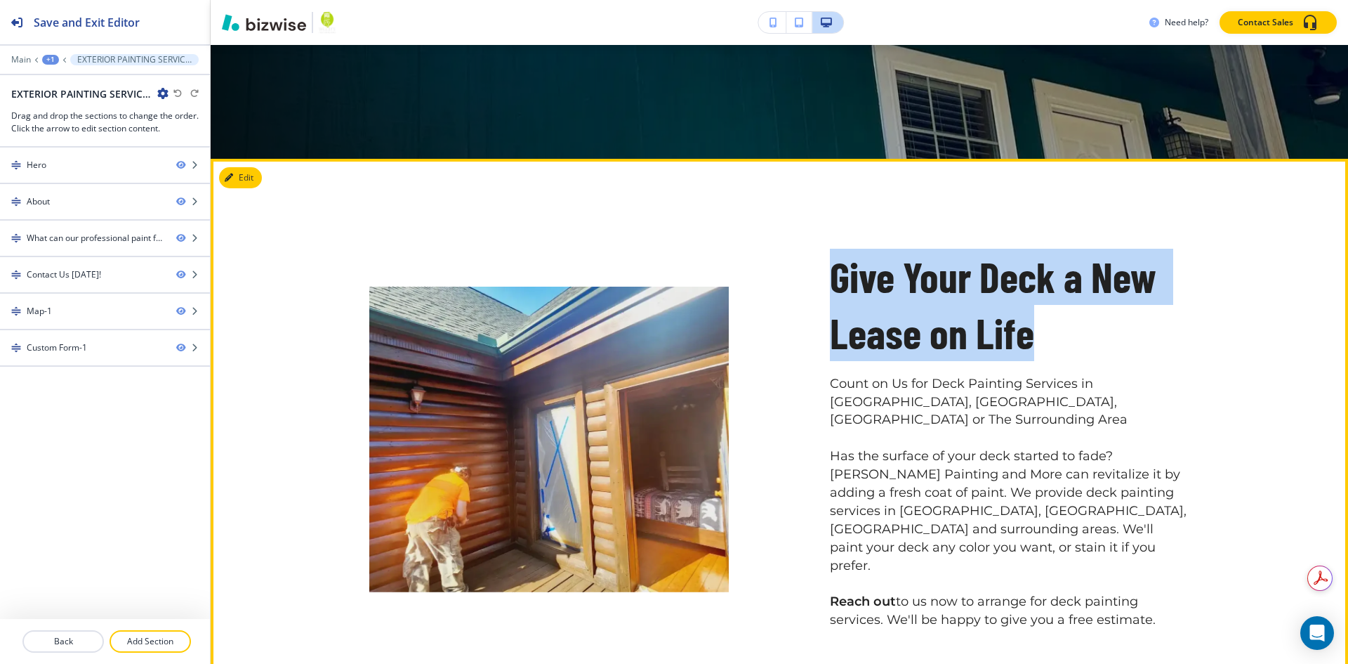
drag, startPoint x: 1030, startPoint y: 331, endPoint x: 805, endPoint y: 281, distance: 230.3
click at [801, 282] on div "Give Your Deck a New Lease on Life Count on Us for Deck Painting Services in [G…" at bounding box center [959, 405] width 461 height 448
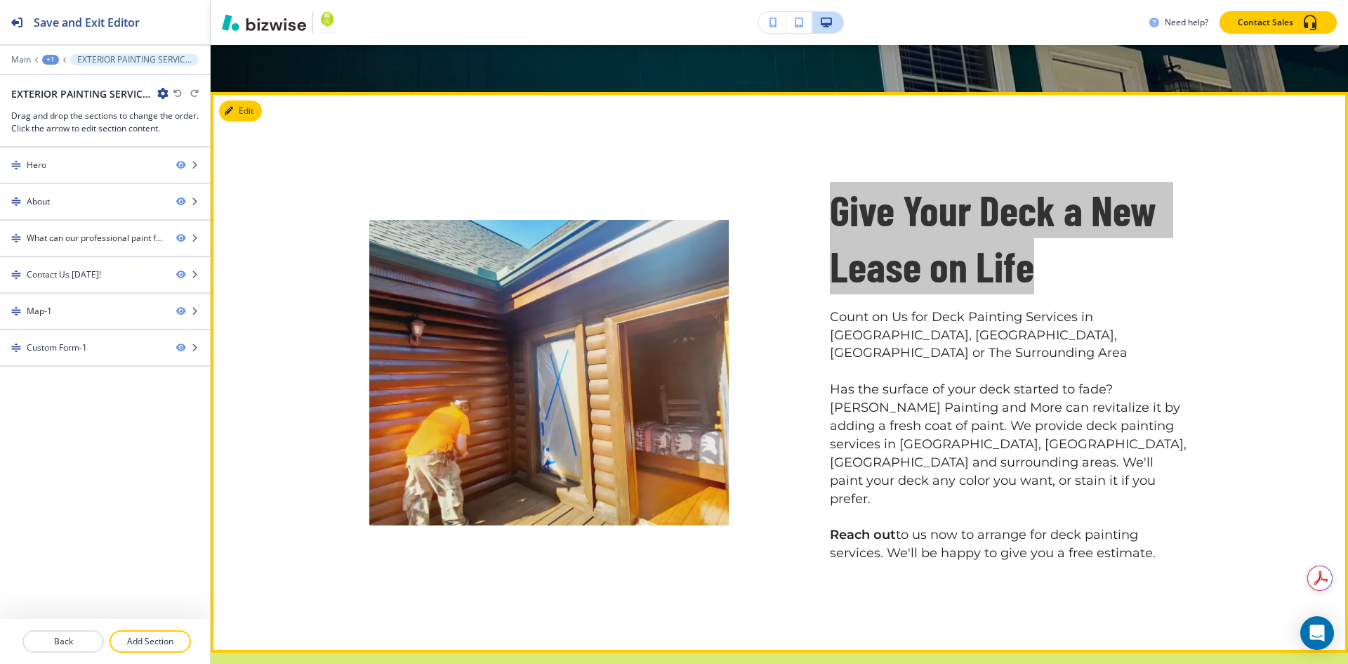
scroll to position [492, 0]
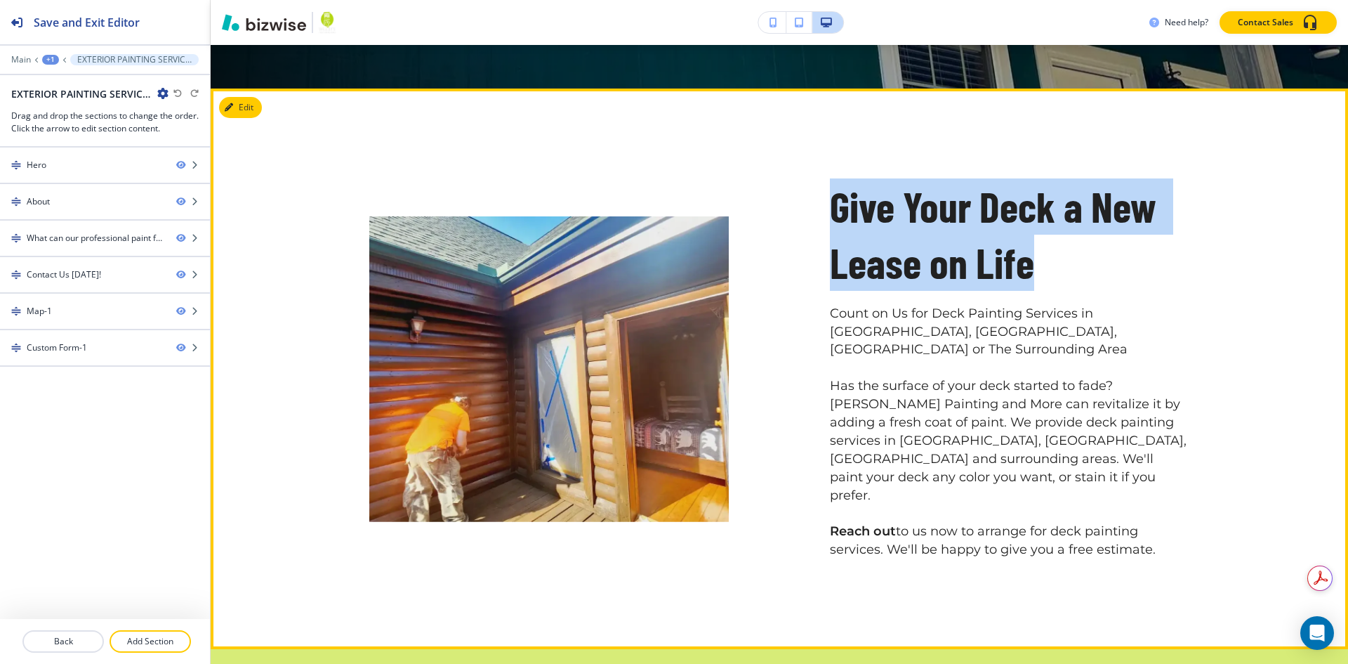
drag, startPoint x: 825, startPoint y: 316, endPoint x: 1197, endPoint y: 486, distance: 409.1
click at [1168, 502] on p "Count on Us for Deck Painting Services in [GEOGRAPHIC_DATA], [GEOGRAPHIC_DATA],…" at bounding box center [1010, 432] width 360 height 255
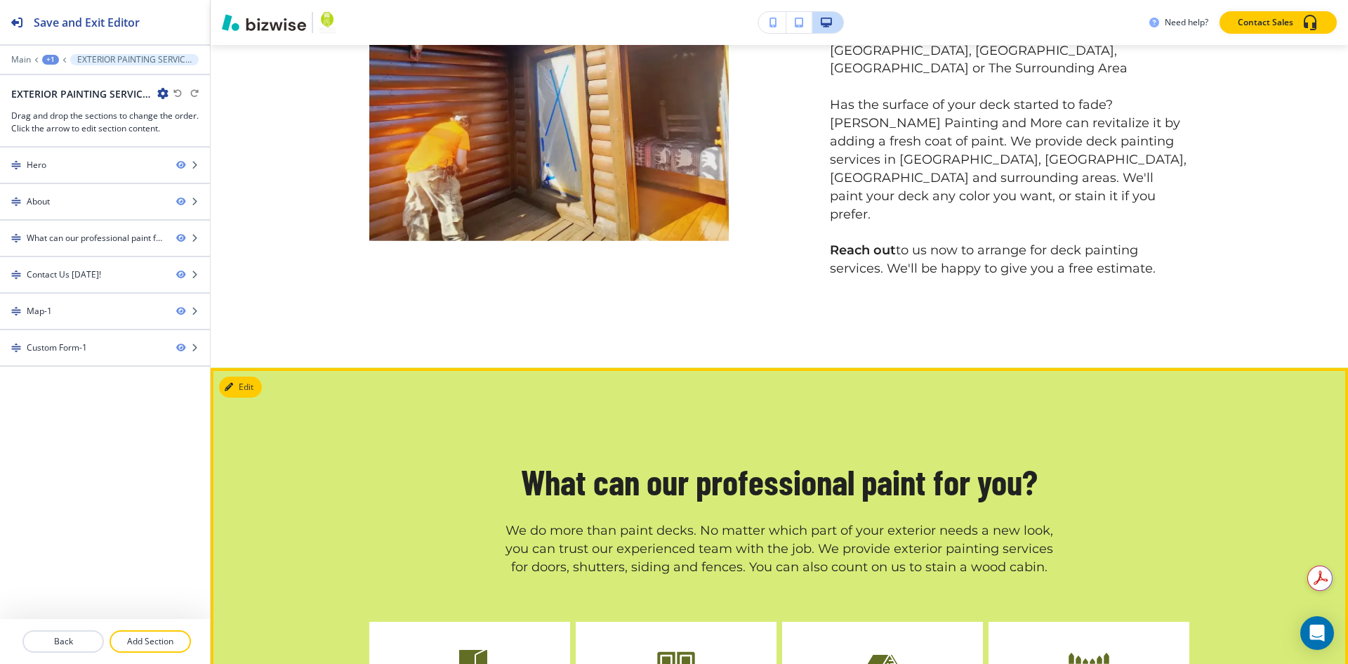
scroll to position [1053, 0]
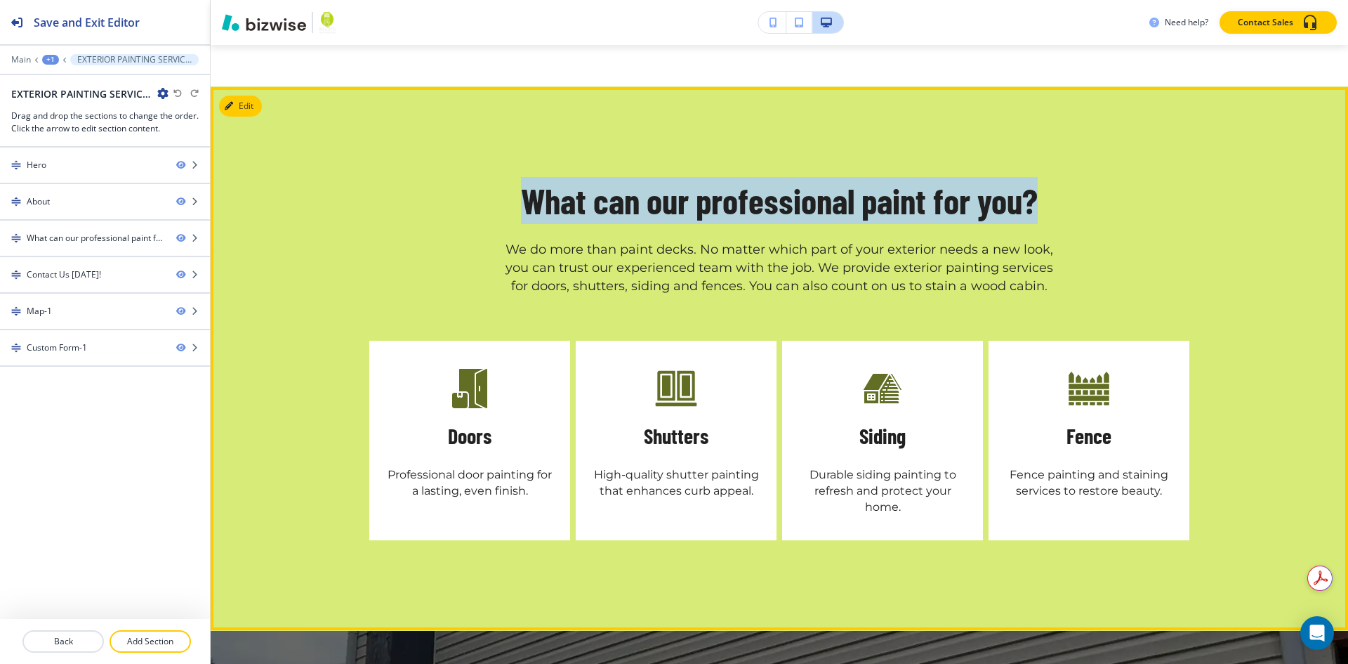
drag, startPoint x: 506, startPoint y: 143, endPoint x: 1093, endPoint y: 123, distance: 587.4
click at [1093, 177] on div "What can our professional paint for you? We do more than paint decks. No matter…" at bounding box center [779, 236] width 820 height 118
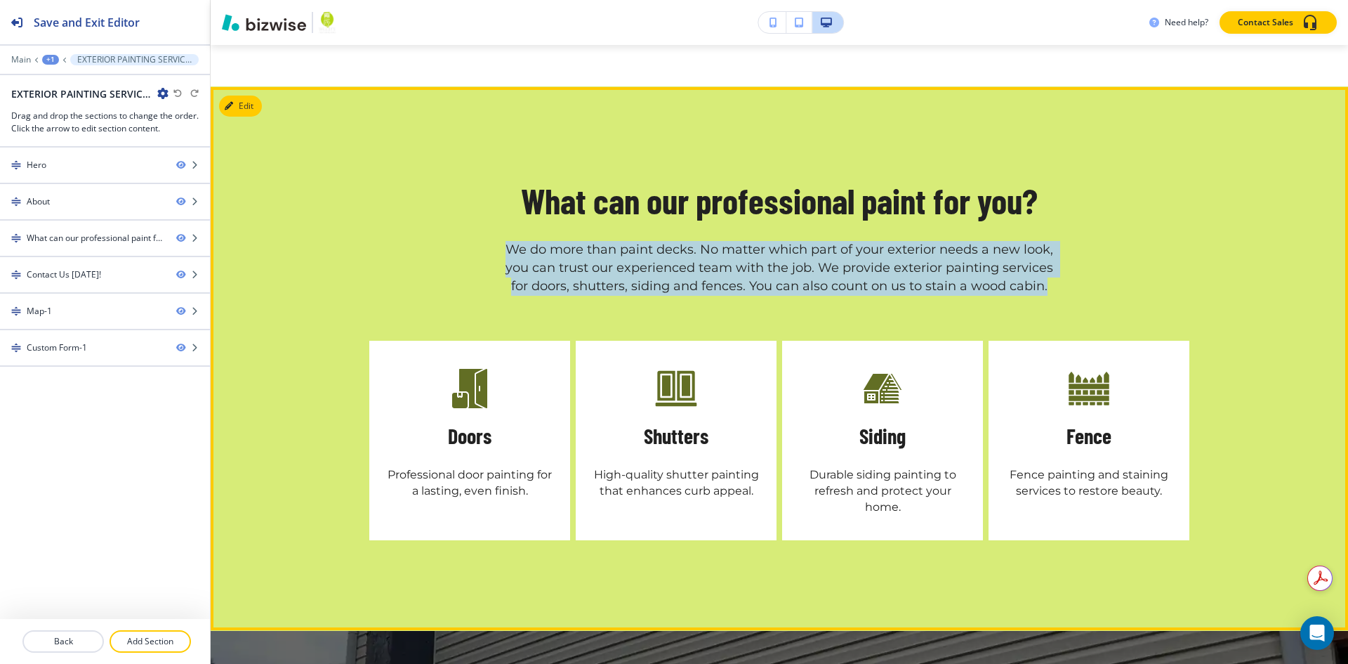
drag, startPoint x: 492, startPoint y: 190, endPoint x: 1333, endPoint y: 239, distance: 843.4
click at [1060, 239] on div "What can our professional paint for you? We do more than paint decks. No matter…" at bounding box center [779, 236] width 820 height 118
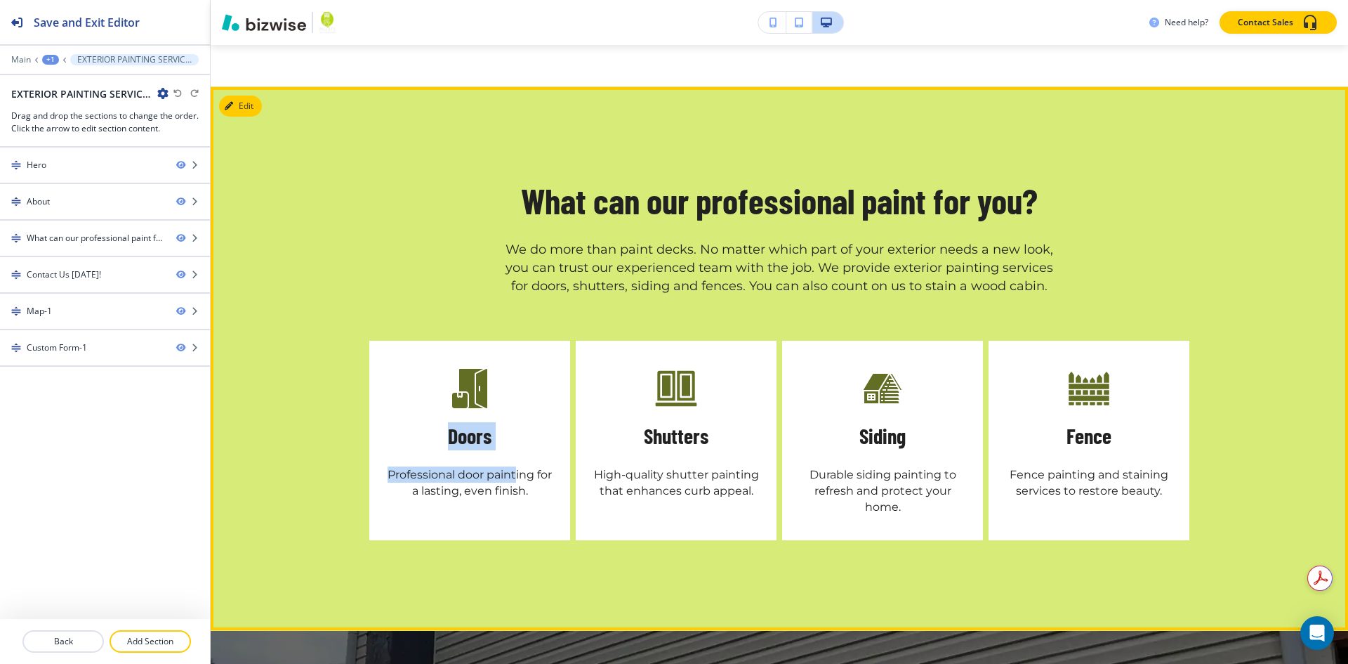
drag, startPoint x: 440, startPoint y: 388, endPoint x: 510, endPoint y: 394, distance: 69.7
click at [510, 394] on div "Doors Professional door painting for a lasting, even finish." at bounding box center [469, 441] width 201 height 200
drag, startPoint x: 532, startPoint y: 378, endPoint x: 516, endPoint y: 378, distance: 16.2
click at [532, 378] on div "Doors Professional door painting for a lasting, even finish." at bounding box center [469, 441] width 201 height 200
drag, startPoint x: 436, startPoint y: 381, endPoint x: 427, endPoint y: 381, distance: 9.1
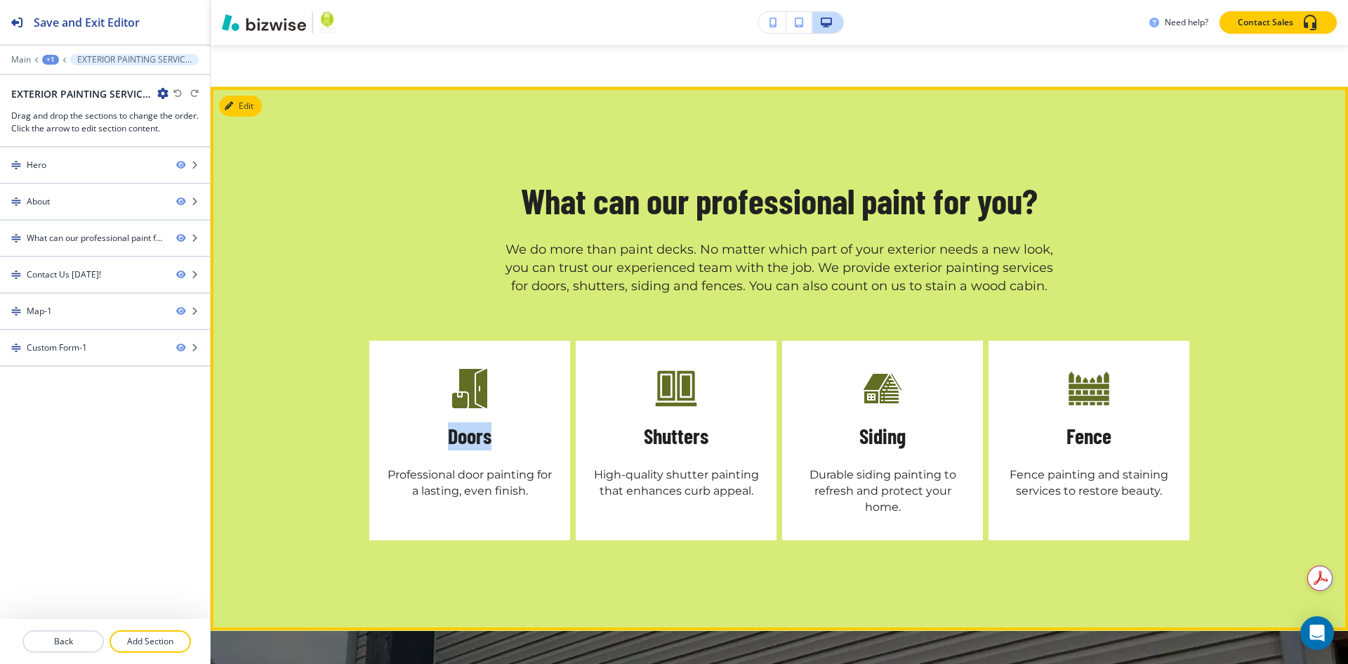
click at [427, 381] on div "Doors Professional door painting for a lasting, even finish." at bounding box center [469, 441] width 201 height 200
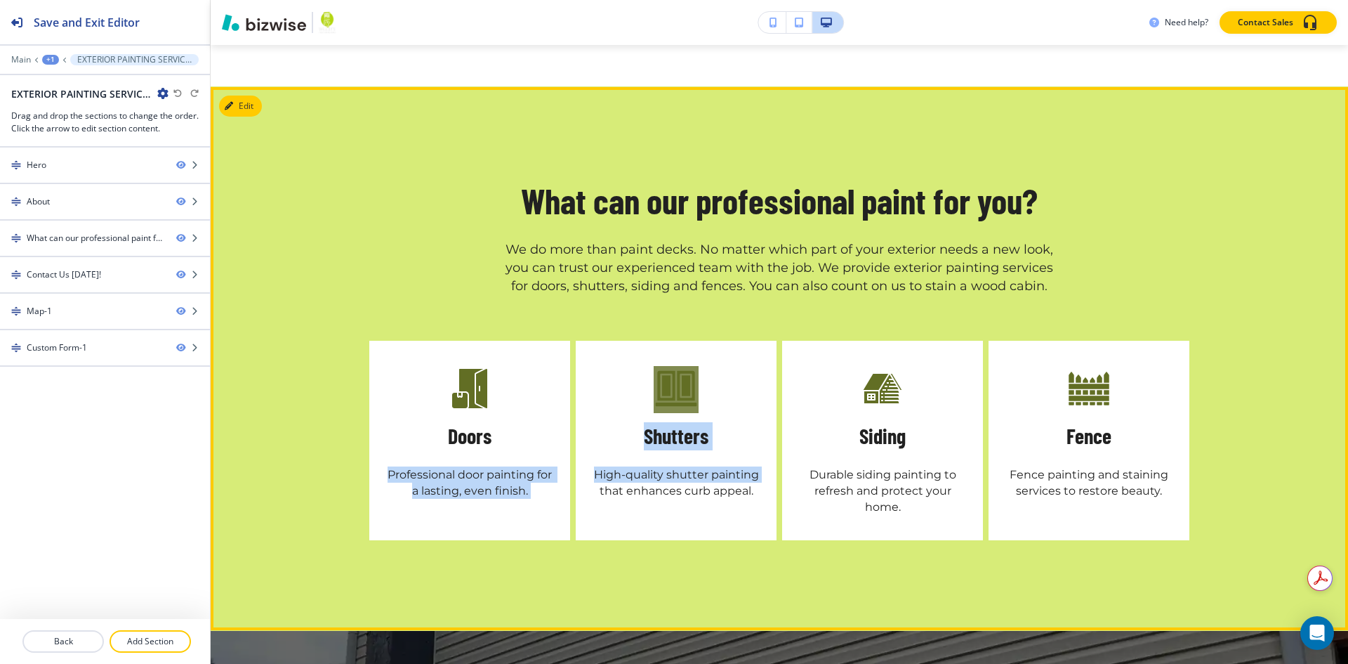
drag, startPoint x: 382, startPoint y: 416, endPoint x: 569, endPoint y: 447, distance: 189.2
click at [569, 447] on div "Doors Professional door painting for a lasting, even finish. Shutters High-qual…" at bounding box center [777, 438] width 826 height 206
click at [397, 396] on div "Doors Professional door painting for a lasting, even finish." at bounding box center [469, 441] width 201 height 200
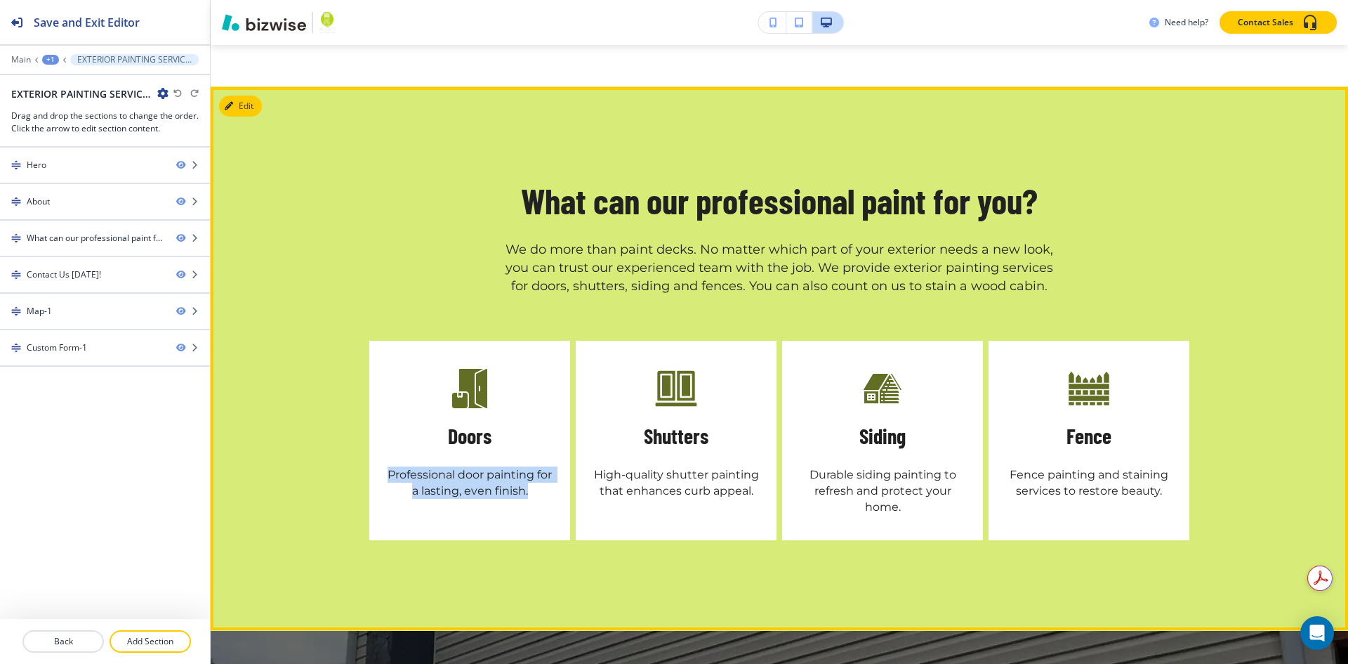
drag, startPoint x: 525, startPoint y: 438, endPoint x: 377, endPoint y: 419, distance: 149.4
click at [377, 419] on div "Doors Professional door painting for a lasting, even finish." at bounding box center [469, 441] width 201 height 200
drag, startPoint x: 646, startPoint y: 386, endPoint x: 690, endPoint y: 386, distance: 43.5
click at [708, 386] on div "Shutters High-quality shutter painting that enhances curb appeal." at bounding box center [676, 441] width 201 height 200
drag, startPoint x: 632, startPoint y: 383, endPoint x: 868, endPoint y: 381, distance: 235.9
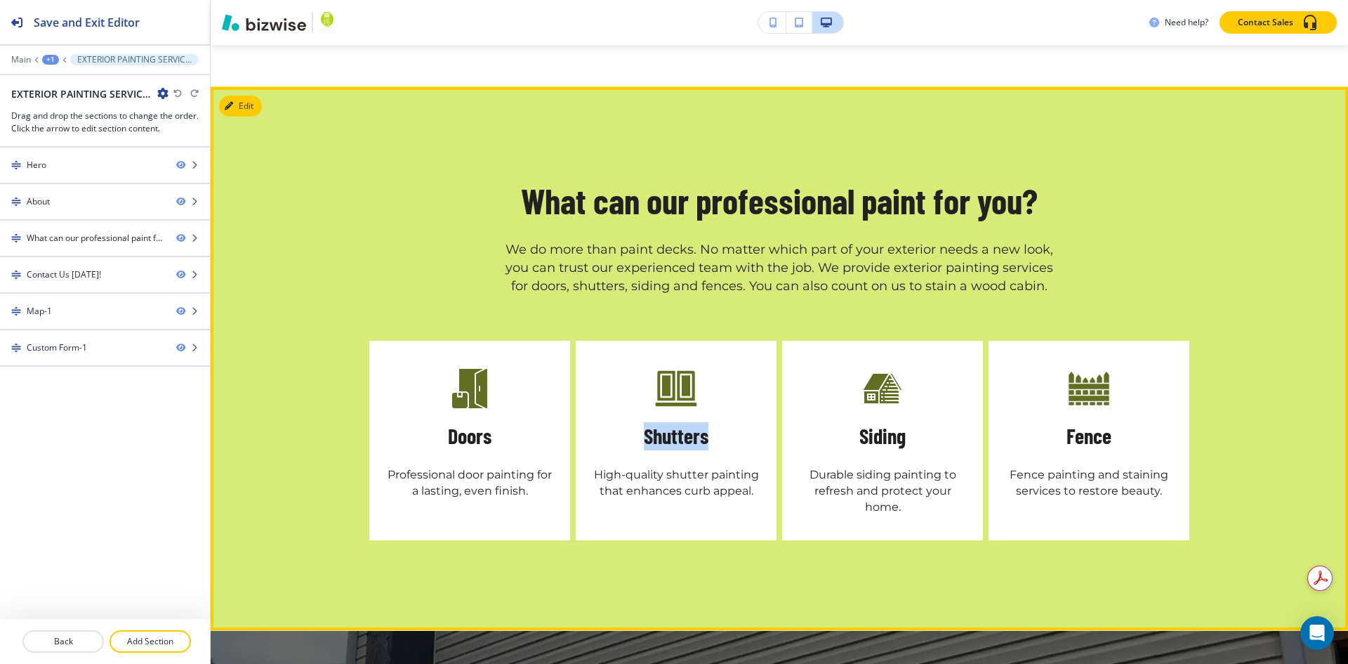
click at [722, 381] on div "Shutters High-quality shutter painting that enhances curb appeal." at bounding box center [676, 441] width 201 height 200
drag, startPoint x: 588, startPoint y: 421, endPoint x: 758, endPoint y: 437, distance: 170.8
click at [758, 437] on div "Shutters High-quality shutter painting that enhances curb appeal." at bounding box center [676, 441] width 201 height 200
drag, startPoint x: 852, startPoint y: 388, endPoint x: 906, endPoint y: 384, distance: 53.5
click at [906, 384] on div "Siding Durable siding painting to refresh and protect your home." at bounding box center [882, 441] width 201 height 200
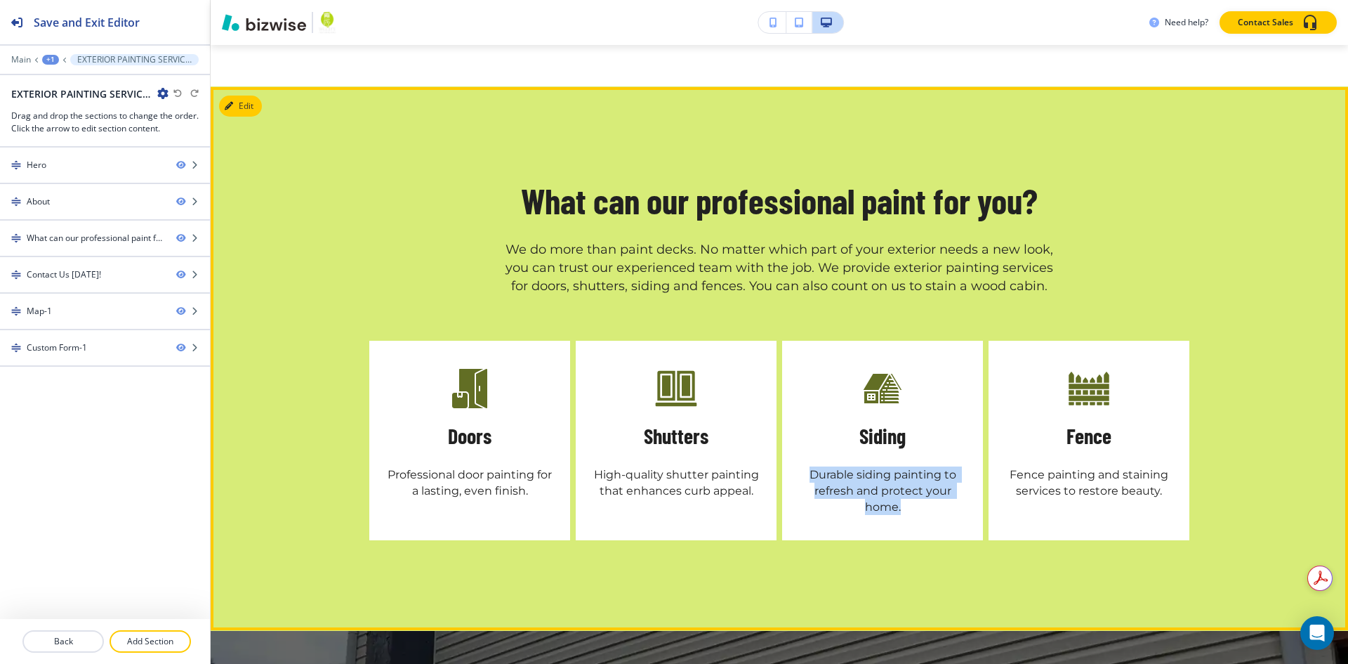
drag, startPoint x: 804, startPoint y: 419, endPoint x: 905, endPoint y: 447, distance: 105.1
click at [905, 466] on p "Durable siding painting to refresh and protect your home." at bounding box center [882, 490] width 173 height 48
drag, startPoint x: 1043, startPoint y: 391, endPoint x: 1324, endPoint y: 391, distance: 280.2
click at [1114, 389] on div "Fence Fence painting and staining services to restore beauty." at bounding box center [1089, 441] width 201 height 200
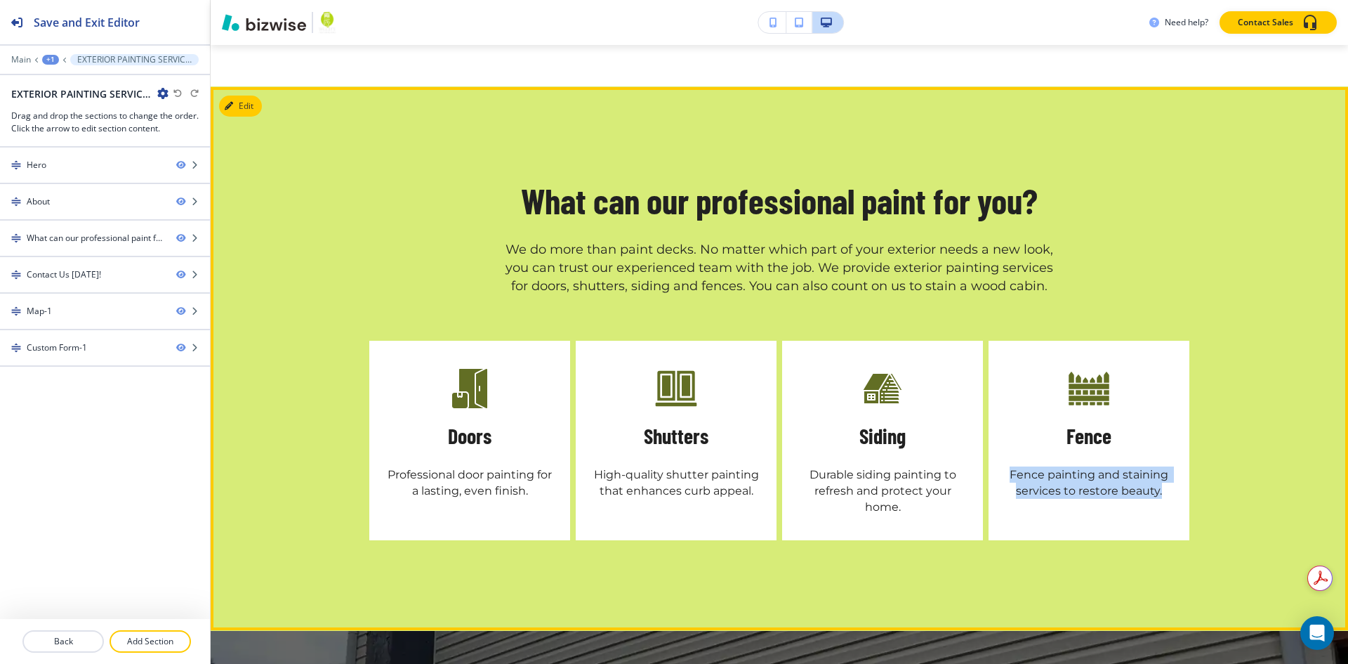
drag, startPoint x: 999, startPoint y: 421, endPoint x: 1179, endPoint y: 440, distance: 181.5
click at [1179, 440] on div "Fence Fence painting and staining services to restore beauty." at bounding box center [1089, 441] width 201 height 200
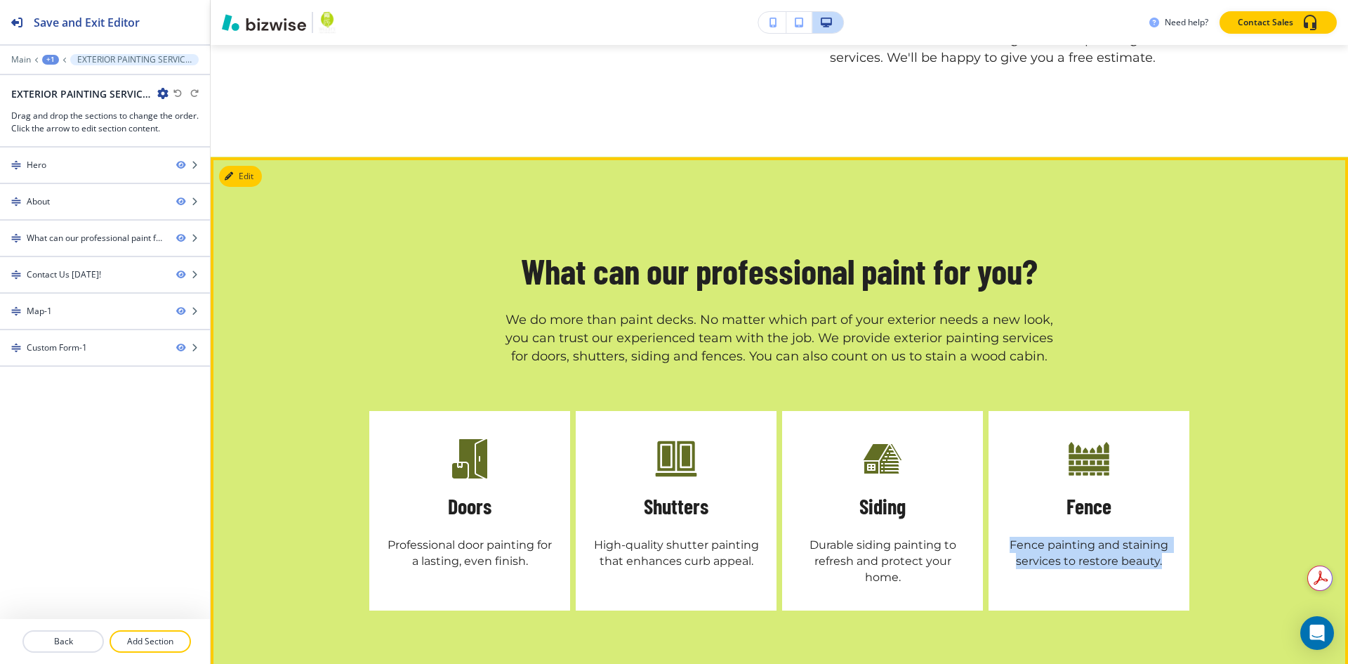
drag, startPoint x: 460, startPoint y: 416, endPoint x: 467, endPoint y: 397, distance: 20.2
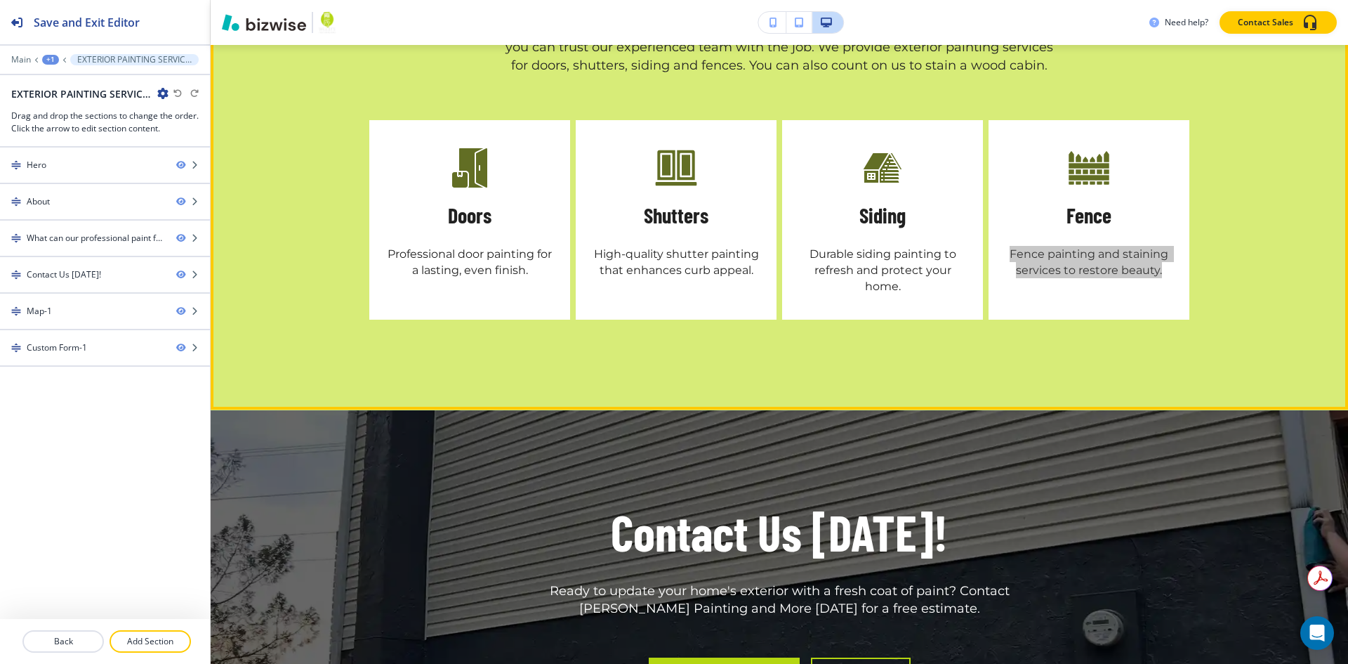
scroll to position [1475, 0]
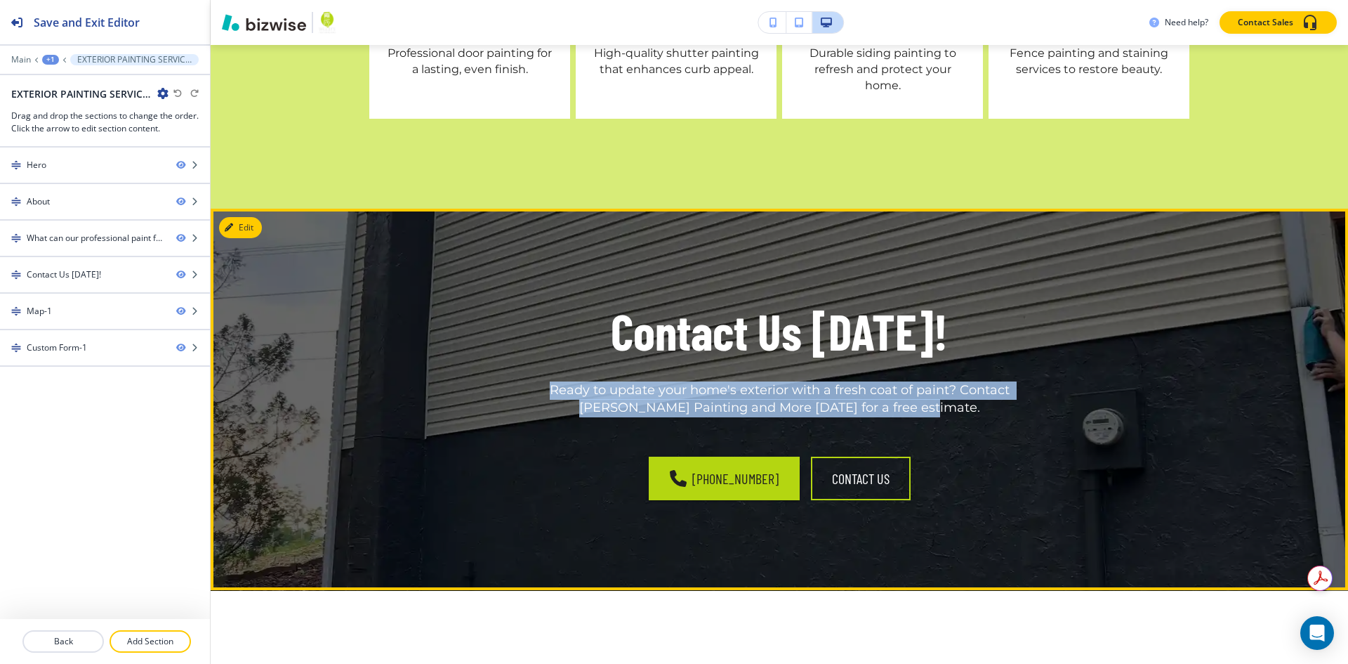
drag, startPoint x: 926, startPoint y: 358, endPoint x: 409, endPoint y: 329, distance: 518.4
click at [409, 329] on div "Contact Us [DATE]! Ready to update your home's exterior with a fresh coat of pa…" at bounding box center [779, 357] width 820 height 119
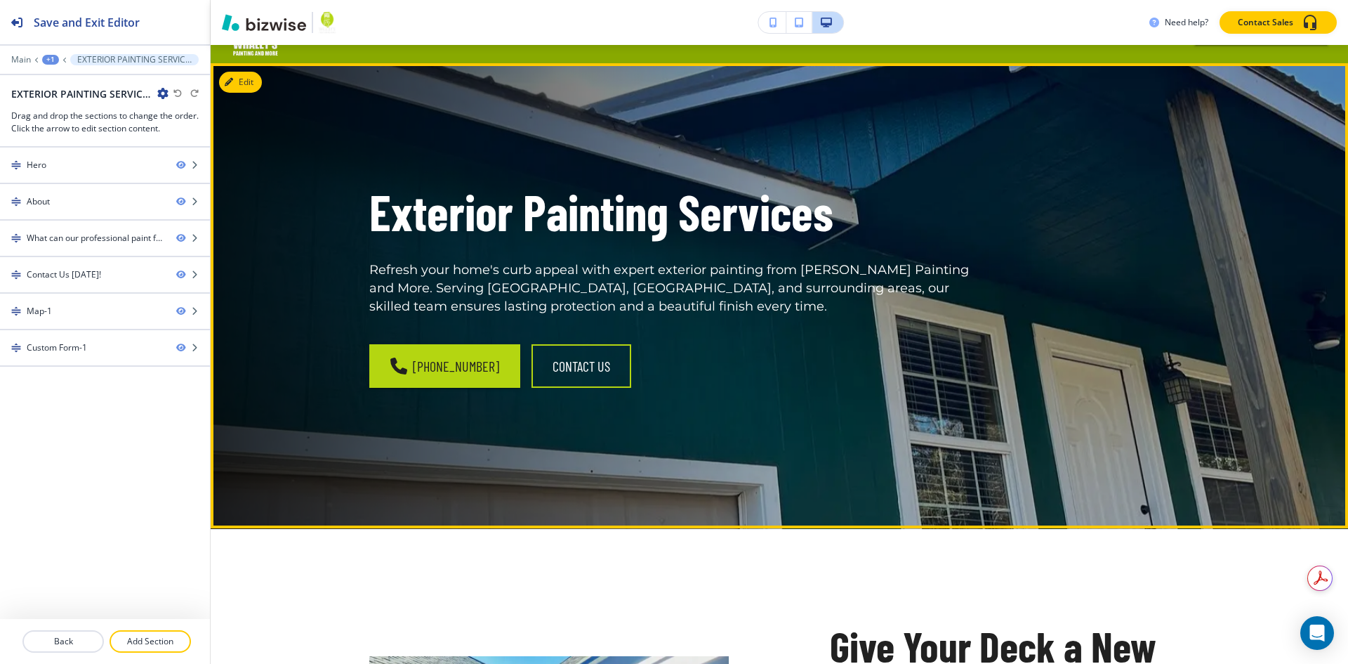
scroll to position [0, 0]
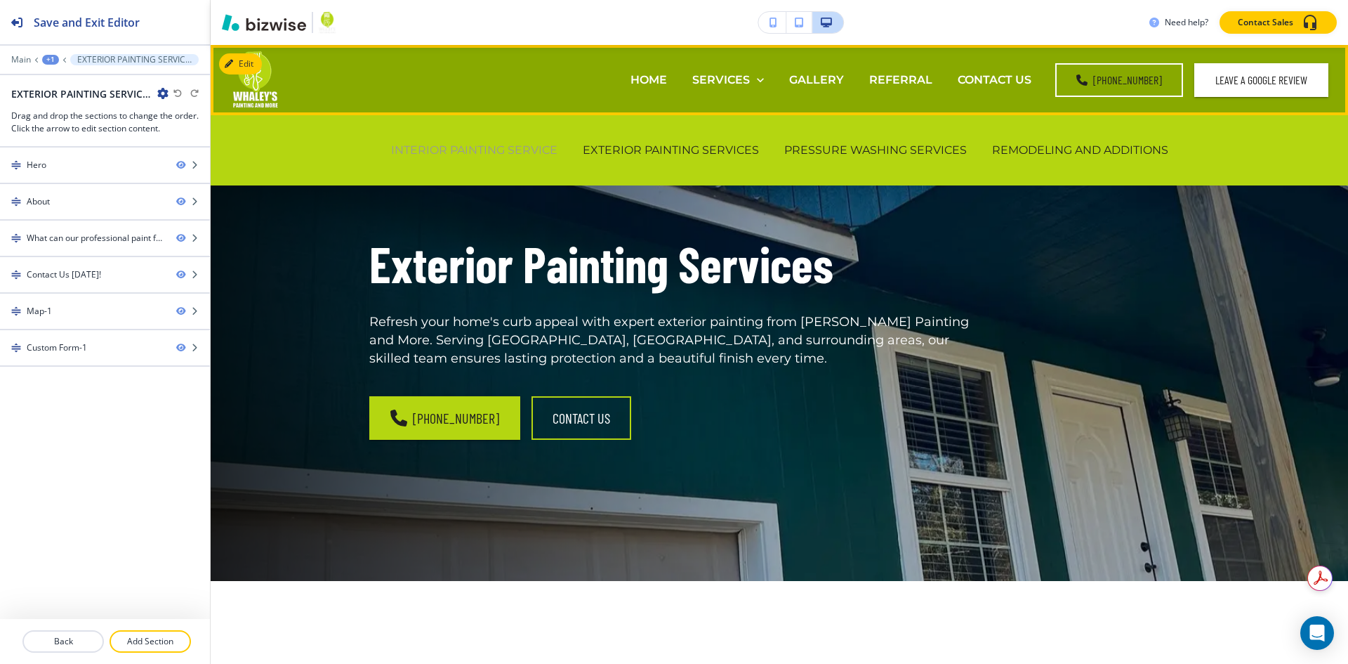
click at [518, 148] on p "INTERIOR PAINTING SERVICE" at bounding box center [474, 150] width 166 height 16
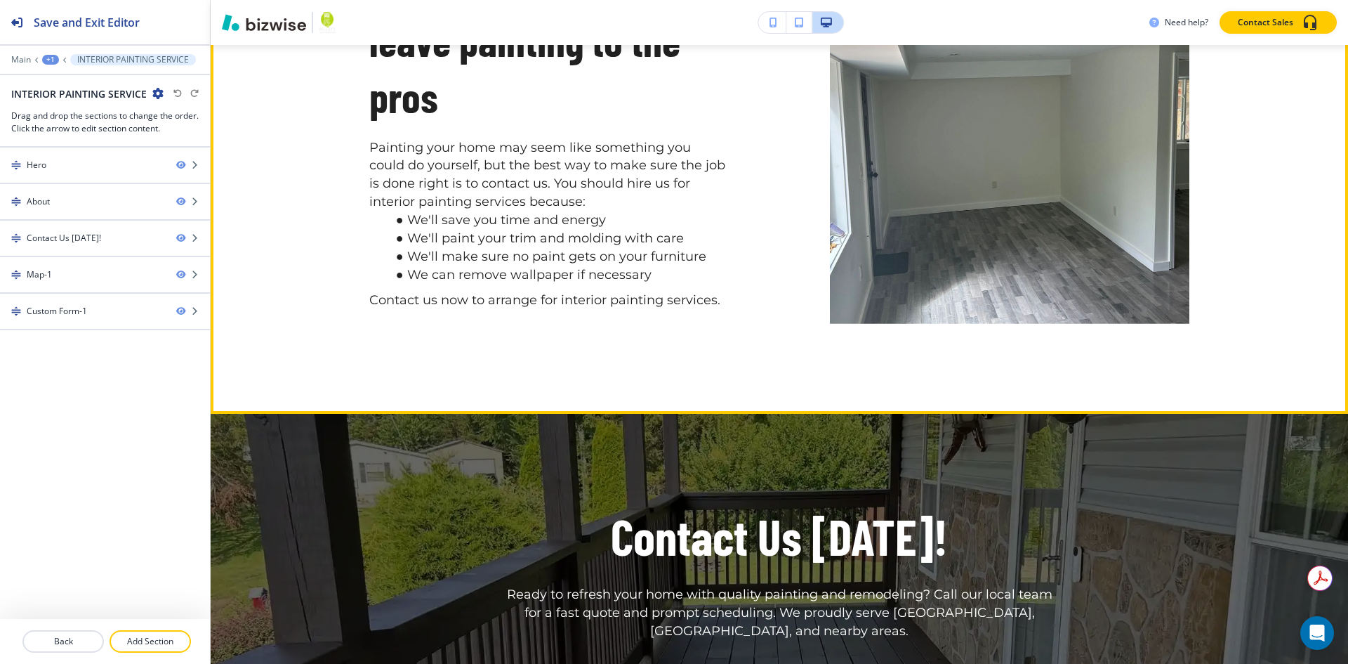
scroll to position [1685, 0]
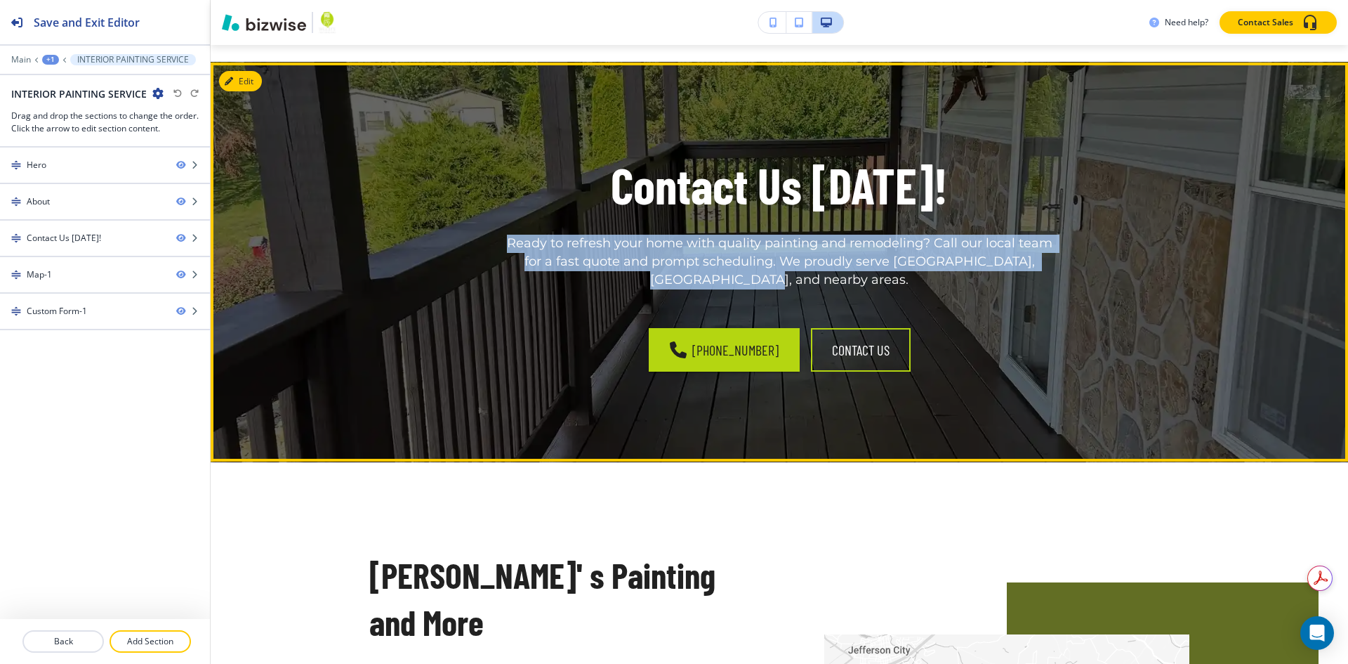
drag, startPoint x: 848, startPoint y: 251, endPoint x: 429, endPoint y: 201, distance: 422.2
click at [429, 201] on div "Contact Us [DATE]! Ready to refresh your home with quality painting and remodel…" at bounding box center [779, 220] width 820 height 137
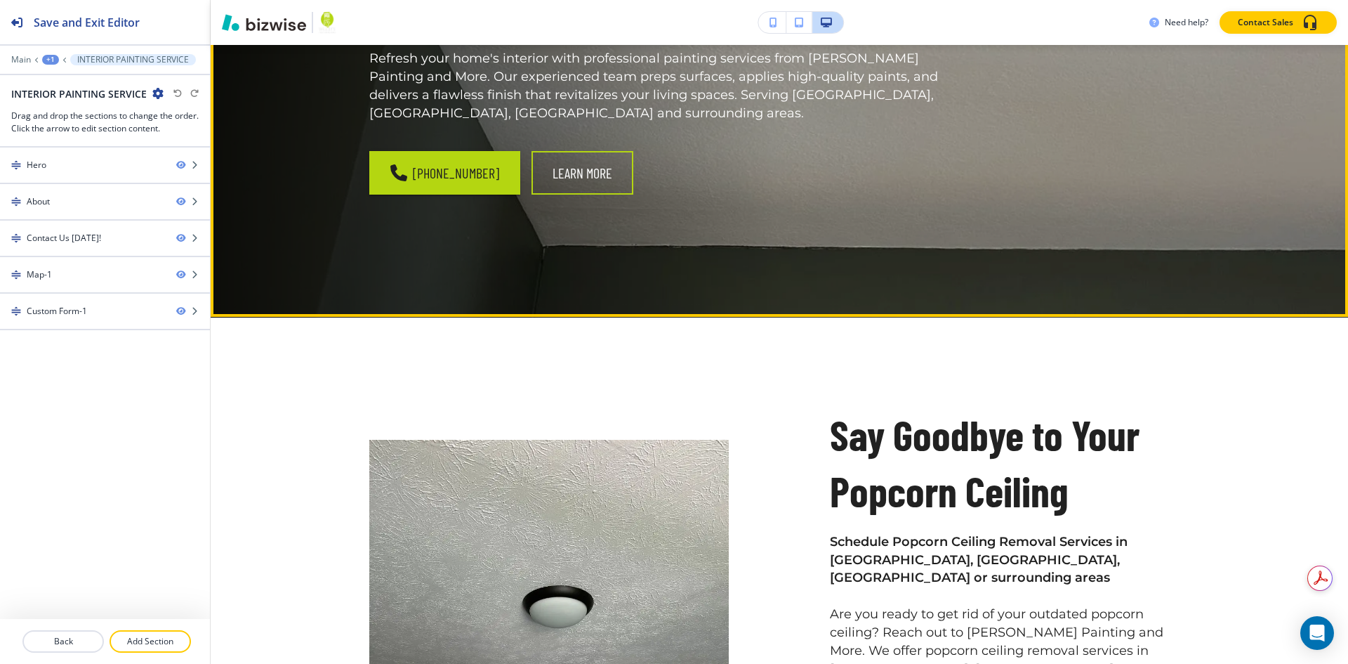
scroll to position [0, 0]
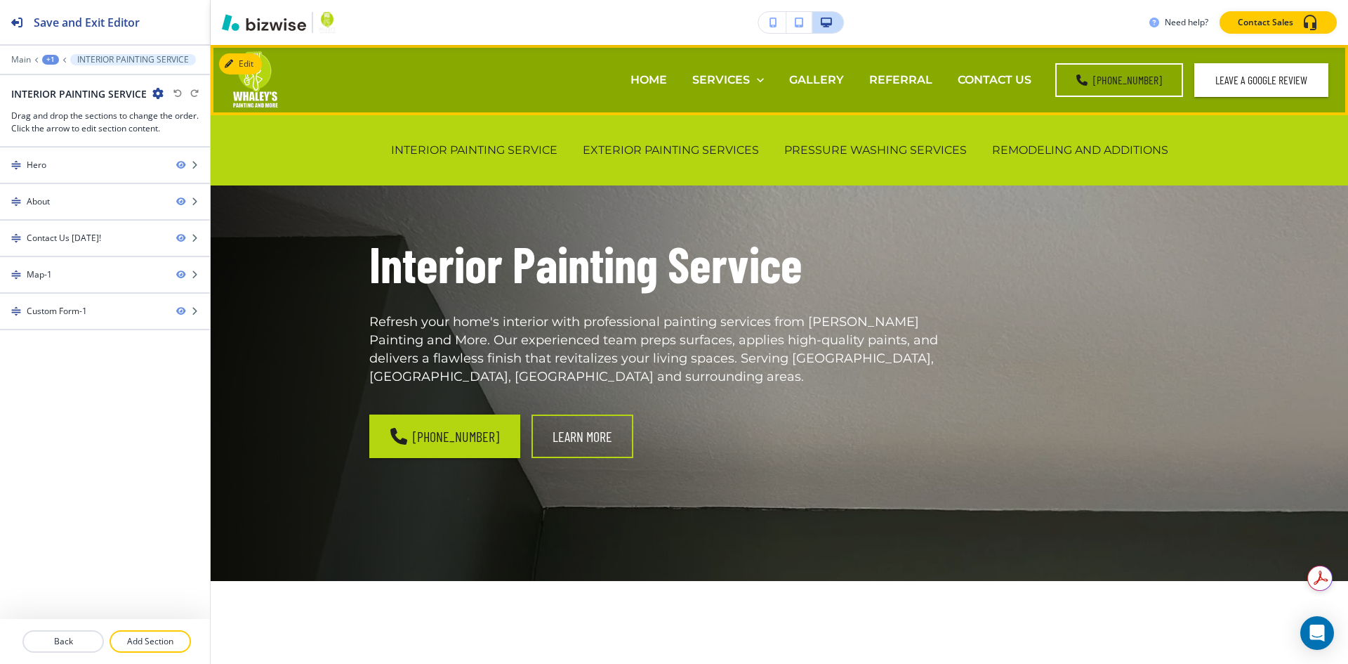
click at [810, 161] on div "PRESSURE WASHING SERVICES" at bounding box center [876, 150] width 208 height 56
click at [812, 154] on p "PRESSURE WASHING SERVICES" at bounding box center [875, 150] width 183 height 16
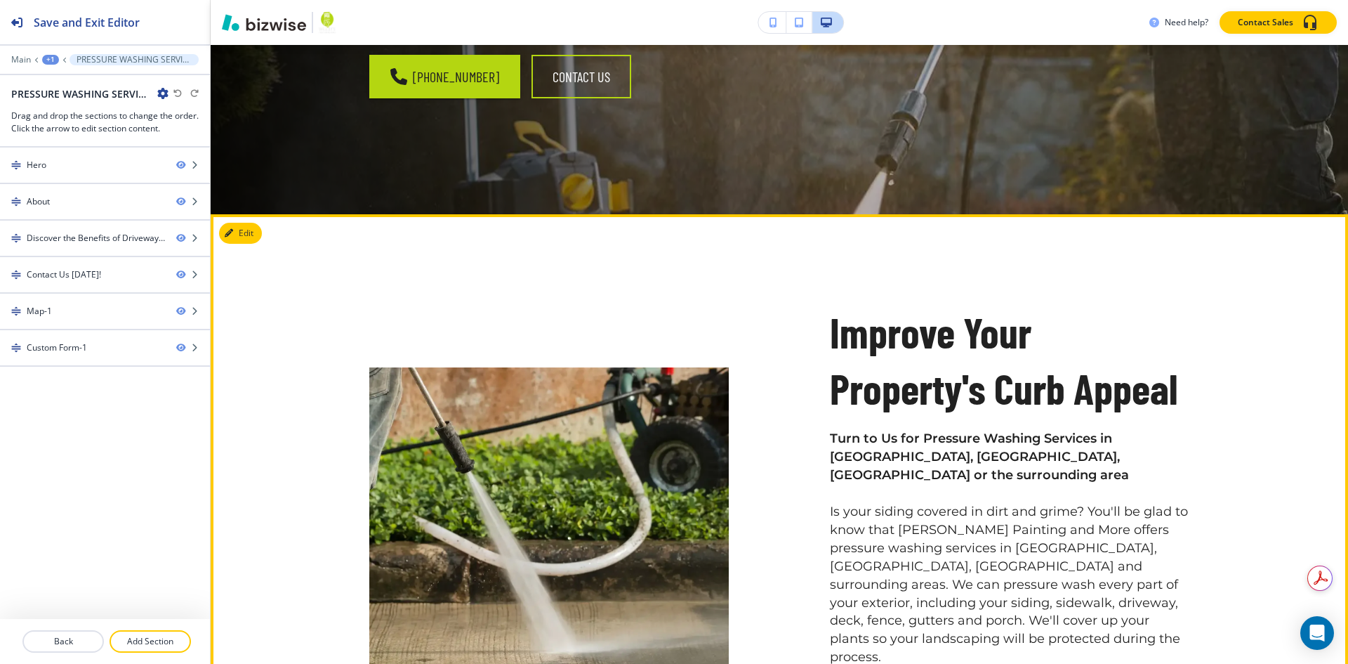
scroll to position [632, 0]
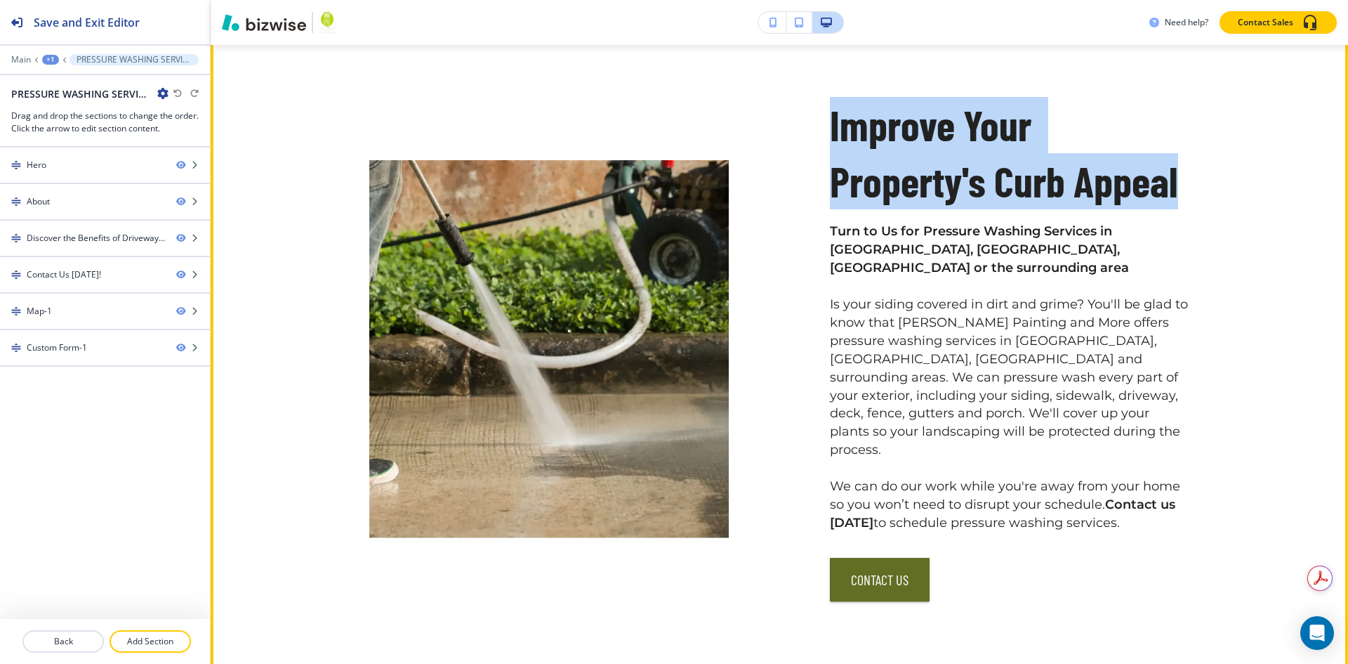
drag, startPoint x: 1178, startPoint y: 157, endPoint x: 753, endPoint y: 111, distance: 427.3
click at [753, 111] on div "Improve Your Property's Curb Appeal Turn to Us for Pressure Washing Services in…" at bounding box center [779, 349] width 899 height 504
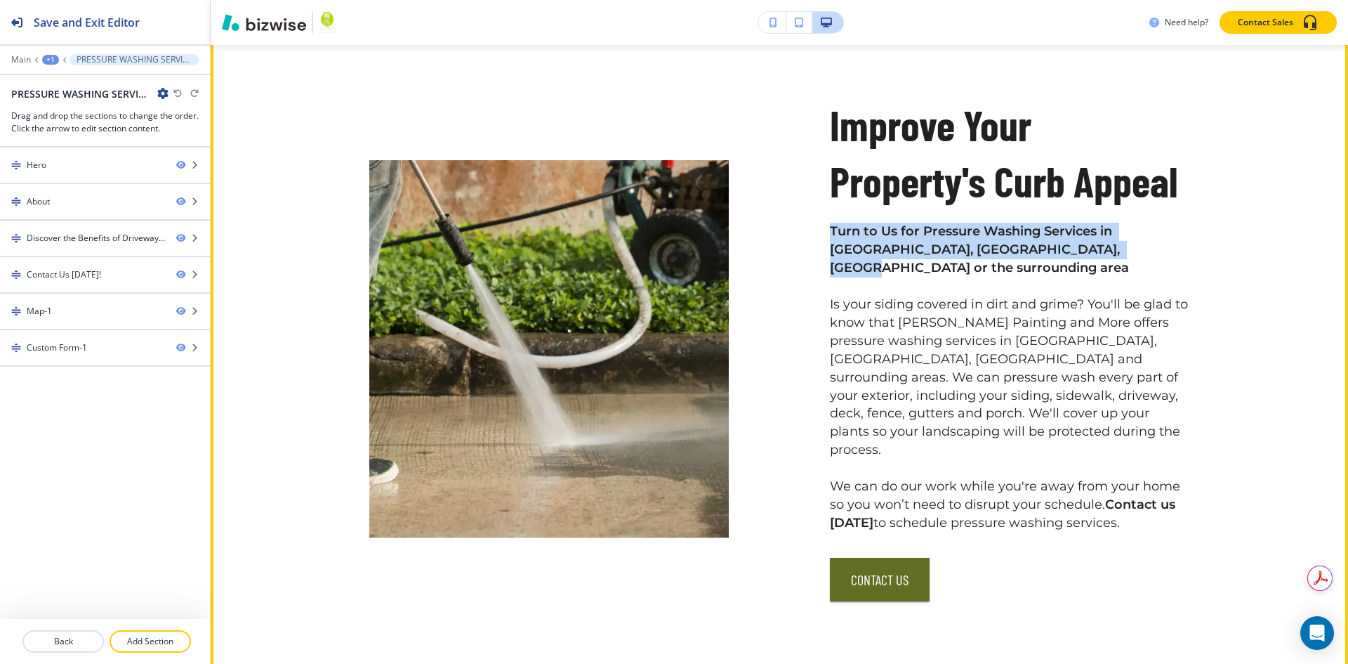
drag, startPoint x: 810, startPoint y: 206, endPoint x: 1092, endPoint y: 231, distance: 282.7
click at [1082, 231] on div "Improve Your Property's Curb Appeal Turn to Us for Pressure Washing Services in…" at bounding box center [959, 315] width 461 height 572
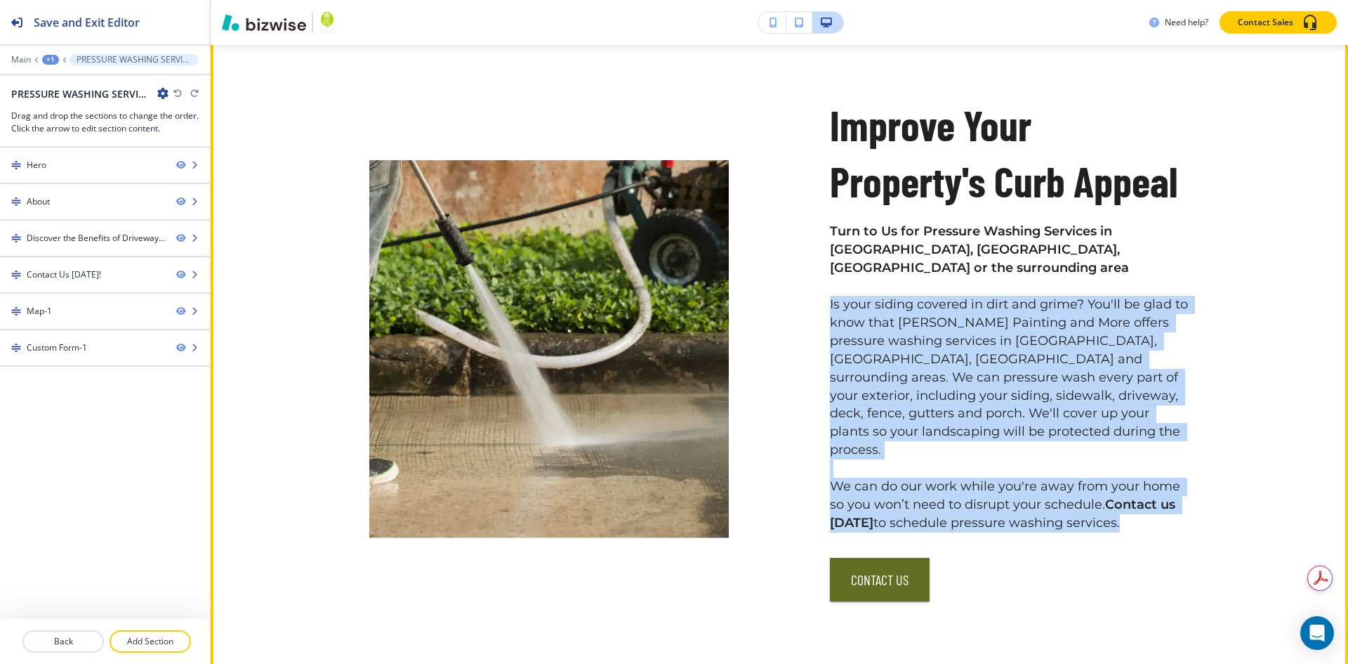
drag, startPoint x: 822, startPoint y: 261, endPoint x: 1121, endPoint y: 468, distance: 363.5
click at [1121, 468] on div "Improve Your Property's Curb Appeal Turn to Us for Pressure Washing Services in…" at bounding box center [959, 315] width 461 height 572
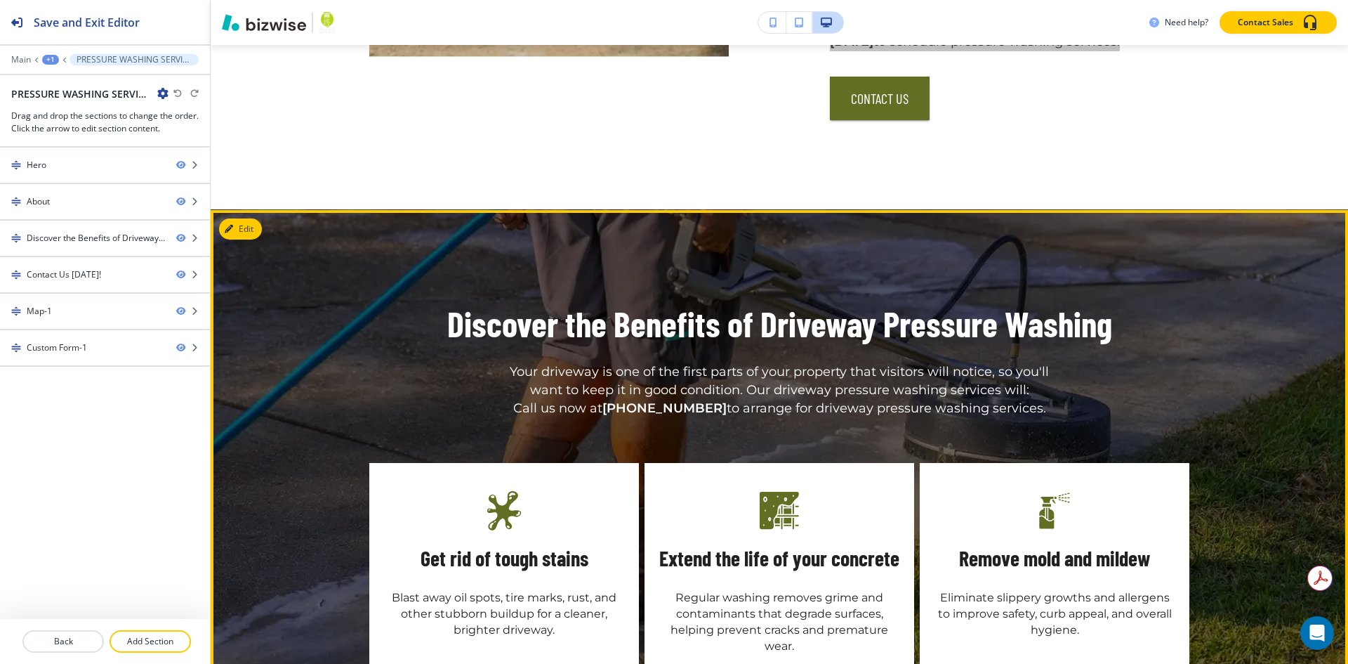
scroll to position [1124, 0]
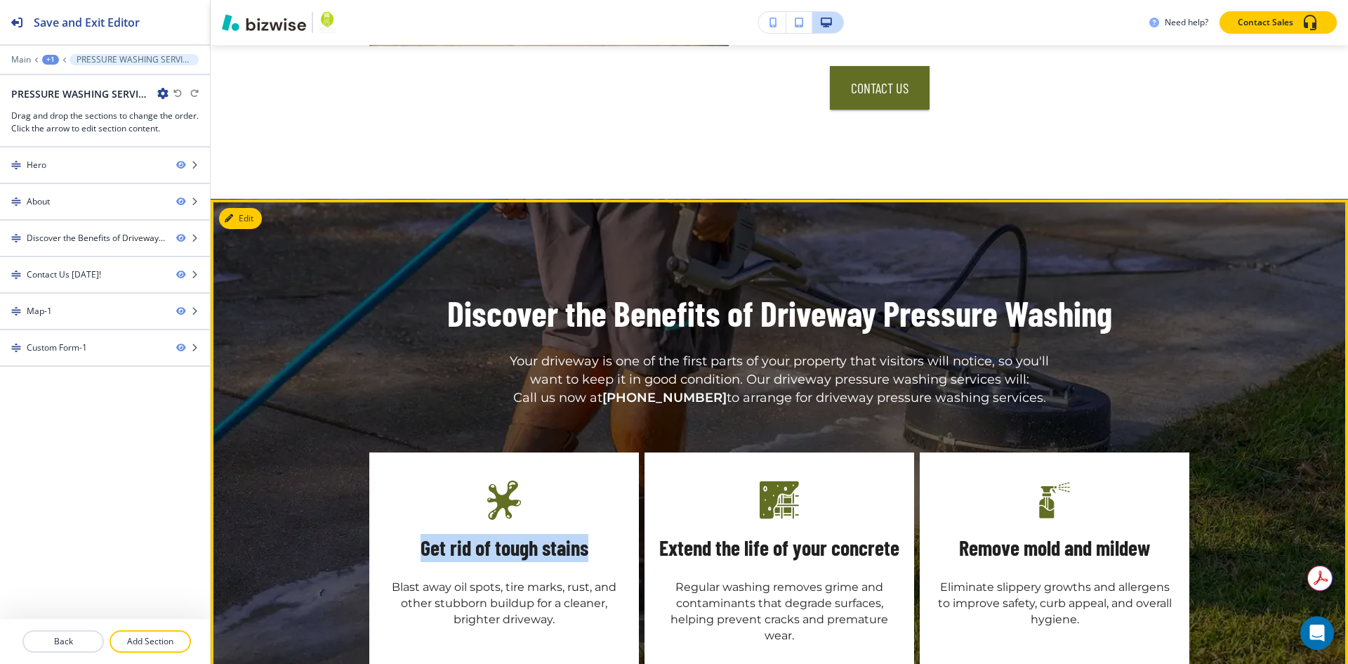
drag, startPoint x: 586, startPoint y: 496, endPoint x: 386, endPoint y: 492, distance: 200.2
click at [386, 492] on div "Get rid of tough stains Blast away oil spots, tire marks, rust, and other stubb…" at bounding box center [504, 560] width 270 height 216
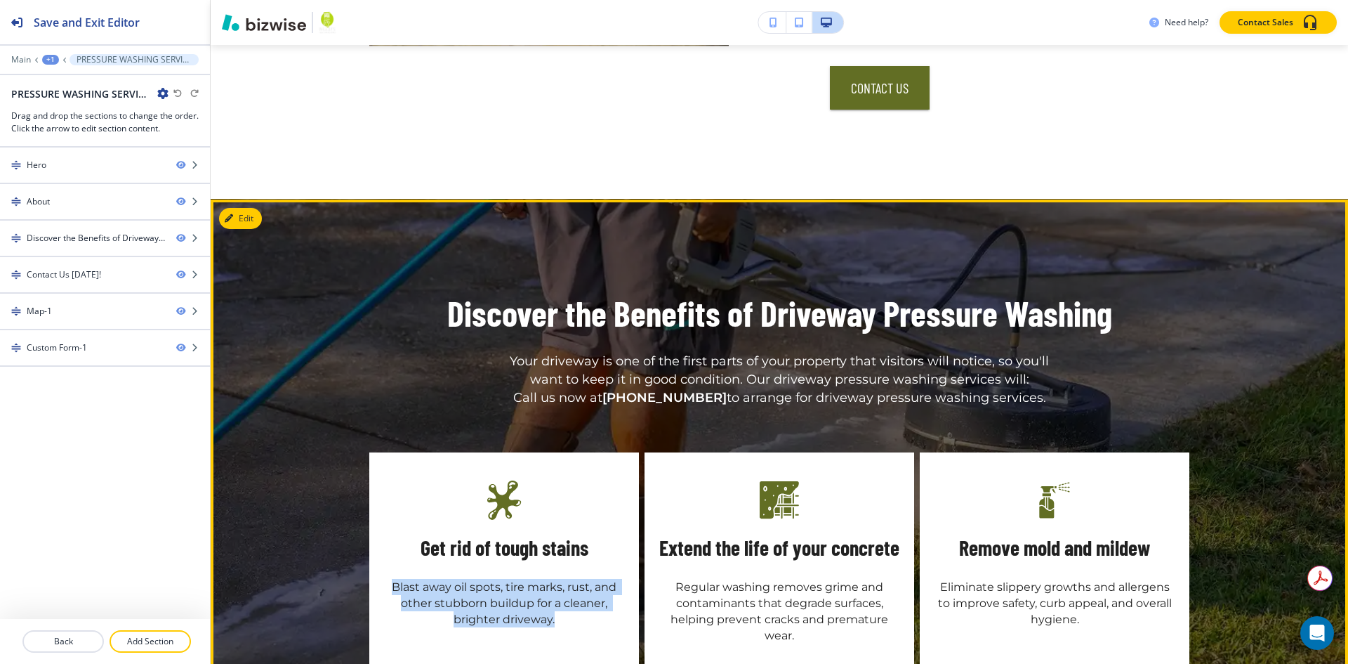
drag, startPoint x: 572, startPoint y: 561, endPoint x: 1326, endPoint y: 558, distance: 754.2
click at [369, 539] on div "Get rid of tough stains Blast away oil spots, tire marks, rust, and other stubb…" at bounding box center [504, 560] width 270 height 216
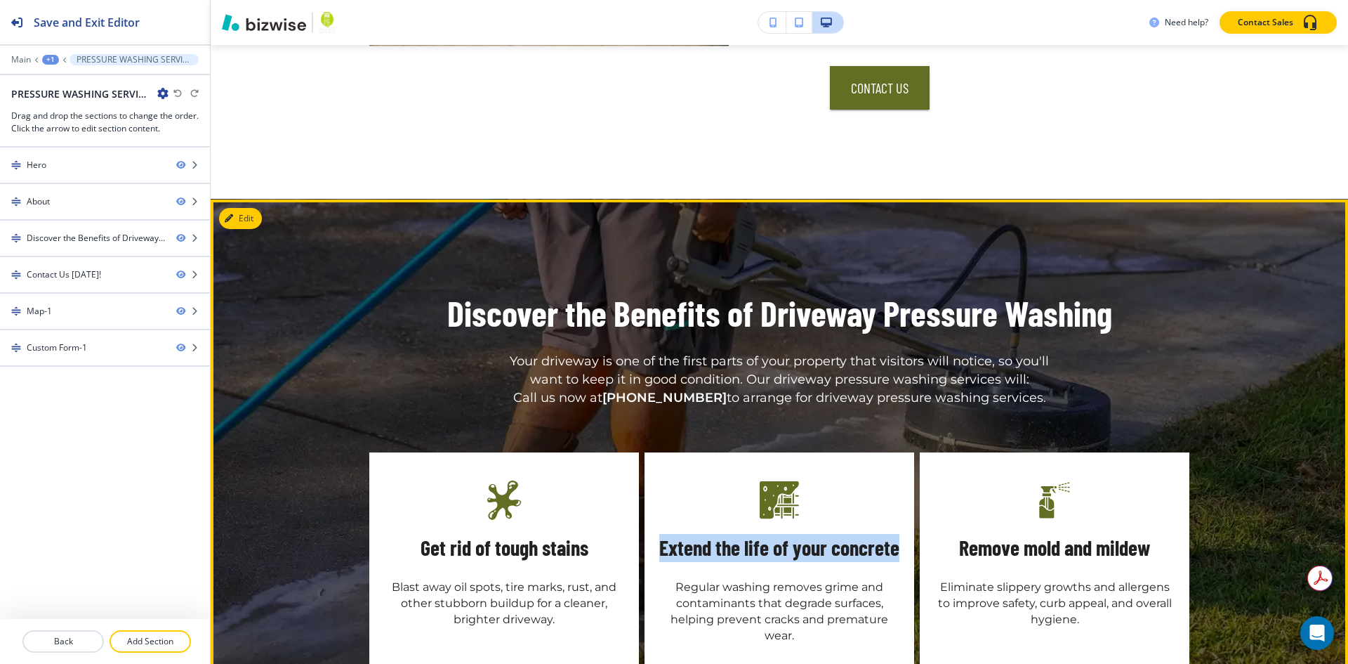
drag, startPoint x: 897, startPoint y: 494, endPoint x: 652, endPoint y: 493, distance: 244.4
click at [652, 493] on div "Extend the life of your concrete Regular washing removes grime and contaminants…" at bounding box center [780, 560] width 270 height 216
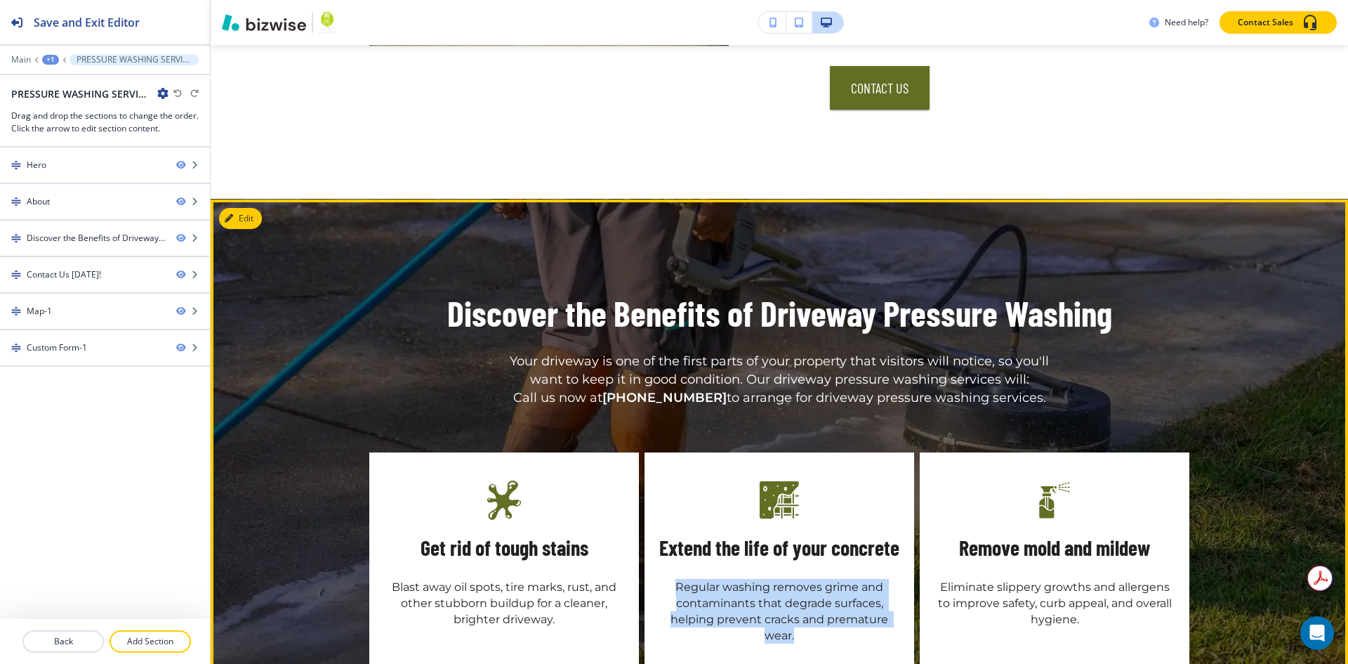
drag, startPoint x: 819, startPoint y: 575, endPoint x: 669, endPoint y: 537, distance: 155.0
click at [668, 579] on p "Regular washing removes grime and contaminants that degrade surfaces, helping p…" at bounding box center [780, 611] width 242 height 65
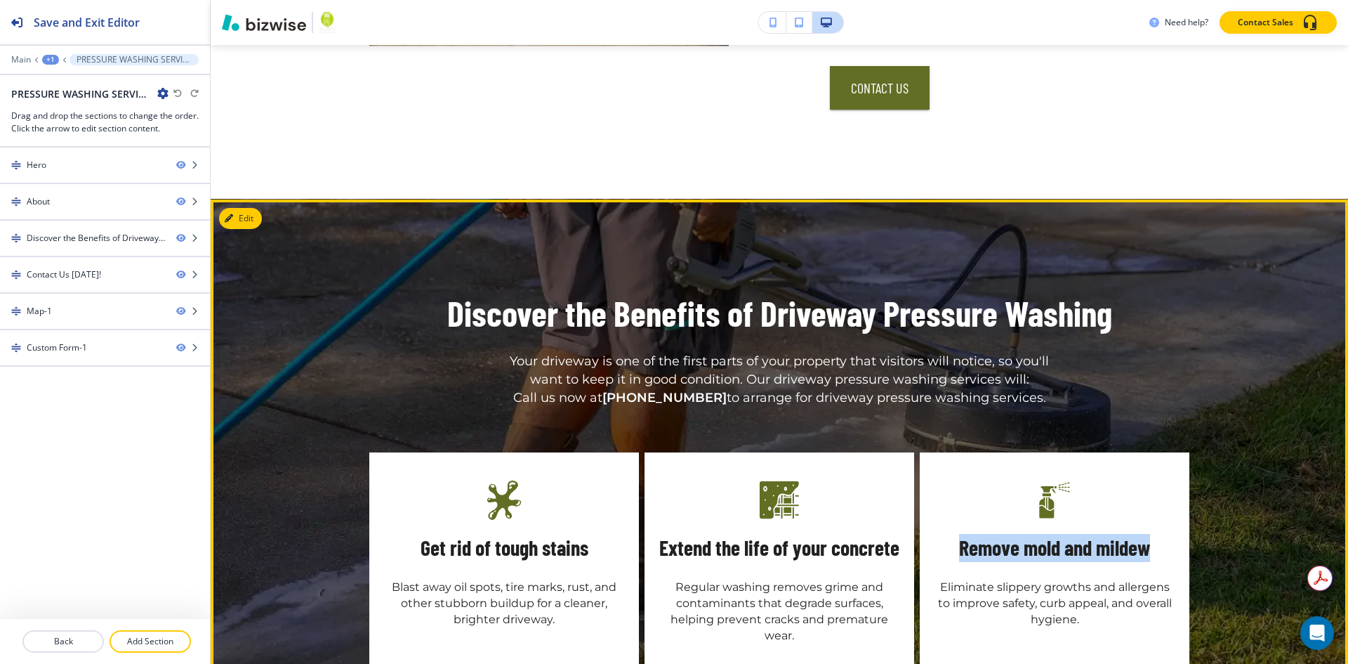
drag, startPoint x: 940, startPoint y: 494, endPoint x: 1151, endPoint y: 496, distance: 210.7
click at [1151, 496] on div "Remove mold and mildew Eliminate slippery growths and allergens to improve safe…" at bounding box center [1055, 560] width 270 height 216
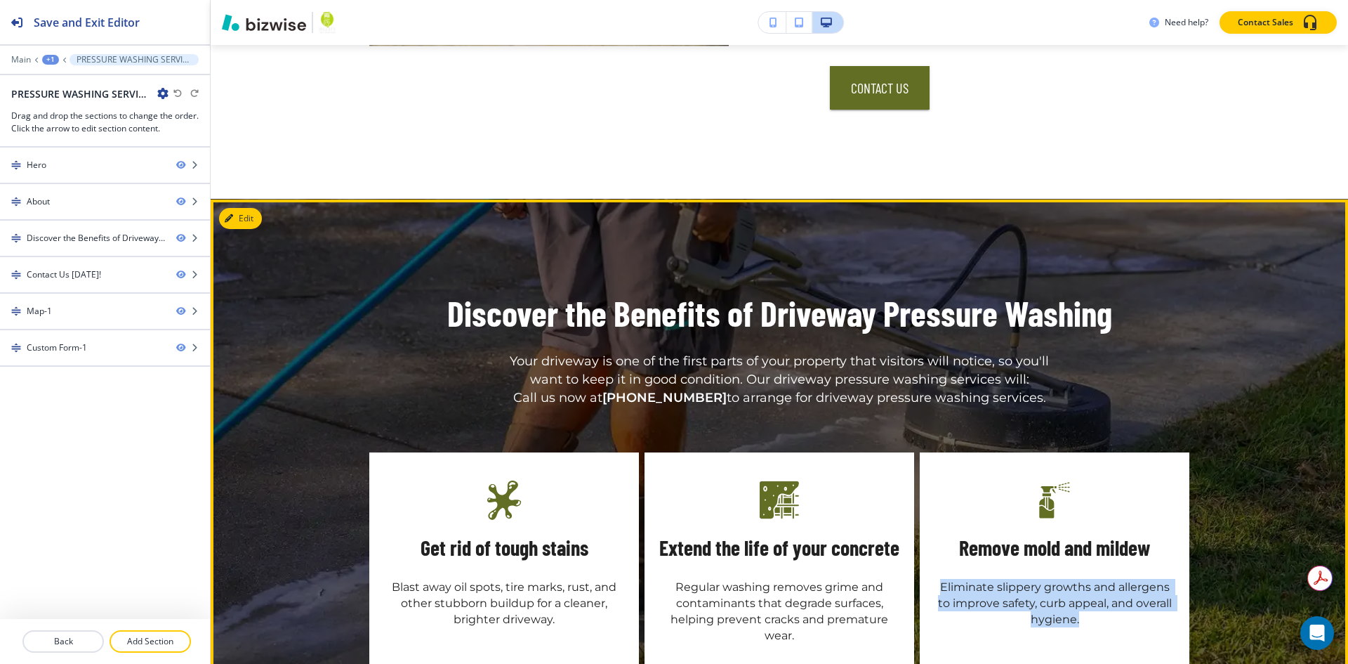
drag, startPoint x: 1067, startPoint y: 573, endPoint x: 926, endPoint y: 539, distance: 145.1
click at [926, 539] on div "Remove mold and mildew Eliminate slippery growths and allergens to improve safe…" at bounding box center [1055, 560] width 270 height 216
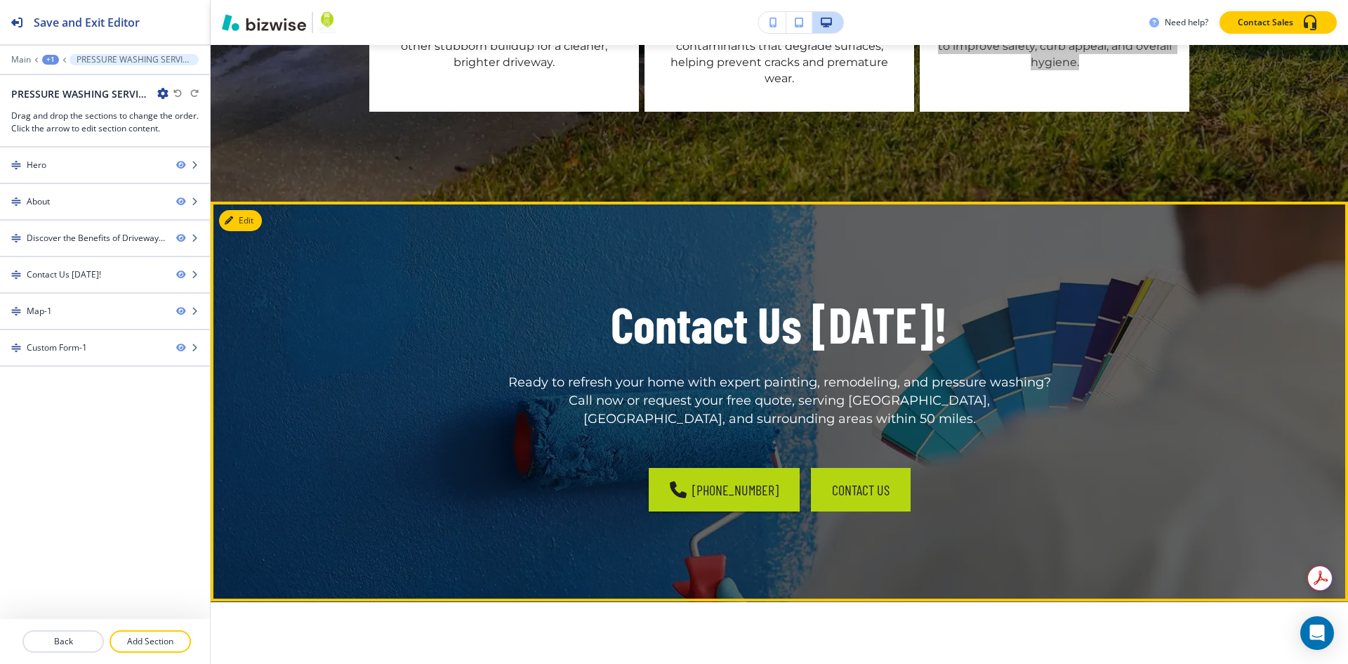
scroll to position [1685, 0]
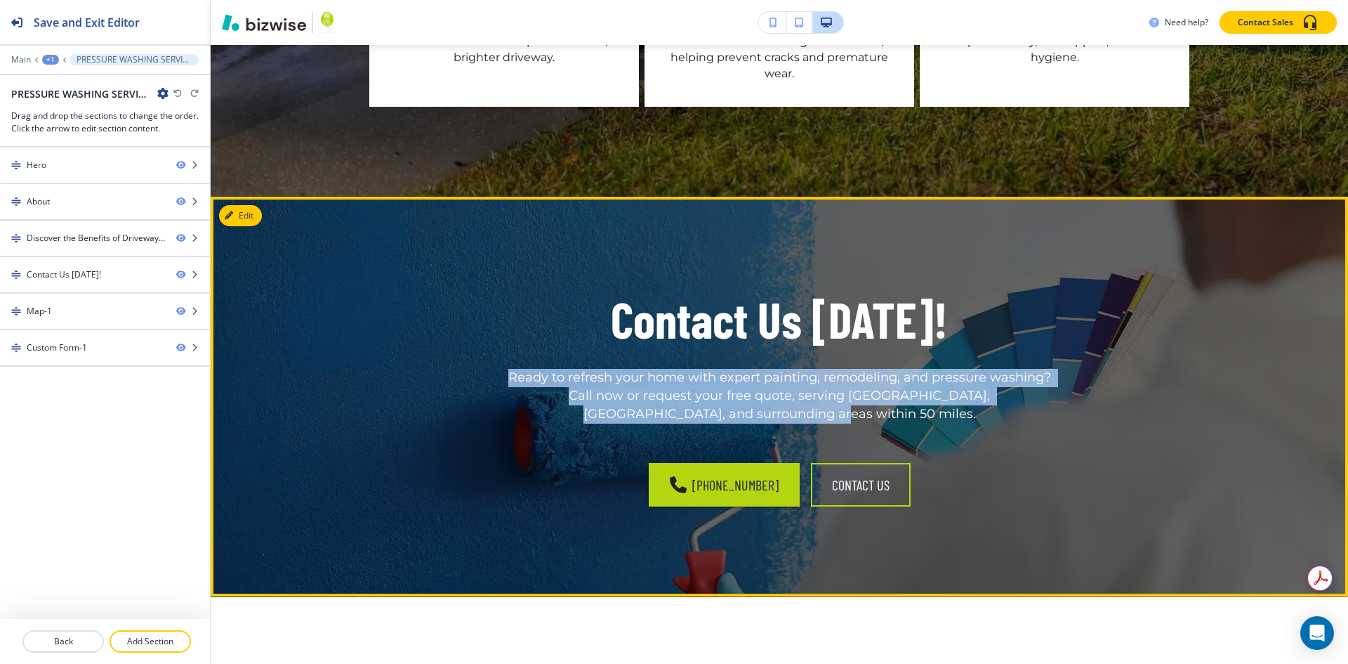
drag, startPoint x: 857, startPoint y: 360, endPoint x: 463, endPoint y: 320, distance: 395.9
click at [463, 320] on div "Contact Us [DATE]! Ready to refresh your home with expert painting, remodeling,…" at bounding box center [779, 354] width 820 height 137
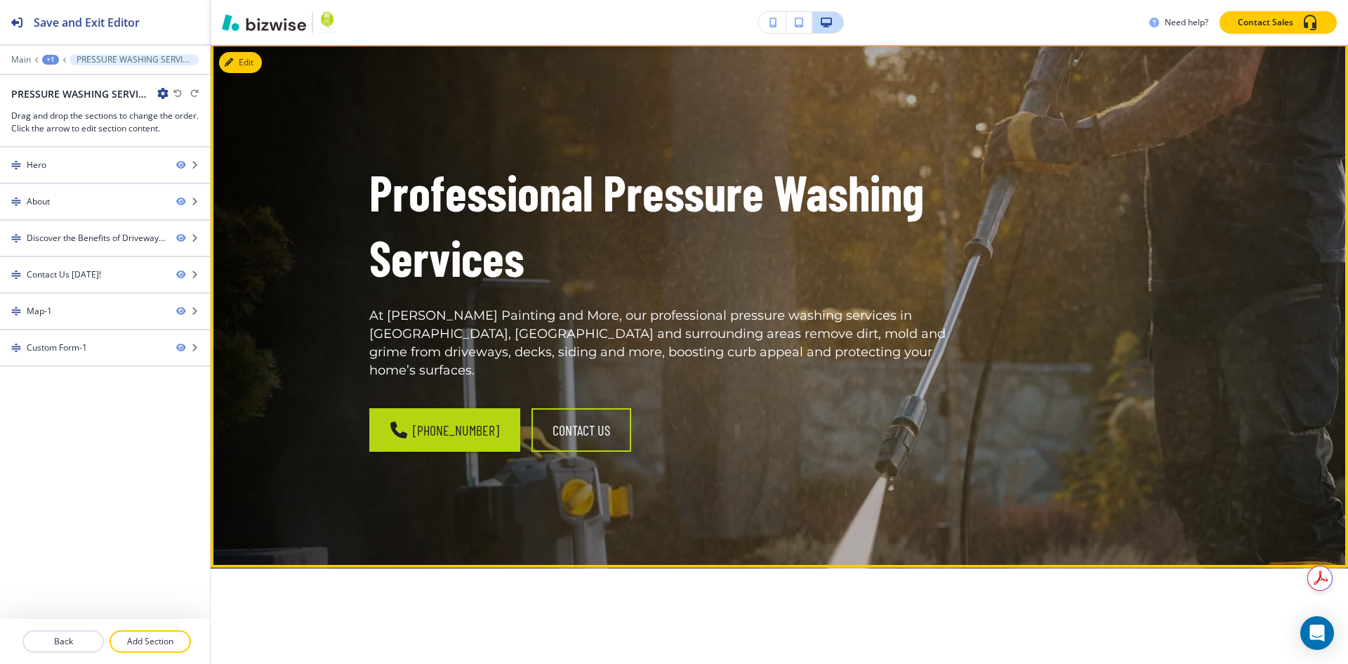
scroll to position [0, 0]
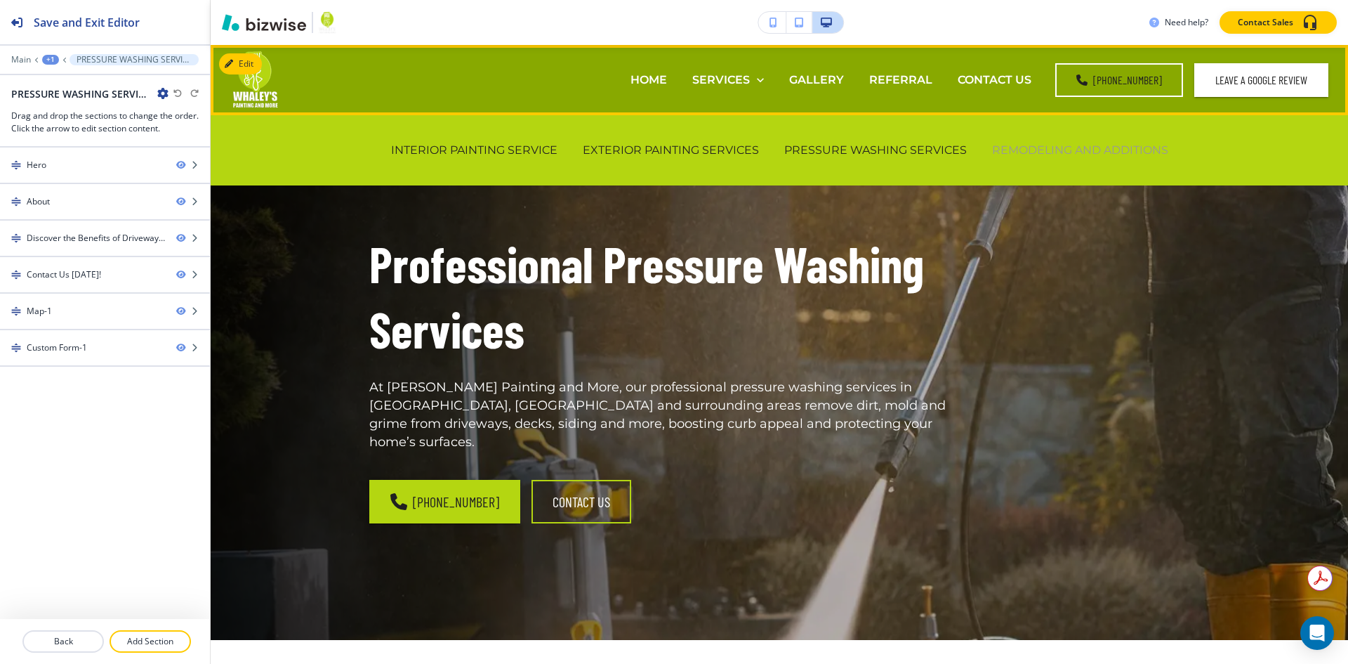
click at [1040, 150] on p "REMODELING AND ADDITIONS" at bounding box center [1080, 150] width 176 height 16
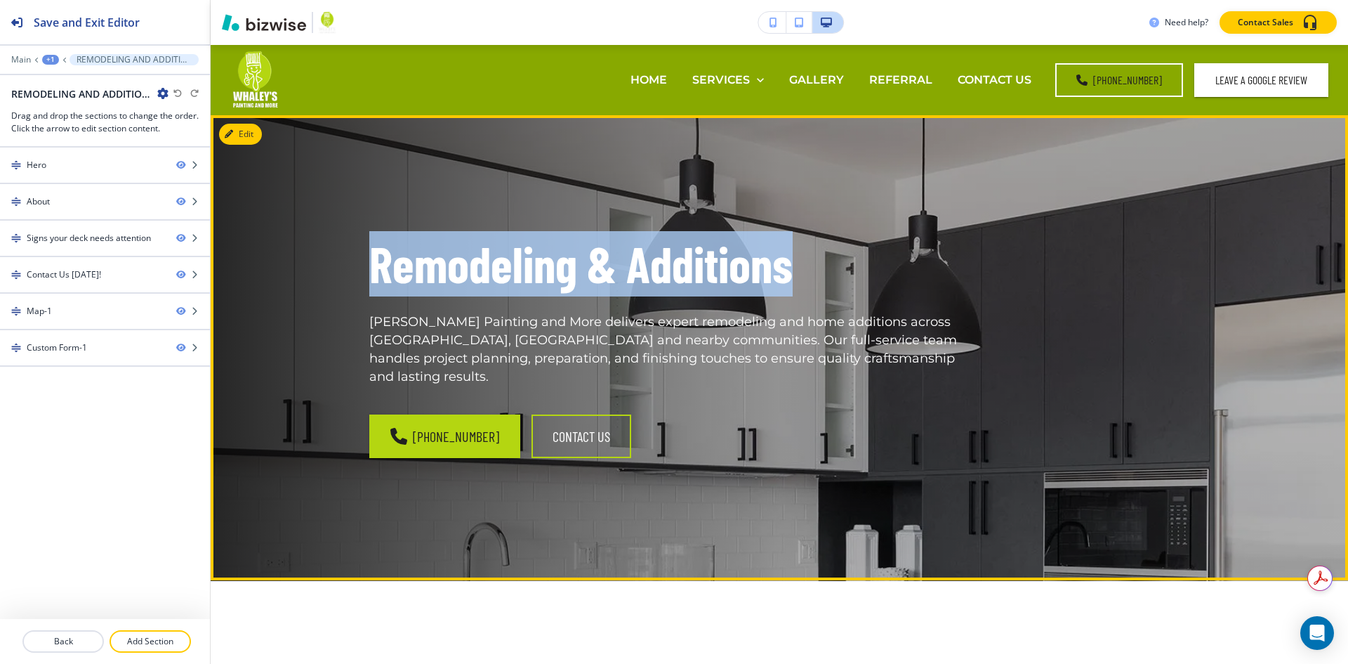
drag, startPoint x: 828, startPoint y: 263, endPoint x: 946, endPoint y: 245, distance: 119.4
click at [302, 252] on div "Remodeling & Additions [PERSON_NAME] Painting and More delivers expert remodeli…" at bounding box center [780, 347] width 1138 height 465
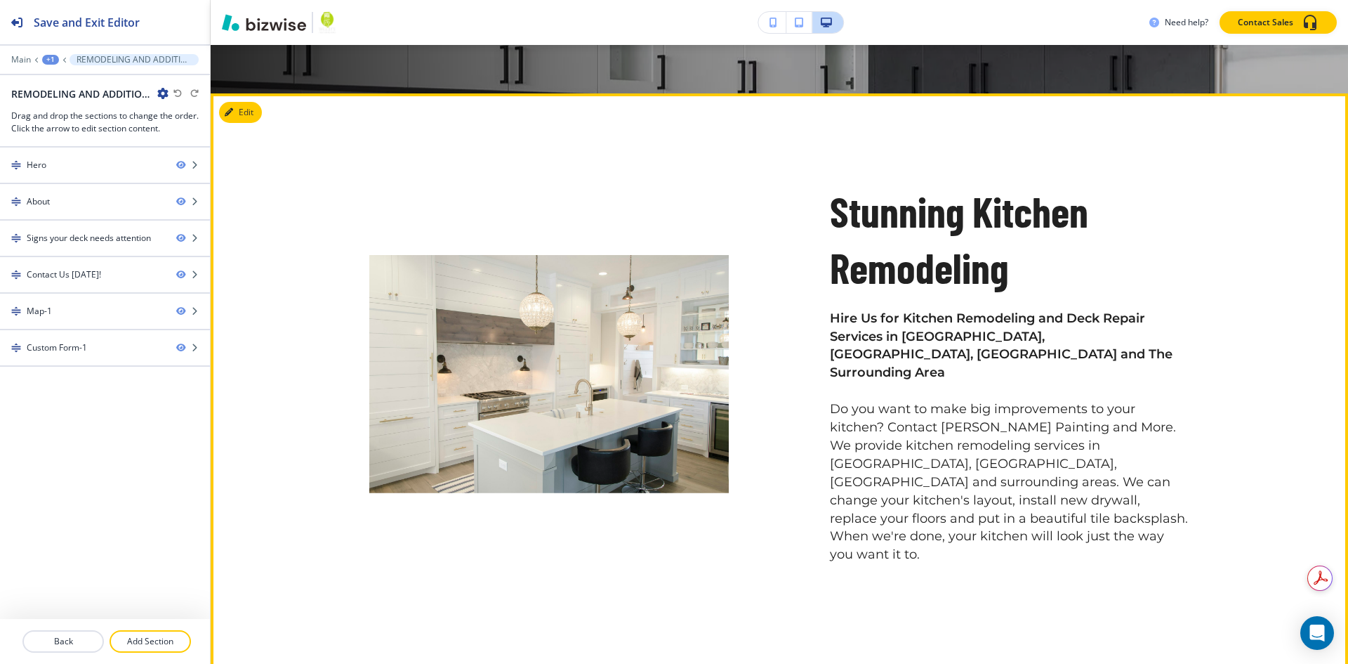
scroll to position [492, 0]
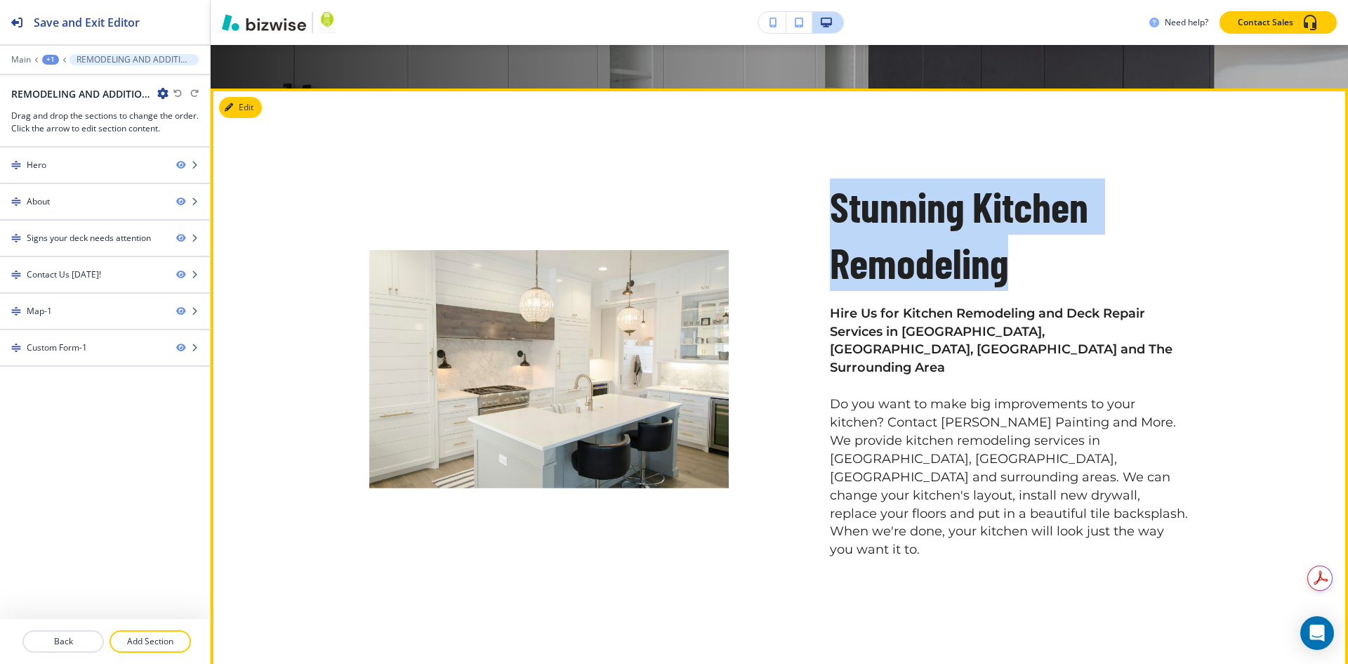
drag, startPoint x: 1012, startPoint y: 266, endPoint x: 790, endPoint y: 218, distance: 227.0
click at [790, 218] on div "Stunning Kitchen Remodeling Hire Us for Kitchen Remodeling and Deck Repair Serv…" at bounding box center [959, 335] width 461 height 448
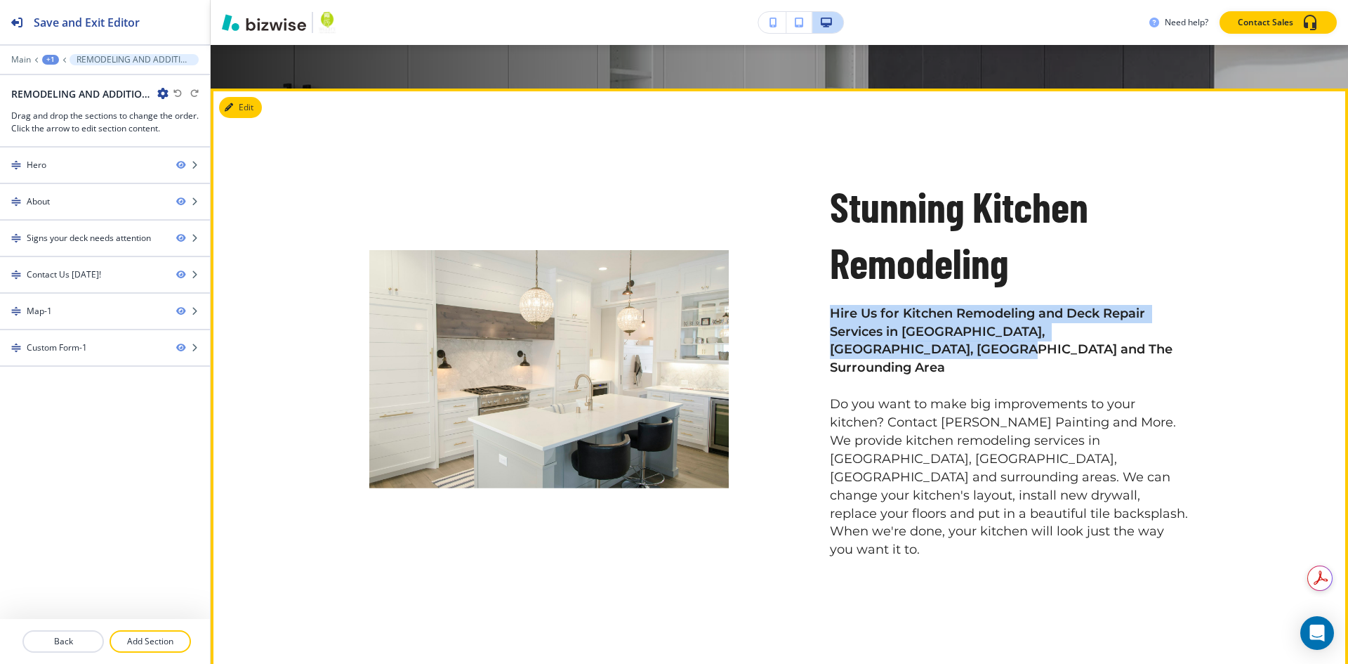
drag, startPoint x: 887, startPoint y: 342, endPoint x: 811, endPoint y: 311, distance: 81.9
click at [811, 311] on div "Stunning Kitchen Remodeling Hire Us for Kitchen Remodeling and Deck Repair Serv…" at bounding box center [959, 335] width 461 height 448
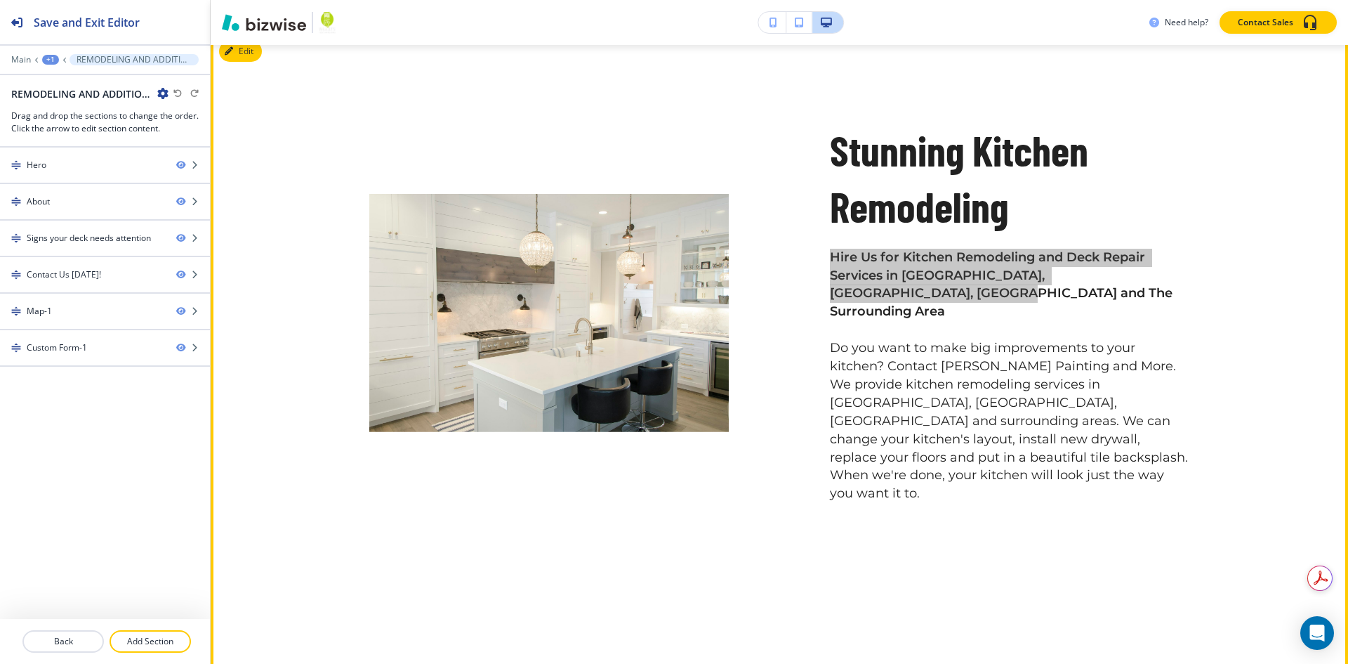
scroll to position [632, 0]
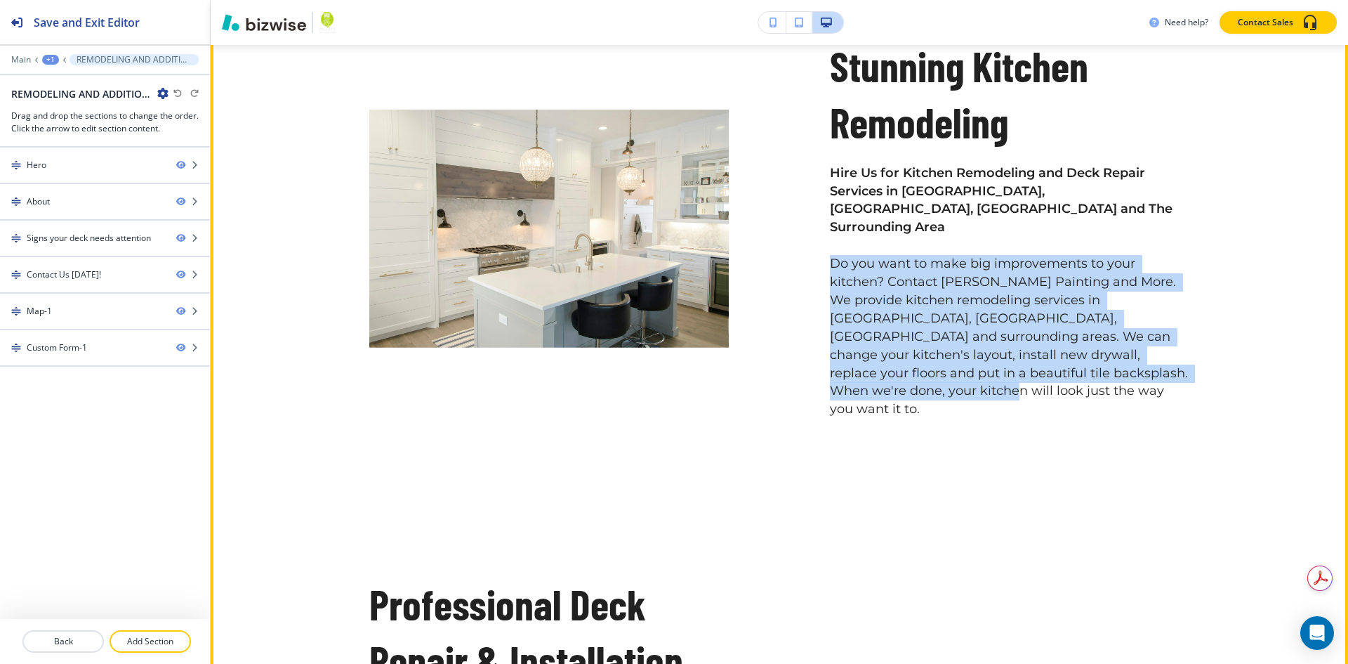
drag, startPoint x: 813, startPoint y: 240, endPoint x: 1231, endPoint y: 358, distance: 434.1
click at [1229, 357] on div "Stunning Kitchen Remodeling Hire Us for Kitchen Remodeling and Deck Repair Serv…" at bounding box center [780, 636] width 1138 height 1376
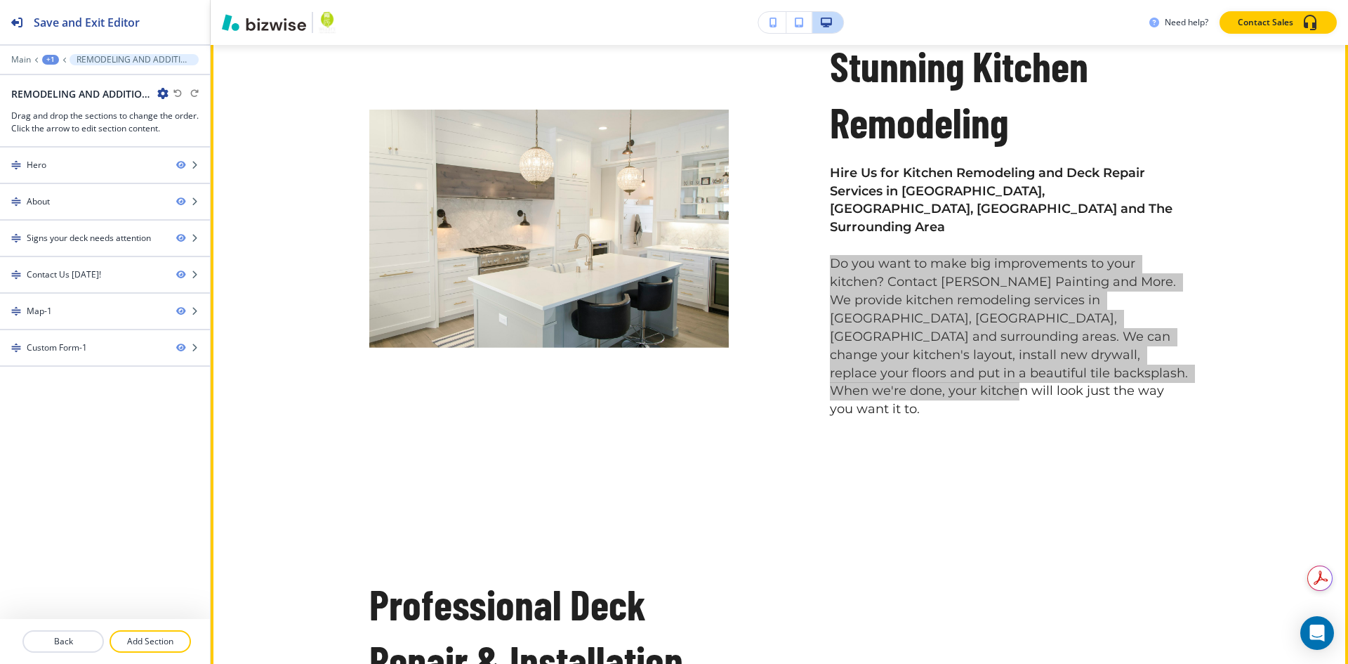
scroll to position [843, 0]
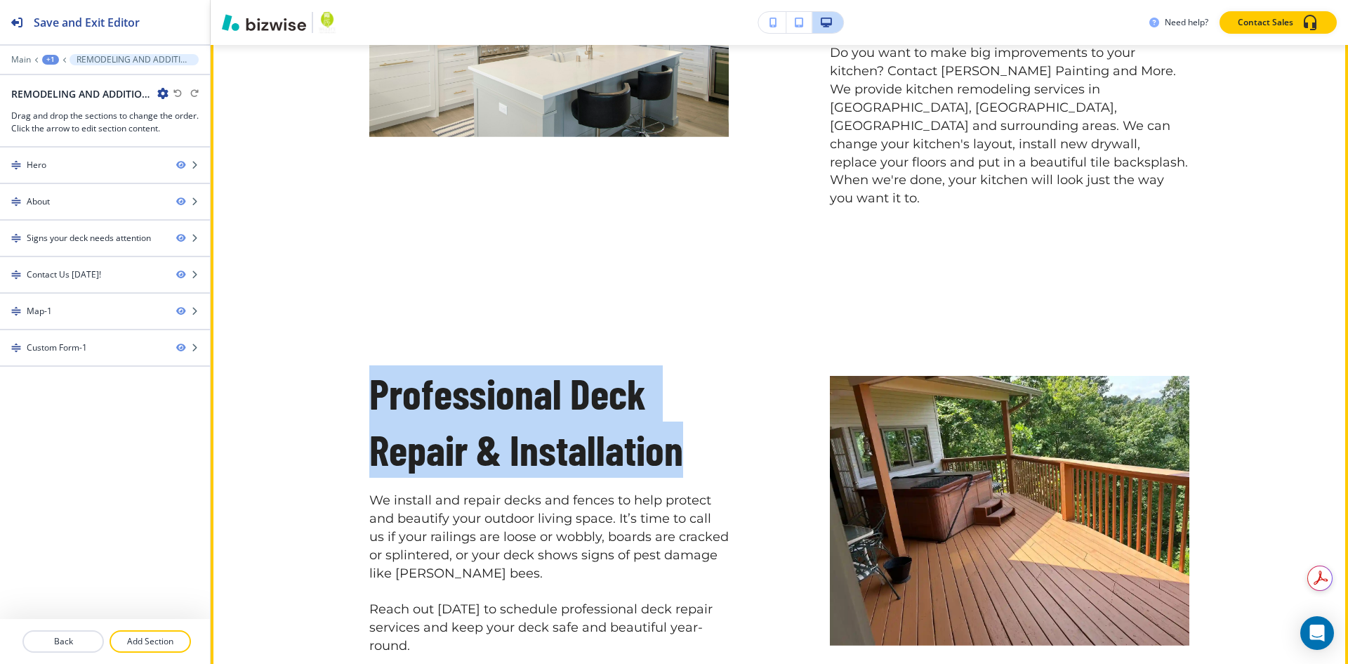
drag, startPoint x: 675, startPoint y: 384, endPoint x: 343, endPoint y: 328, distance: 336.2
click at [343, 328] on div "Professional Deck Repair & Installation We install and repair decks and fences …" at bounding box center [498, 476] width 461 height 357
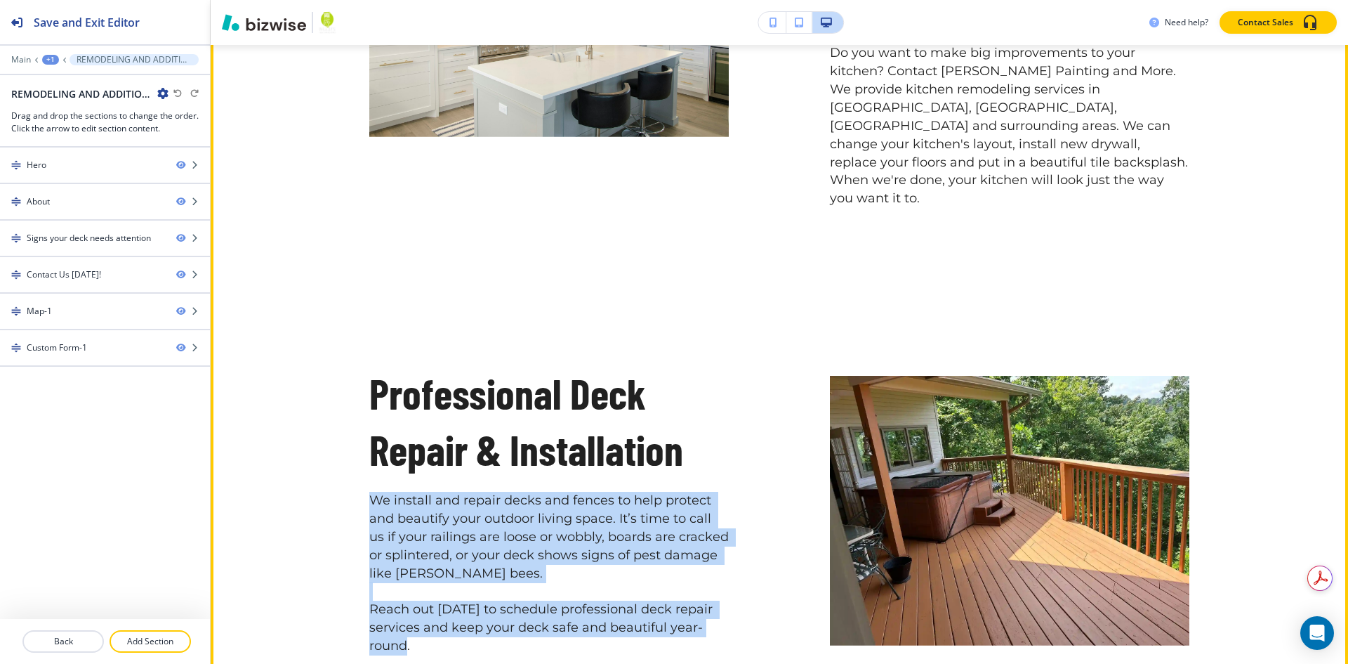
drag, startPoint x: 409, startPoint y: 593, endPoint x: 344, endPoint y: 450, distance: 157.1
click at [344, 450] on div "Professional Deck Repair & Installation We install and repair decks and fences …" at bounding box center [498, 476] width 461 height 357
click at [536, 511] on p "We install and repair decks and fences to help protect and beautify your outdoo…" at bounding box center [549, 537] width 360 height 91
drag, startPoint x: 507, startPoint y: 489, endPoint x: 1281, endPoint y: 441, distance: 775.3
click at [343, 447] on div "Professional Deck Repair & Installation We install and repair decks and fences …" at bounding box center [498, 476] width 461 height 357
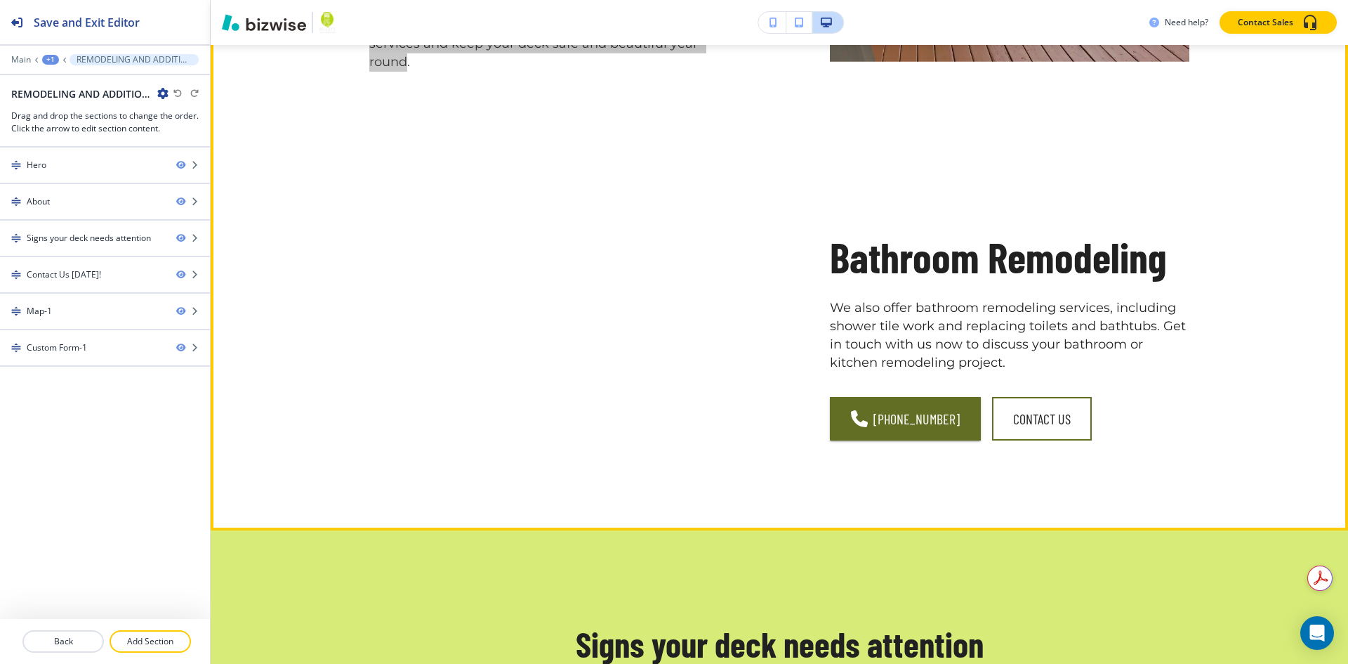
scroll to position [1475, 0]
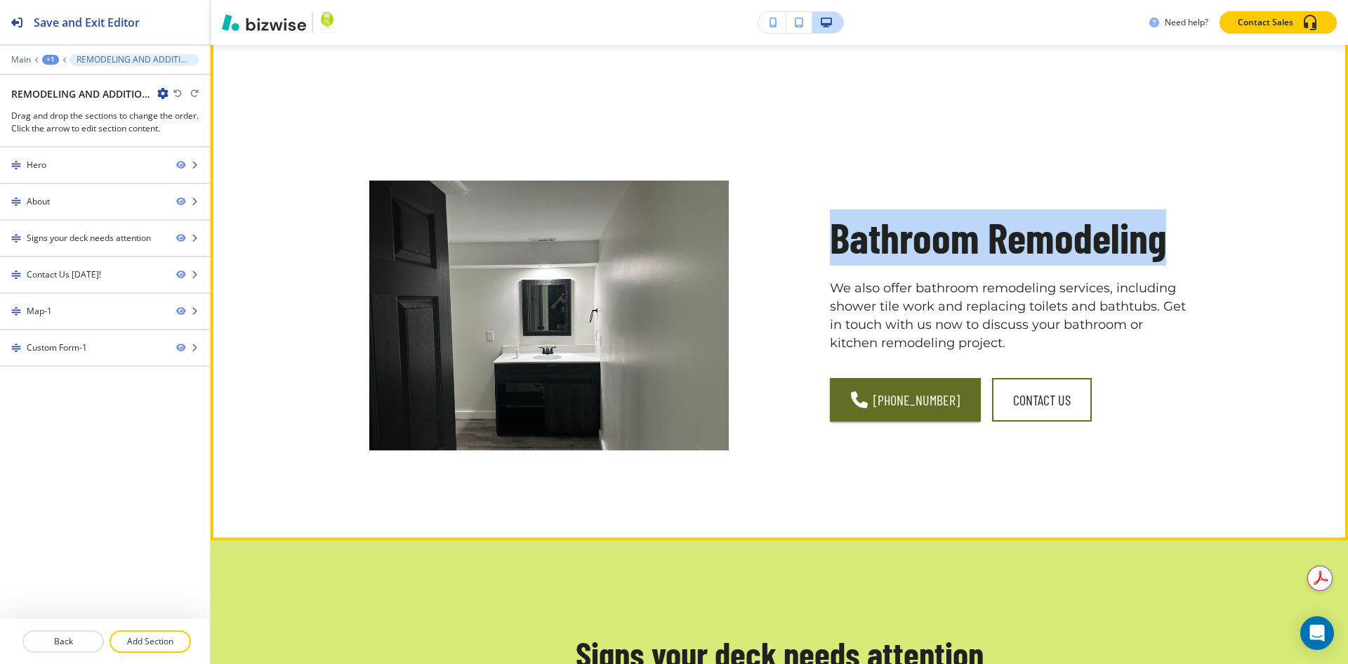
drag, startPoint x: 1173, startPoint y: 185, endPoint x: 821, endPoint y: 191, distance: 351.8
click at [821, 191] on div "Bathroom Remodeling We also offer bathroom remodeling services, including showe…" at bounding box center [959, 281] width 461 height 337
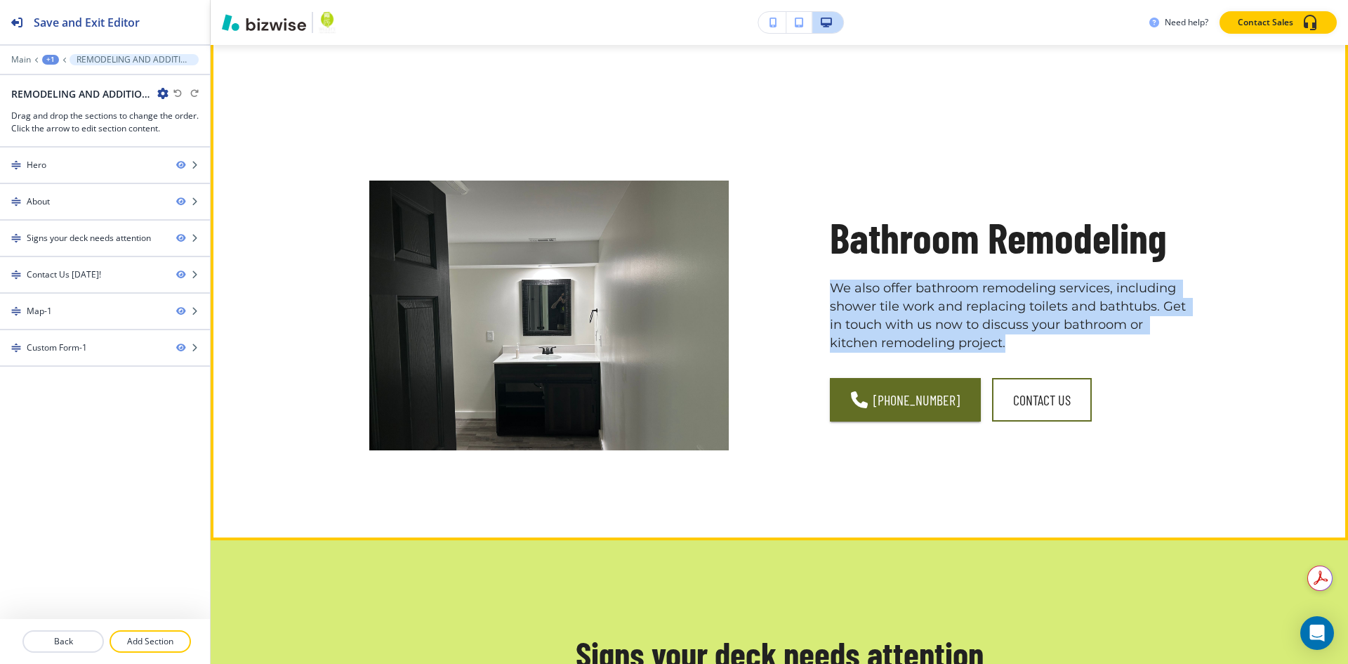
drag, startPoint x: 1027, startPoint y: 285, endPoint x: 809, endPoint y: 240, distance: 222.3
click at [801, 242] on div "Bathroom Remodeling We also offer bathroom remodeling services, including showe…" at bounding box center [959, 281] width 461 height 337
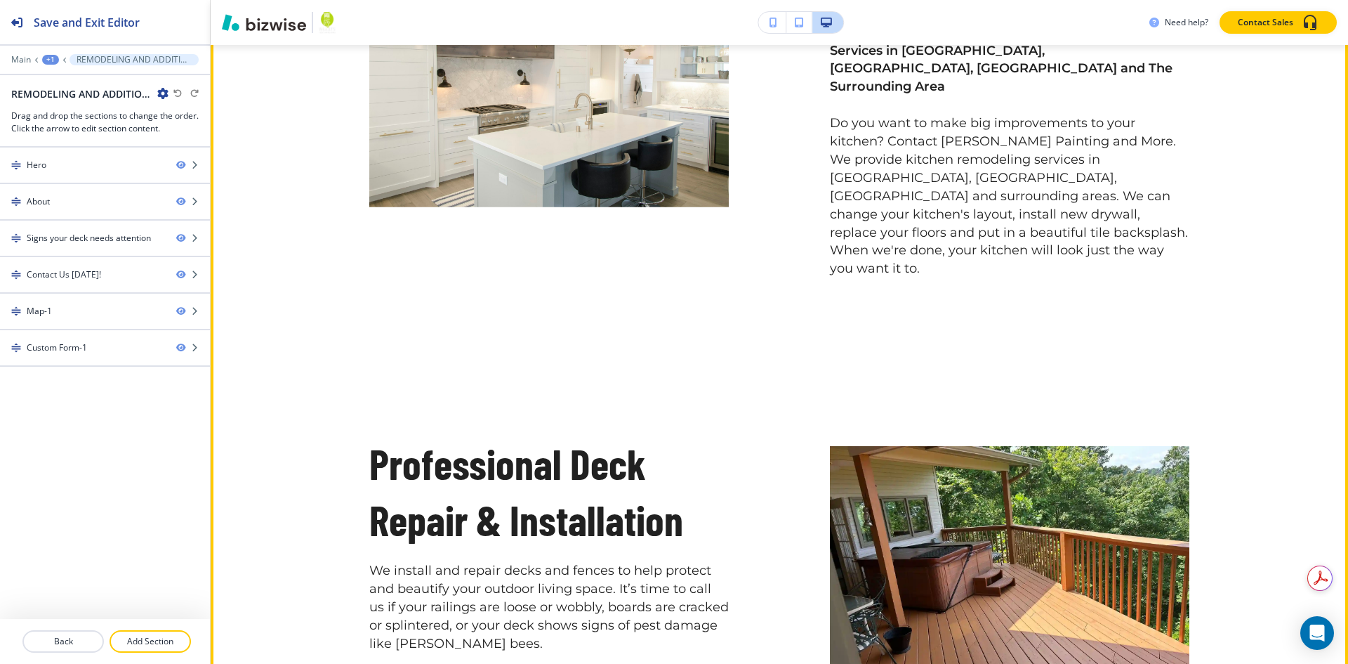
scroll to position [913, 0]
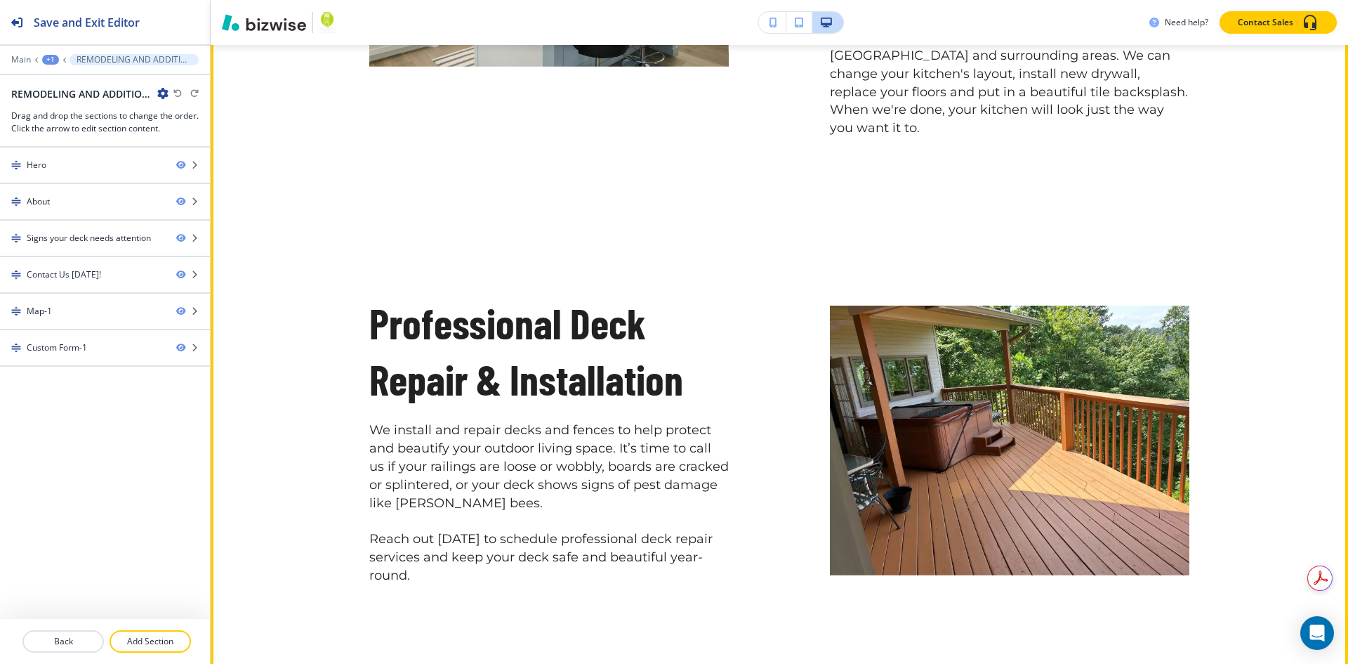
click at [516, 426] on p "We install and repair decks and fences to help protect and beautify your outdoo…" at bounding box center [549, 466] width 360 height 91
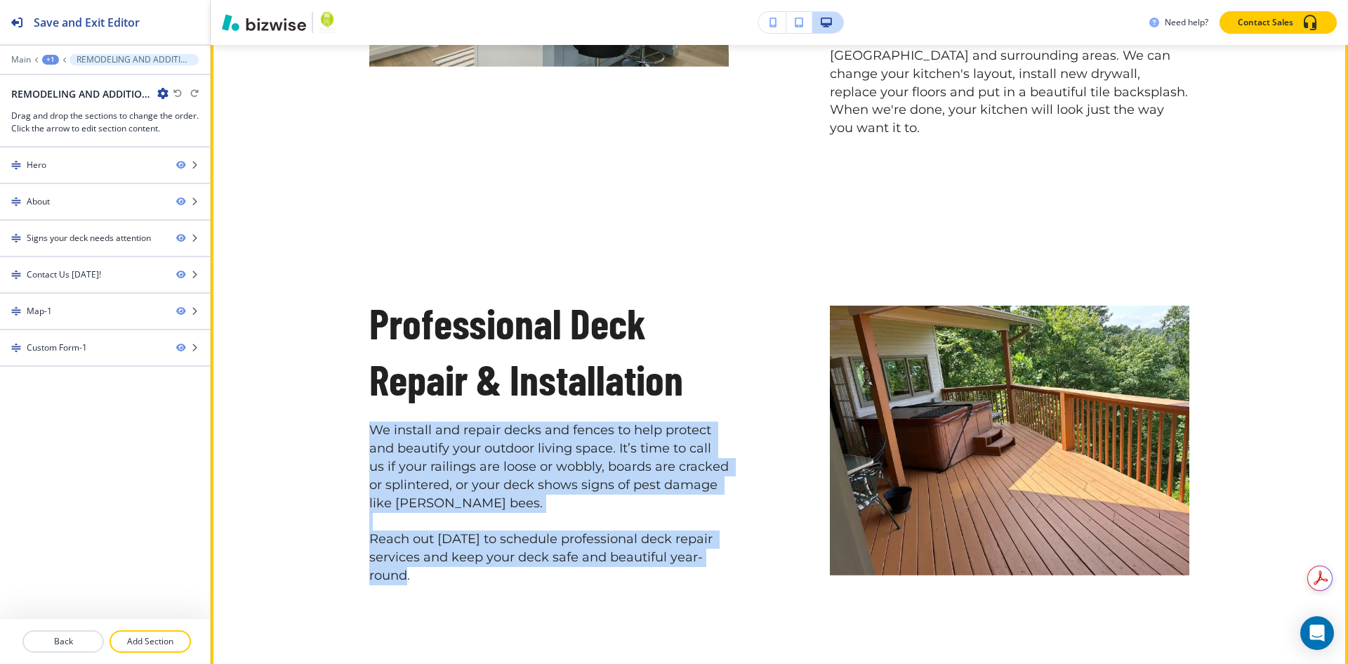
drag, startPoint x: 418, startPoint y: 530, endPoint x: 336, endPoint y: 382, distance: 169.4
click at [336, 382] on div "Professional Deck Repair & Installation We install and repair decks and fences …" at bounding box center [498, 406] width 461 height 357
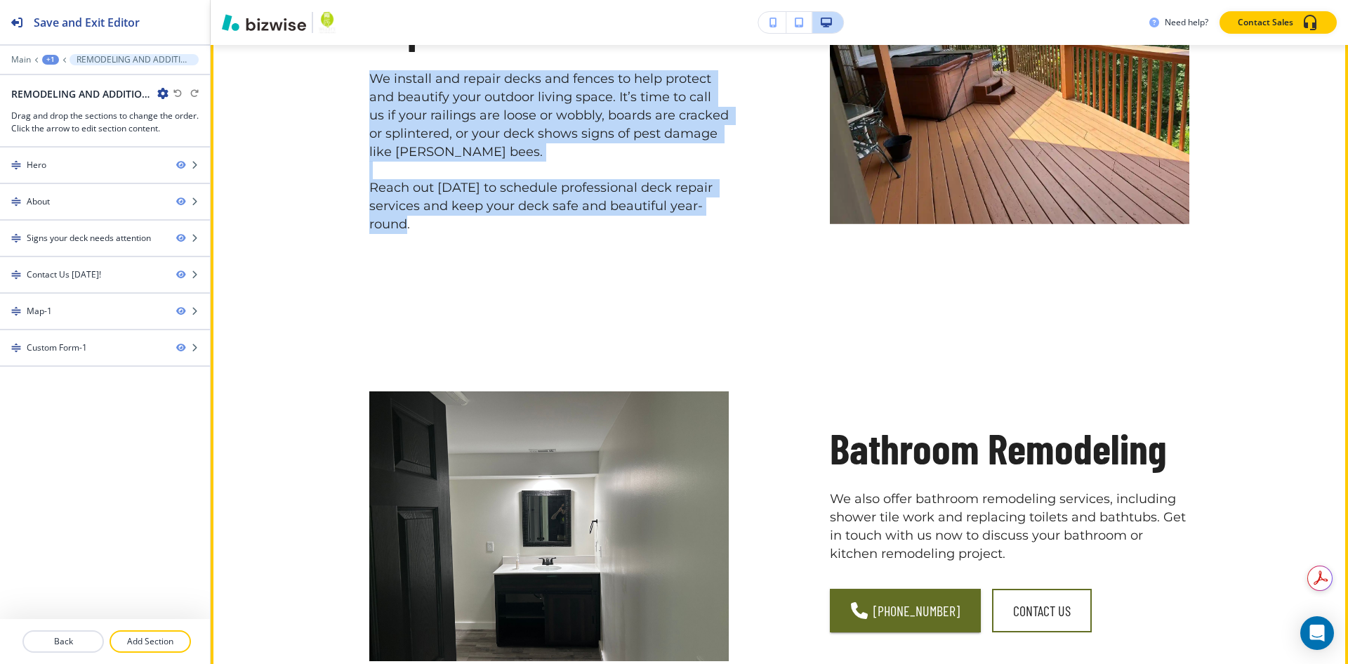
scroll to position [1545, 0]
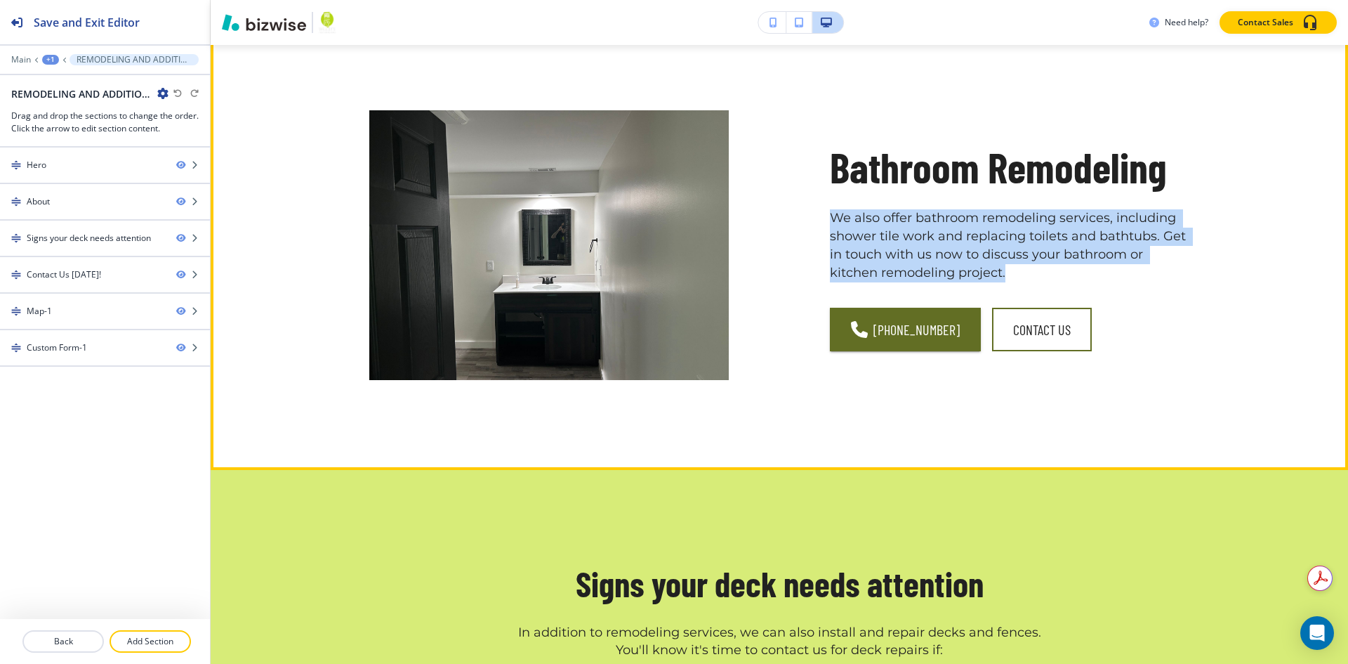
drag, startPoint x: 1027, startPoint y: 220, endPoint x: 830, endPoint y: 159, distance: 206.6
click at [830, 209] on p "We also offer bathroom remodeling services, including shower tile work and repl…" at bounding box center [1010, 245] width 360 height 73
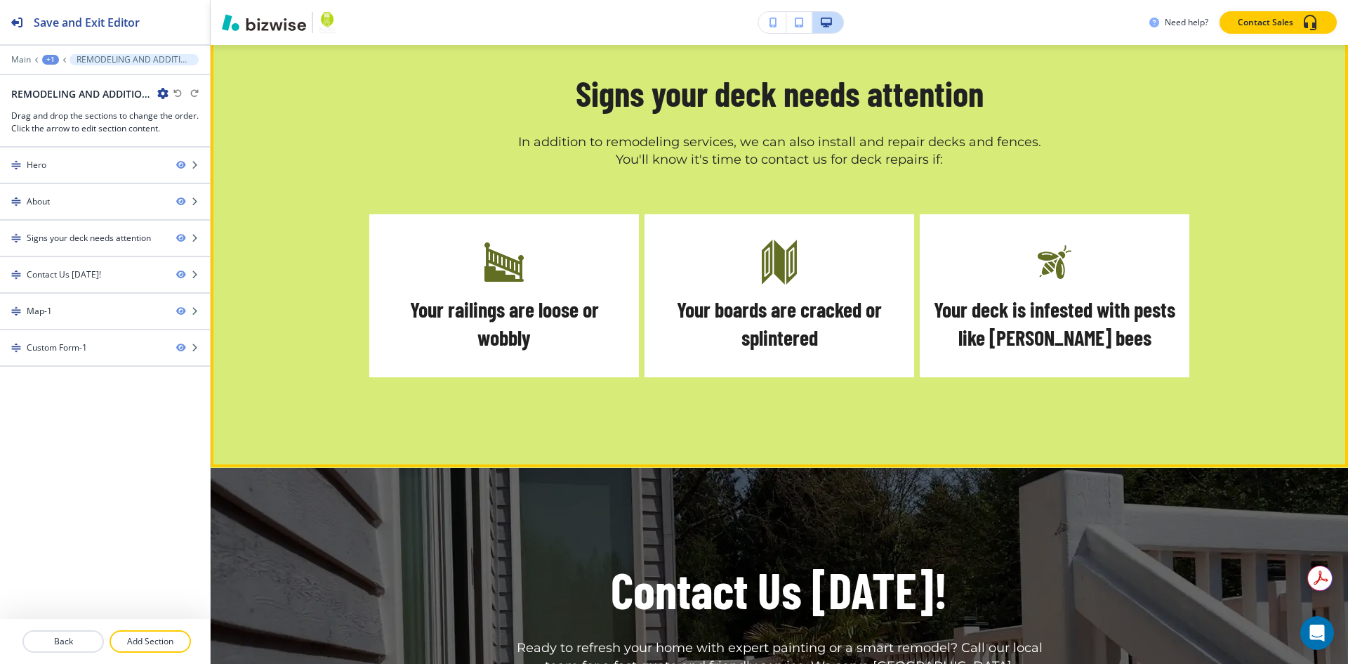
scroll to position [2036, 0]
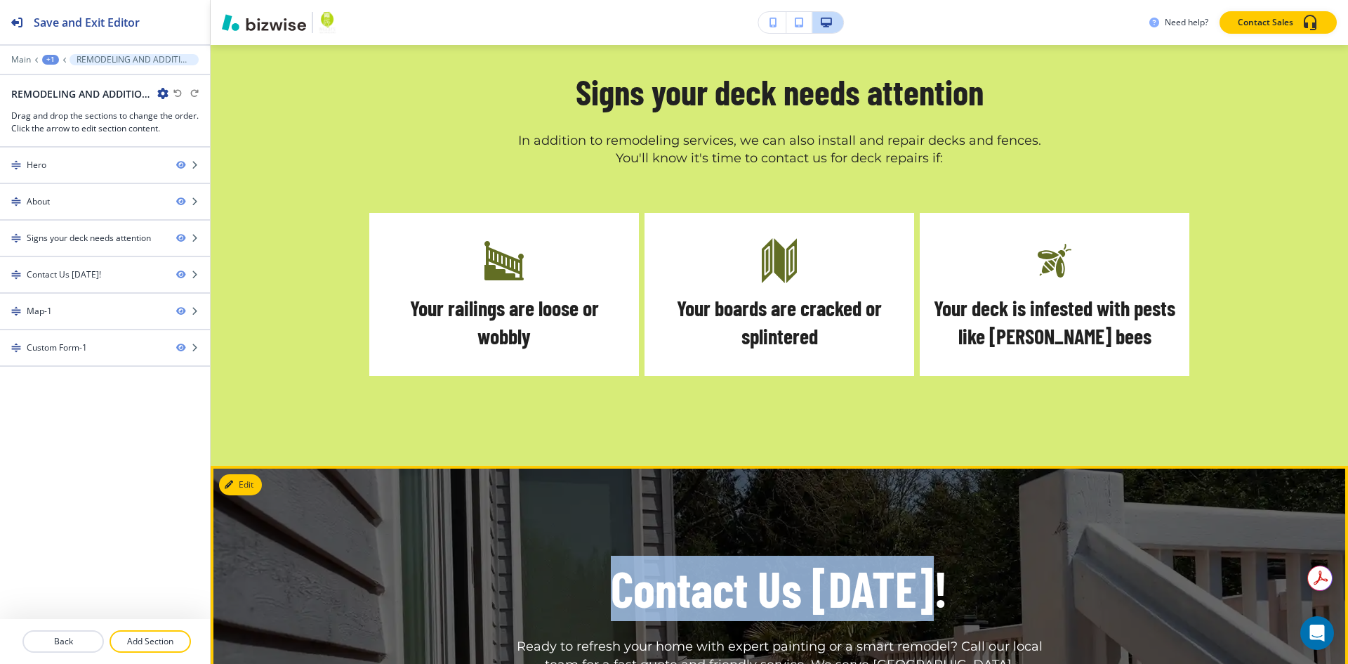
drag, startPoint x: 578, startPoint y: 525, endPoint x: 535, endPoint y: 591, distance: 78.1
click at [943, 555] on div "Contact Us [DATE]! Ready to refresh your home with expert painting or a smart r…" at bounding box center [779, 623] width 820 height 137
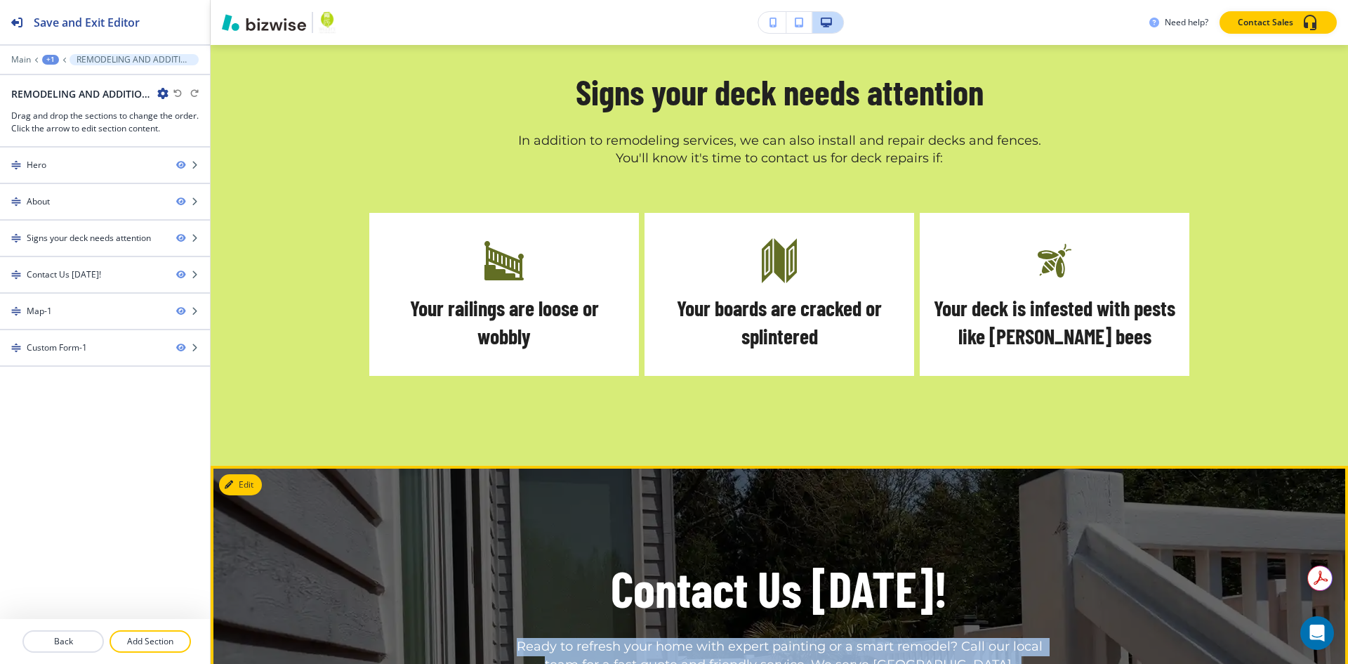
drag, startPoint x: 664, startPoint y: 589, endPoint x: 821, endPoint y: 624, distance: 161.2
click at [819, 638] on p "Ready to refresh your home with expert painting or a smart remodel? Call our lo…" at bounding box center [780, 665] width 548 height 55
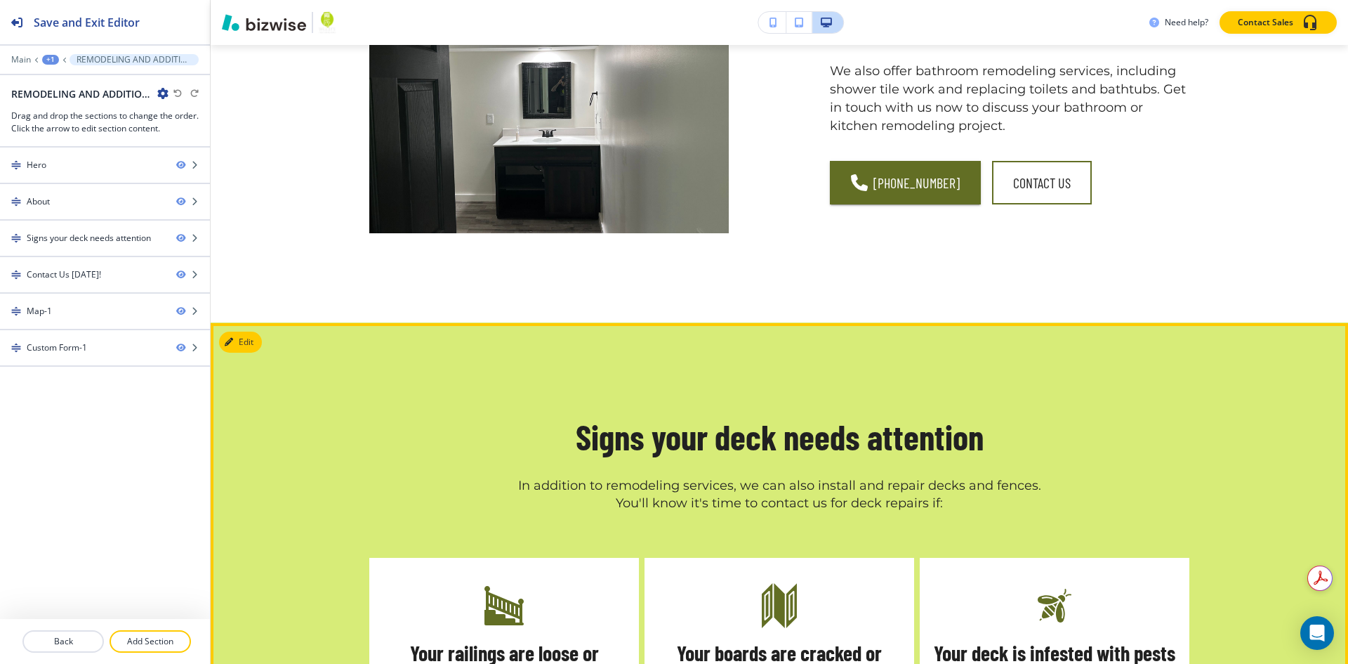
scroll to position [1826, 0]
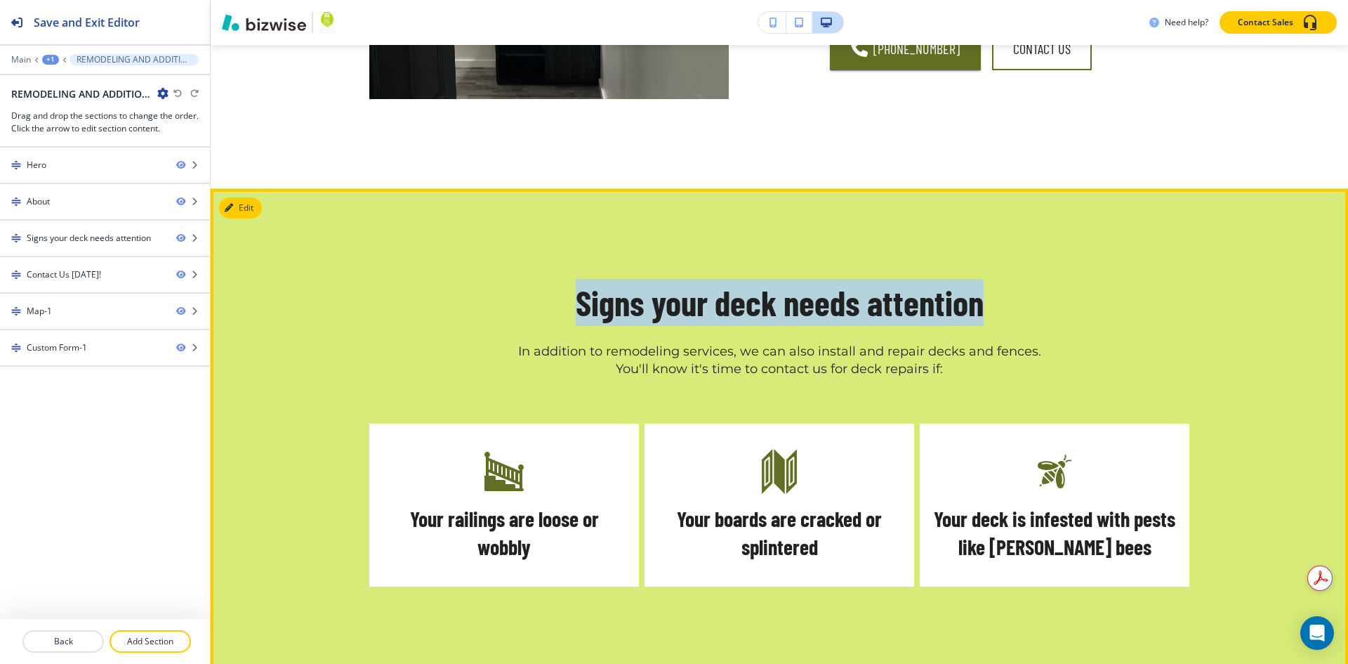
drag, startPoint x: 565, startPoint y: 253, endPoint x: 1009, endPoint y: 241, distance: 444.0
click at [1009, 279] on div "Signs your deck needs attention In addition to remodeling services, we can also…" at bounding box center [779, 329] width 820 height 100
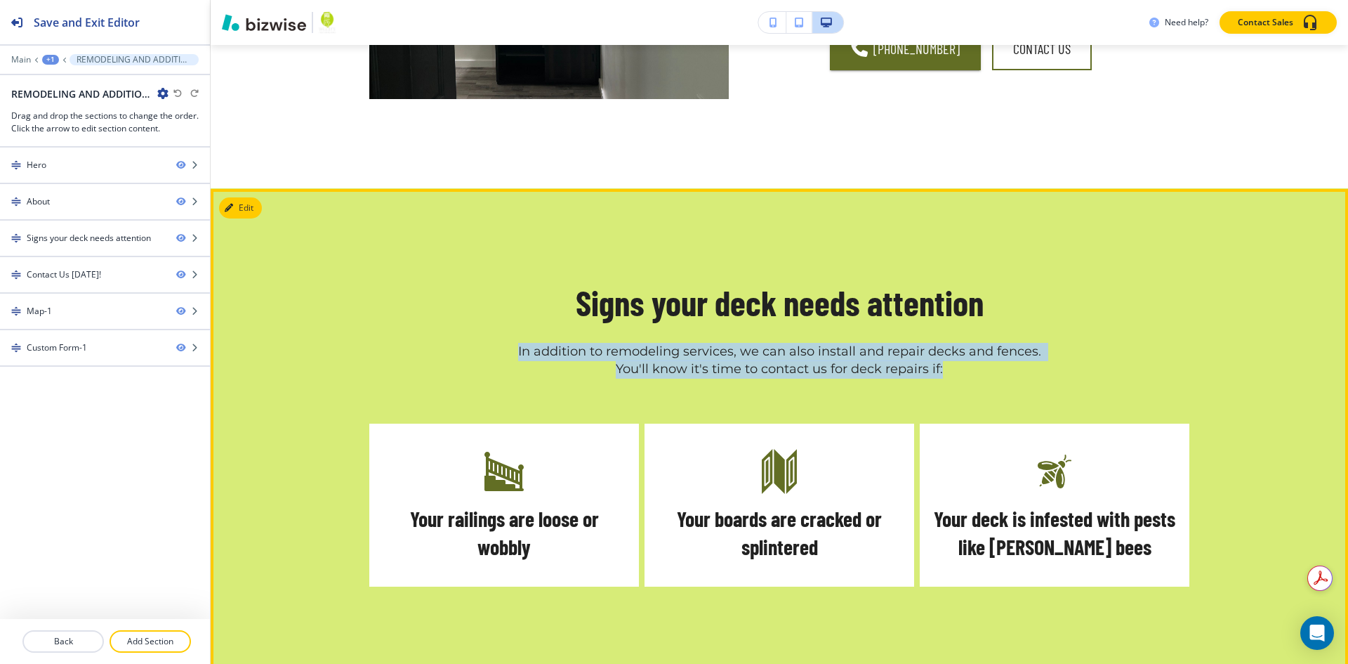
drag, startPoint x: 501, startPoint y: 287, endPoint x: 949, endPoint y: 317, distance: 449.7
click at [949, 343] on p "In addition to remodeling services, we can also install and repair decks and fe…" at bounding box center [780, 361] width 548 height 37
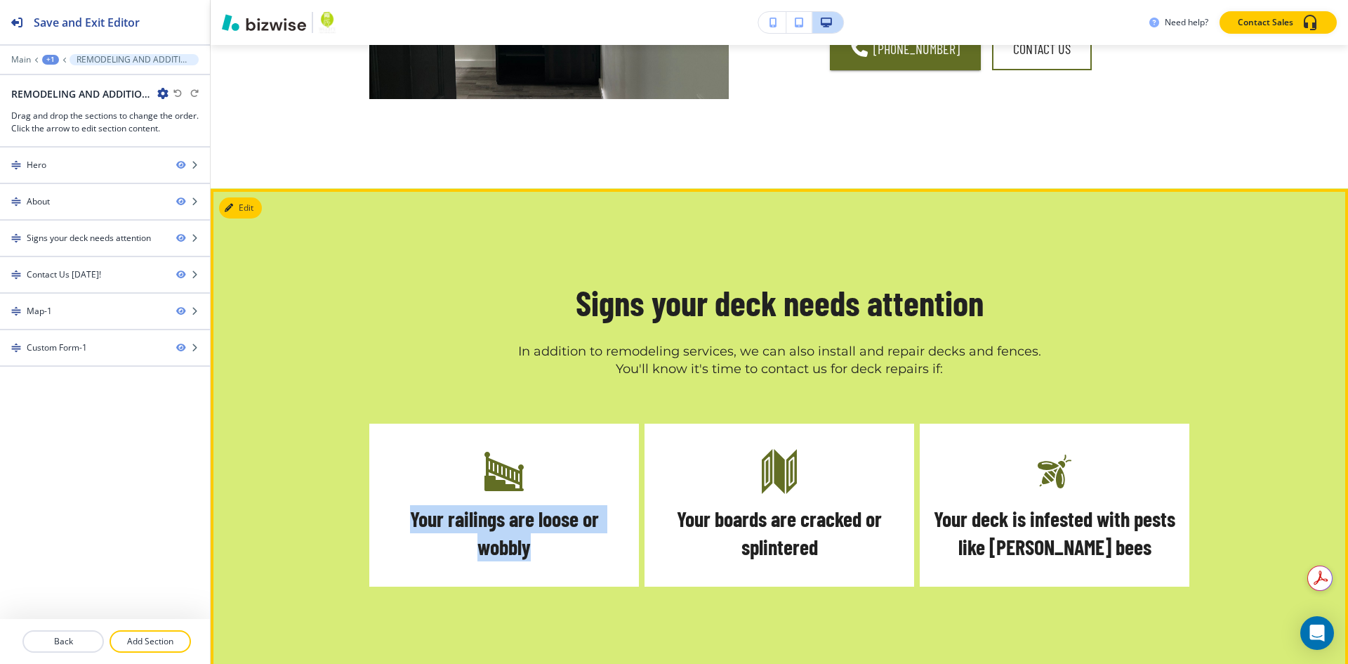
drag, startPoint x: 397, startPoint y: 459, endPoint x: 1114, endPoint y: 480, distance: 716.6
click at [572, 505] on h5 "Your railings are loose or wobbly" at bounding box center [504, 533] width 242 height 56
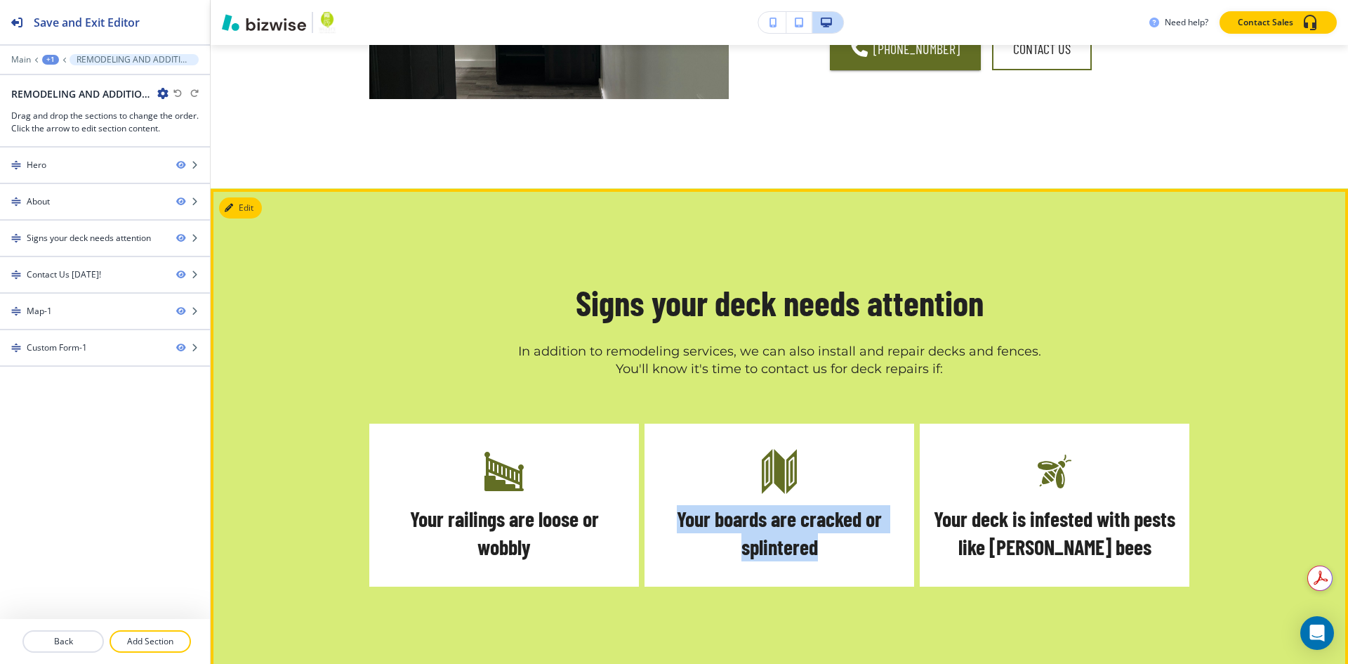
drag, startPoint x: 669, startPoint y: 461, endPoint x: 826, endPoint y: 499, distance: 161.1
click at [826, 505] on h5 "Your boards are cracked or splintered" at bounding box center [780, 533] width 242 height 56
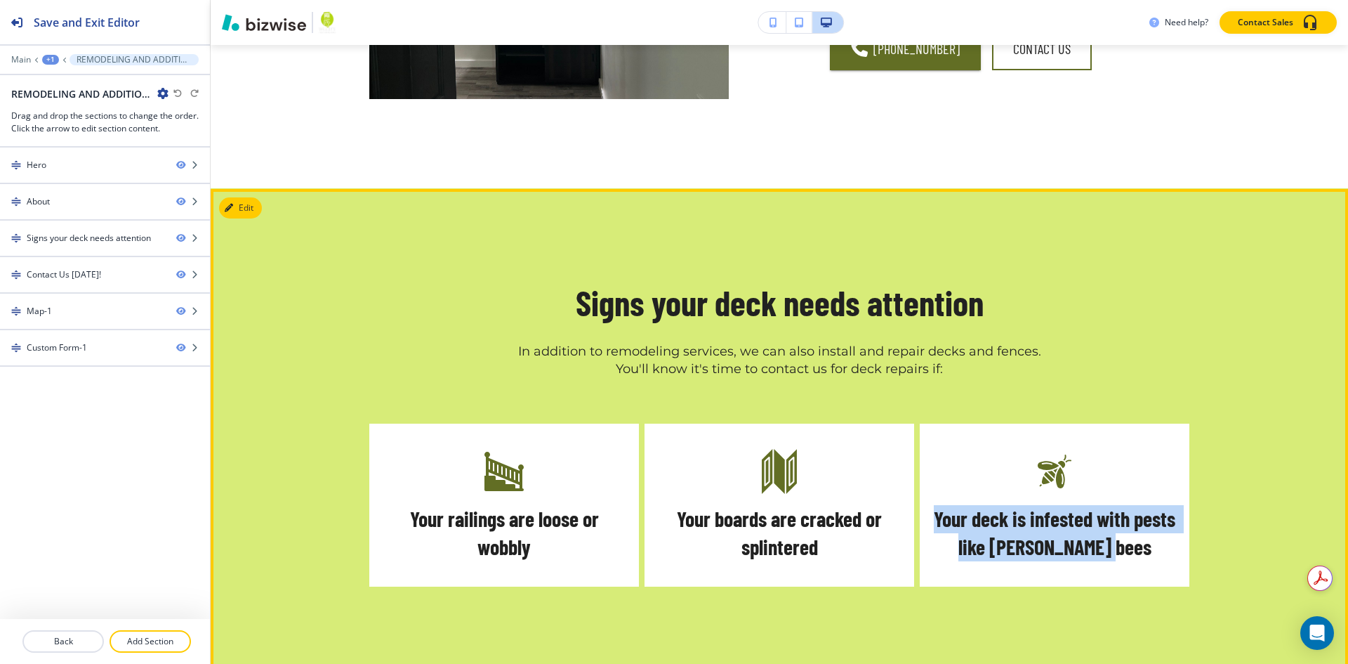
drag, startPoint x: 950, startPoint y: 459, endPoint x: 1149, endPoint y: 492, distance: 201.4
click at [1149, 505] on h5 "Your deck is infested with pests like [PERSON_NAME] bees" at bounding box center [1055, 533] width 242 height 56
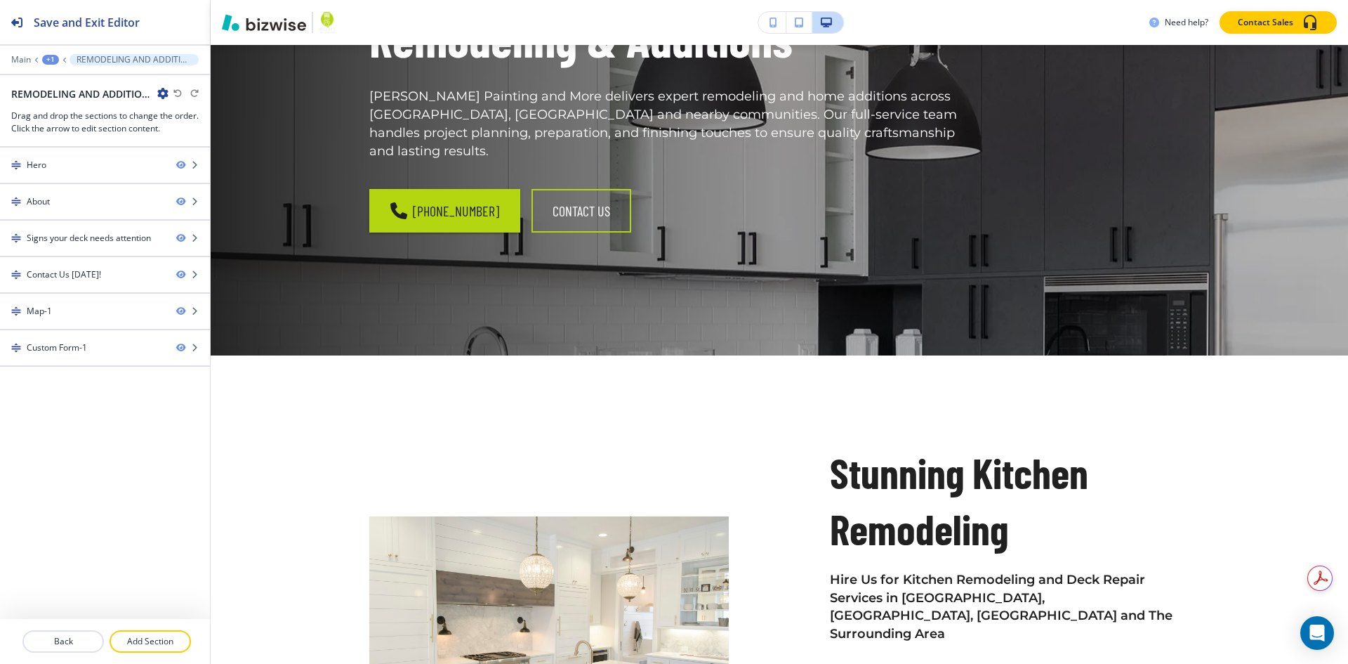
scroll to position [0, 0]
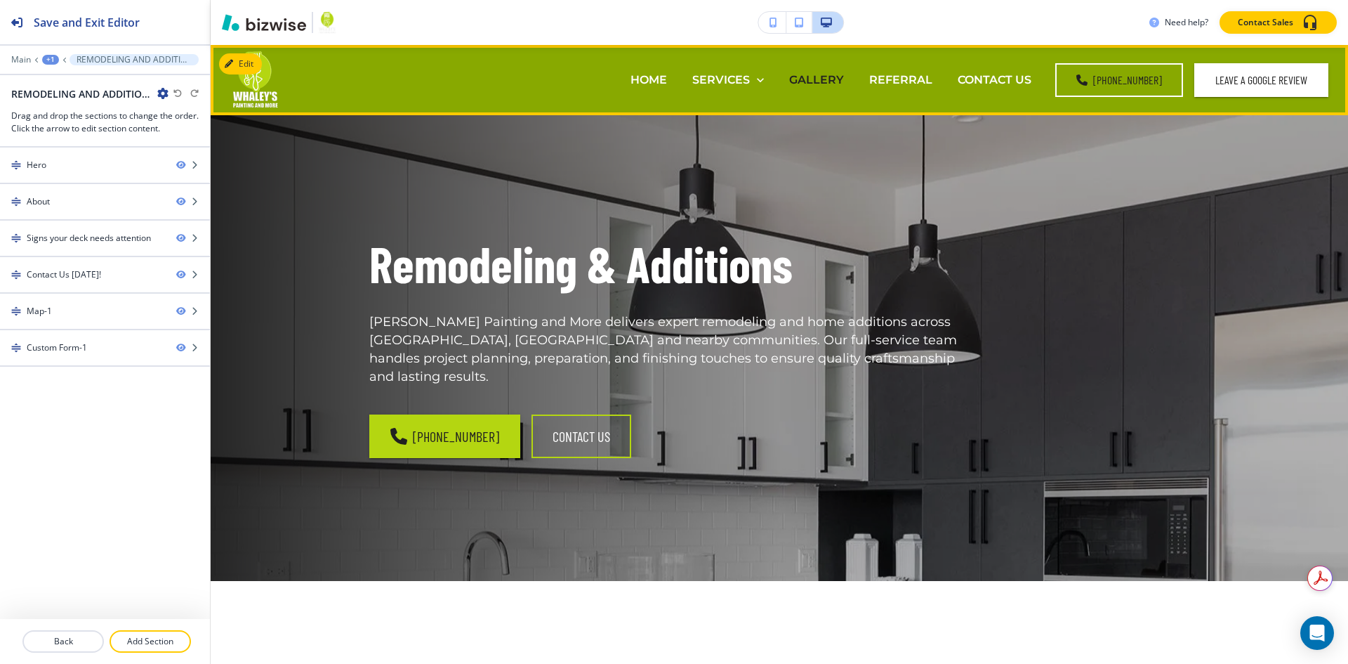
click at [844, 77] on p "GALLERY" at bounding box center [816, 80] width 55 height 16
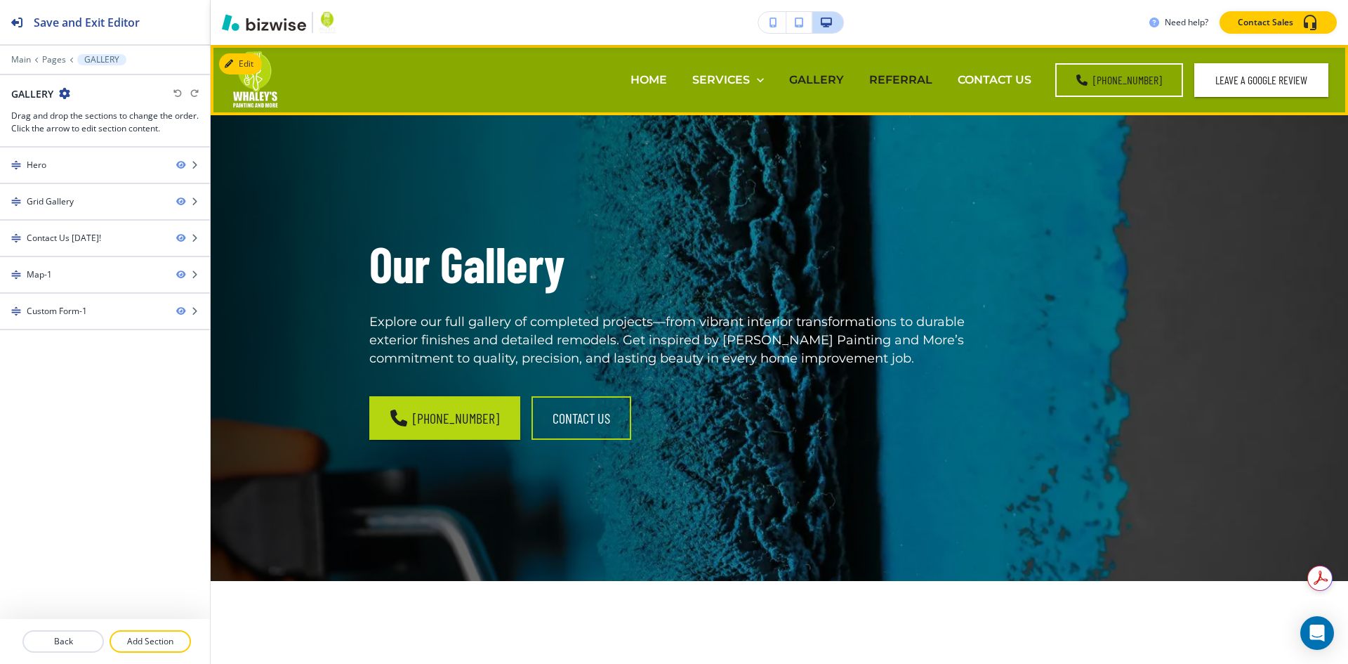
click at [892, 74] on p "REFERRAL" at bounding box center [900, 80] width 63 height 16
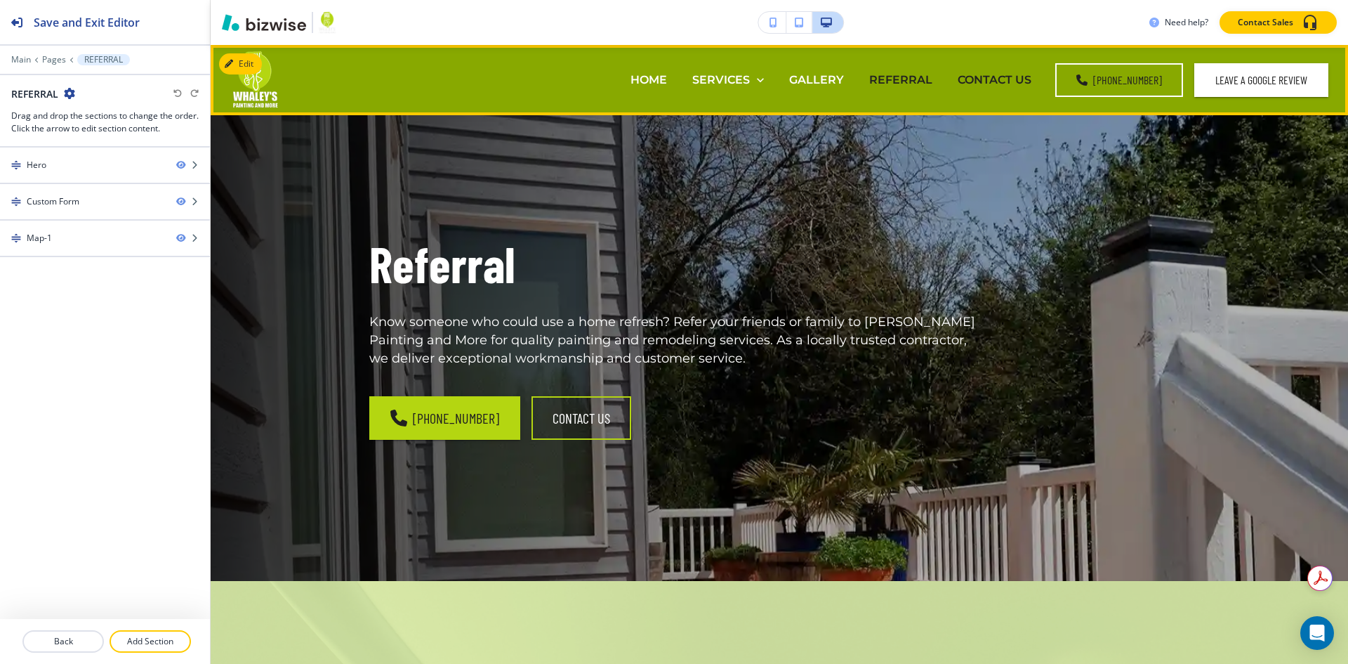
click at [976, 86] on p "CONTACT US" at bounding box center [995, 80] width 74 height 16
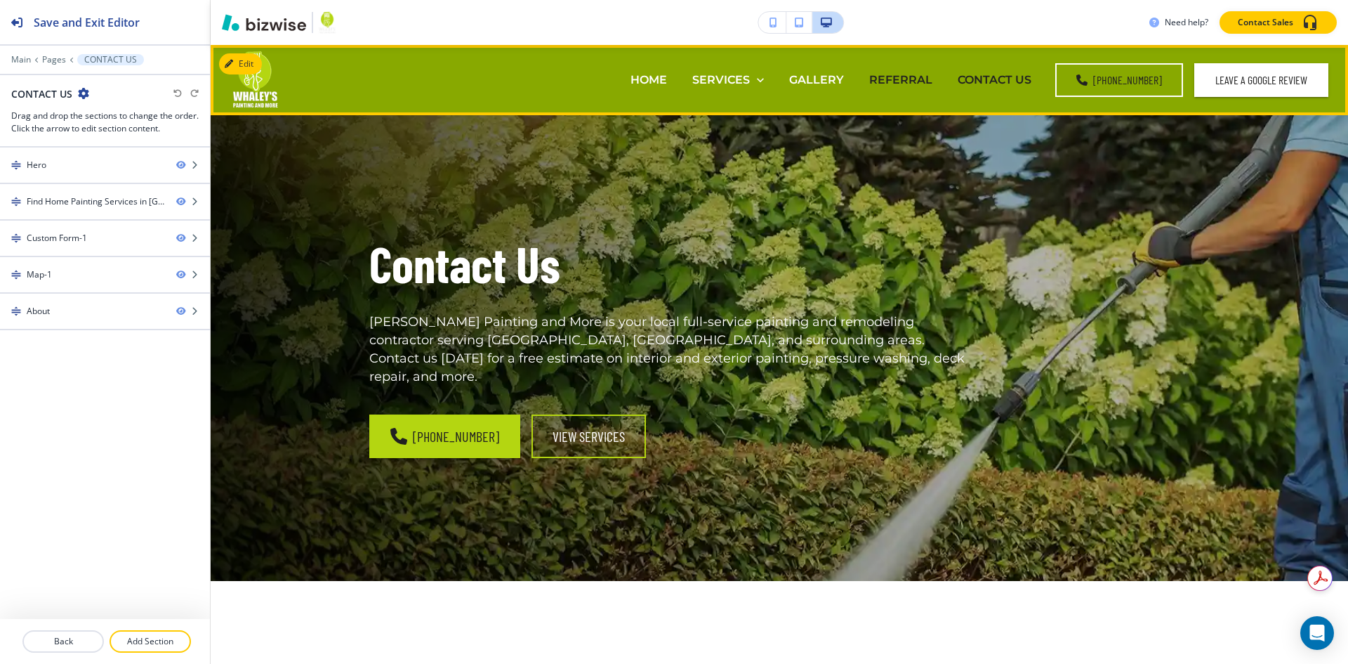
click at [926, 86] on p "REFERRAL" at bounding box center [900, 80] width 63 height 16
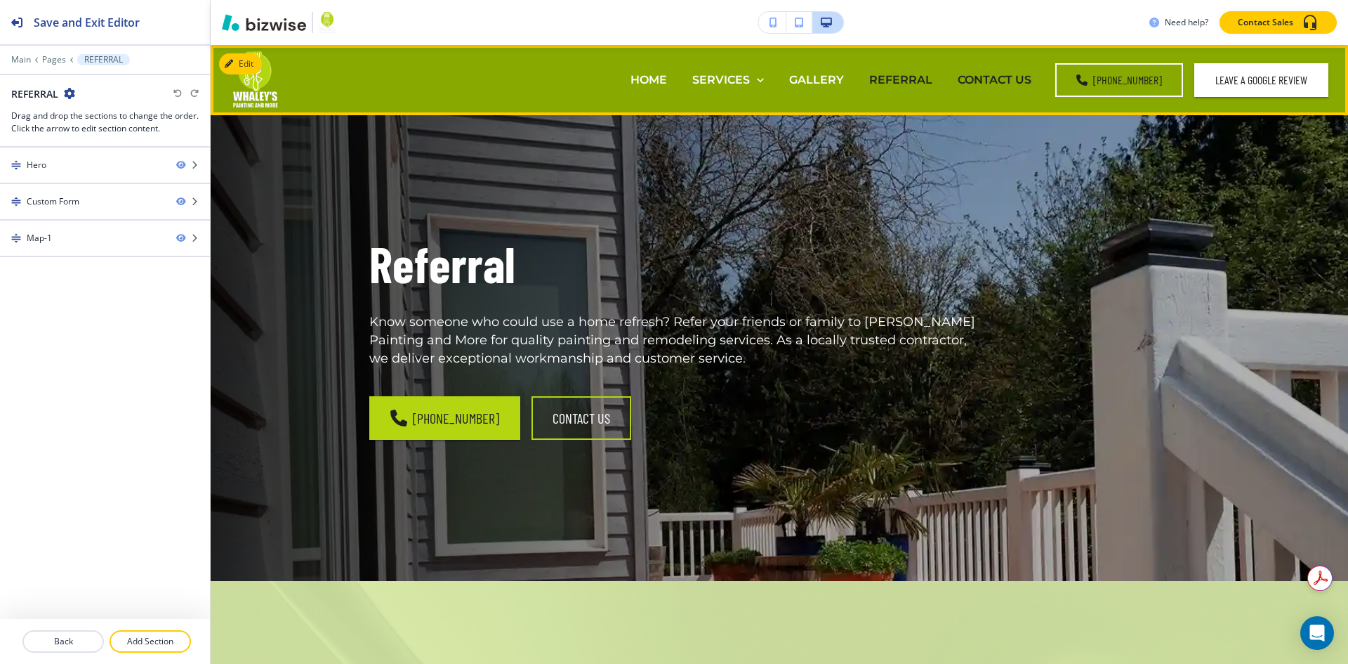
click at [993, 85] on p "CONTACT US" at bounding box center [995, 80] width 74 height 16
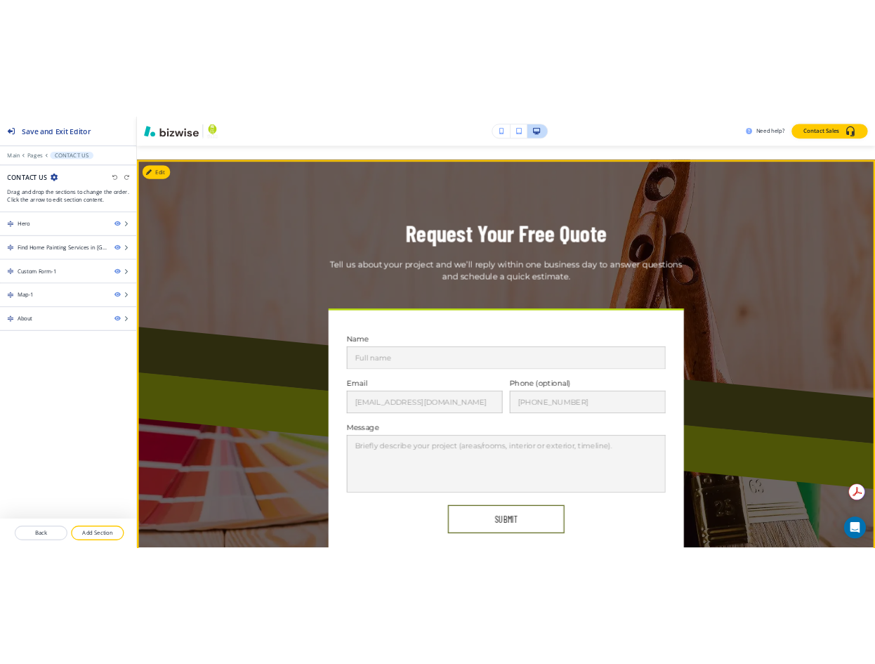
scroll to position [983, 0]
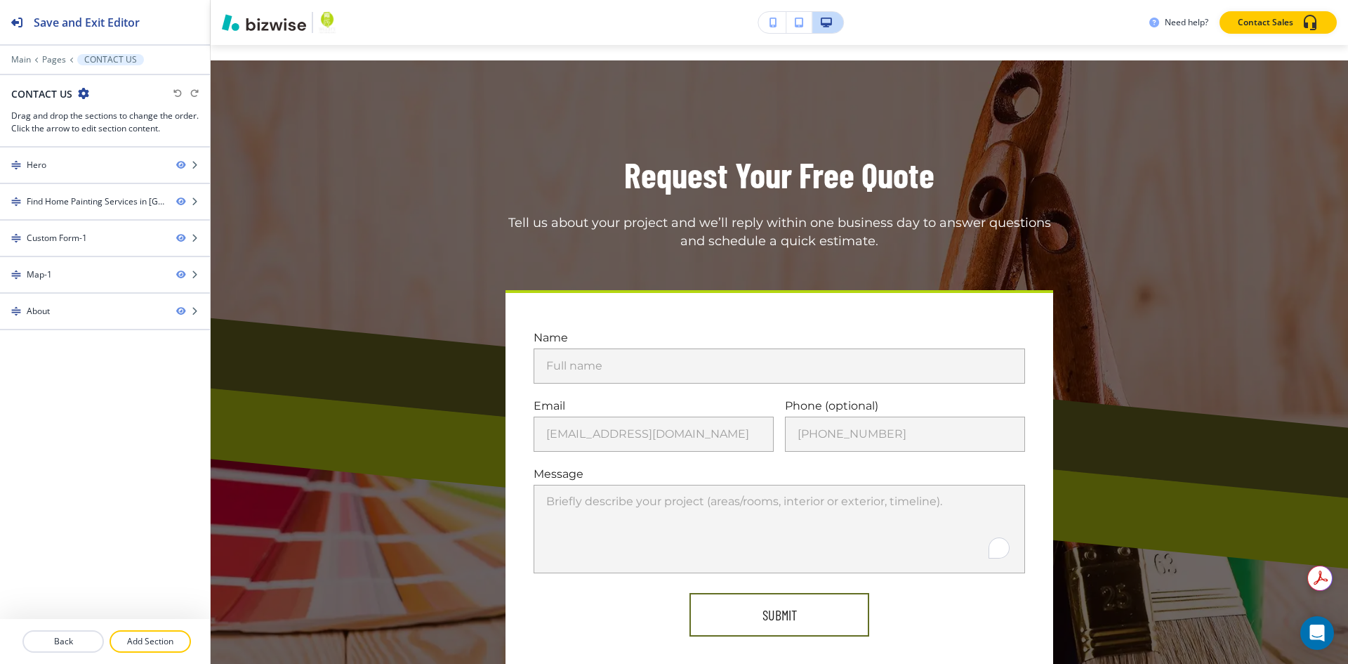
drag, startPoint x: 909, startPoint y: 474, endPoint x: 970, endPoint y: 564, distance: 108.7
click at [970, 564] on div "Name Full name Full name Email [EMAIL_ADDRESS][DOMAIN_NAME] [EMAIL_ADDRESS][DOM…" at bounding box center [780, 477] width 548 height 374
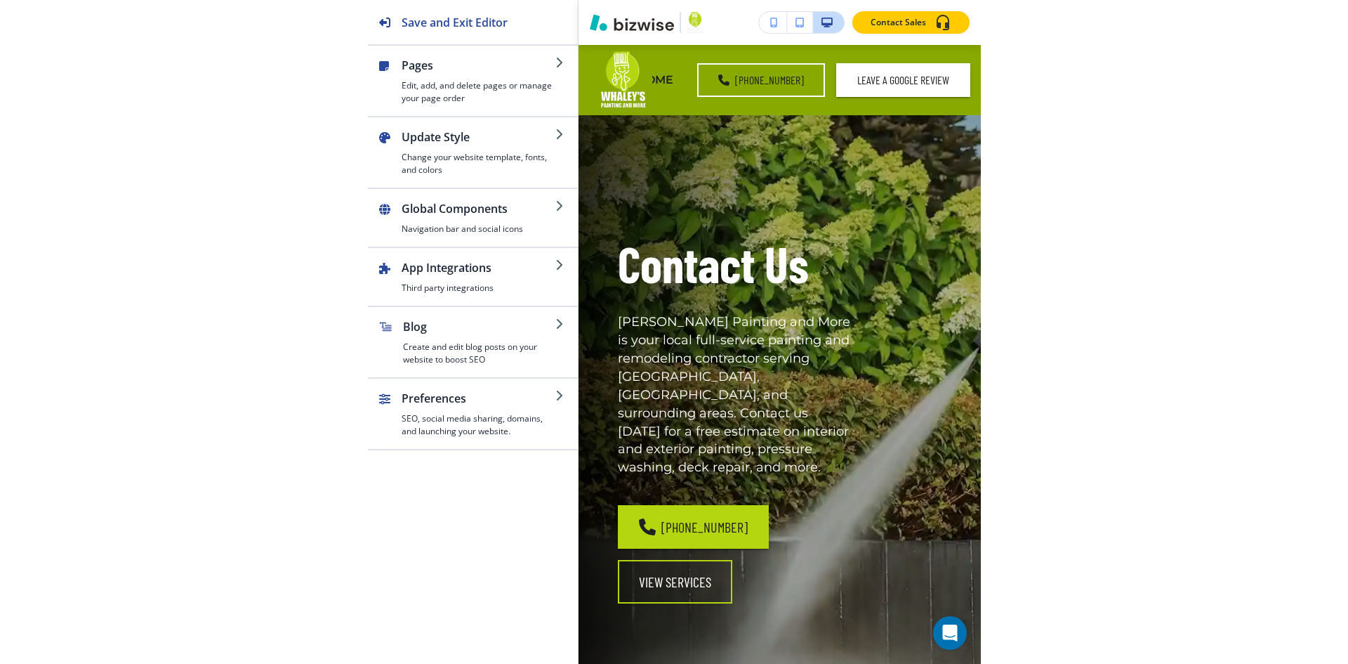
scroll to position [0, 0]
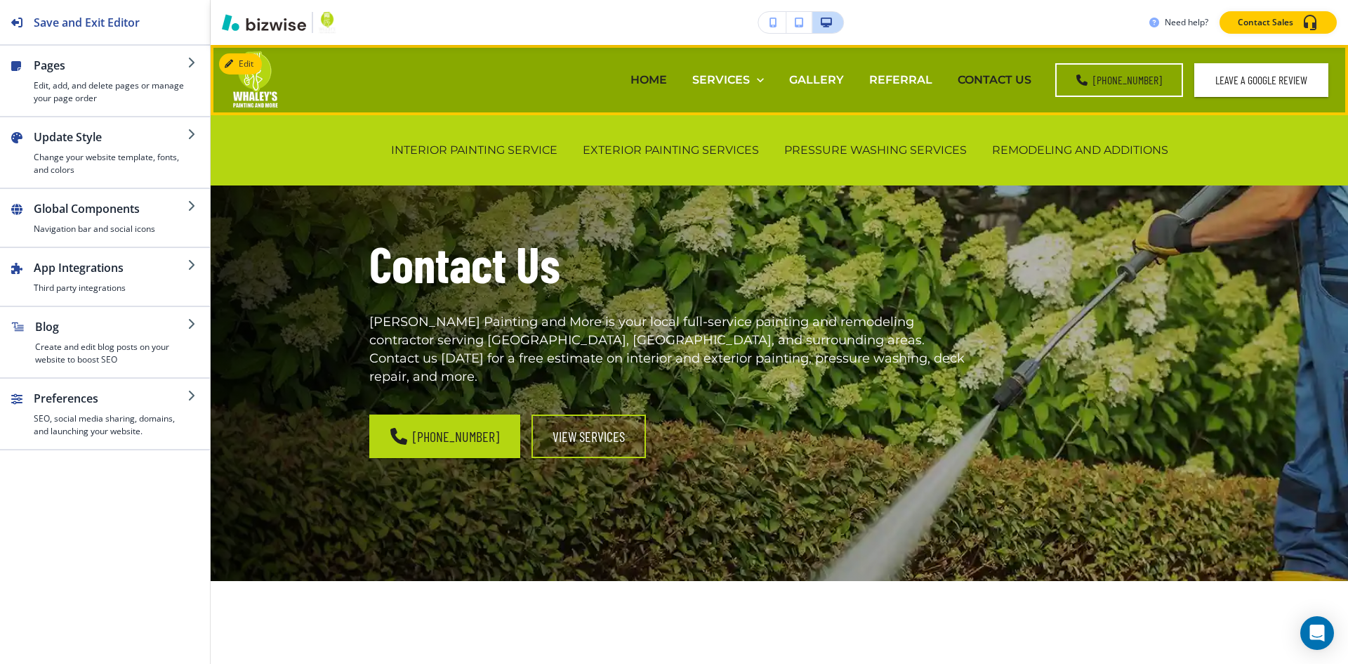
click at [652, 76] on p "HOME" at bounding box center [649, 80] width 37 height 16
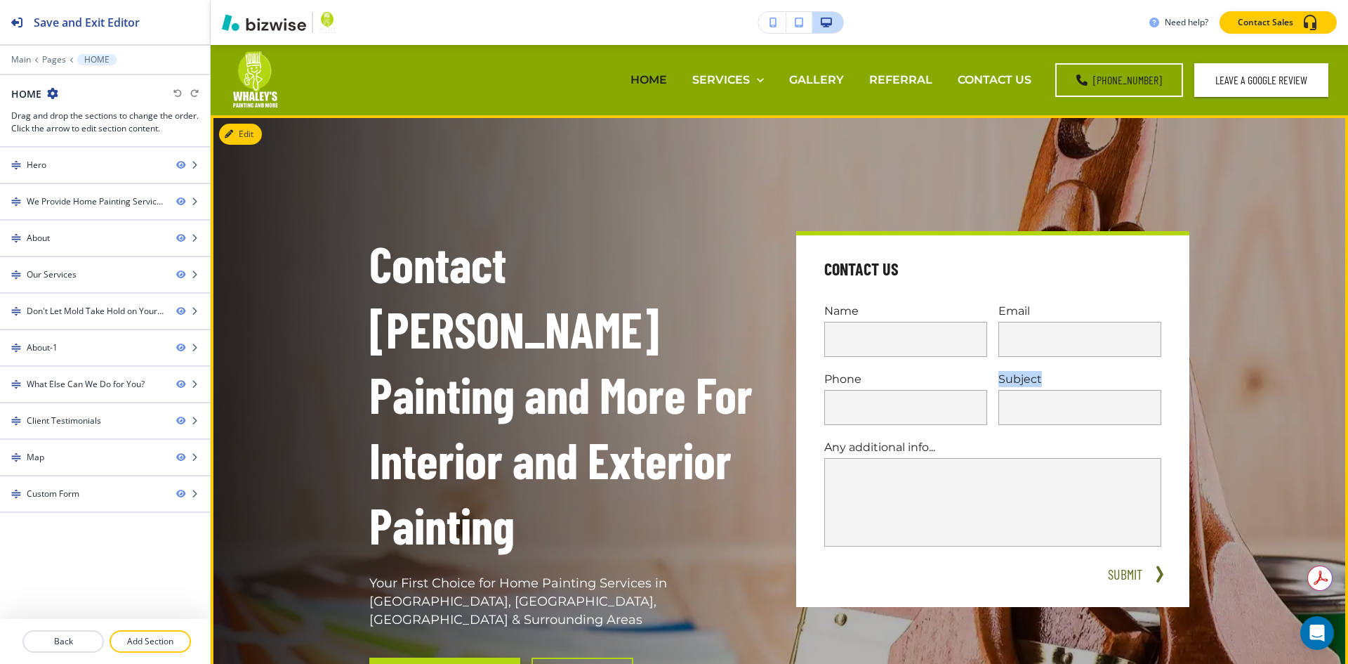
drag, startPoint x: 1039, startPoint y: 377, endPoint x: 992, endPoint y: 378, distance: 47.1
click at [992, 378] on div "Subject" at bounding box center [1074, 391] width 174 height 68
drag, startPoint x: 934, startPoint y: 447, endPoint x: 1336, endPoint y: 414, distance: 403.0
click at [796, 449] on div "Contact Us Name Email Phone Subject Any additional info... x SUBMIT" at bounding box center [992, 419] width 393 height 376
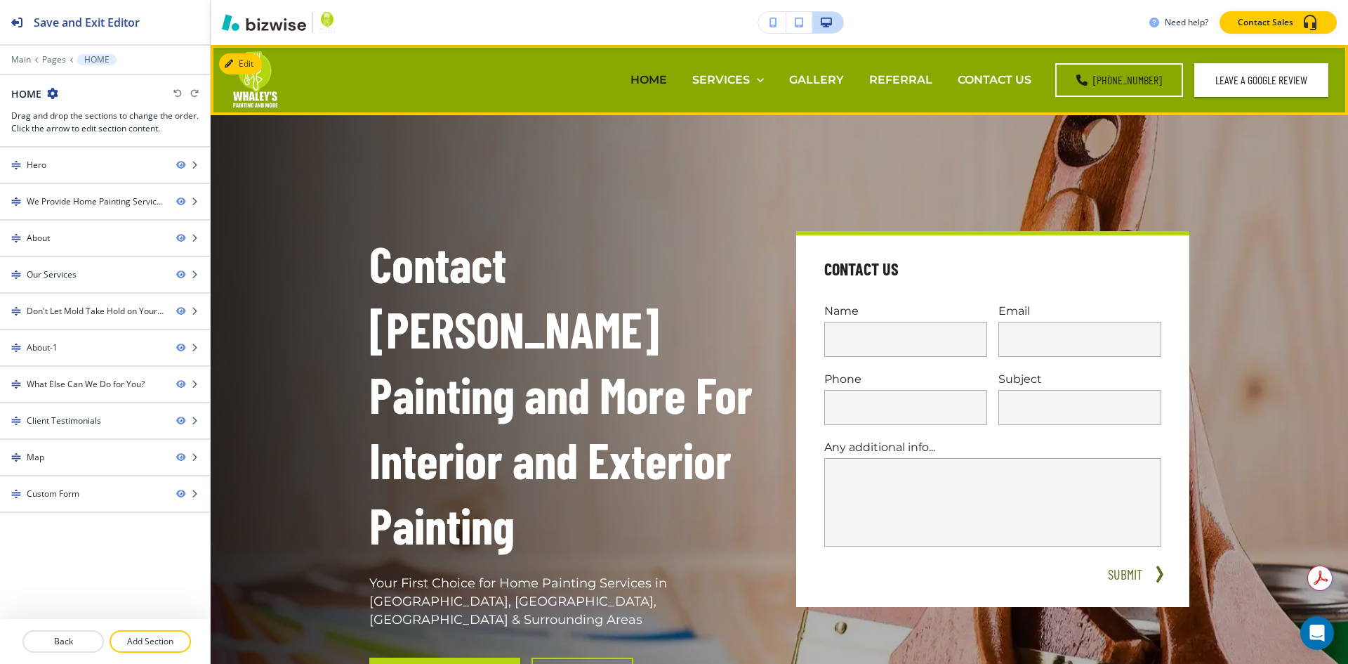
click at [975, 88] on div "CONTACT US" at bounding box center [994, 80] width 99 height 56
click at [979, 84] on p "CONTACT US" at bounding box center [995, 80] width 74 height 16
